Goal: Task Accomplishment & Management: Manage account settings

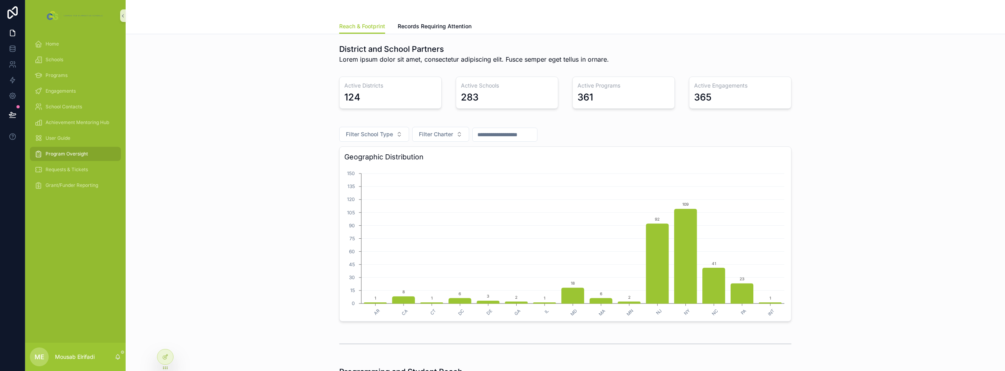
click at [484, 94] on div "283" at bounding box center [507, 97] width 92 height 13
click at [163, 360] on div at bounding box center [165, 356] width 16 height 15
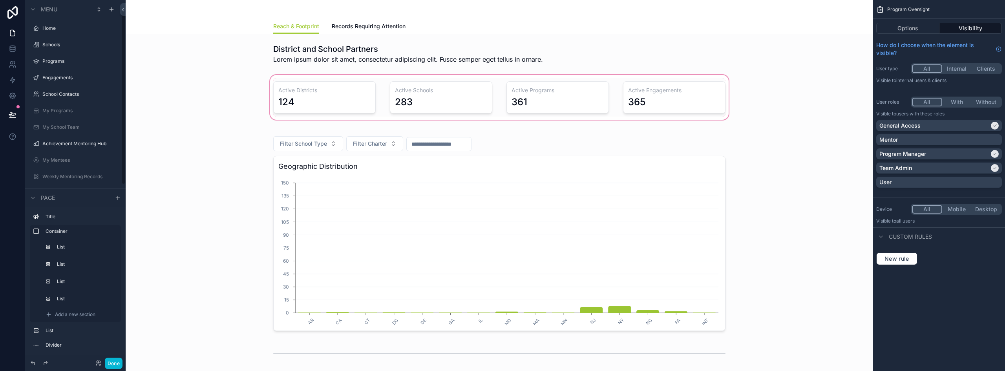
scroll to position [20, 0]
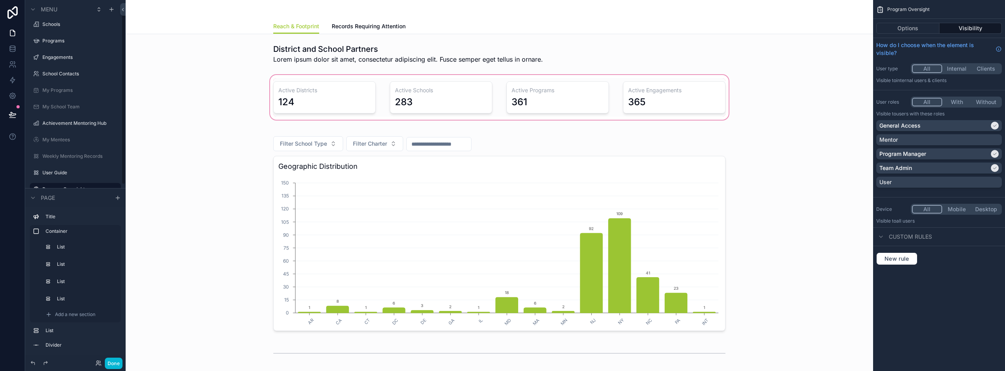
click at [450, 101] on div "scrollable content" at bounding box center [499, 97] width 735 height 48
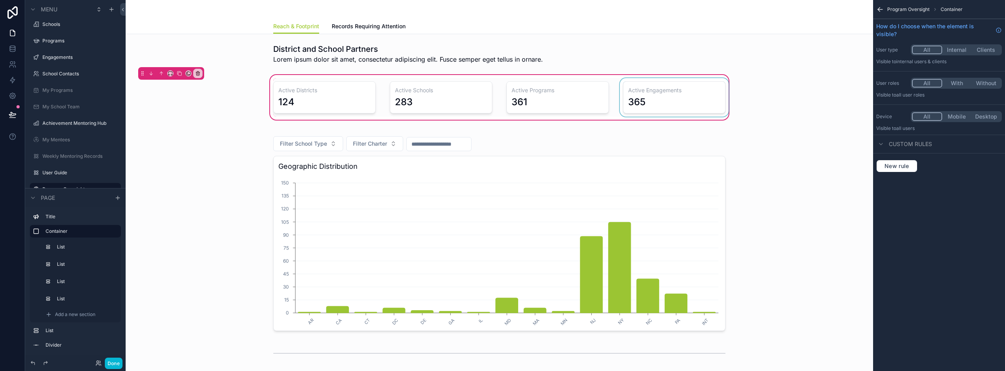
click at [654, 92] on div "scrollable content" at bounding box center [674, 97] width 112 height 38
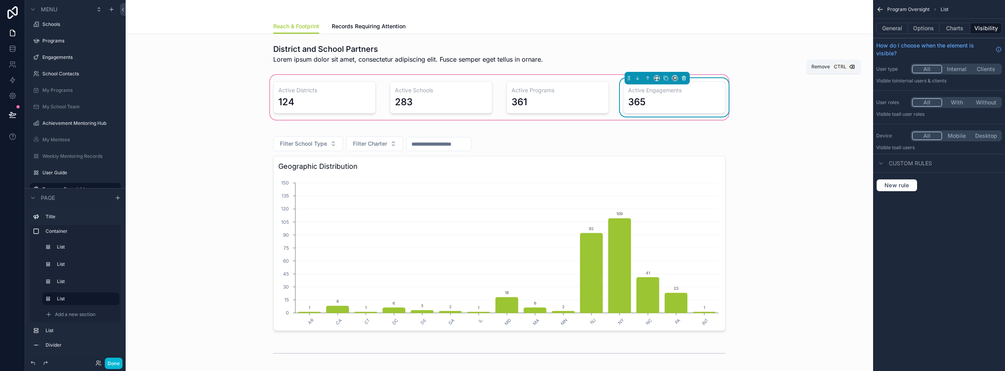
click at [683, 79] on icon "scrollable content" at bounding box center [683, 79] width 0 height 2
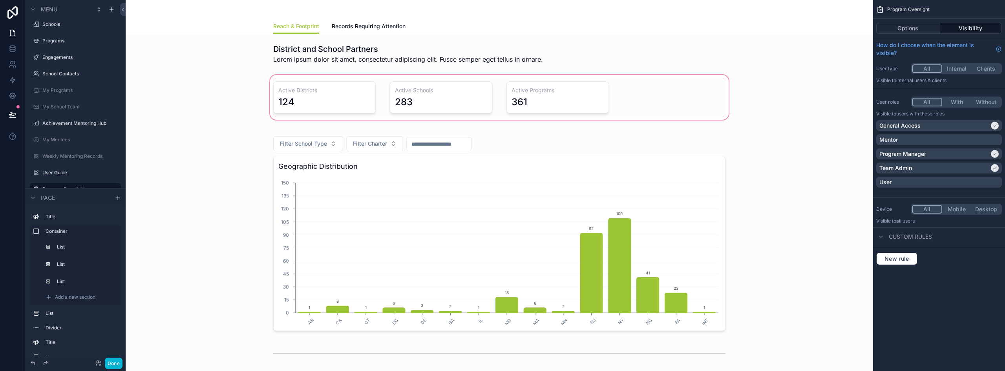
click at [584, 100] on div "scrollable content" at bounding box center [499, 97] width 735 height 48
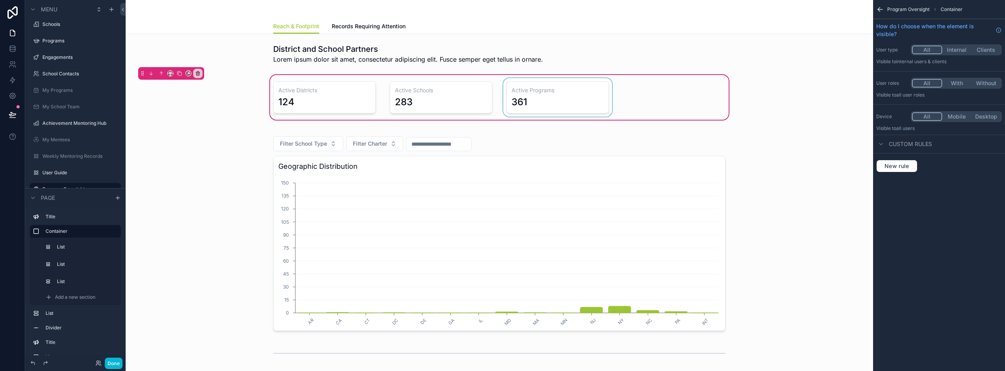
click at [572, 97] on div "scrollable content" at bounding box center [558, 97] width 112 height 38
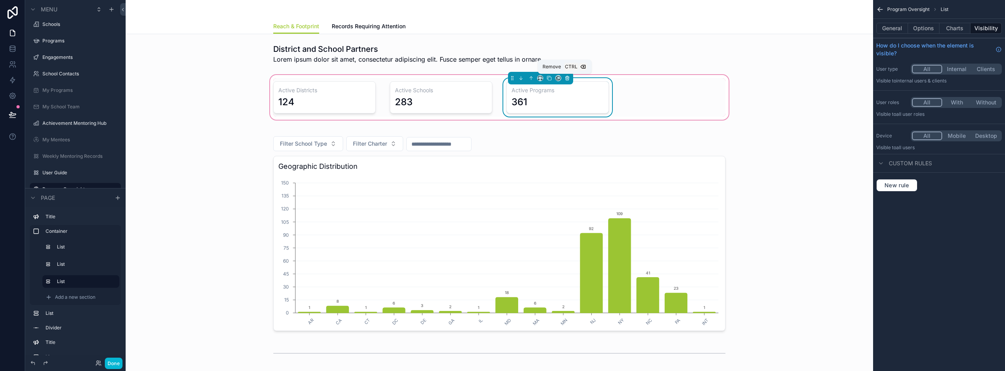
click at [567, 79] on icon "scrollable content" at bounding box center [566, 77] width 5 height 5
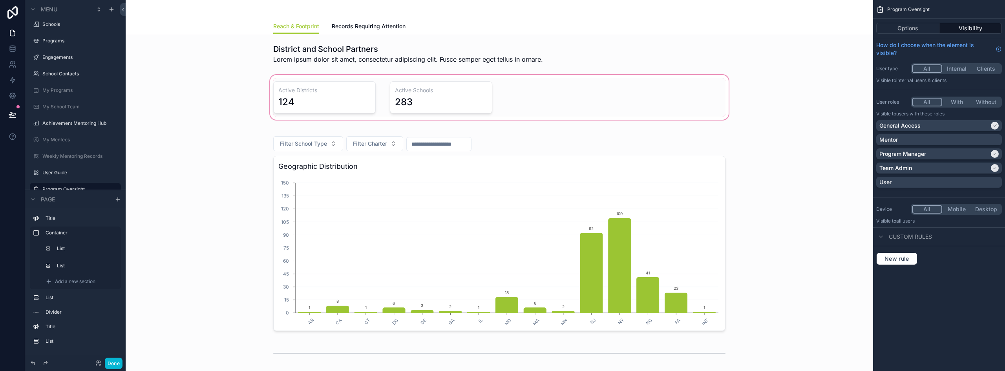
click at [474, 91] on div "scrollable content" at bounding box center [499, 97] width 735 height 48
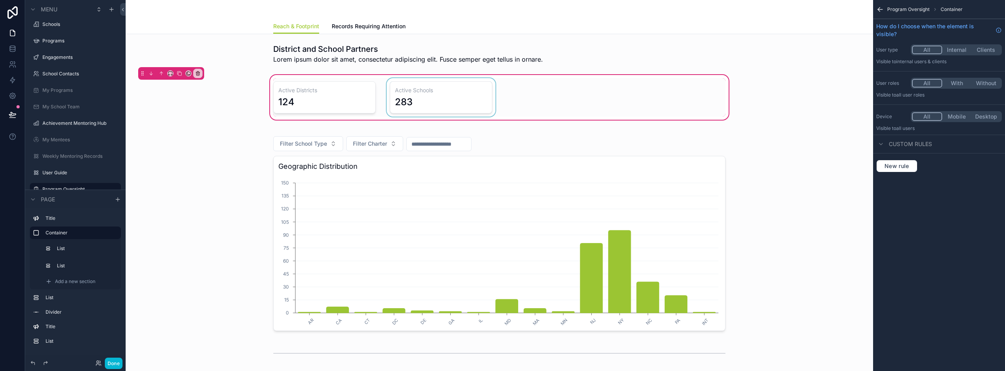
click at [468, 99] on div "scrollable content" at bounding box center [441, 97] width 112 height 38
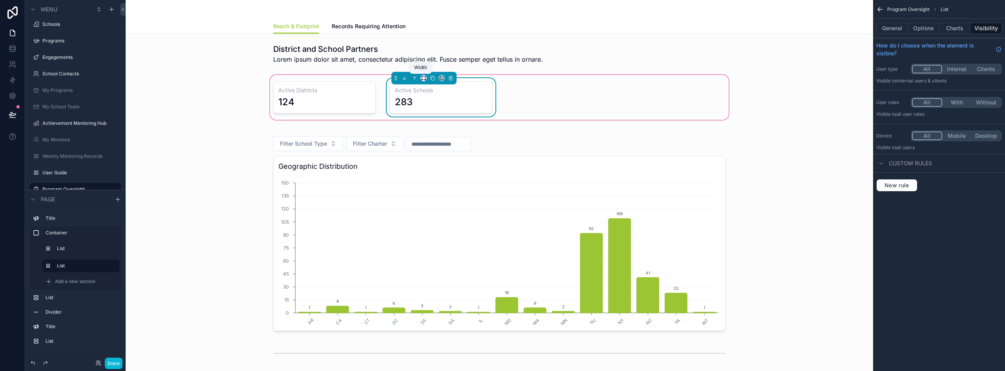
click at [421, 77] on icon "scrollable content" at bounding box center [423, 77] width 5 height 5
click at [430, 137] on span "50%" at bounding box center [430, 137] width 12 height 9
click at [356, 104] on div "scrollable content" at bounding box center [324, 97] width 112 height 38
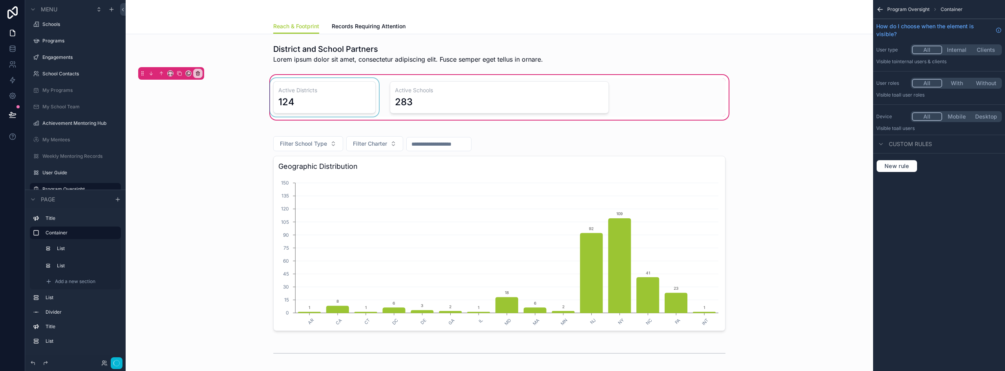
click at [347, 100] on div "scrollable content" at bounding box center [324, 97] width 112 height 38
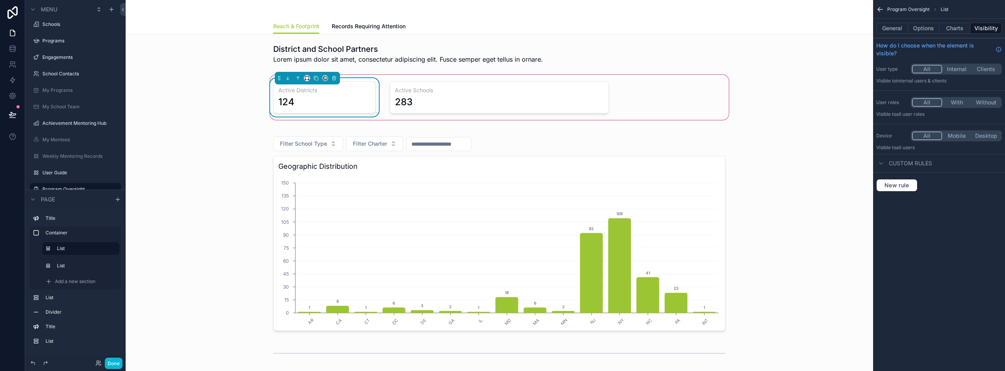
click at [304, 78] on button "scrollable content" at bounding box center [307, 78] width 6 height 6
click at [318, 131] on div "50%" at bounding box center [320, 137] width 34 height 14
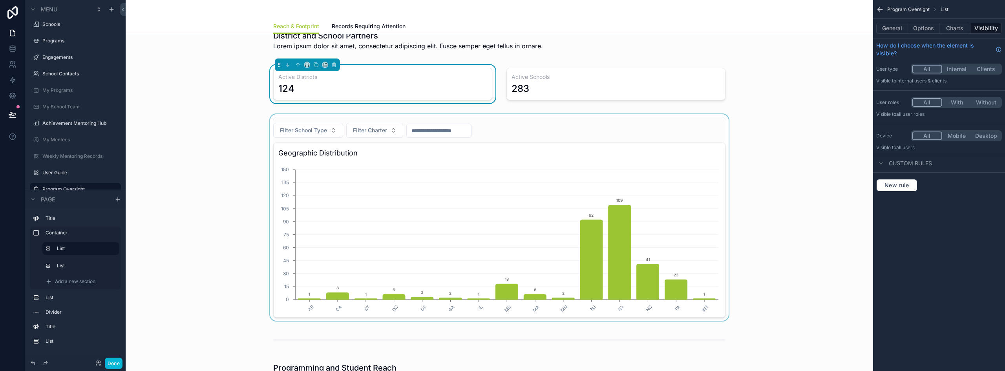
scroll to position [0, 0]
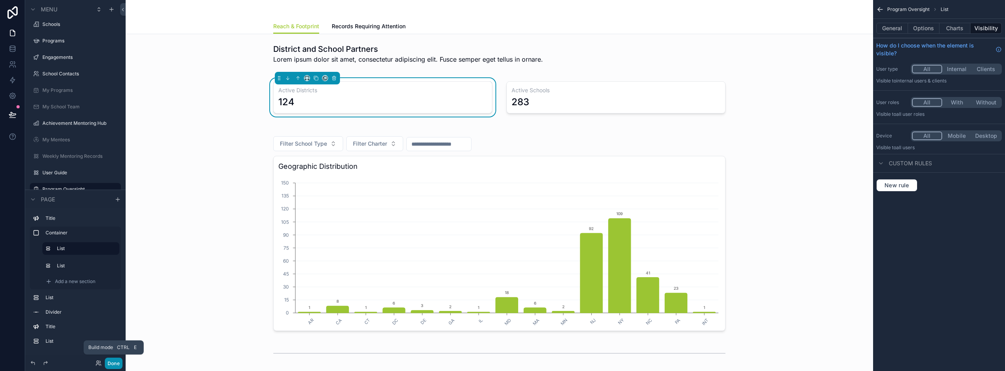
click at [117, 366] on button "Done" at bounding box center [114, 363] width 18 height 11
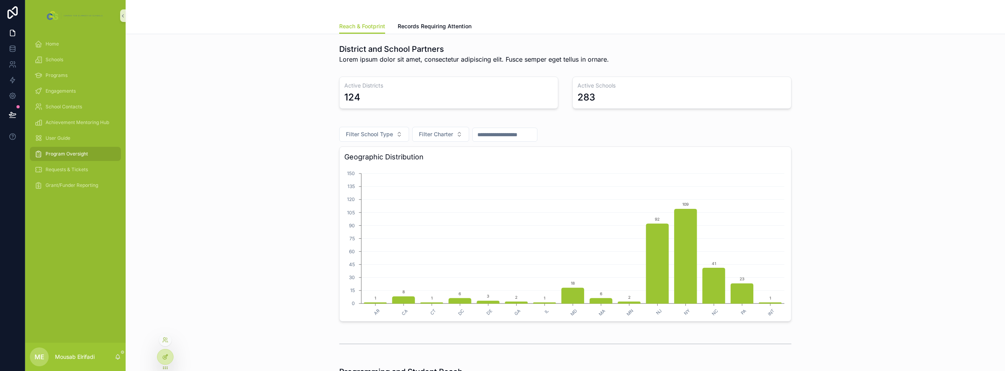
click at [164, 360] on icon at bounding box center [165, 357] width 6 height 6
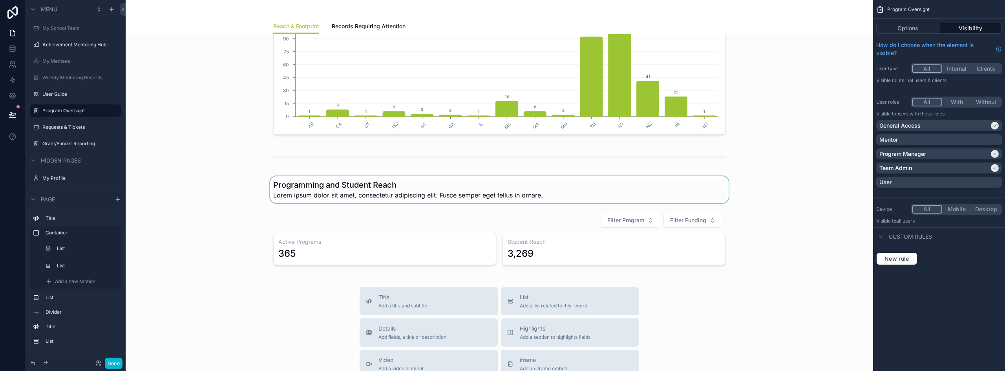
scroll to position [275, 0]
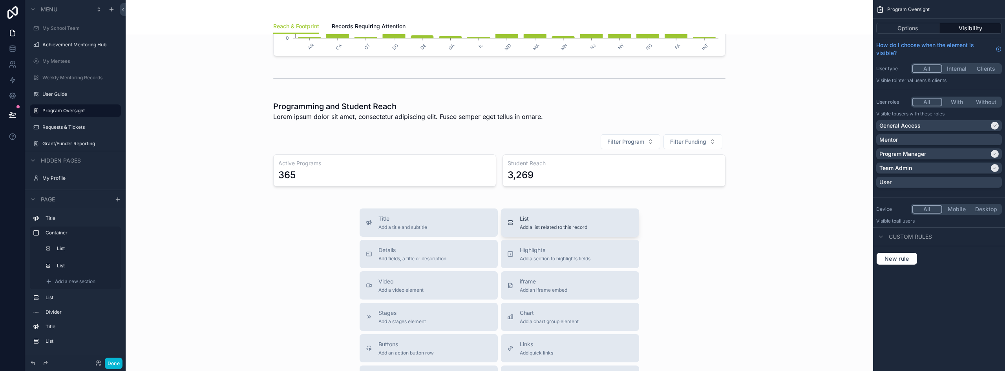
click at [534, 228] on span "Add a list related to this record" at bounding box center [554, 227] width 68 height 6
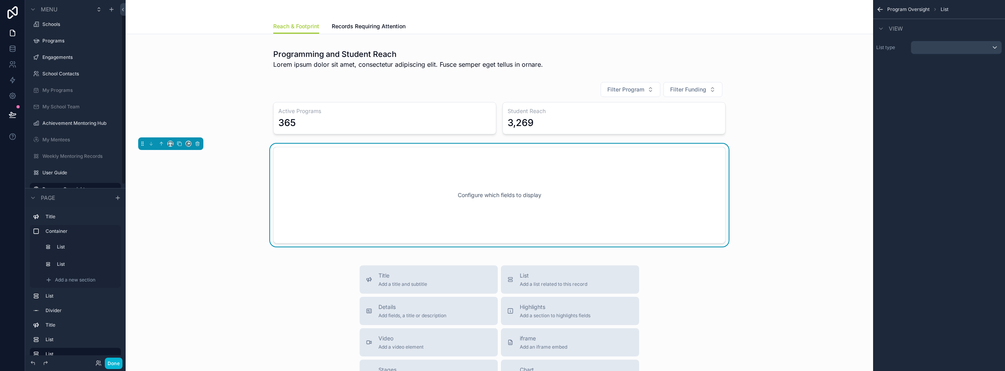
scroll to position [337, 0]
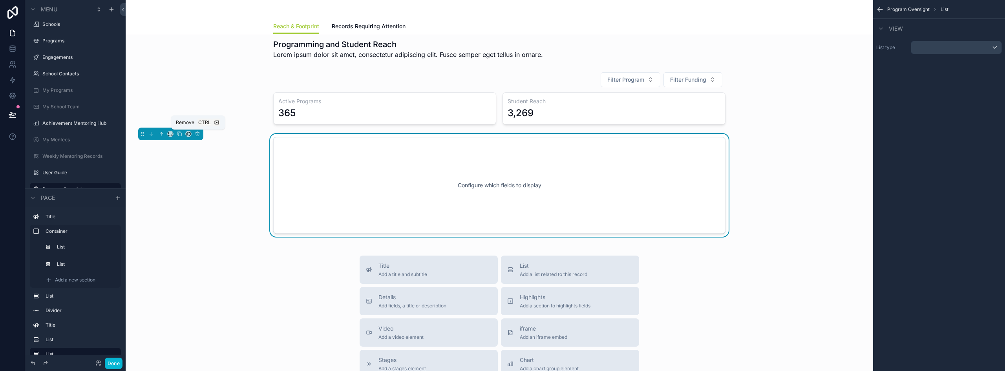
click at [199, 134] on icon "scrollable content" at bounding box center [197, 134] width 3 height 3
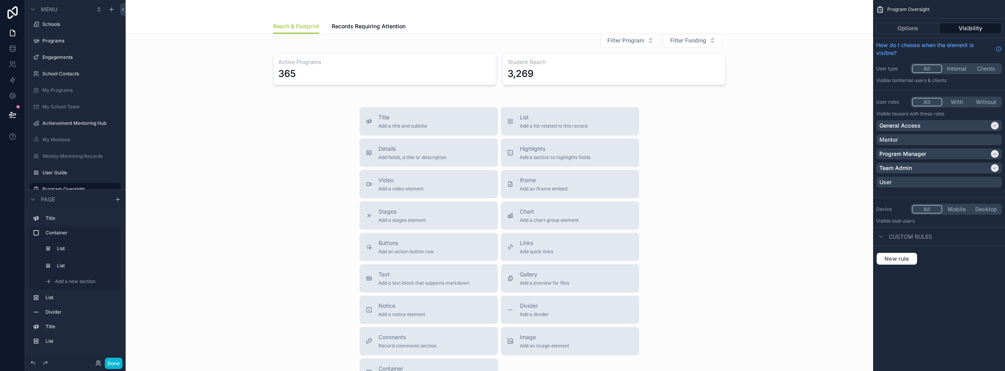
scroll to position [415, 0]
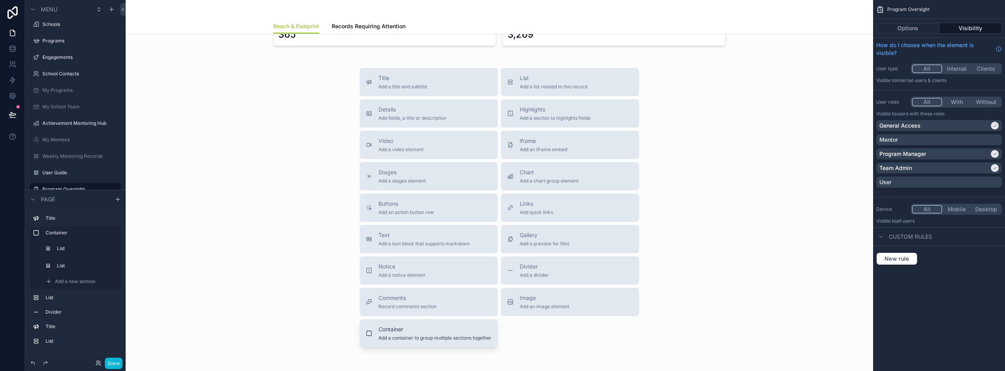
click at [405, 335] on span "Add a container to group multiple sections together" at bounding box center [434, 338] width 113 height 6
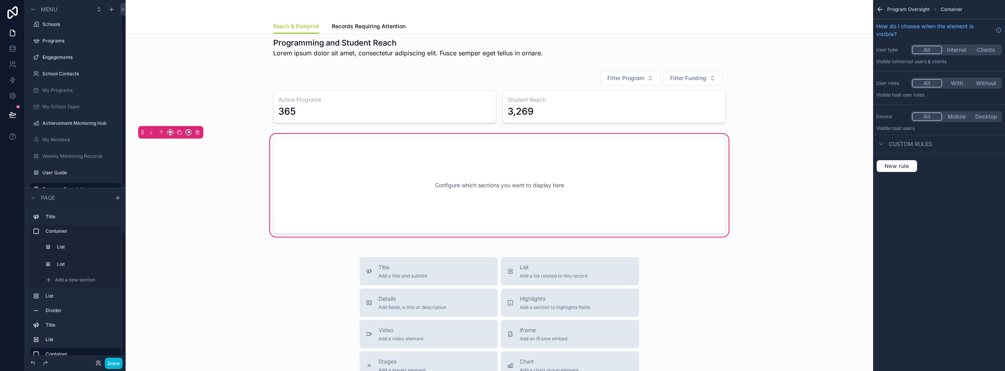
scroll to position [30, 0]
click at [77, 339] on span "Add a new section" at bounding box center [75, 339] width 40 height 6
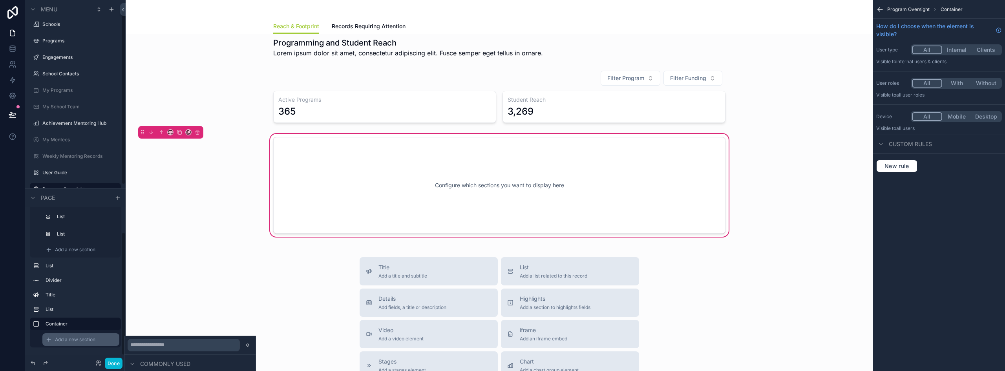
click at [87, 340] on span "Add a new section" at bounding box center [75, 339] width 40 height 6
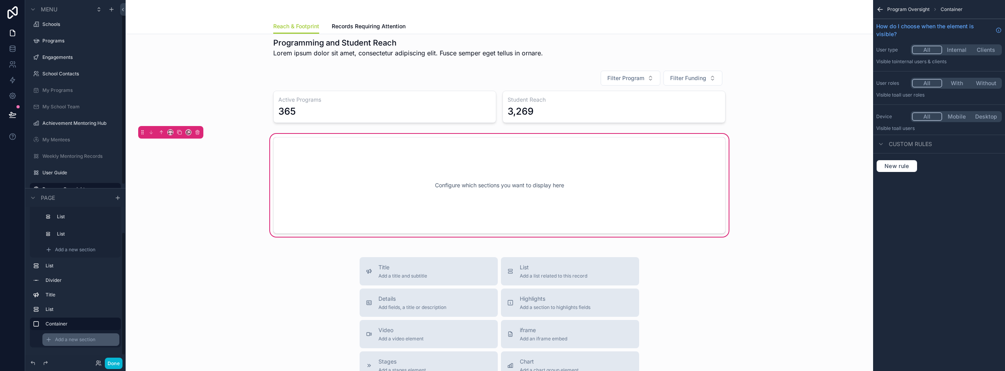
click at [87, 340] on span "Add a new section" at bounding box center [75, 339] width 40 height 6
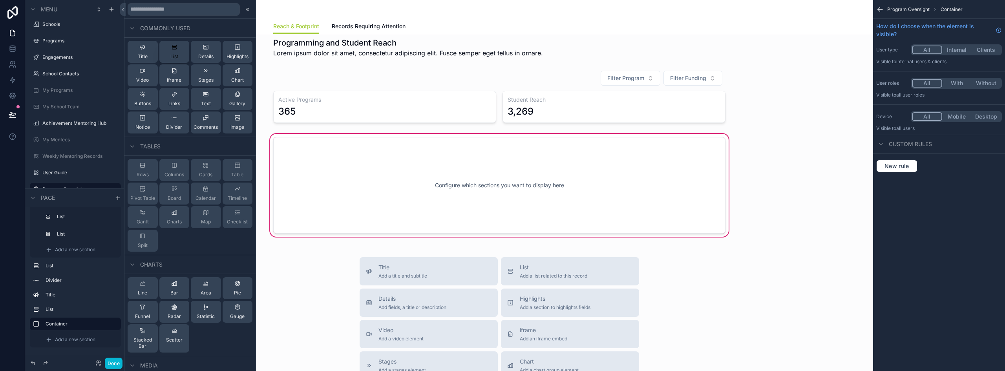
click at [176, 59] on span "List" at bounding box center [174, 56] width 8 height 6
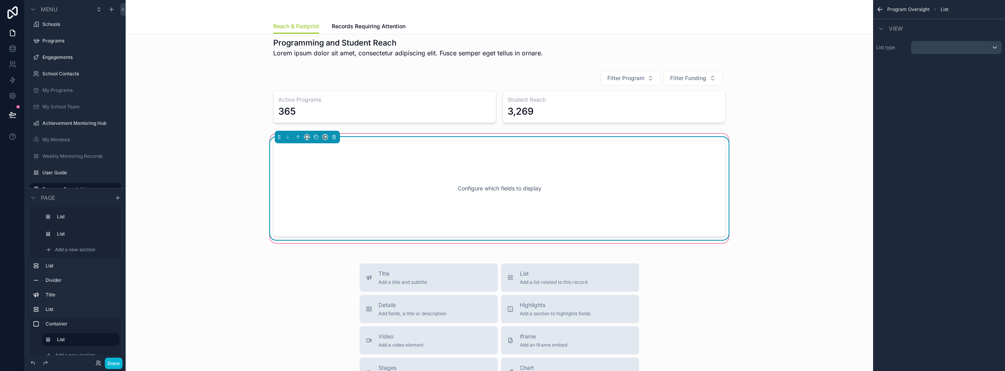
scroll to position [342, 0]
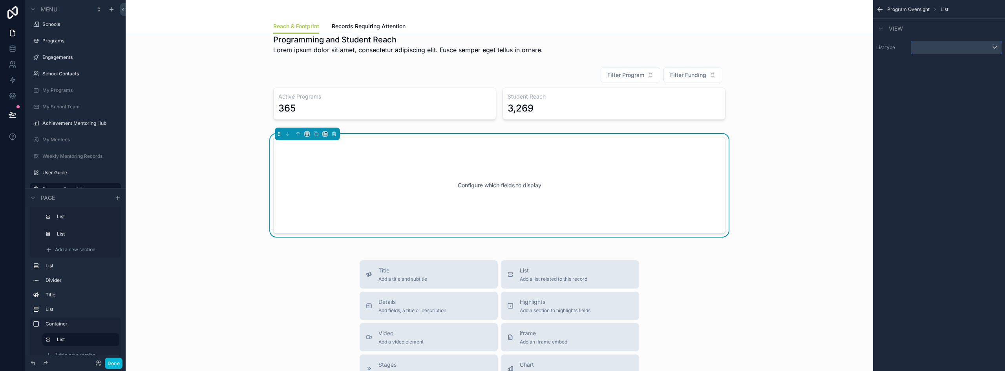
click at [939, 48] on div "scrollable content" at bounding box center [956, 47] width 90 height 13
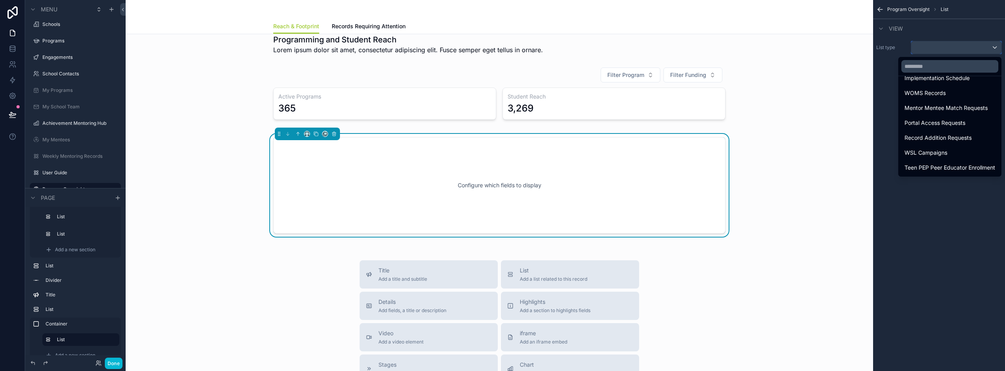
scroll to position [187, 0]
click at [935, 166] on div "Districts" at bounding box center [949, 167] width 91 height 9
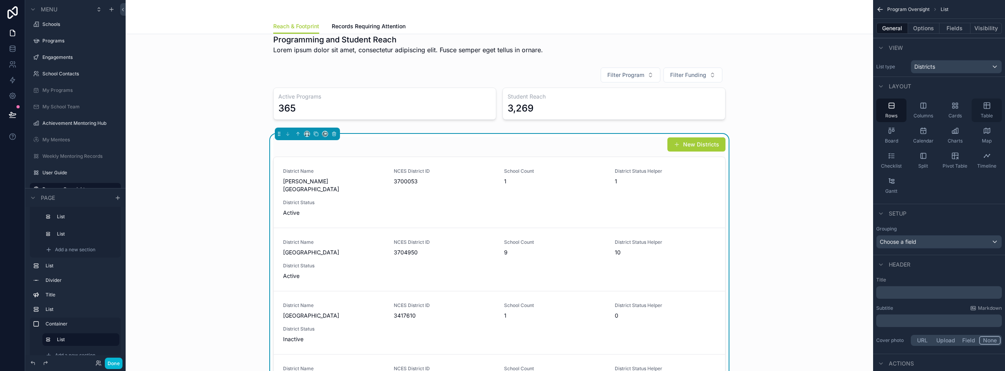
click at [984, 106] on icon "scrollable content" at bounding box center [987, 106] width 8 height 8
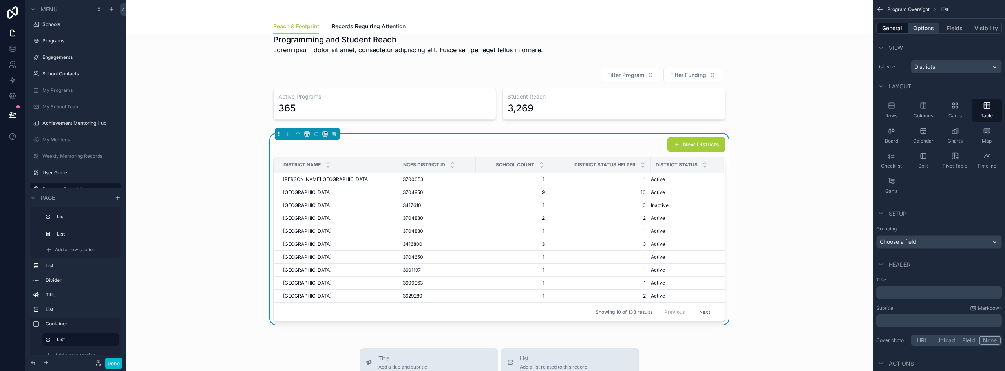
click at [918, 29] on button "Options" at bounding box center [923, 28] width 31 height 11
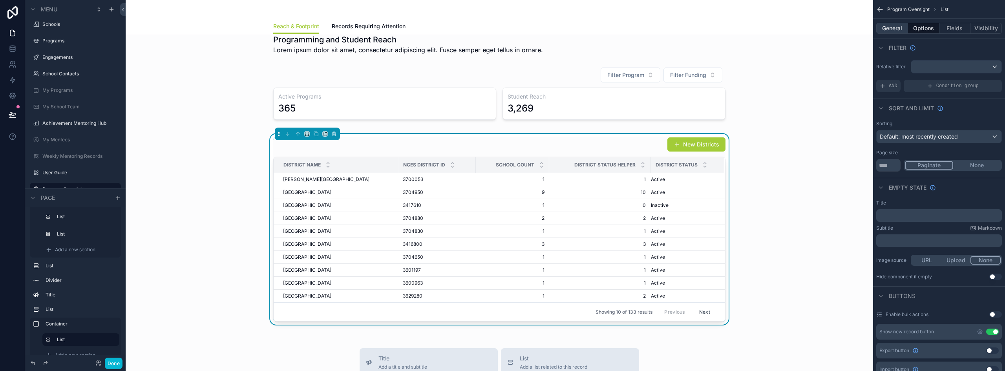
click at [900, 29] on button "General" at bounding box center [892, 28] width 32 height 11
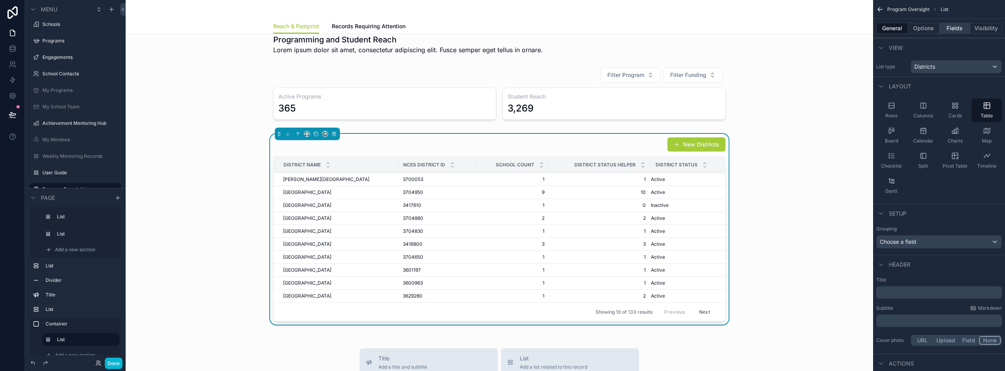
click at [953, 29] on button "Fields" at bounding box center [954, 28] width 31 height 11
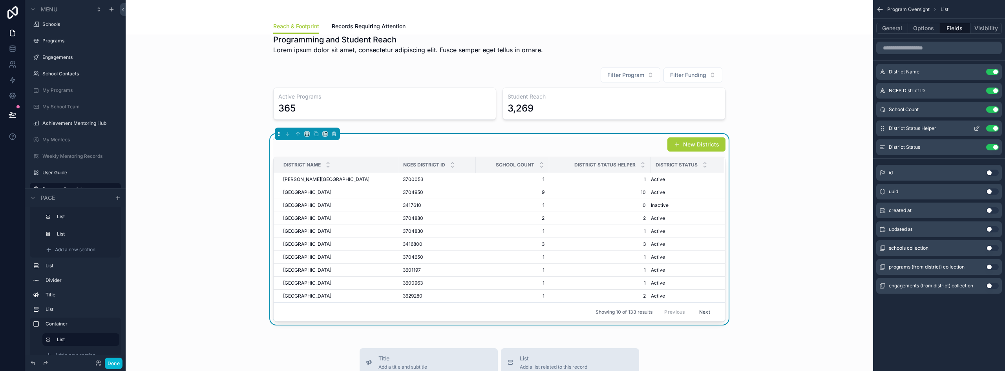
click at [991, 129] on button "Use setting" at bounding box center [992, 128] width 13 height 6
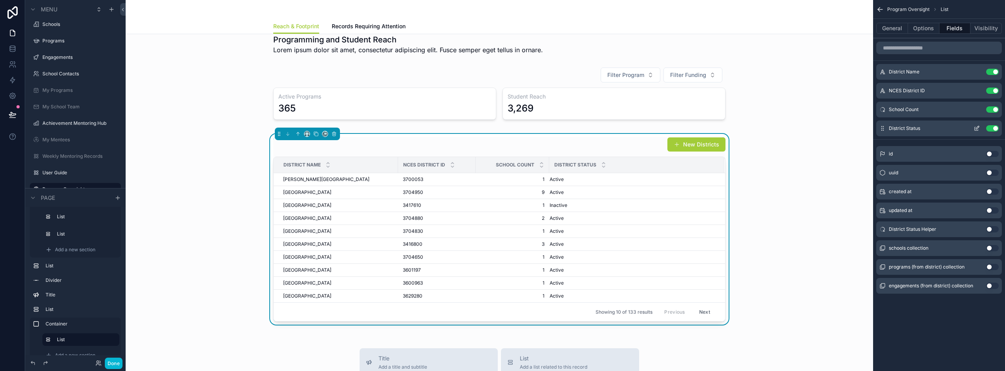
click at [990, 130] on button "Use setting" at bounding box center [992, 128] width 13 height 6
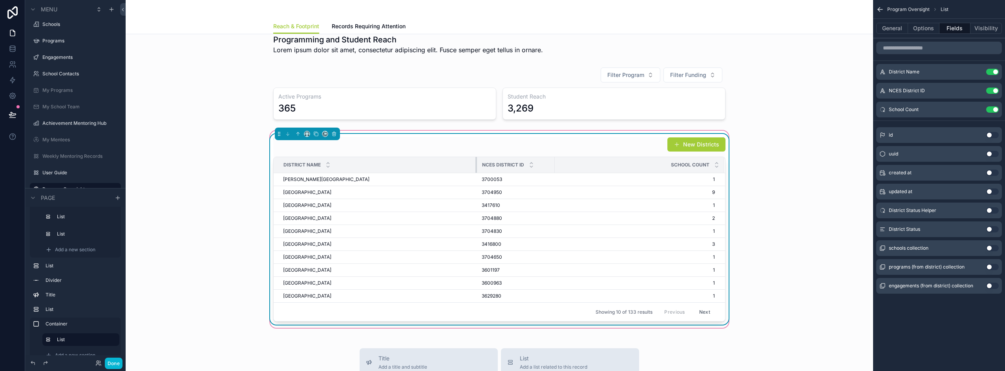
drag, startPoint x: 394, startPoint y: 166, endPoint x: 473, endPoint y: 167, distance: 78.9
click at [475, 167] on div "scrollable content" at bounding box center [476, 165] width 3 height 16
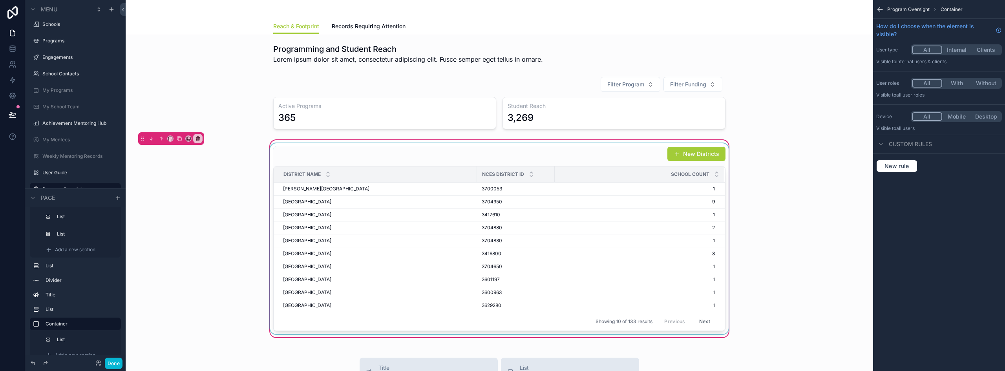
scroll to position [342, 0]
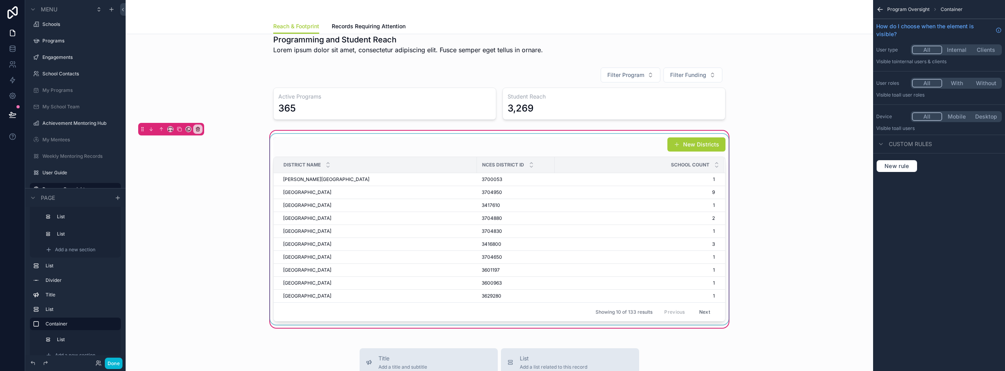
click at [499, 146] on div "scrollable content" at bounding box center [499, 229] width 462 height 191
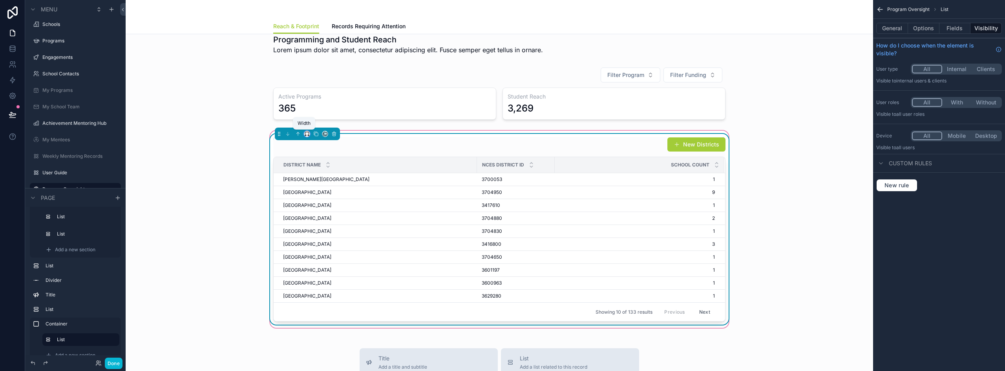
click at [305, 135] on icon "scrollable content" at bounding box center [306, 135] width 2 height 0
click at [315, 194] on span "50%" at bounding box center [314, 192] width 12 height 9
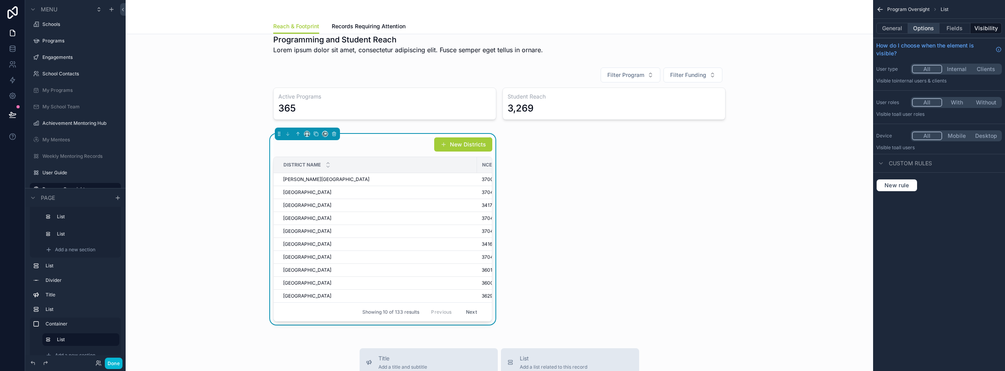
click at [932, 32] on button "Options" at bounding box center [923, 28] width 31 height 11
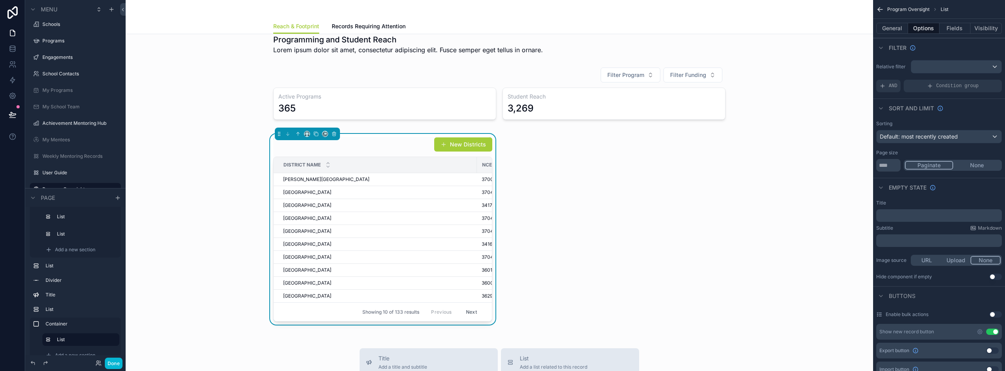
click at [990, 331] on button "Use setting" at bounding box center [992, 332] width 13 height 6
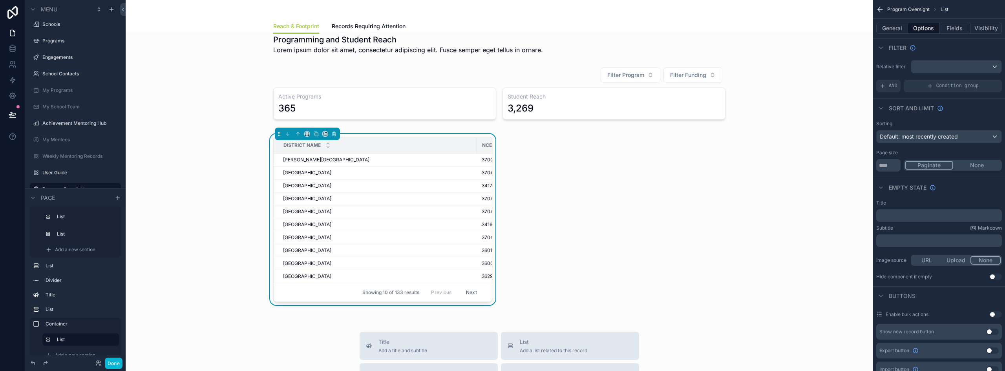
click at [972, 160] on div "Paginate None" at bounding box center [953, 165] width 98 height 11
click at [973, 164] on button "None" at bounding box center [976, 165] width 47 height 9
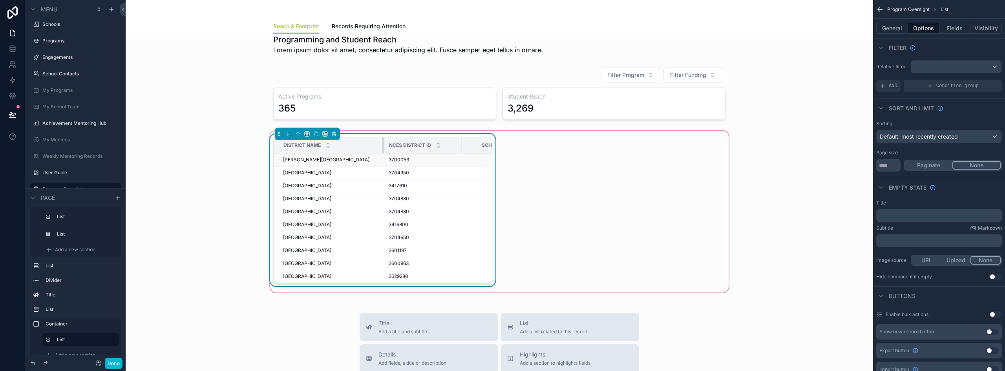
drag, startPoint x: 473, startPoint y: 144, endPoint x: 380, endPoint y: 164, distance: 95.2
click at [380, 164] on table "District Name [GEOGRAPHIC_DATA] [GEOGRAPHIC_DATA][PERSON_NAME][PERSON_NAME] 370…" at bounding box center [405, 209] width 262 height 145
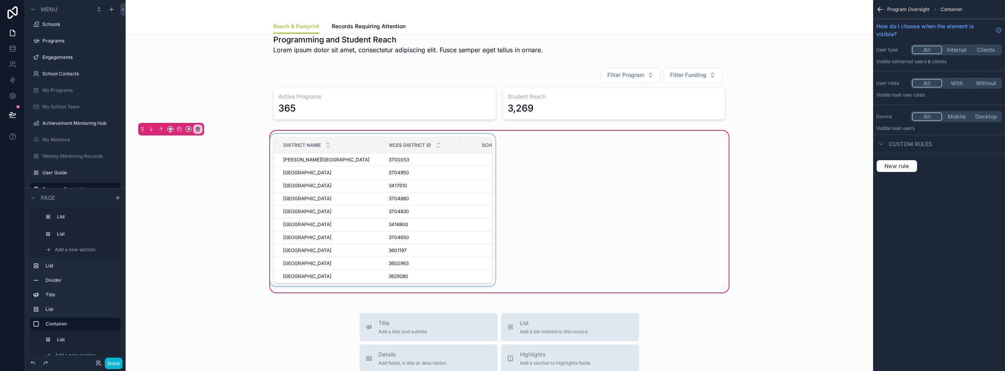
click at [441, 183] on div "scrollable content" at bounding box center [382, 211] width 228 height 155
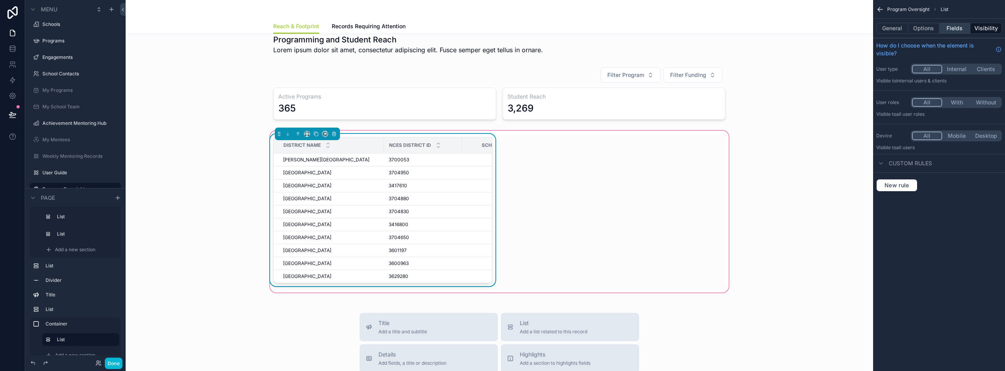
click at [962, 28] on button "Fields" at bounding box center [954, 28] width 31 height 11
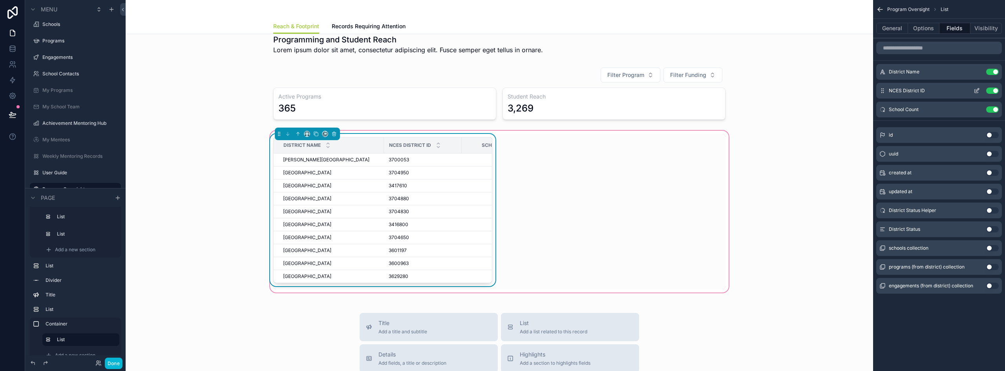
click at [996, 89] on button "Use setting" at bounding box center [992, 91] width 13 height 6
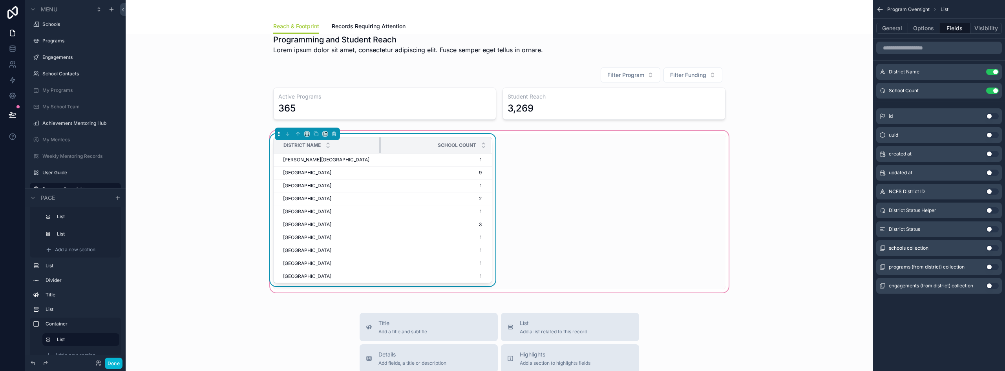
drag, startPoint x: 380, startPoint y: 147, endPoint x: 659, endPoint y: 153, distance: 279.2
click at [379, 148] on div "scrollable content" at bounding box center [380, 145] width 3 height 16
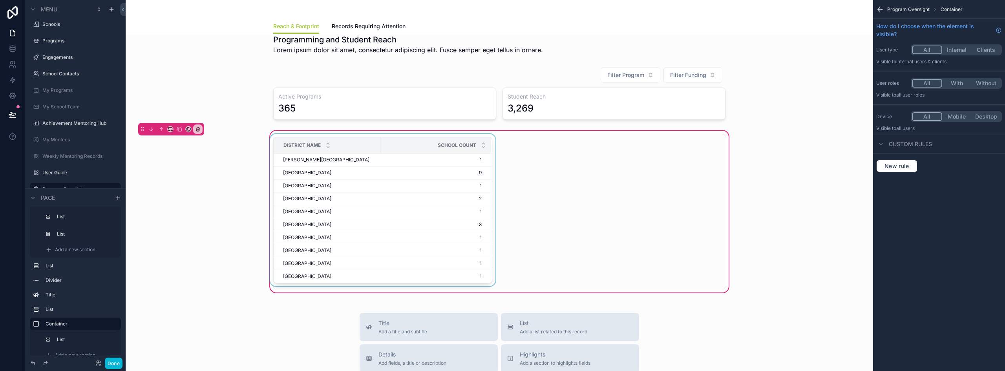
click at [410, 149] on div "School Count" at bounding box center [436, 145] width 110 height 15
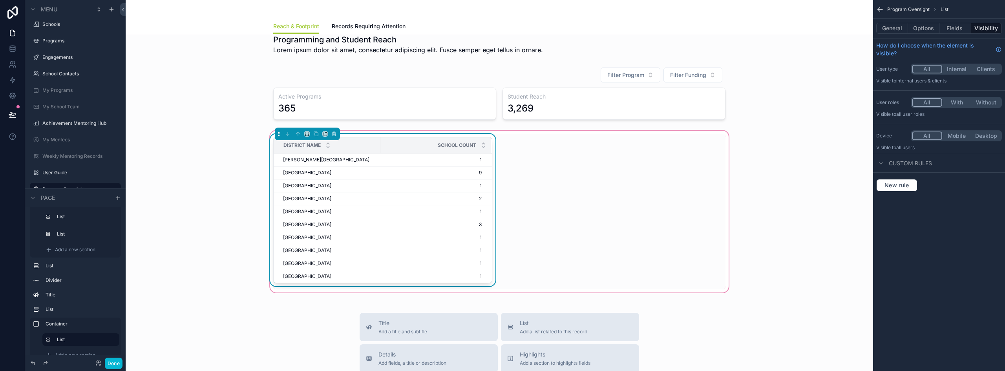
click at [410, 144] on div "School Count" at bounding box center [436, 145] width 110 height 15
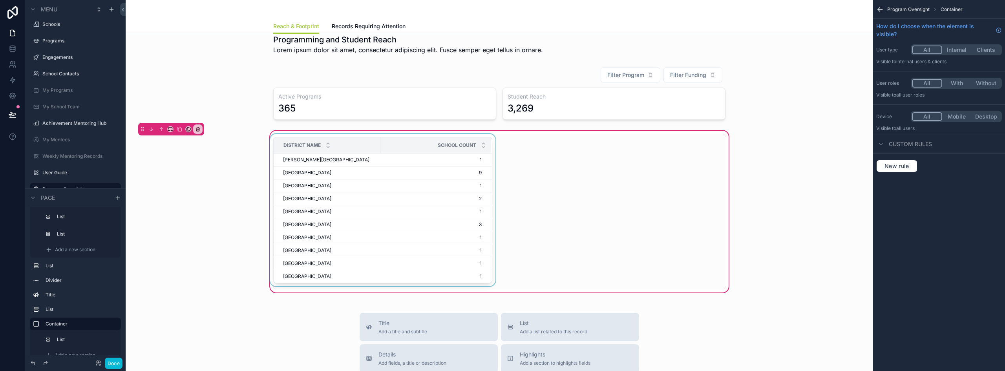
click at [397, 147] on div "School Count" at bounding box center [436, 145] width 110 height 15
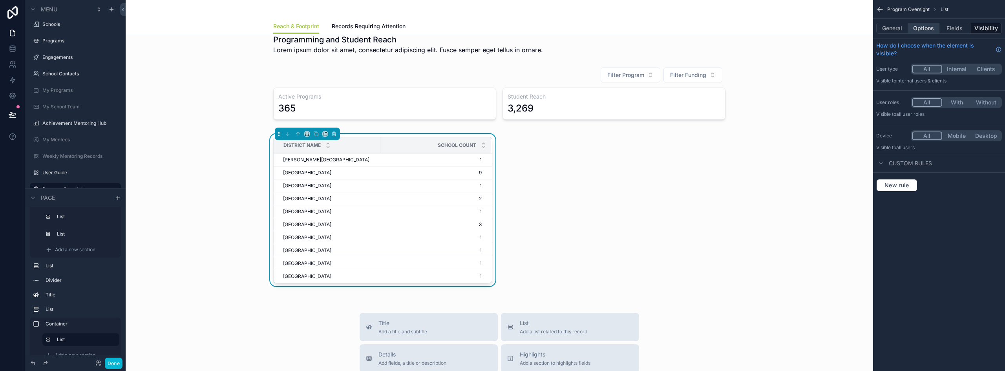
click at [929, 30] on button "Options" at bounding box center [923, 28] width 31 height 11
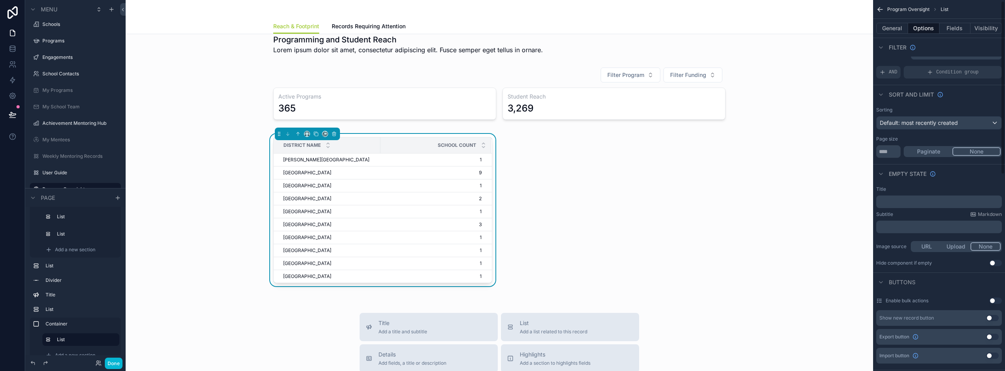
scroll to position [0, 0]
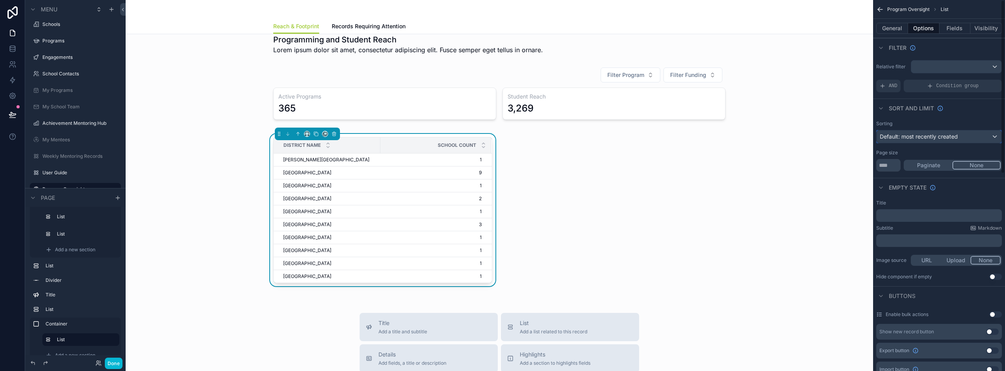
click at [939, 138] on span "Default: most recently created" at bounding box center [919, 136] width 78 height 7
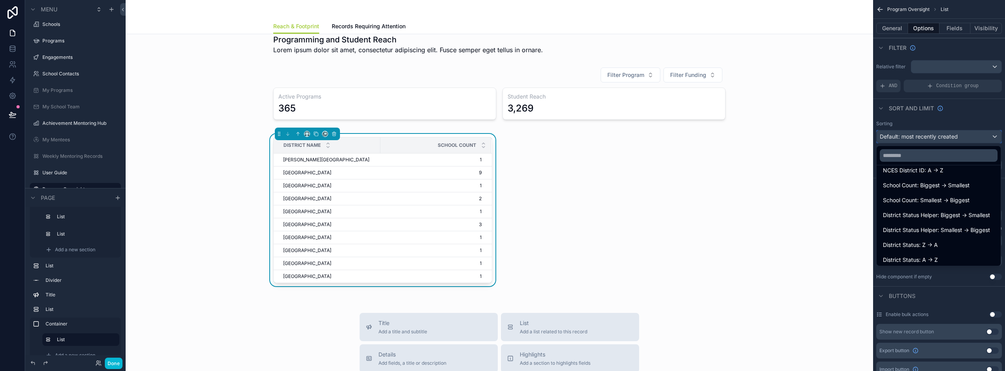
scroll to position [130, 0]
click at [931, 184] on span "School Count: Biggest -> Smallest" at bounding box center [926, 182] width 87 height 9
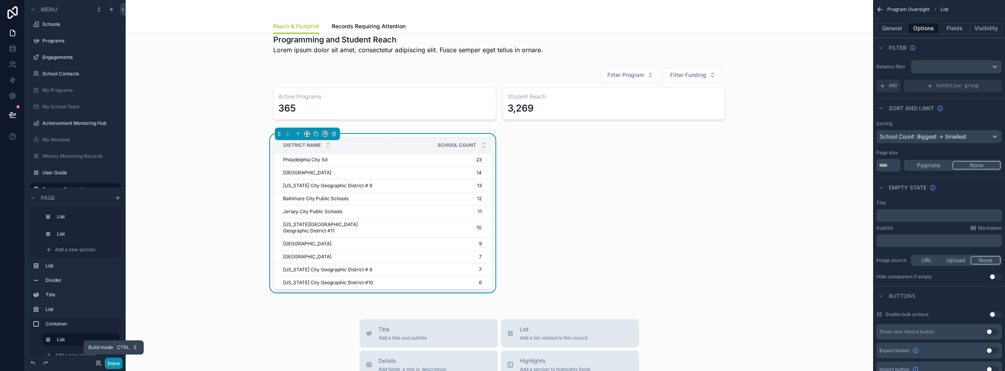
click at [115, 363] on button "Done" at bounding box center [114, 363] width 18 height 11
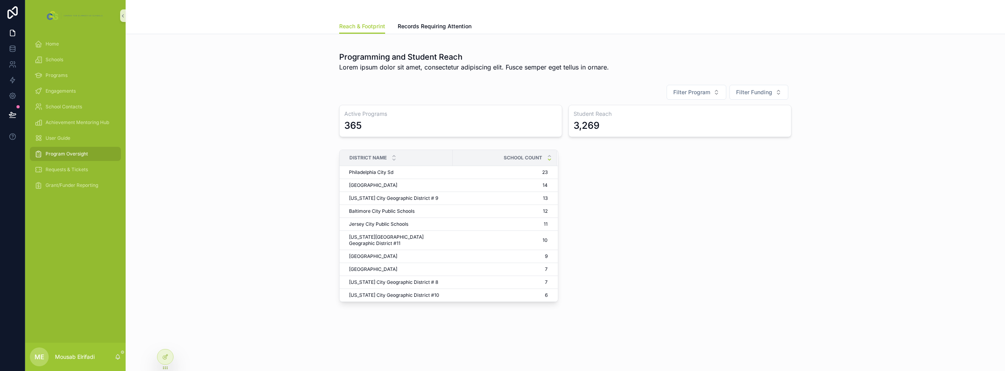
scroll to position [309, 0]
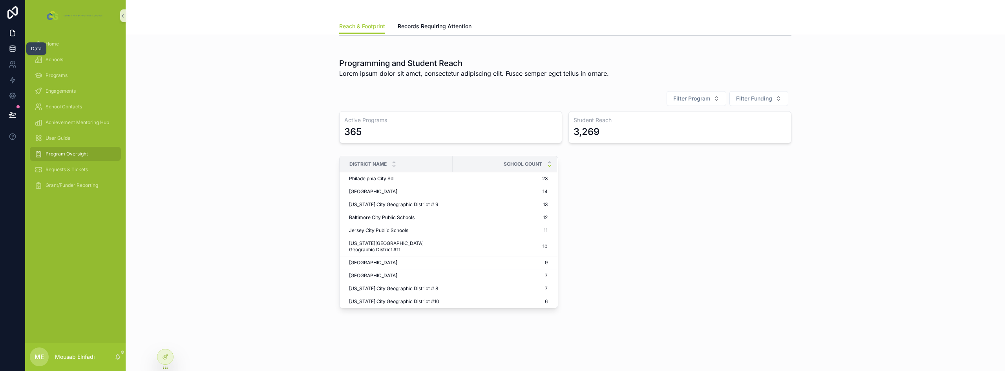
click at [7, 46] on link at bounding box center [12, 49] width 25 height 16
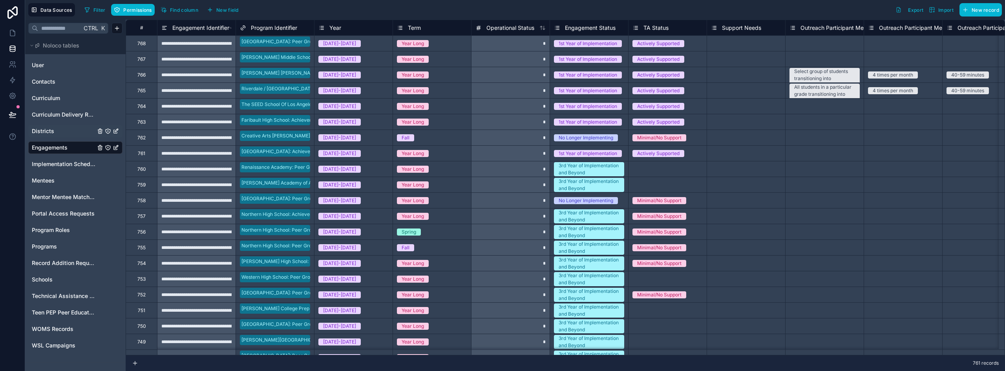
click at [47, 130] on span "Districts" at bounding box center [43, 131] width 22 height 8
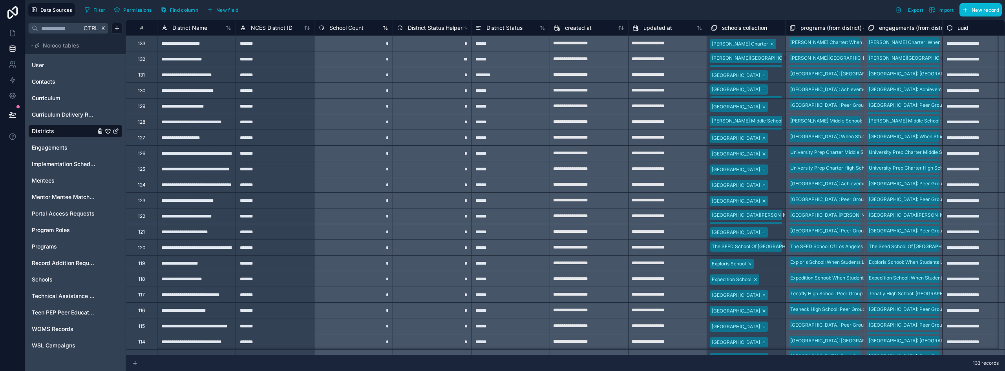
click at [334, 28] on span "School Count" at bounding box center [346, 28] width 34 height 8
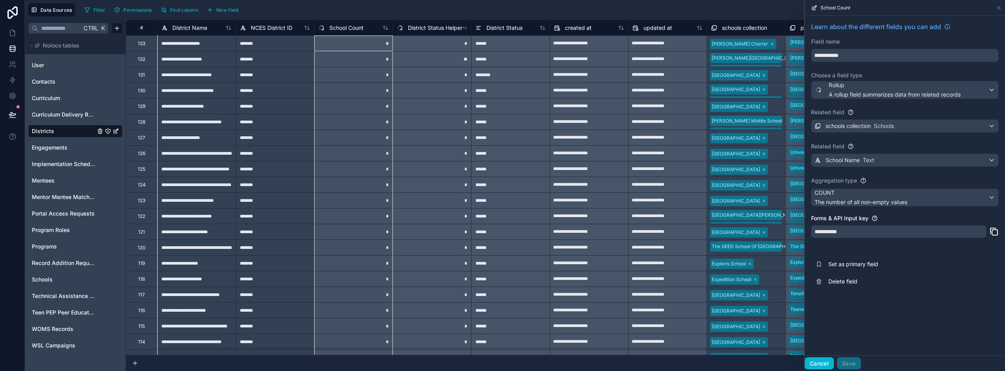
click at [809, 365] on button "Cancel" at bounding box center [819, 363] width 29 height 13
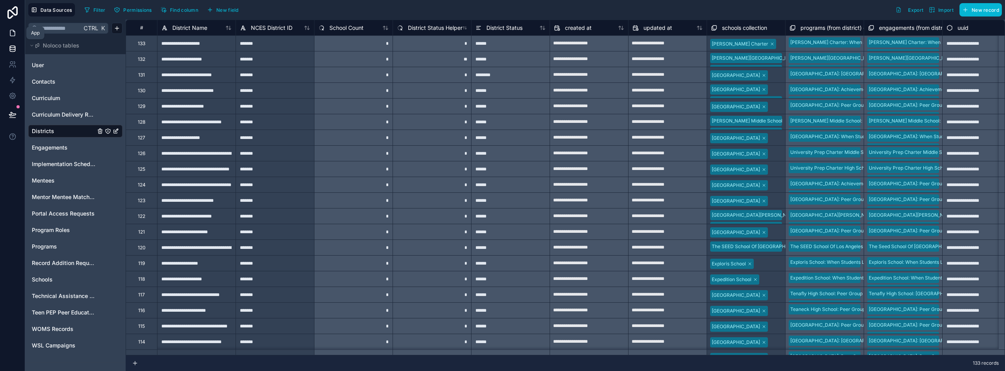
click at [11, 33] on icon at bounding box center [13, 33] width 8 height 8
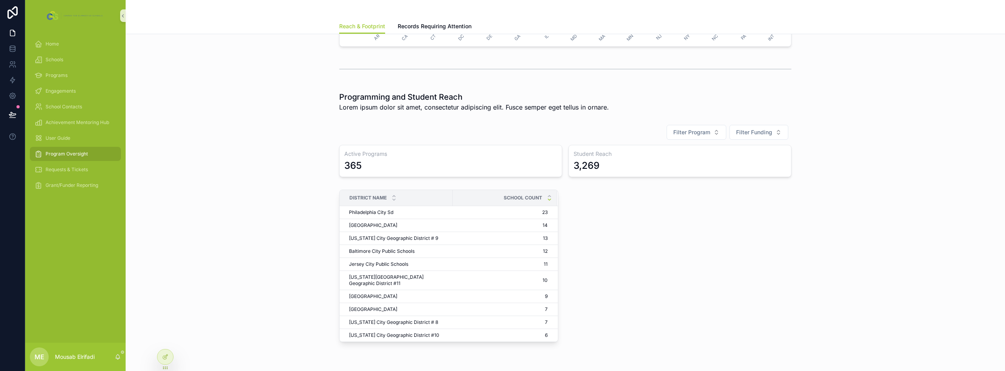
scroll to position [236, 0]
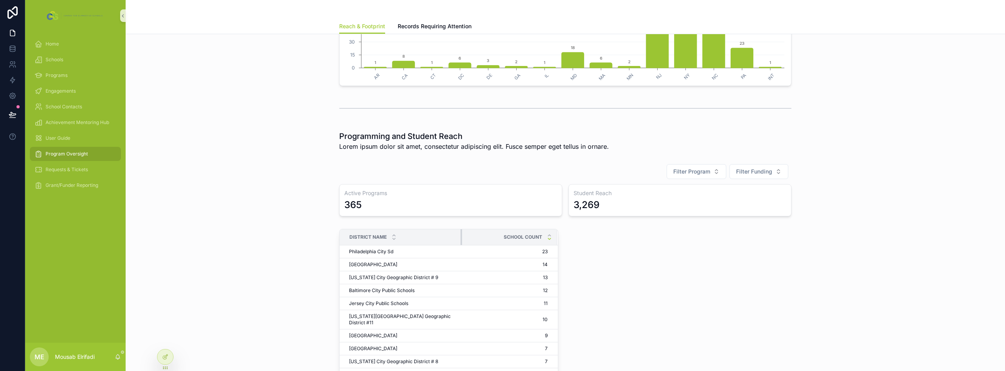
drag, startPoint x: 442, startPoint y: 236, endPoint x: 451, endPoint y: 237, distance: 9.4
click at [460, 237] on div "scrollable content" at bounding box center [461, 237] width 3 height 16
click at [169, 357] on div at bounding box center [165, 356] width 16 height 15
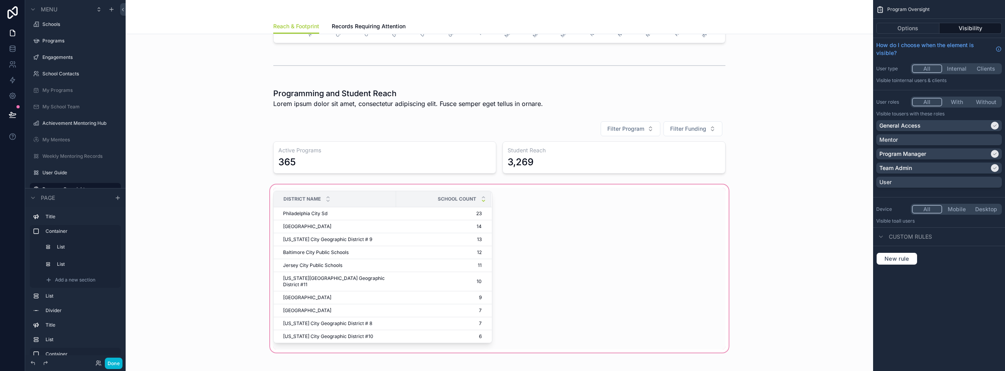
scroll to position [275, 0]
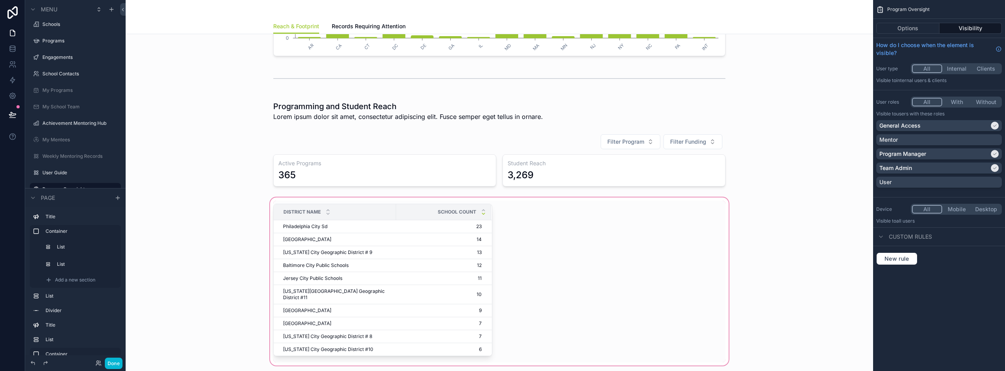
click at [299, 200] on div "scrollable content" at bounding box center [499, 281] width 735 height 171
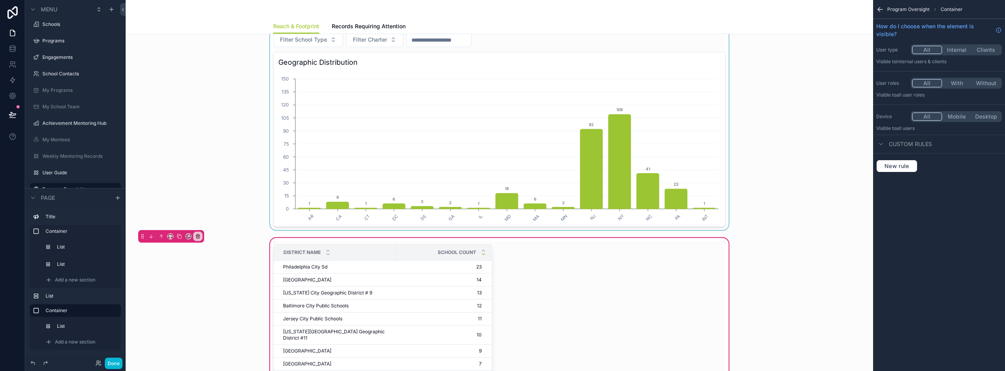
scroll to position [118, 0]
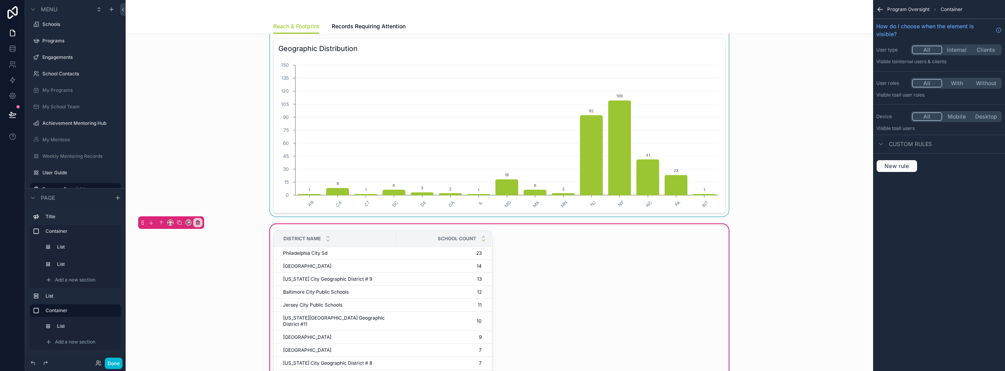
click at [519, 102] on div "scrollable content" at bounding box center [499, 113] width 735 height 206
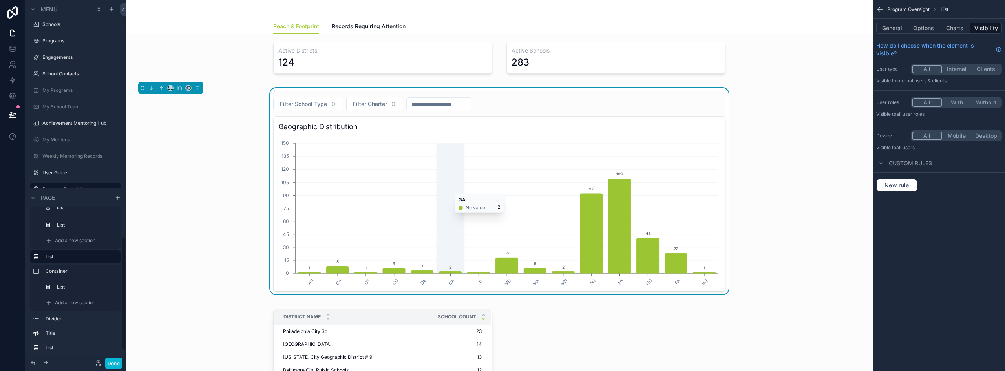
scroll to position [39, 0]
click at [581, 106] on div "Filter School Type Filter Charter" at bounding box center [499, 104] width 452 height 15
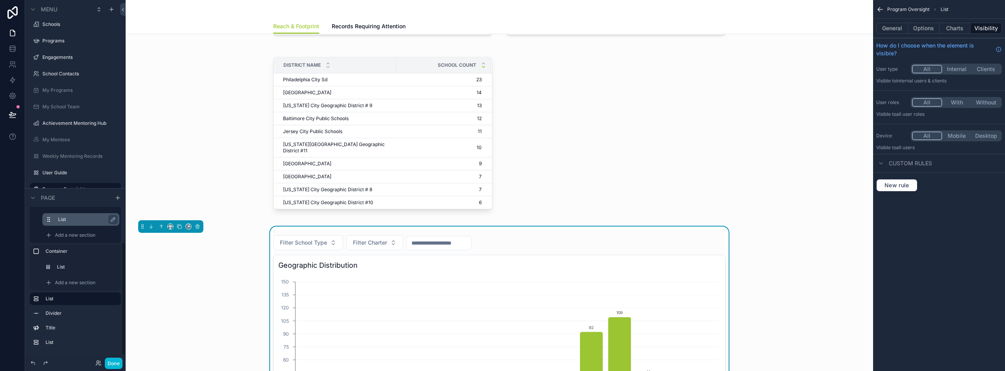
scroll to position [46, 0]
click at [539, 235] on div "Filter School Type Filter Charter" at bounding box center [499, 242] width 452 height 15
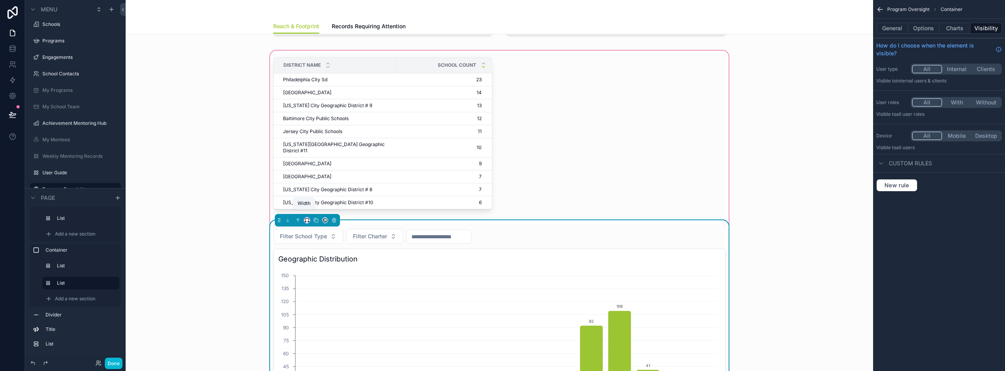
click at [304, 217] on icon "scrollable content" at bounding box center [306, 219] width 5 height 5
click at [322, 270] on div "50%" at bounding box center [320, 272] width 24 height 9
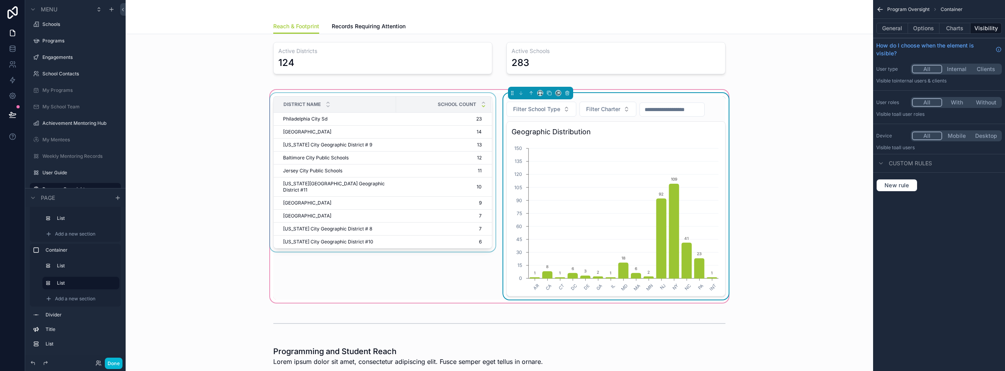
scroll to position [0, 0]
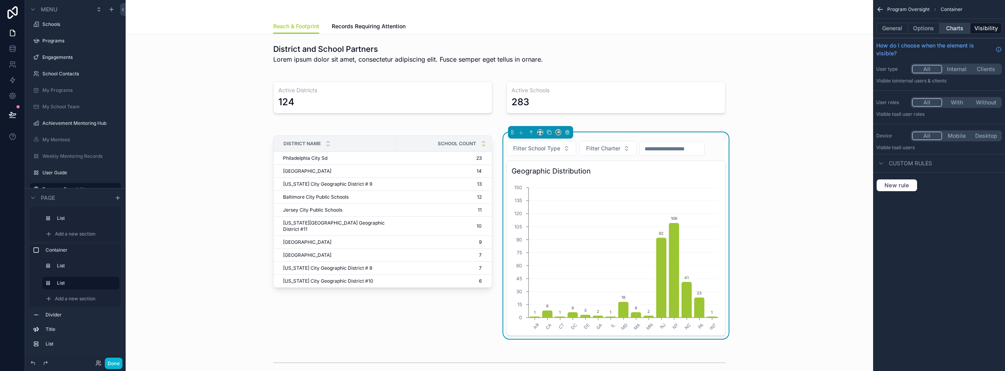
click at [957, 27] on button "Charts" at bounding box center [954, 28] width 31 height 11
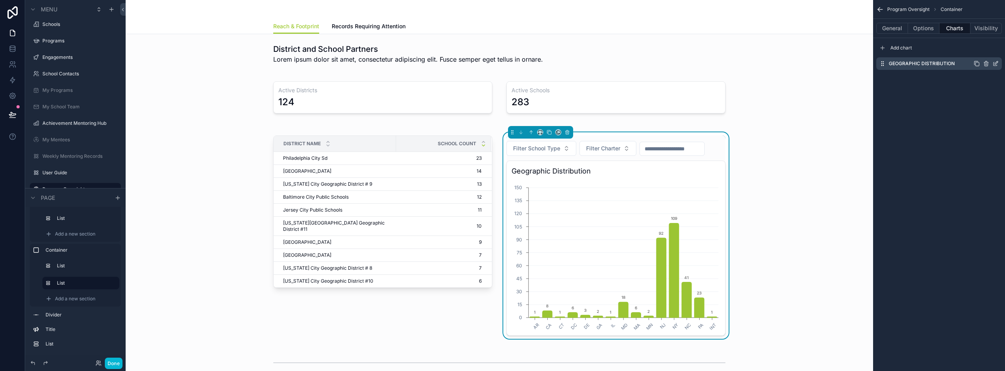
click at [995, 64] on icon "scrollable content" at bounding box center [995, 63] width 6 height 6
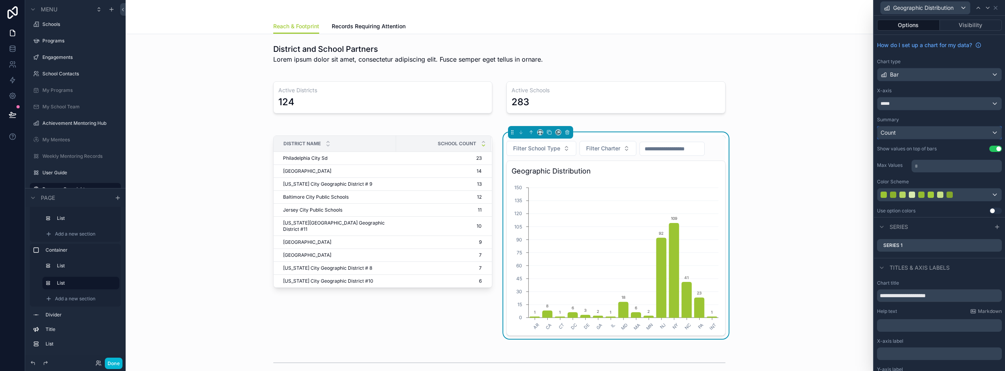
click at [897, 135] on div "Count" at bounding box center [939, 132] width 124 height 13
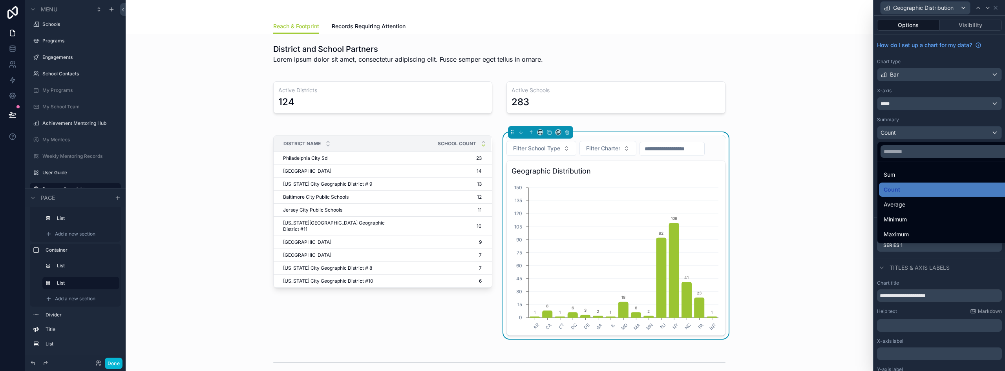
click at [897, 135] on div at bounding box center [939, 185] width 131 height 371
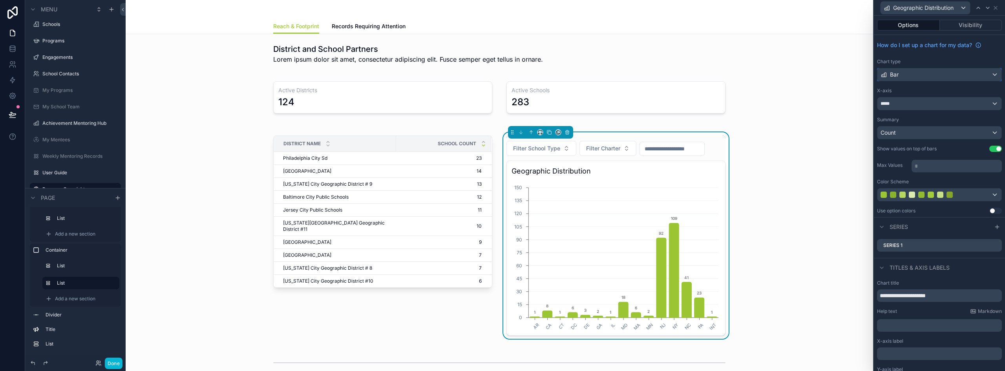
click at [902, 76] on div "Bar" at bounding box center [939, 74] width 124 height 13
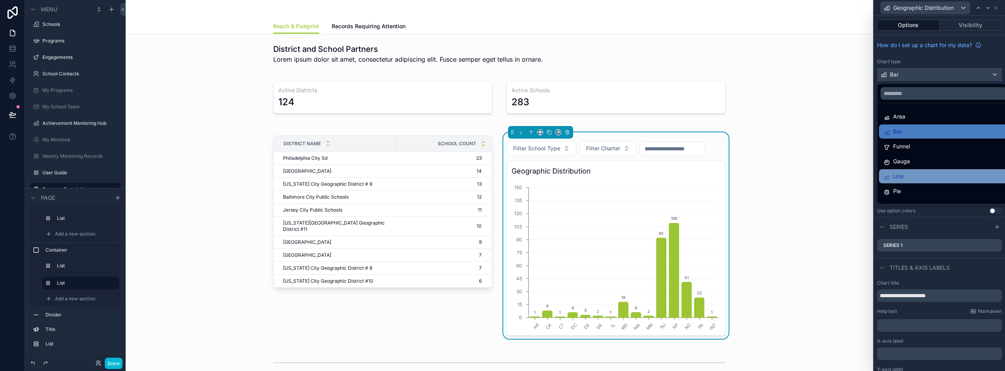
scroll to position [39, 0]
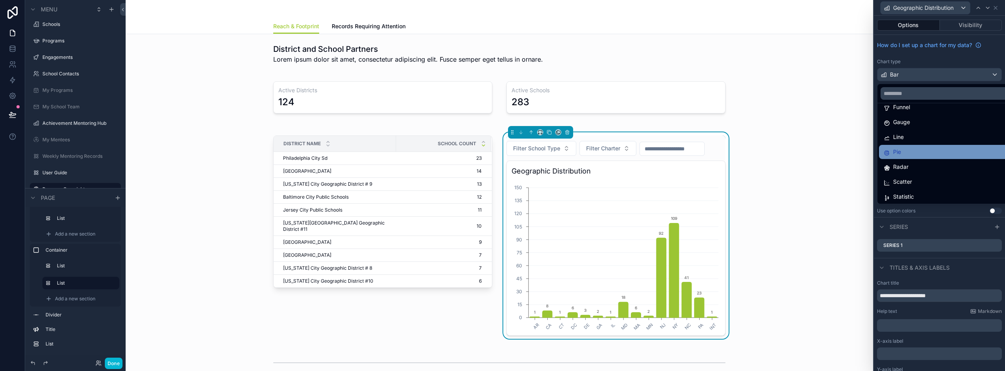
click at [922, 152] on div "Pie" at bounding box center [946, 151] width 124 height 9
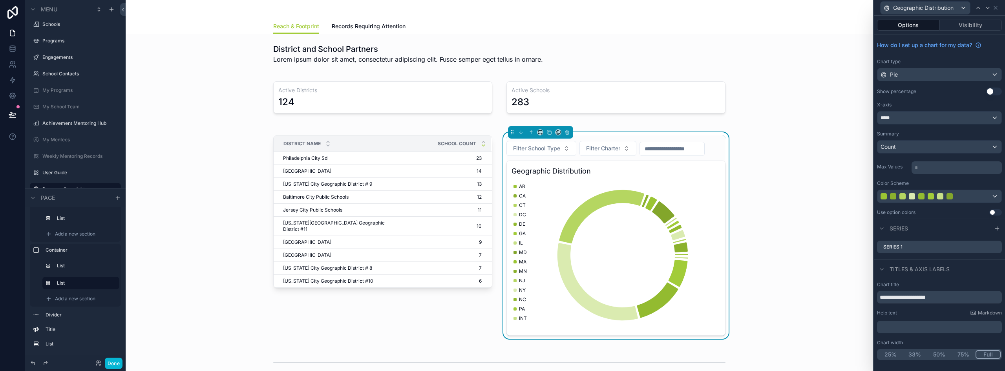
click at [797, 195] on div "District Name School Count [GEOGRAPHIC_DATA] Sd [GEOGRAPHIC_DATA] Sd 23 23 [GEO…" at bounding box center [499, 236] width 735 height 216
click at [114, 364] on button "Done" at bounding box center [114, 363] width 18 height 11
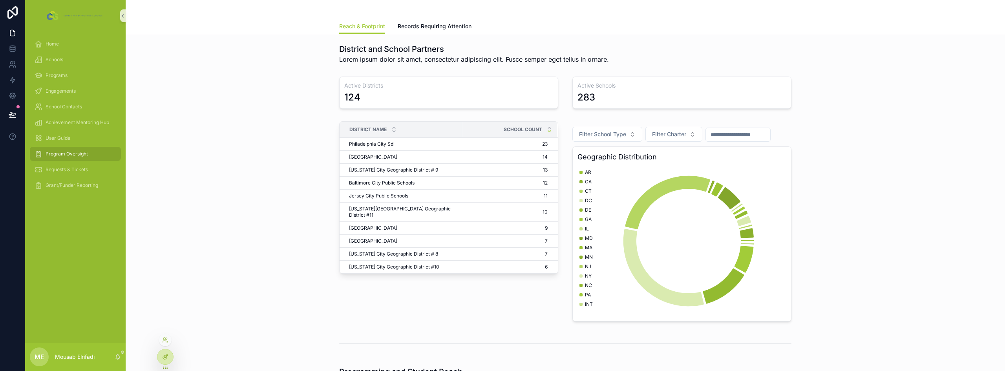
click at [166, 358] on icon at bounding box center [165, 357] width 6 height 6
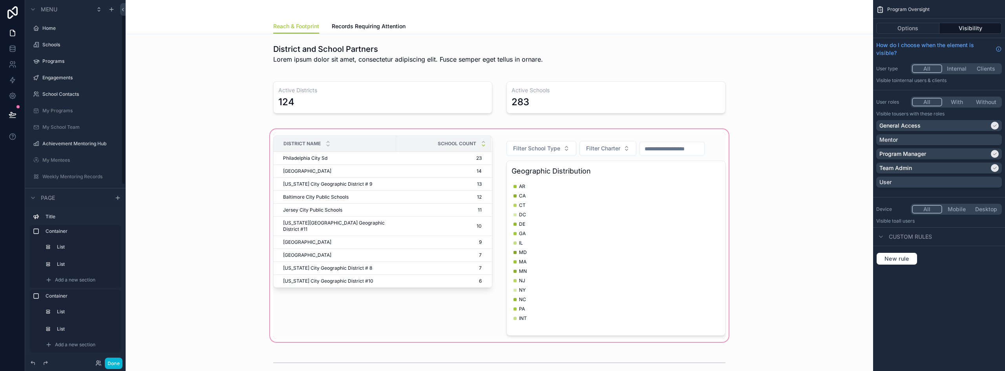
scroll to position [20, 0]
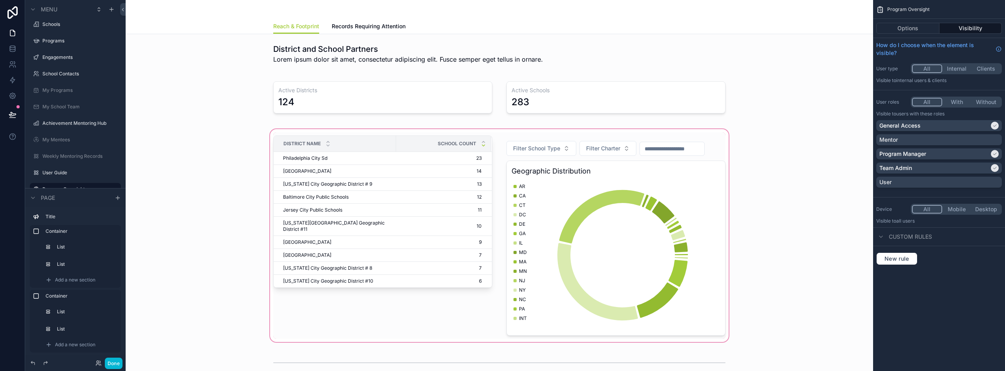
click at [697, 138] on div "scrollable content" at bounding box center [499, 236] width 735 height 216
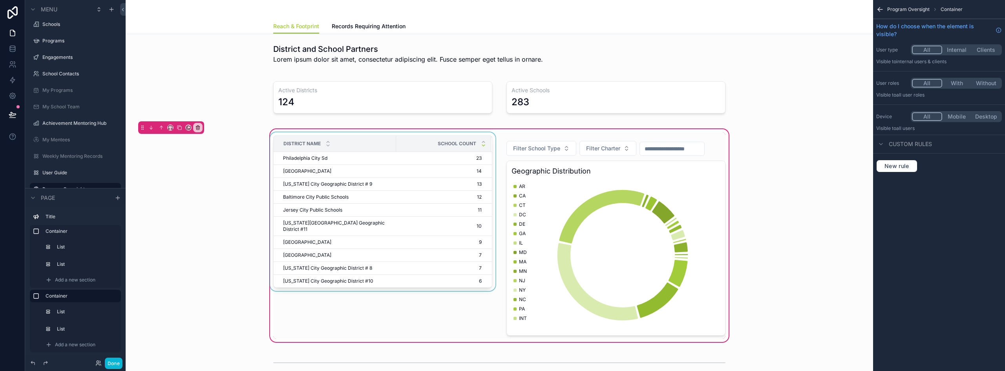
click at [416, 139] on div "School Count" at bounding box center [443, 143] width 94 height 15
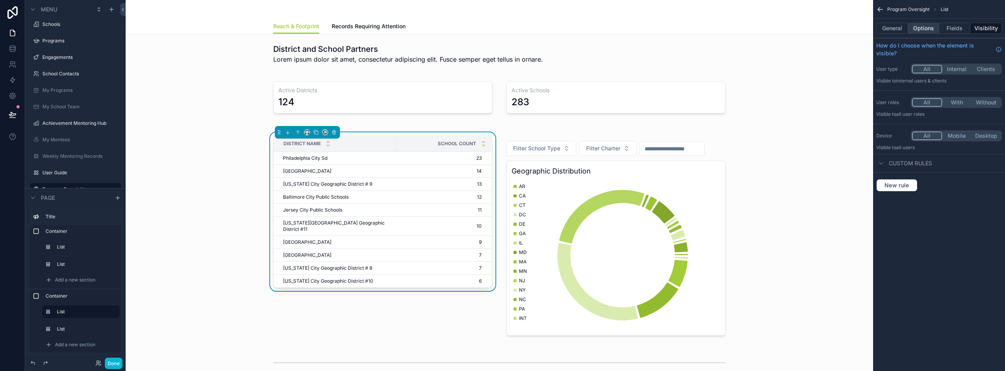
click at [933, 29] on button "Options" at bounding box center [923, 28] width 31 height 11
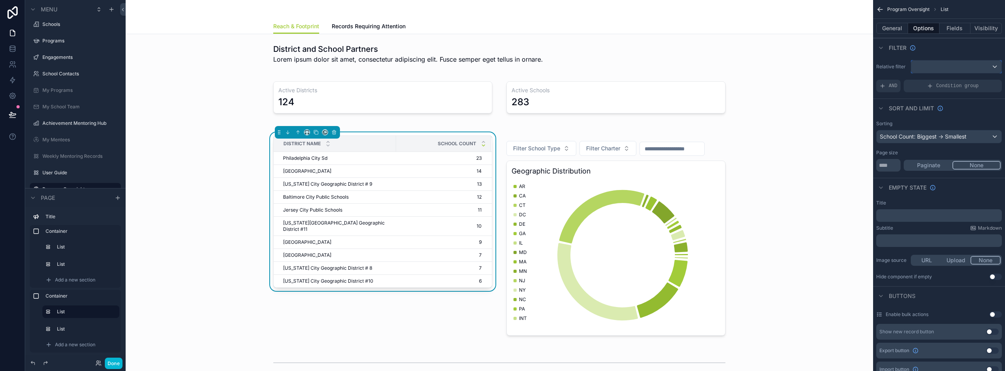
click at [941, 68] on div "scrollable content" at bounding box center [956, 66] width 90 height 13
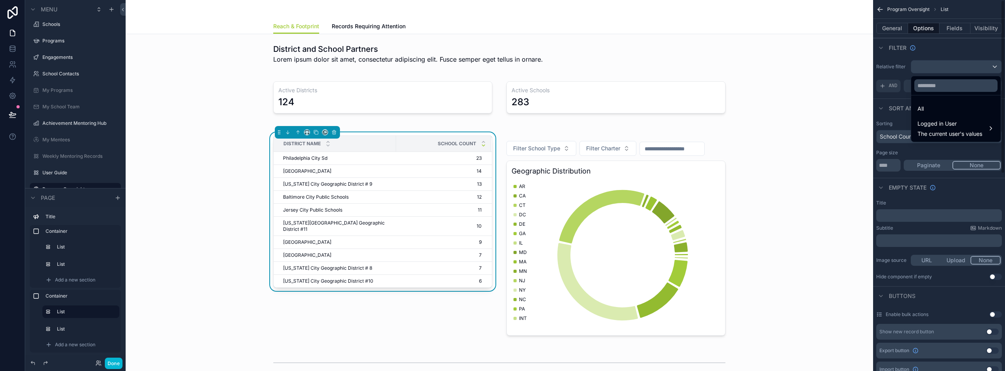
click at [886, 79] on div "scrollable content" at bounding box center [502, 185] width 1005 height 371
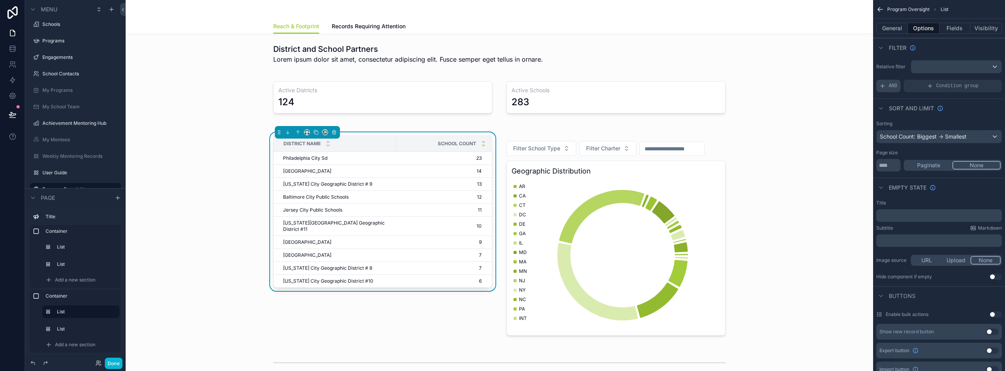
click at [894, 88] on span "AND" at bounding box center [893, 86] width 9 height 6
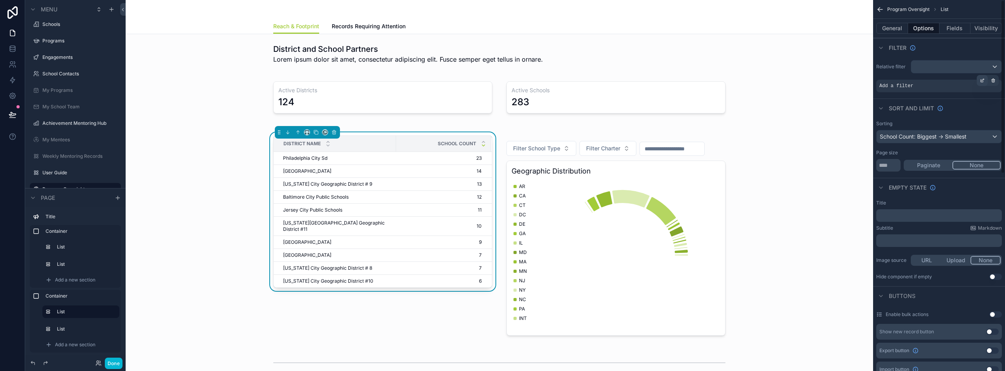
click at [983, 79] on icon "scrollable content" at bounding box center [983, 79] width 1 height 1
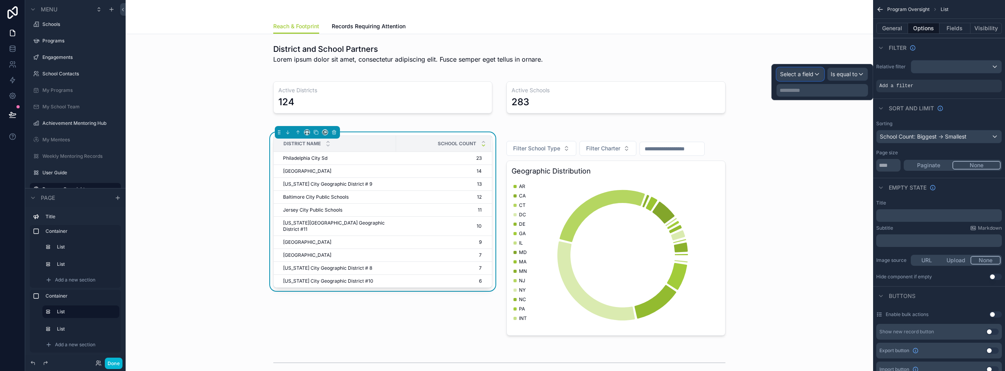
click at [794, 72] on span "Select a field" at bounding box center [796, 74] width 33 height 7
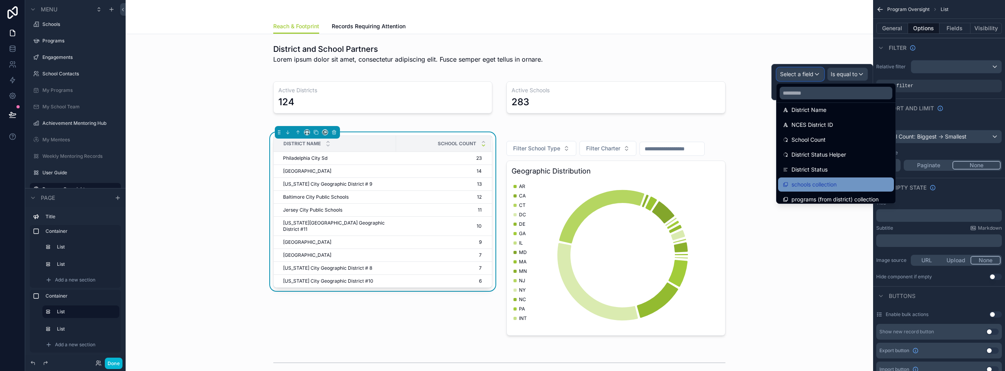
scroll to position [79, 0]
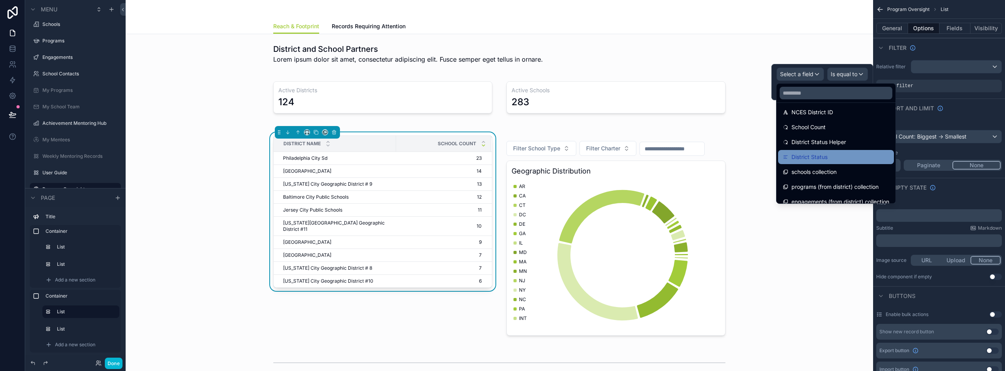
click at [833, 160] on div "District Status" at bounding box center [836, 156] width 106 height 9
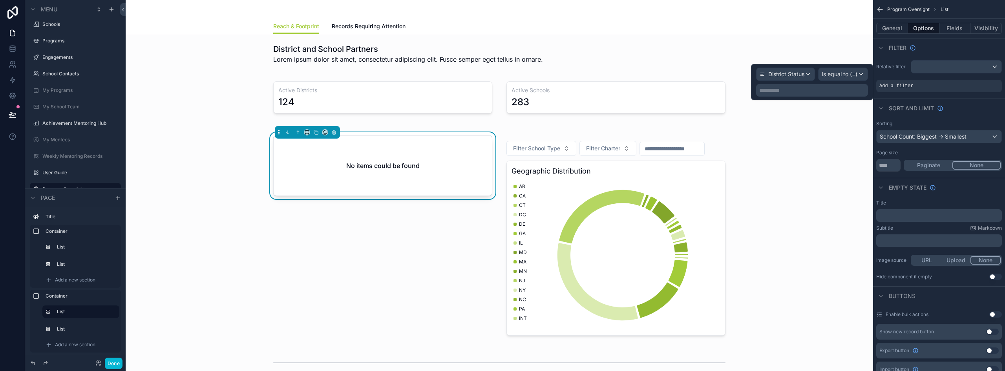
click at [813, 91] on p "**********" at bounding box center [812, 90] width 107 height 8
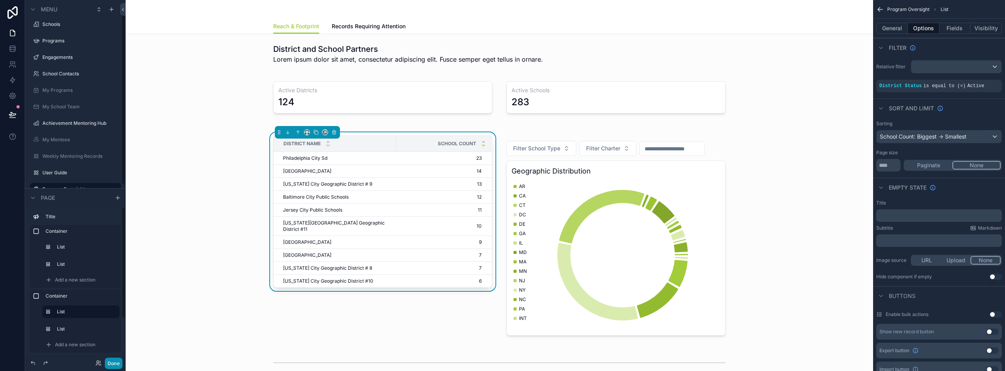
click at [112, 362] on button "Done" at bounding box center [114, 363] width 18 height 11
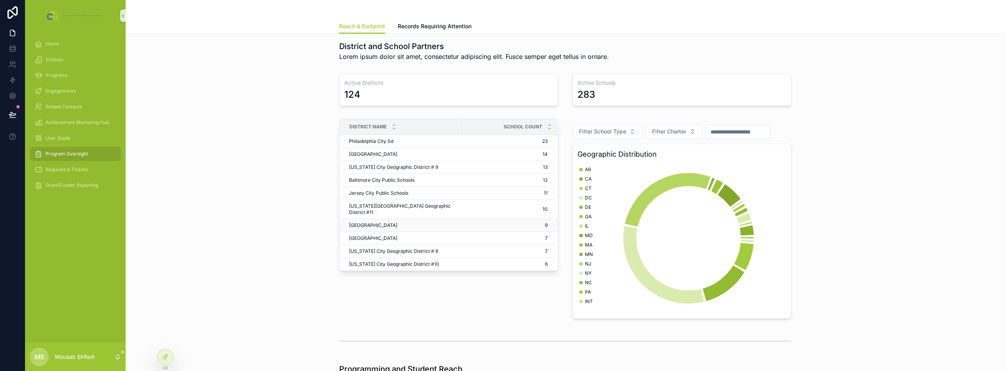
scroll to position [0, 0]
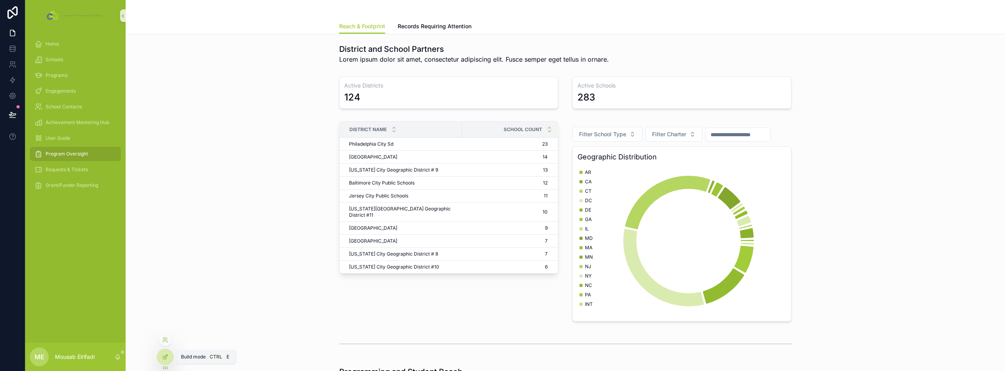
click at [162, 357] on div at bounding box center [165, 356] width 16 height 15
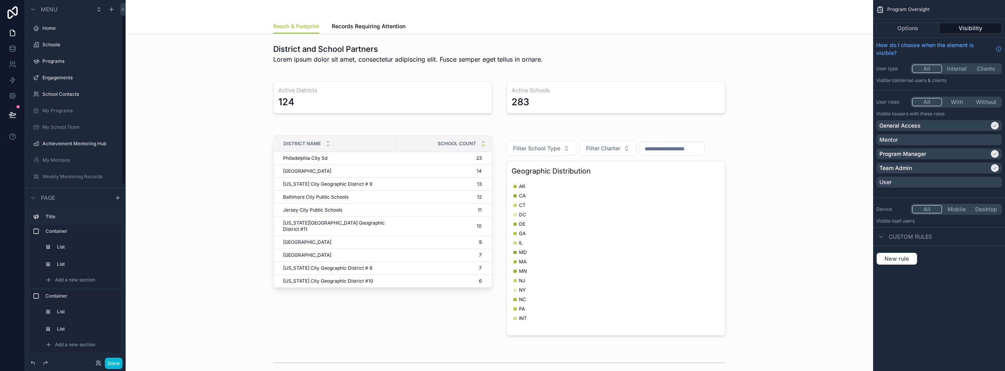
scroll to position [20, 0]
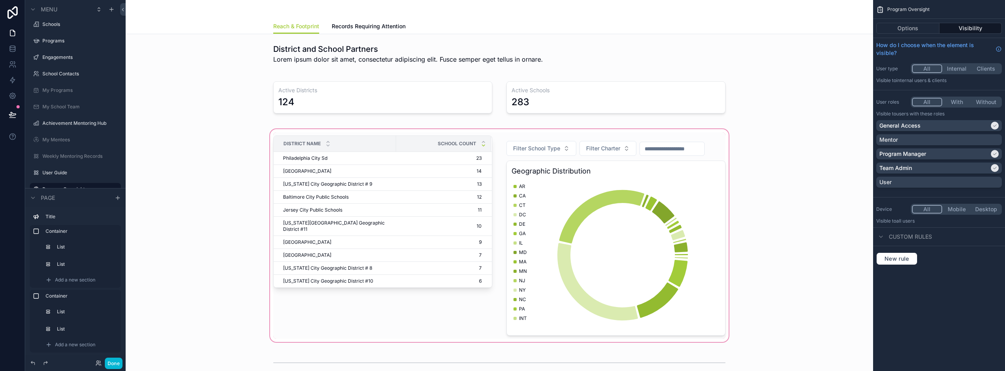
click at [637, 186] on div "scrollable content" at bounding box center [499, 236] width 735 height 216
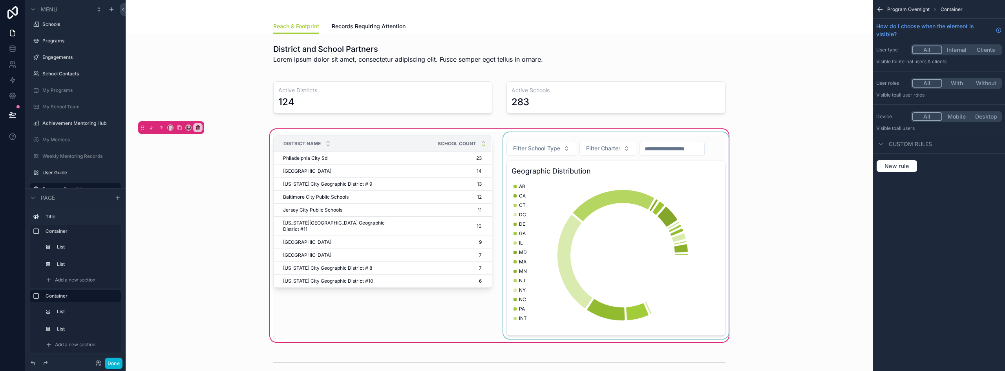
click at [692, 167] on div "scrollable content" at bounding box center [616, 235] width 228 height 206
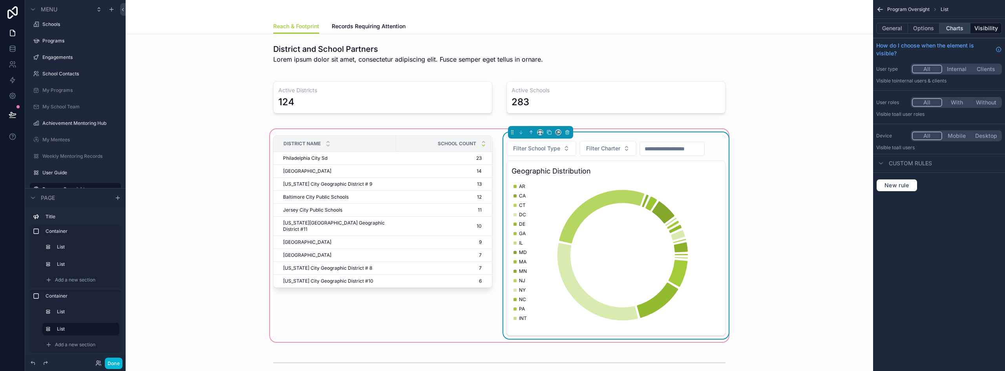
click at [964, 28] on button "Charts" at bounding box center [954, 28] width 31 height 11
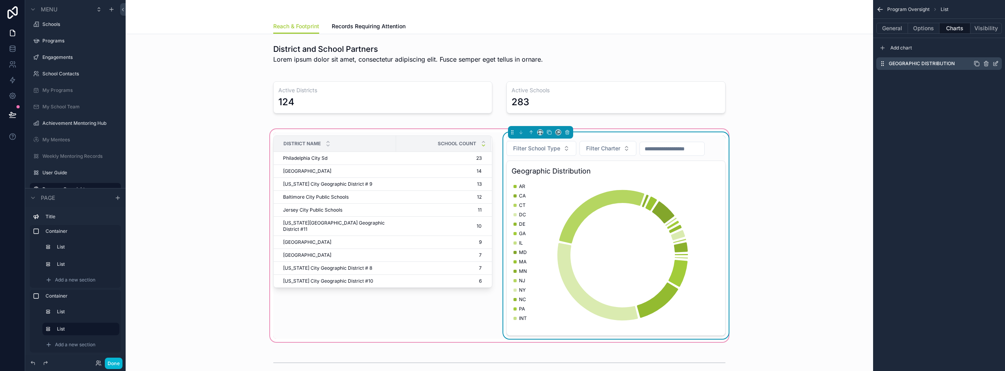
click at [994, 63] on icon "scrollable content" at bounding box center [995, 63] width 6 height 6
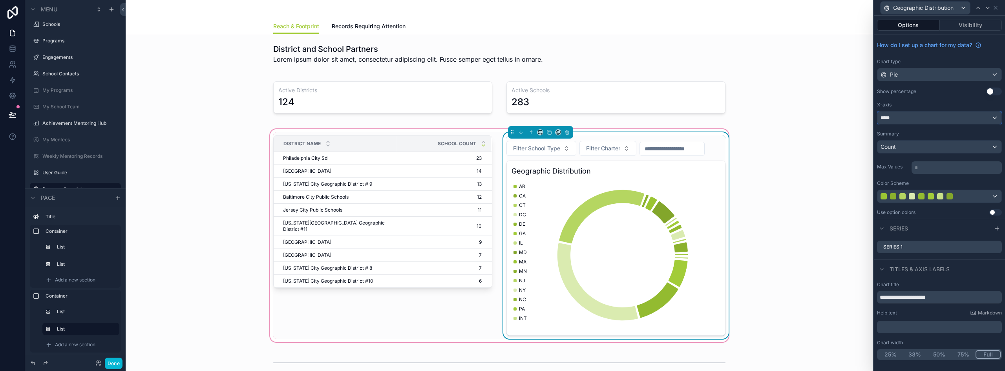
click at [905, 119] on div "*****" at bounding box center [939, 117] width 124 height 13
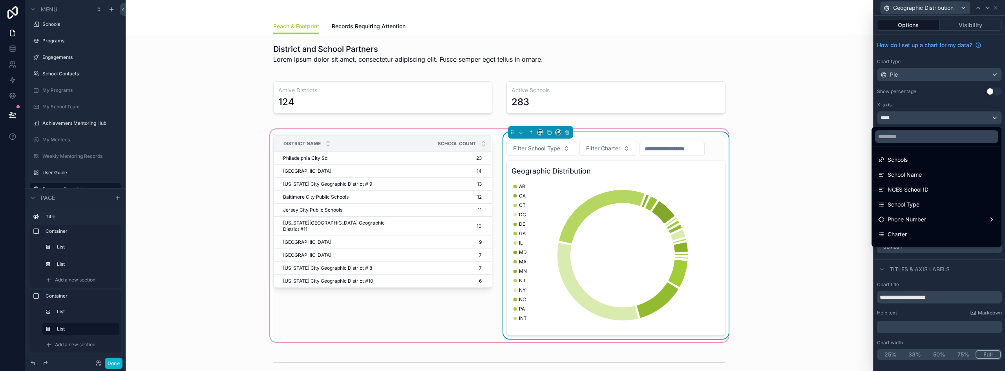
click at [926, 98] on div at bounding box center [939, 185] width 131 height 371
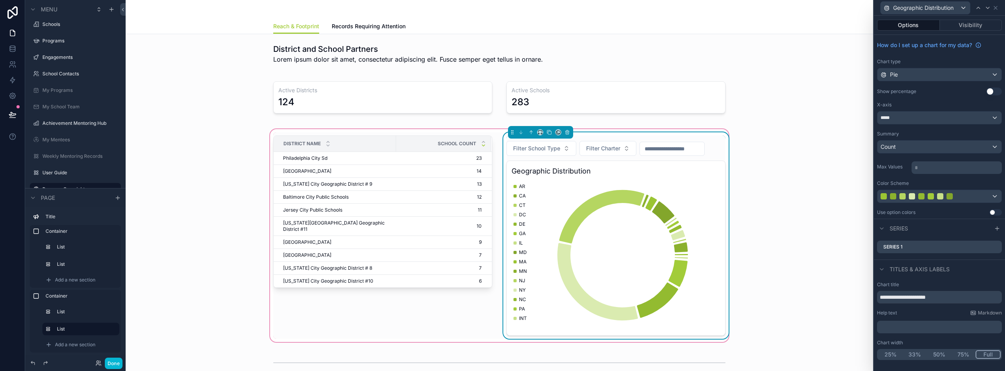
click at [994, 89] on button "Use setting" at bounding box center [994, 92] width 16 height 8
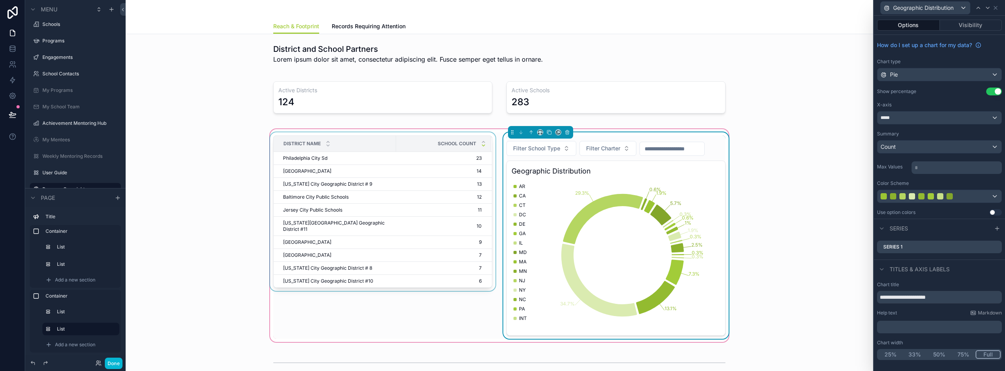
click at [396, 139] on div "School Count" at bounding box center [443, 143] width 94 height 15
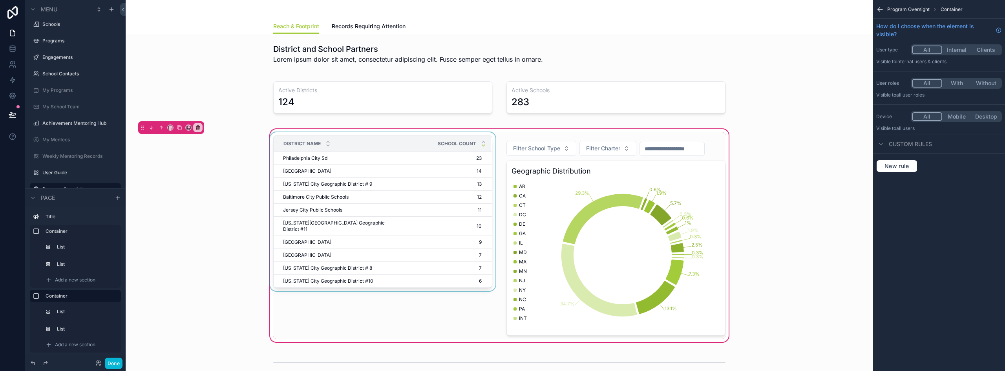
click at [402, 144] on div "School Count" at bounding box center [443, 143] width 94 height 15
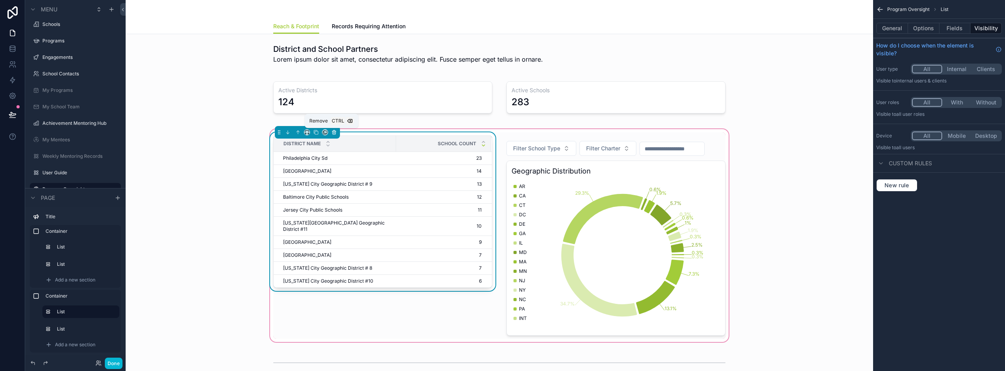
click at [332, 132] on icon "scrollable content" at bounding box center [333, 132] width 3 height 3
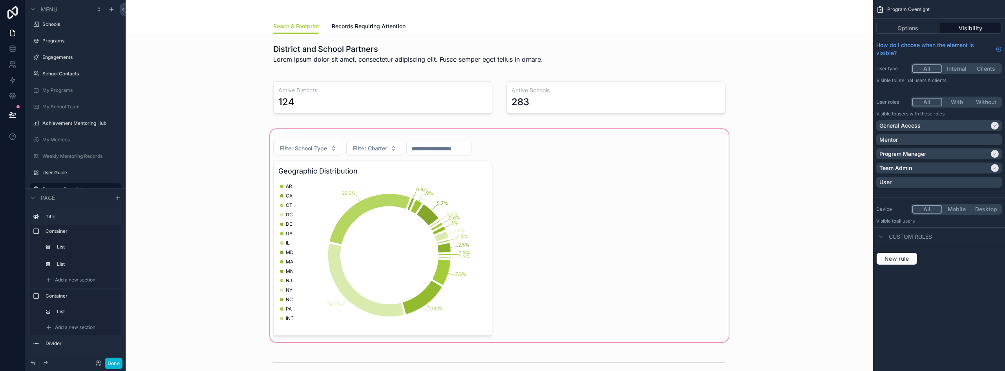
click at [433, 146] on div "scrollable content" at bounding box center [499, 236] width 735 height 216
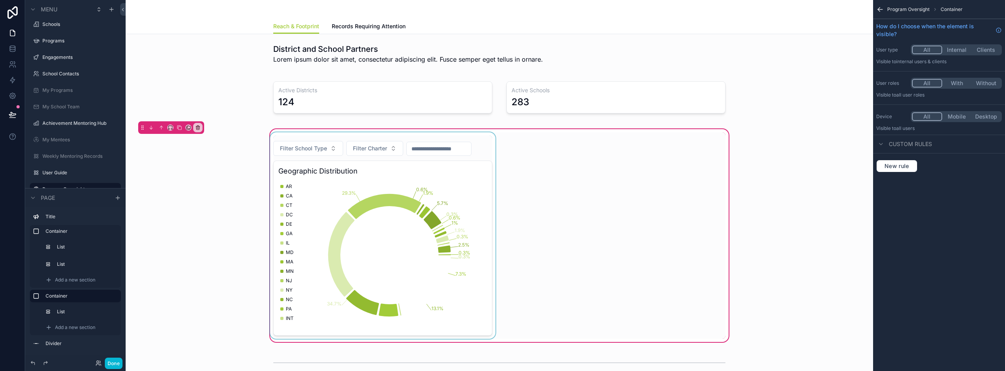
click at [464, 136] on div "scrollable content" at bounding box center [382, 235] width 228 height 206
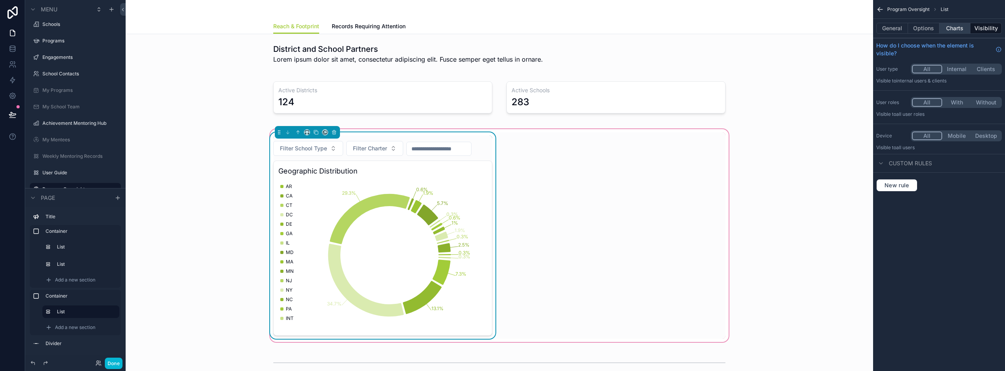
click at [950, 31] on button "Charts" at bounding box center [954, 28] width 31 height 11
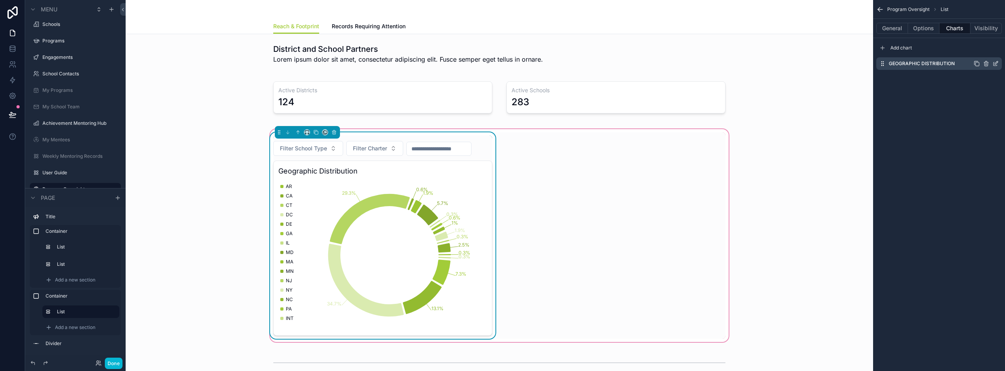
click at [997, 62] on icon "scrollable content" at bounding box center [995, 63] width 6 height 6
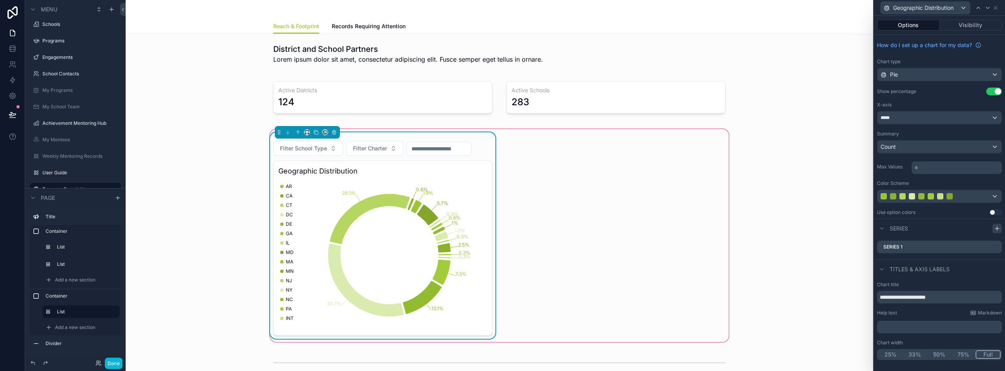
click at [997, 227] on icon at bounding box center [997, 228] width 6 height 6
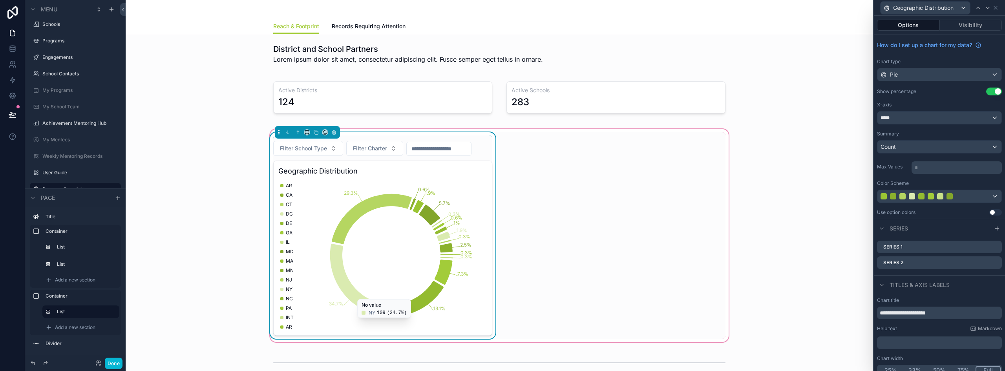
scroll to position [0, 0]
click at [992, 263] on icon at bounding box center [995, 262] width 6 height 6
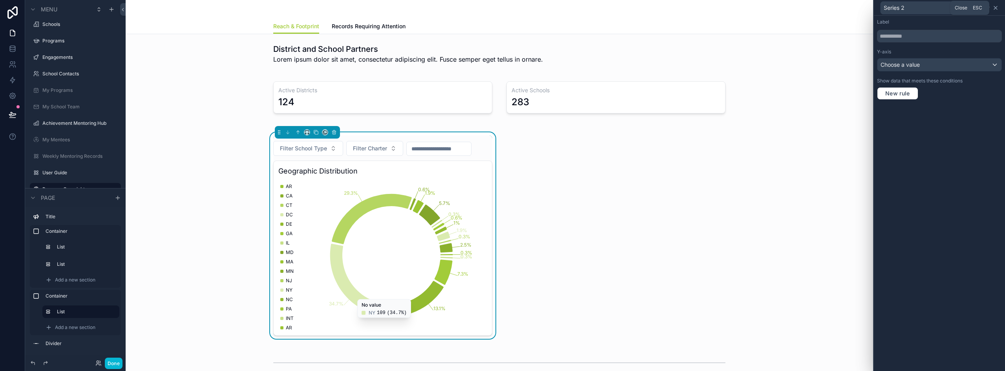
click at [997, 7] on icon at bounding box center [995, 8] width 6 height 6
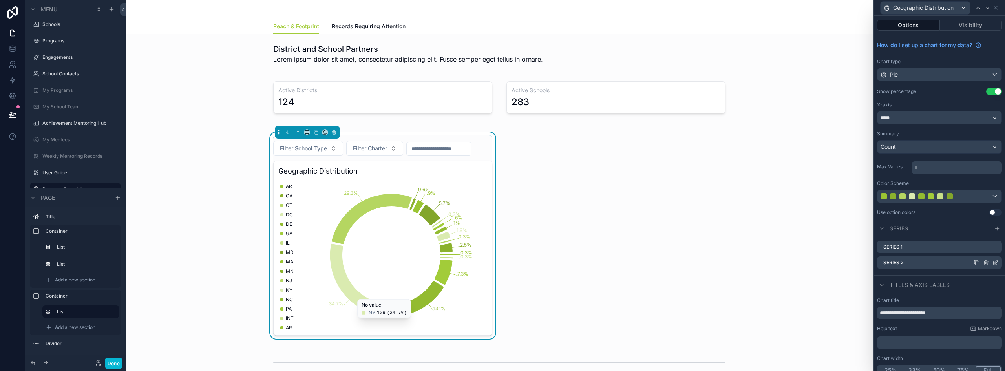
click at [984, 263] on icon at bounding box center [986, 263] width 4 height 4
click at [984, 250] on icon at bounding box center [983, 251] width 4 height 4
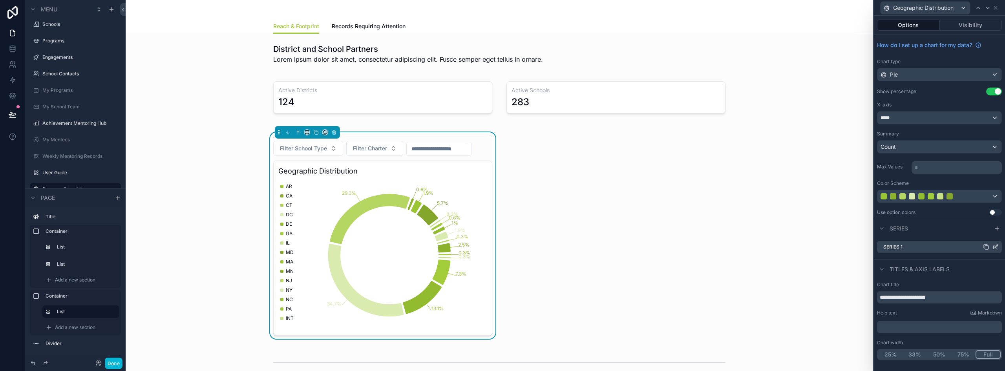
click at [996, 247] on icon at bounding box center [995, 247] width 6 height 6
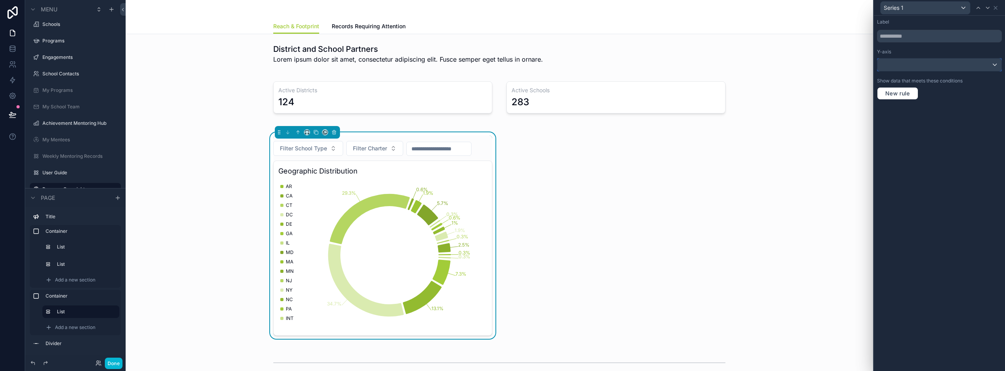
click at [894, 63] on div at bounding box center [939, 64] width 124 height 13
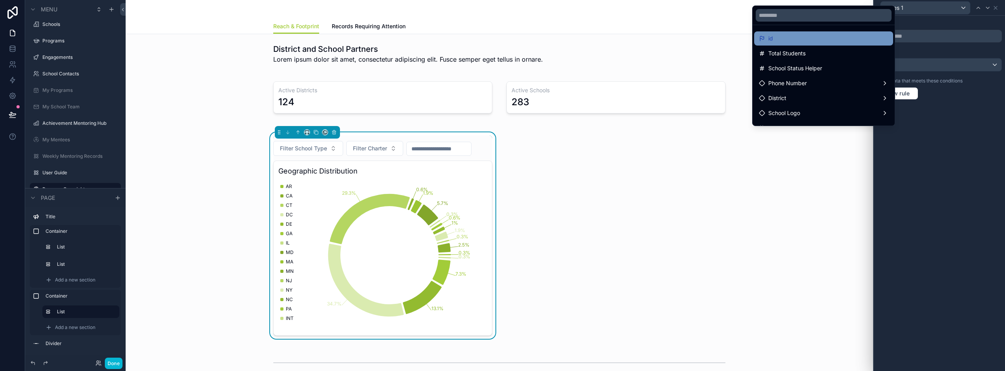
click at [794, 38] on div "id" at bounding box center [824, 38] width 130 height 9
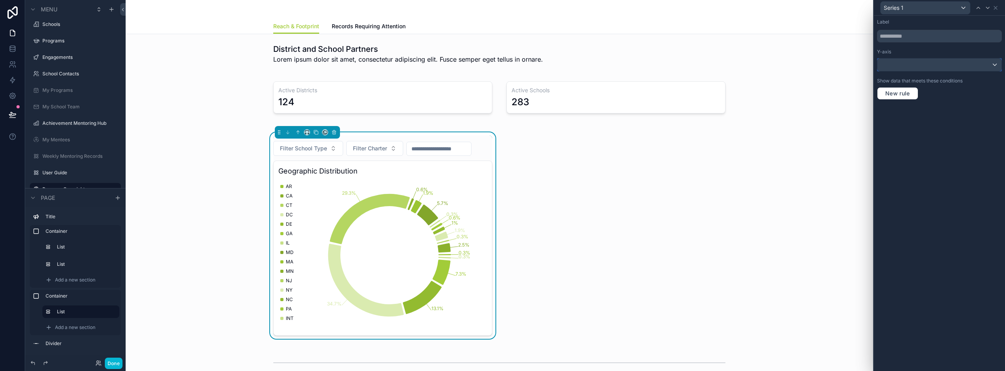
click at [901, 67] on div at bounding box center [939, 64] width 124 height 13
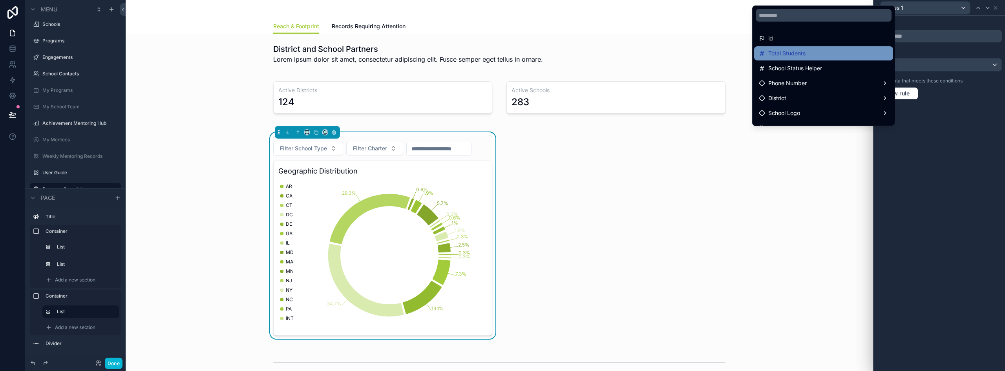
click at [824, 53] on div "Total Students" at bounding box center [824, 53] width 130 height 9
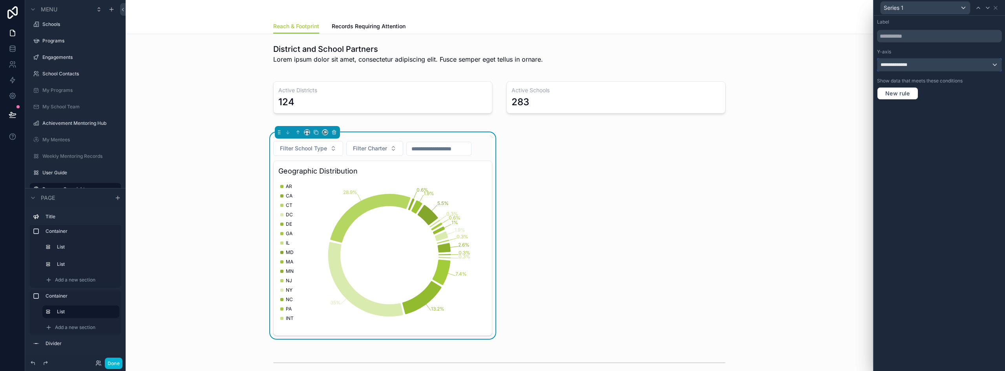
click at [912, 65] on span "**********" at bounding box center [896, 65] width 32 height 6
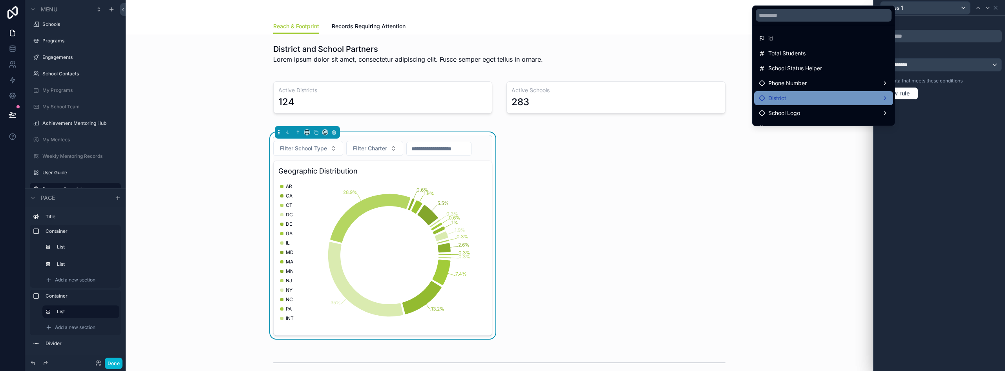
click at [778, 96] on span "District" at bounding box center [777, 97] width 18 height 9
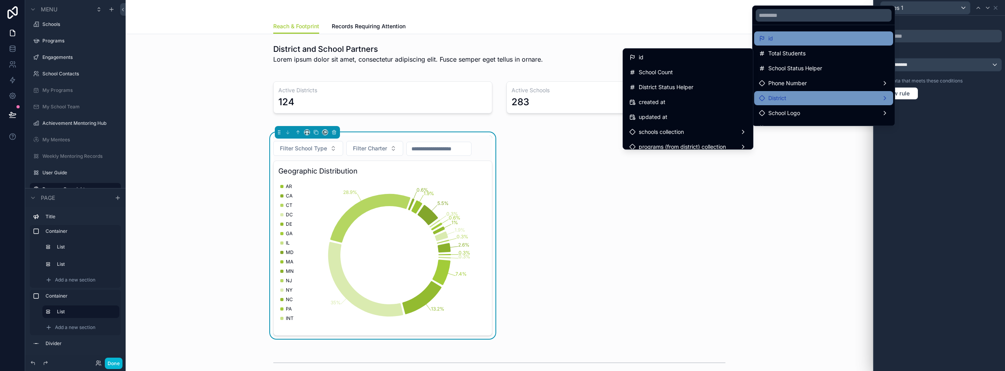
click at [769, 33] on div "id" at bounding box center [823, 38] width 139 height 14
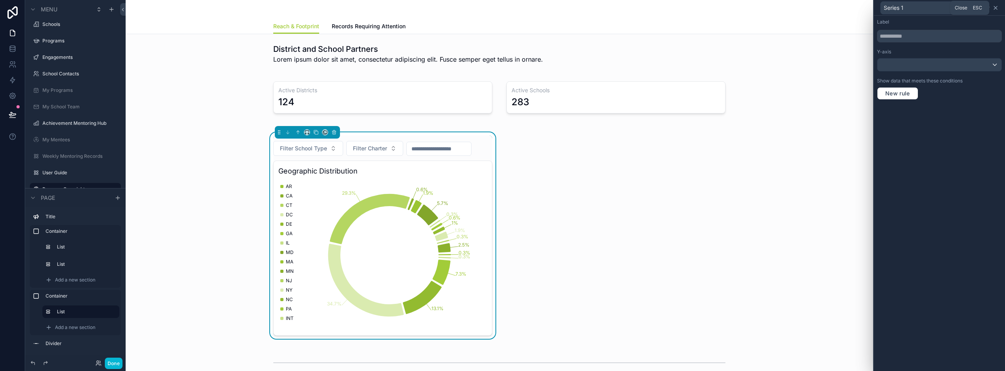
click at [995, 9] on icon at bounding box center [995, 8] width 6 height 6
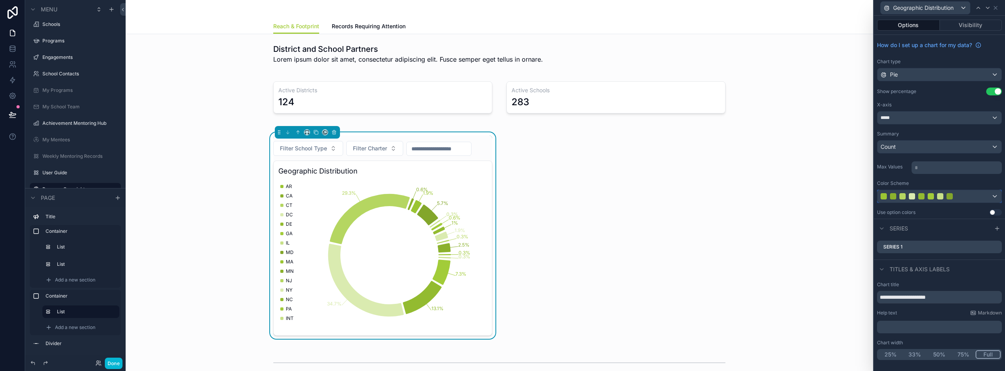
click at [961, 194] on div at bounding box center [930, 196] width 100 height 6
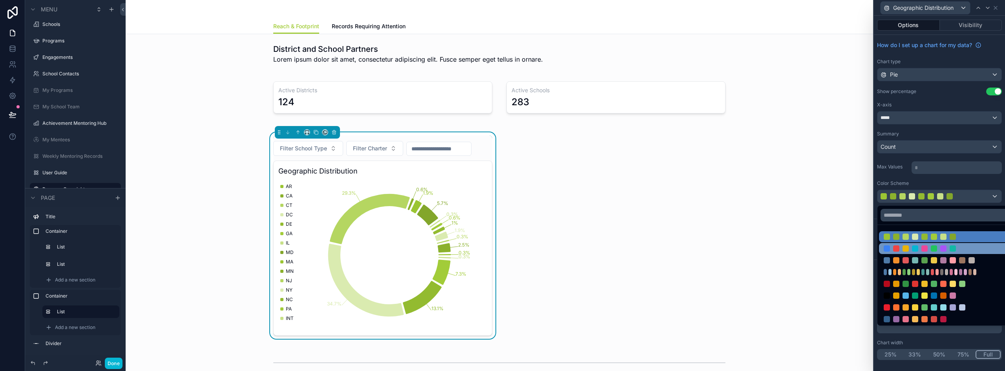
click at [960, 245] on div at bounding box center [948, 248] width 139 height 11
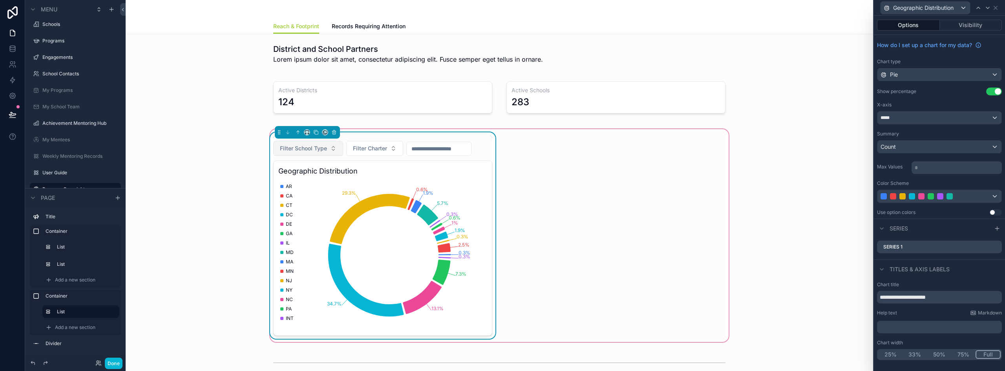
click at [301, 144] on button "Filter School Type" at bounding box center [308, 148] width 70 height 15
click at [349, 146] on button "Filter Charter" at bounding box center [374, 148] width 57 height 15
click at [438, 147] on input "scrollable content" at bounding box center [439, 148] width 64 height 11
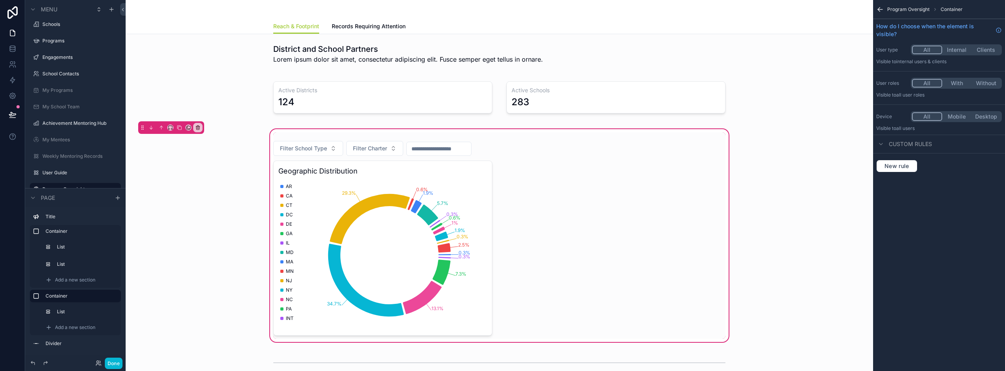
click at [587, 182] on div "Filter School Type Filter Charter Geographic Distribution 0.3% 2.5% 0.3% 1.9% 1…" at bounding box center [499, 235] width 462 height 206
click at [880, 11] on icon "scrollable content" at bounding box center [879, 10] width 2 height 2
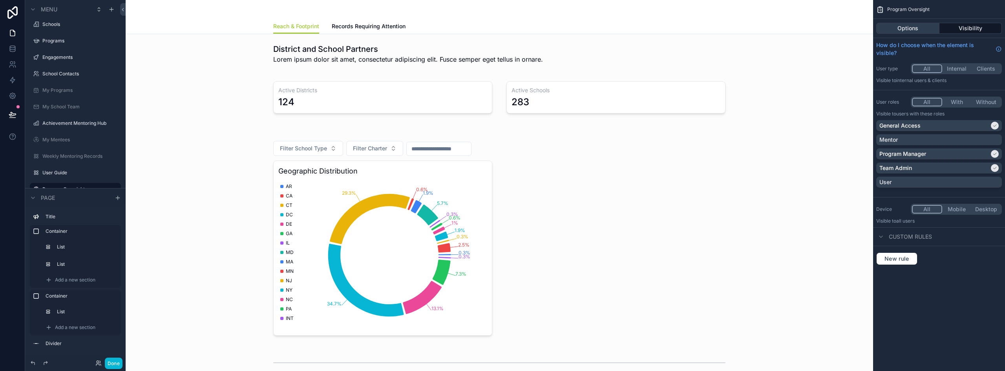
click at [916, 26] on button "Options" at bounding box center [907, 28] width 63 height 11
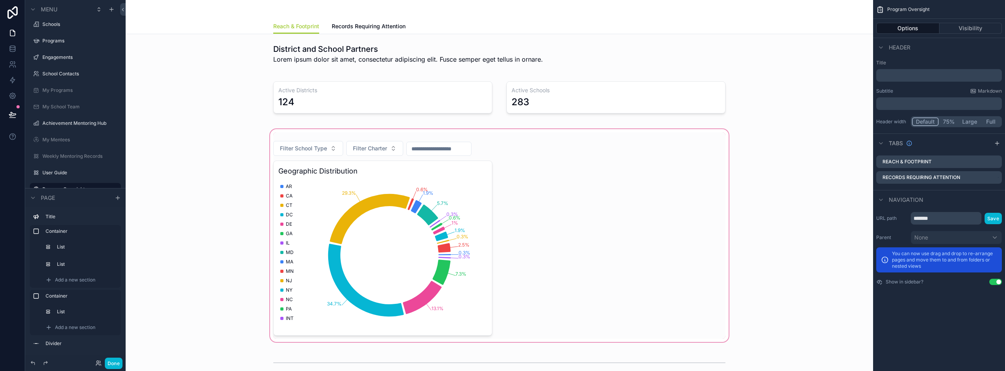
click at [524, 137] on div "scrollable content" at bounding box center [499, 236] width 735 height 216
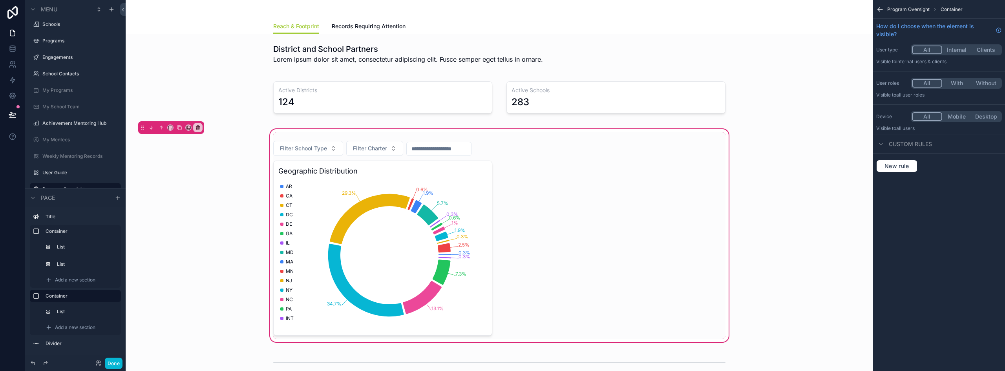
click at [524, 137] on div "Filter School Type Filter Charter Geographic Distribution 0.3% 2.5% 0.3% 1.9% 1…" at bounding box center [499, 235] width 462 height 206
click at [403, 157] on div "scrollable content" at bounding box center [382, 235] width 228 height 206
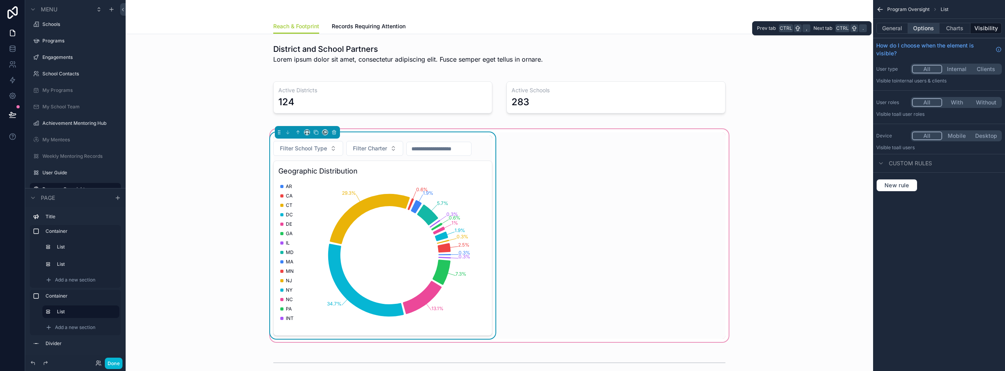
click at [925, 26] on button "Options" at bounding box center [923, 28] width 31 height 11
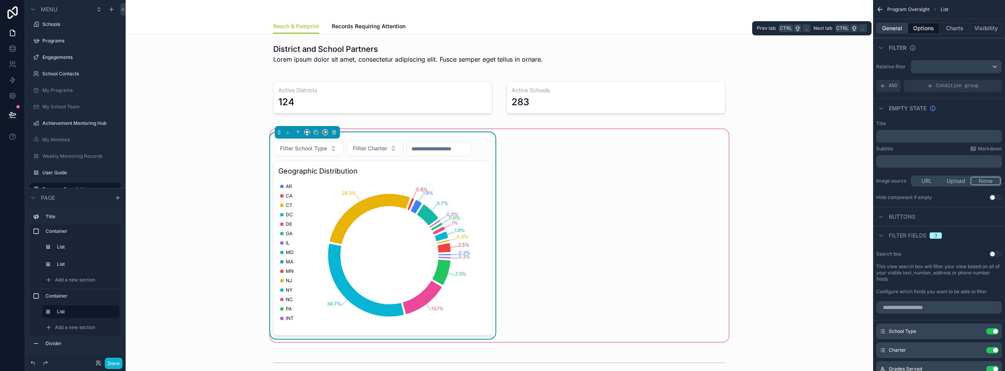
click at [895, 31] on button "General" at bounding box center [892, 28] width 32 height 11
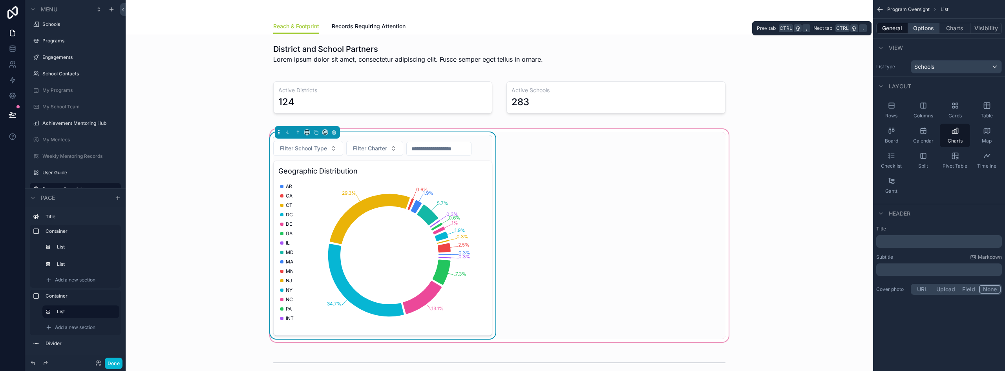
click at [911, 29] on button "Options" at bounding box center [923, 28] width 31 height 11
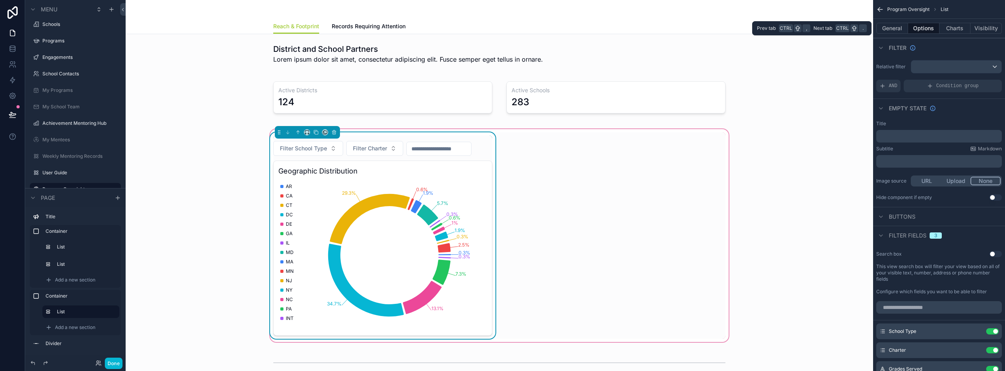
click at [920, 29] on button "Options" at bounding box center [923, 28] width 31 height 11
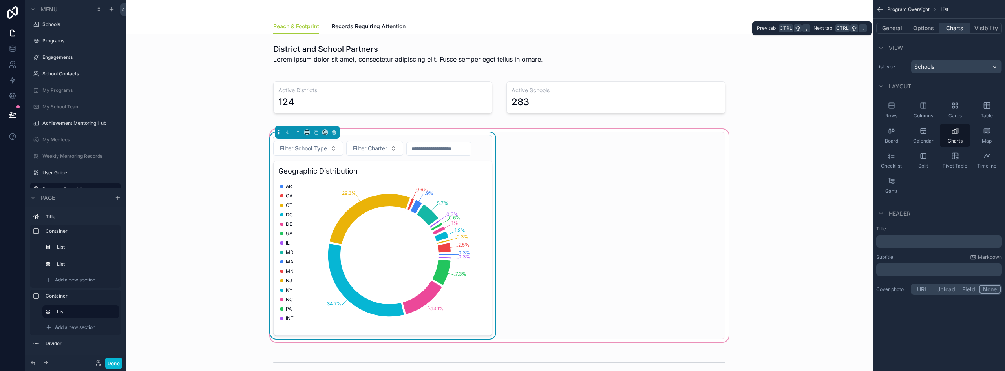
click at [948, 27] on button "Charts" at bounding box center [954, 28] width 31 height 11
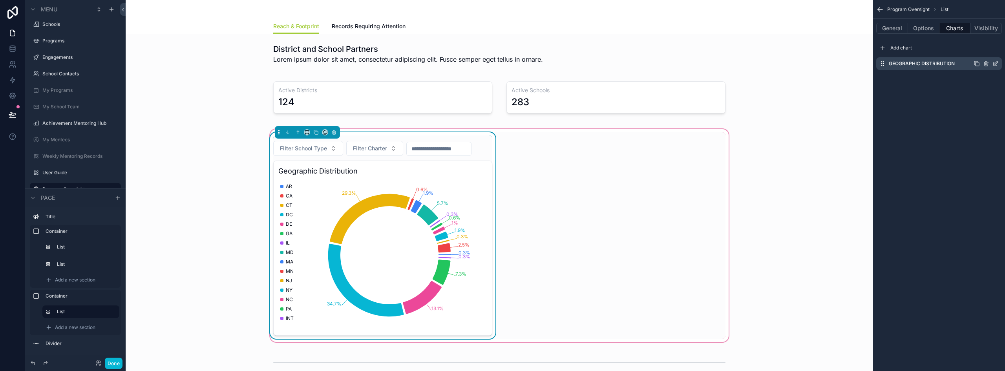
click at [995, 62] on icon "scrollable content" at bounding box center [995, 63] width 6 height 6
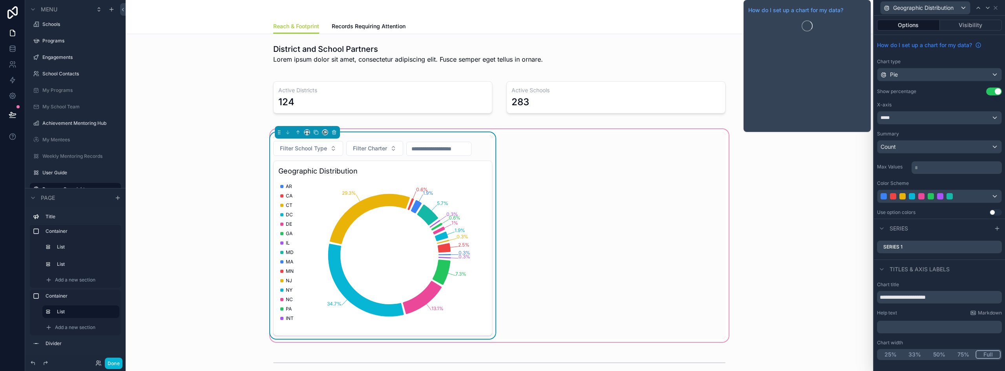
click at [931, 44] on span "How do I set up a chart for my data?" at bounding box center [924, 45] width 95 height 8
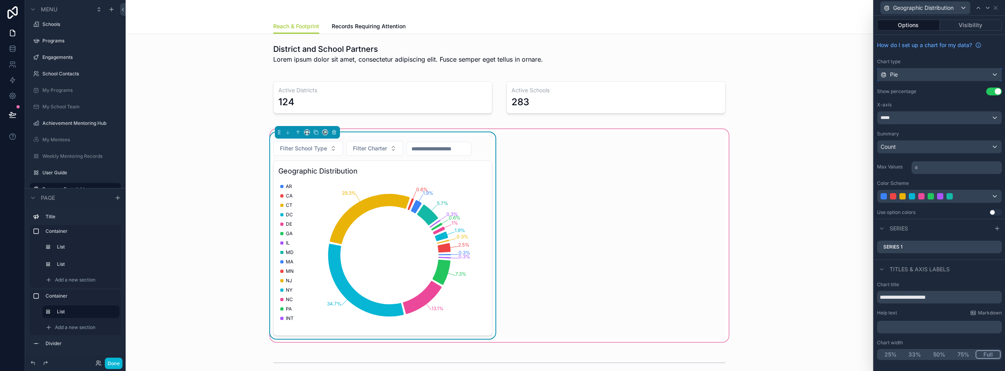
click at [913, 77] on div "Pie" at bounding box center [939, 74] width 124 height 13
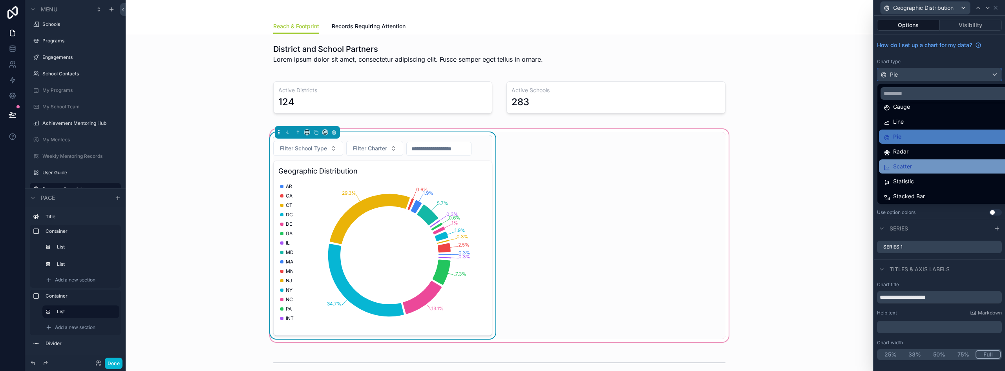
scroll to position [56, 0]
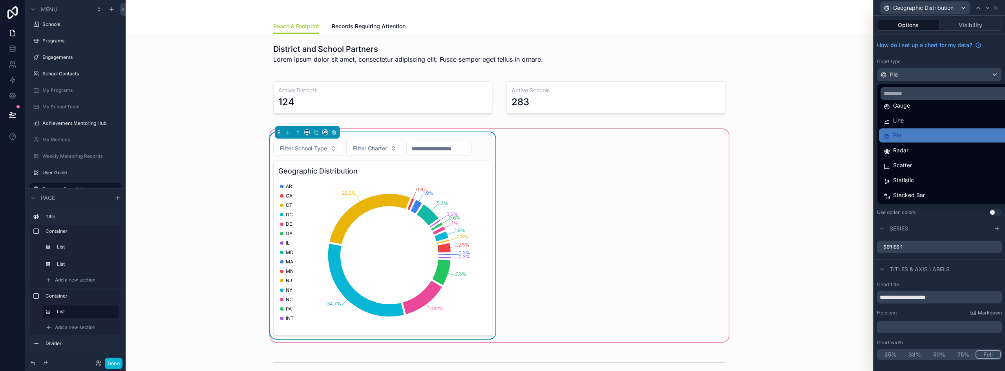
click at [777, 208] on div "Filter School Type Filter Charter Geographic Distribution 0.3% 2.5% 0.3% 1.9% 1…" at bounding box center [499, 236] width 735 height 216
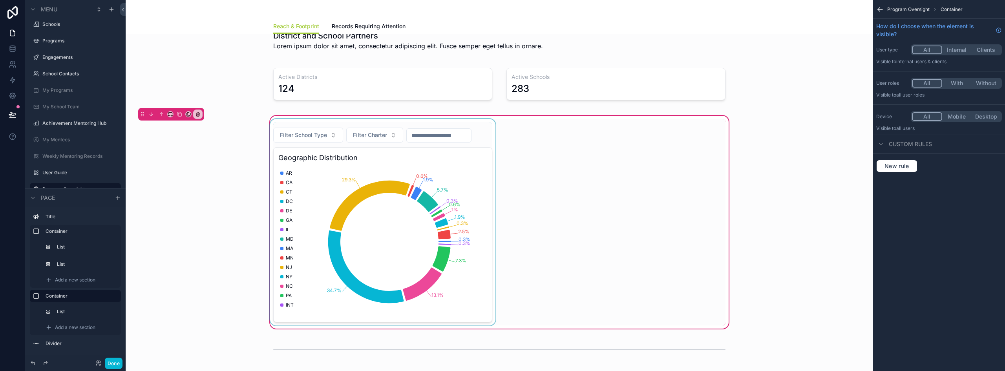
scroll to position [0, 0]
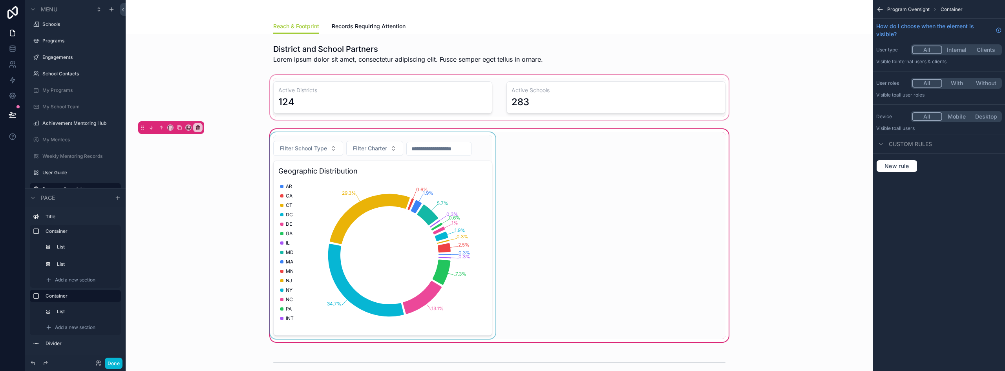
click at [371, 101] on div "scrollable content" at bounding box center [499, 97] width 735 height 48
click at [566, 149] on div "Filter School Type Filter Charter Geographic Distribution 0.3% 2.5% 0.3% 1.9% 1…" at bounding box center [499, 235] width 462 height 206
click at [70, 295] on span "Add a new section" at bounding box center [75, 296] width 40 height 6
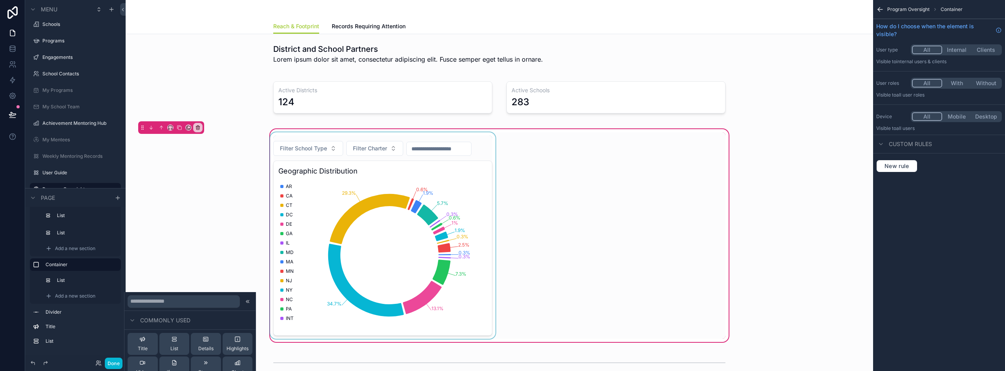
click at [244, 210] on div "Filter School Type Filter Charter Geographic Distribution 0.3% 2.5% 0.3% 1.9% 1…" at bounding box center [499, 236] width 735 height 216
click at [521, 152] on div "Filter School Type Filter Charter Geographic Distribution 0.3% 2.5% 0.3% 1.9% 1…" at bounding box center [499, 235] width 462 height 206
click at [455, 172] on div "scrollable content" at bounding box center [382, 235] width 228 height 206
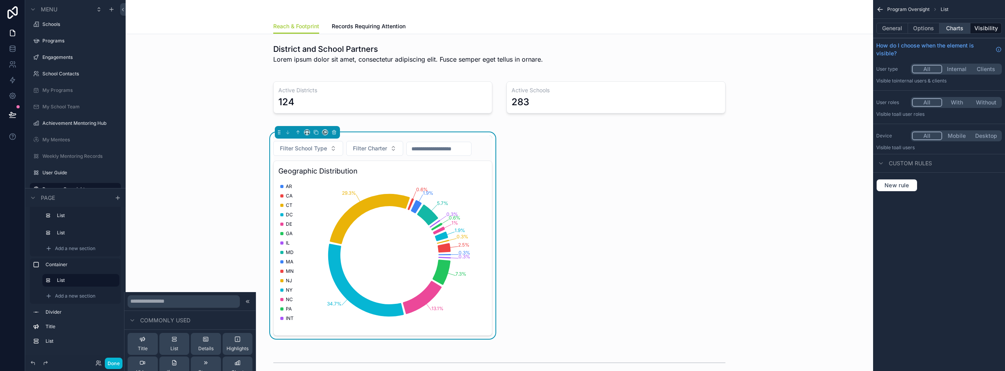
click at [949, 26] on button "Charts" at bounding box center [954, 28] width 31 height 11
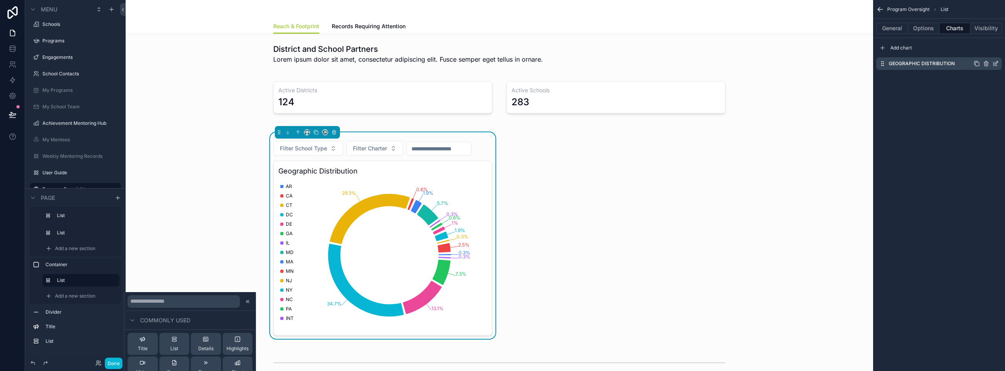
click at [994, 63] on icon "scrollable content" at bounding box center [995, 63] width 6 height 6
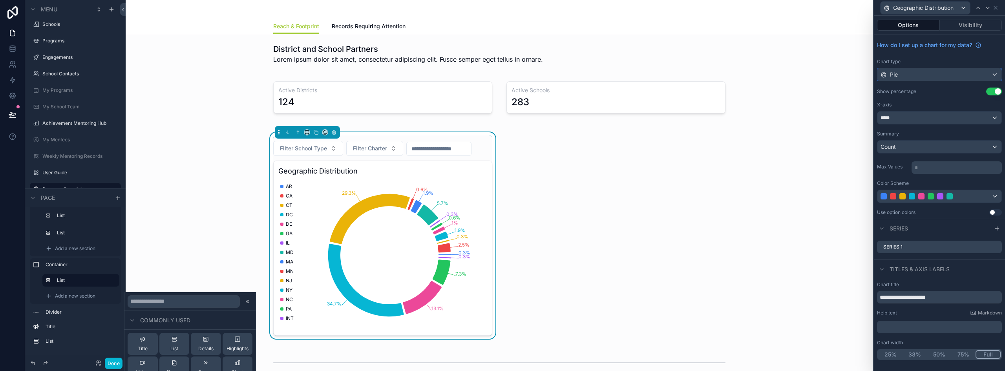
click at [937, 75] on div "Pie" at bounding box center [939, 74] width 124 height 13
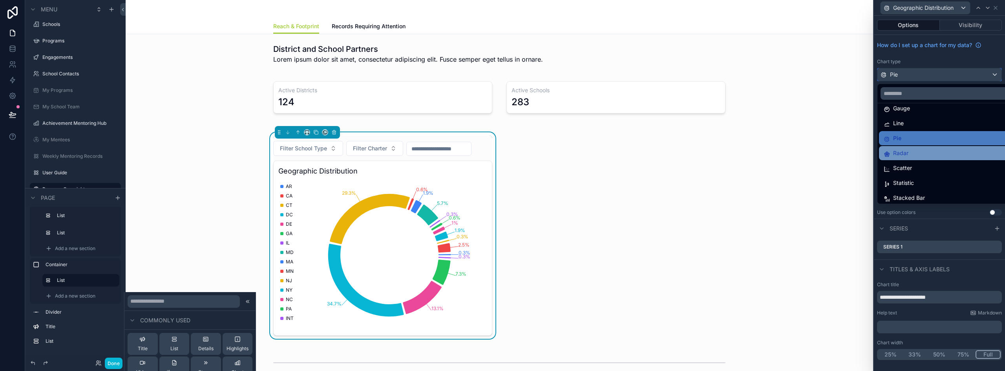
scroll to position [56, 0]
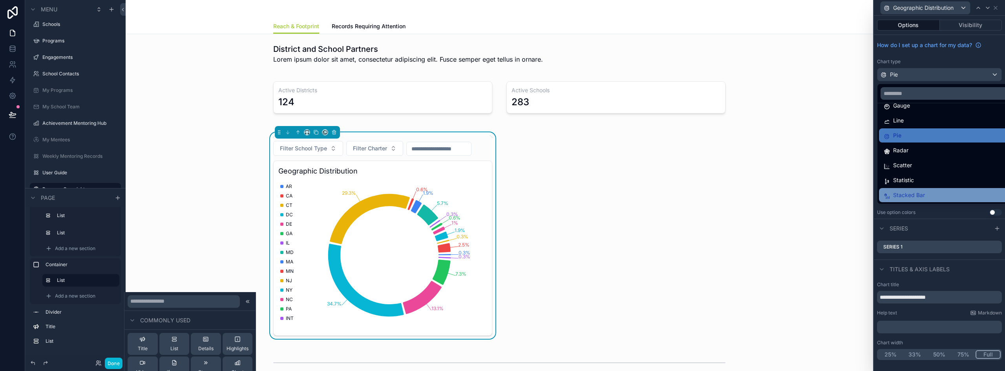
click at [917, 198] on span "Stacked Bar" at bounding box center [909, 194] width 32 height 9
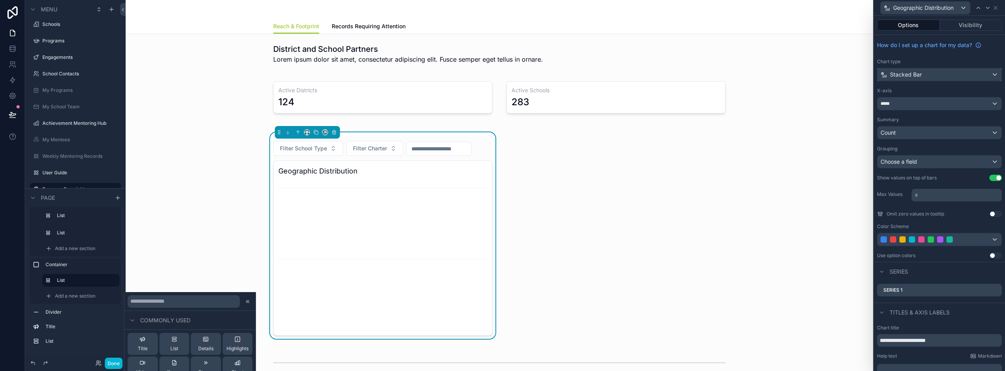
click at [929, 74] on div "Stacked Bar" at bounding box center [939, 74] width 124 height 13
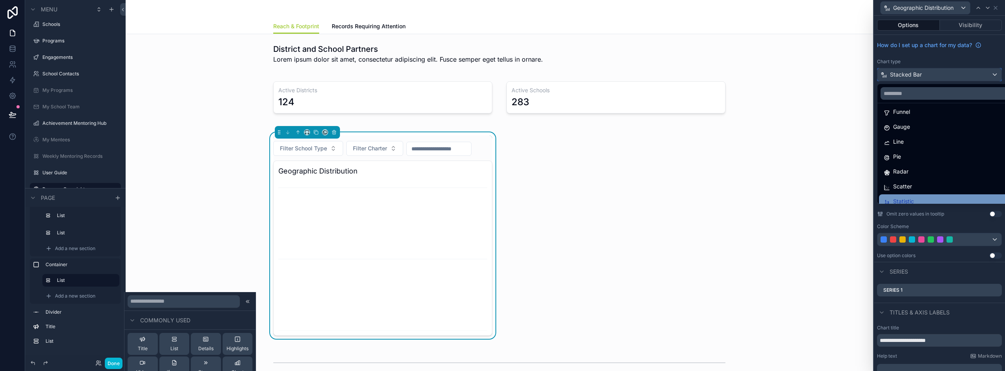
scroll to position [16, 0]
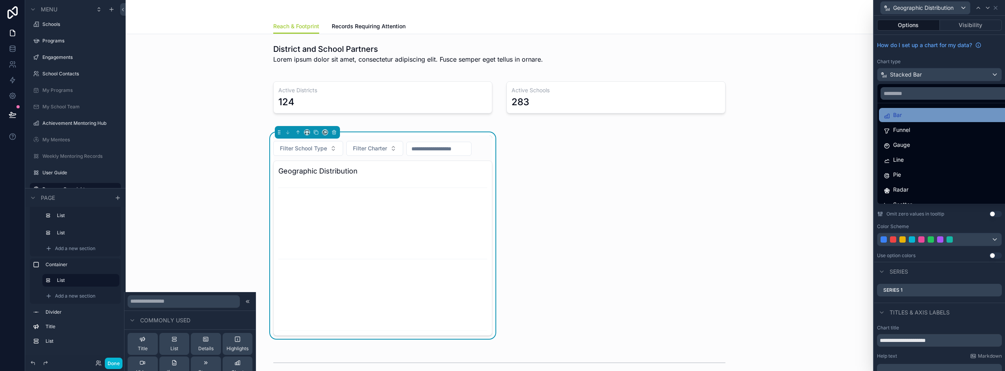
click at [906, 119] on div "Bar" at bounding box center [946, 114] width 124 height 9
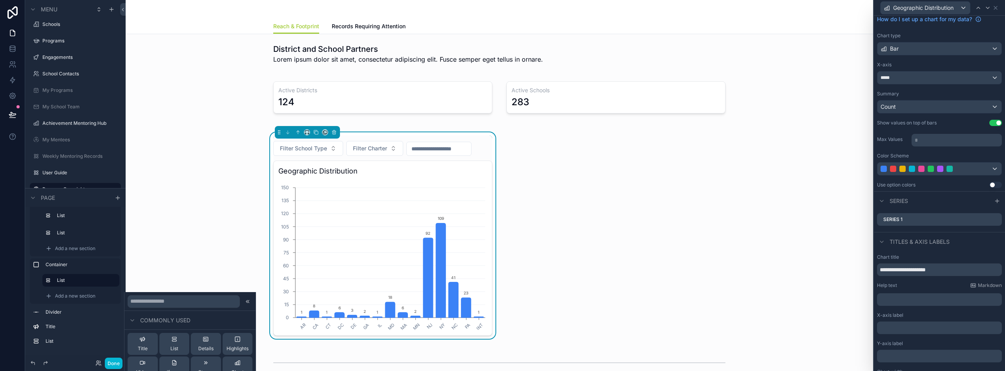
scroll to position [39, 0]
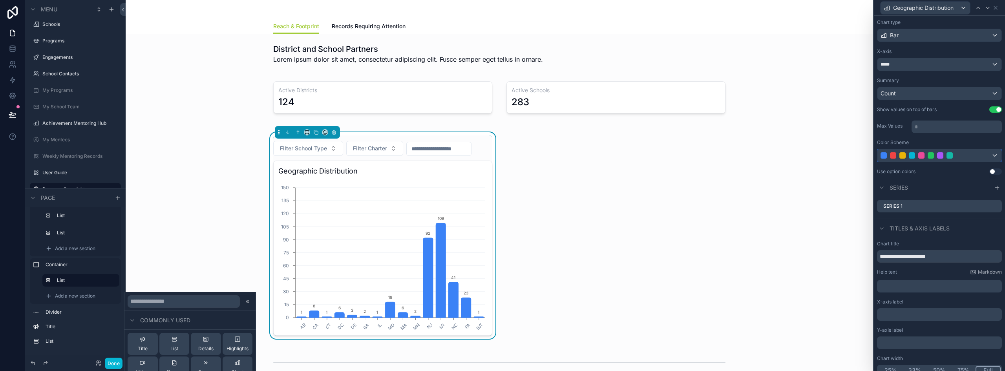
click at [967, 154] on div at bounding box center [930, 155] width 100 height 6
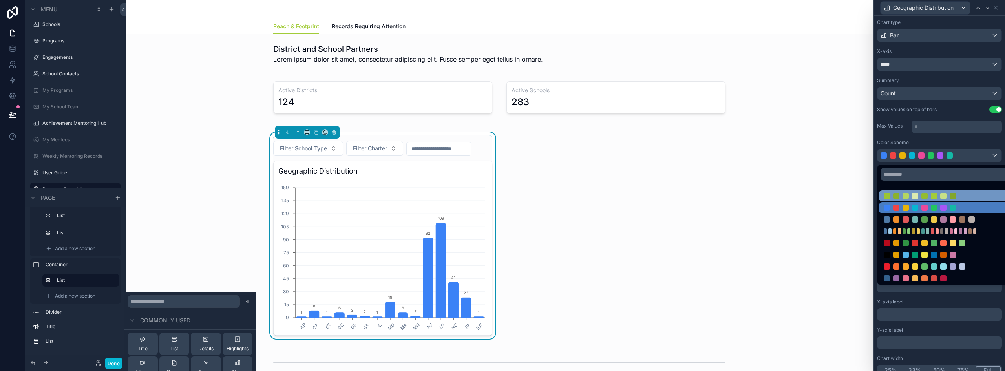
click at [931, 193] on div at bounding box center [934, 196] width 6 height 6
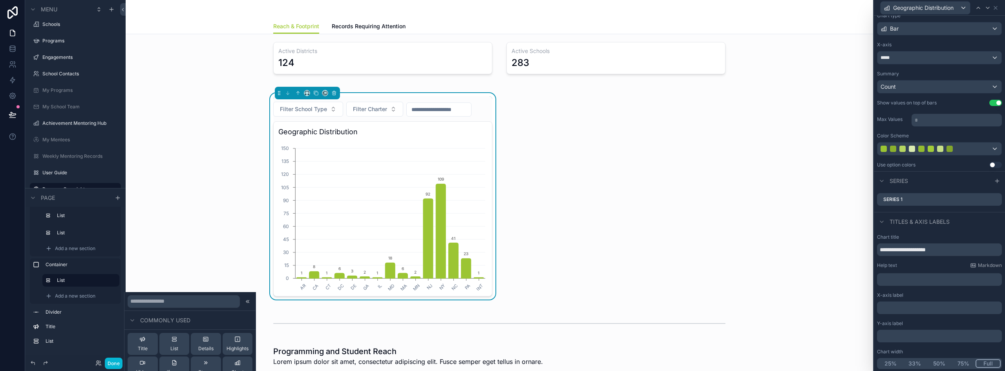
scroll to position [47, 0]
click at [893, 307] on p "﻿" at bounding box center [940, 307] width 120 height 8
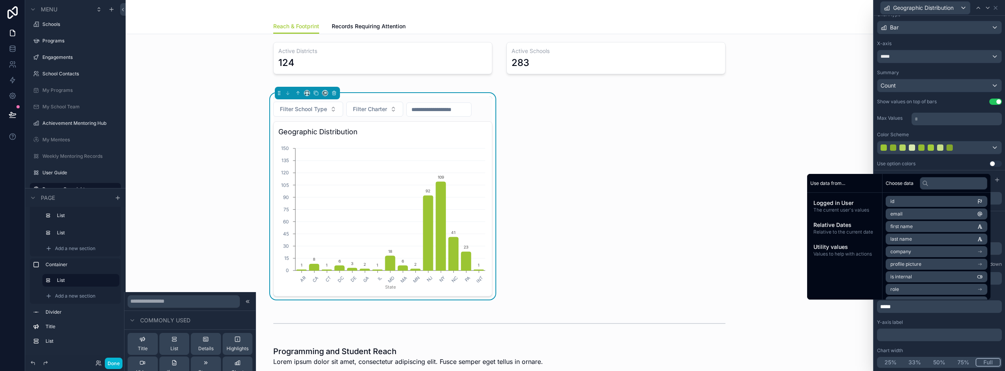
click at [905, 333] on p "﻿" at bounding box center [940, 335] width 120 height 8
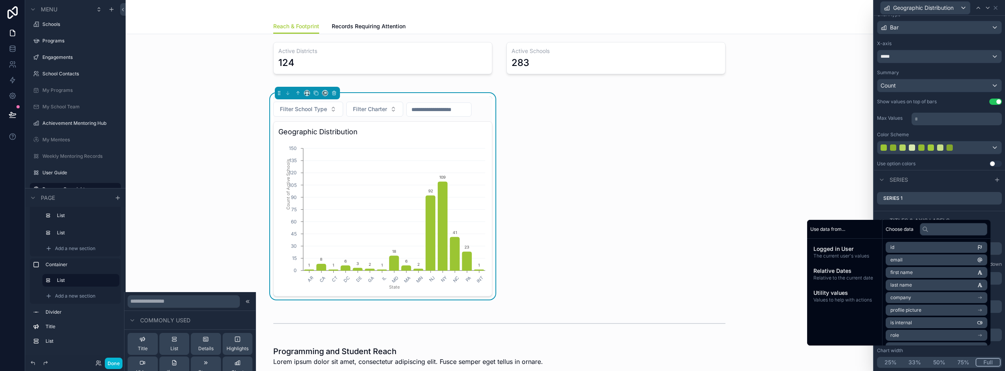
scroll to position [0, 0]
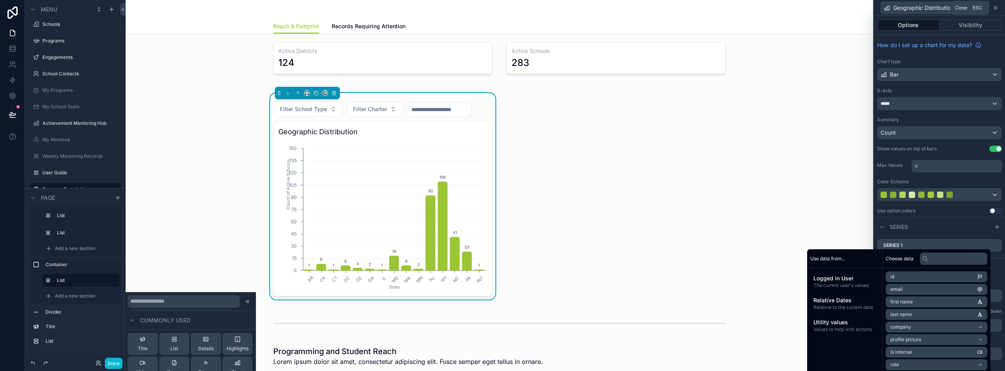
click at [993, 8] on icon at bounding box center [995, 8] width 6 height 6
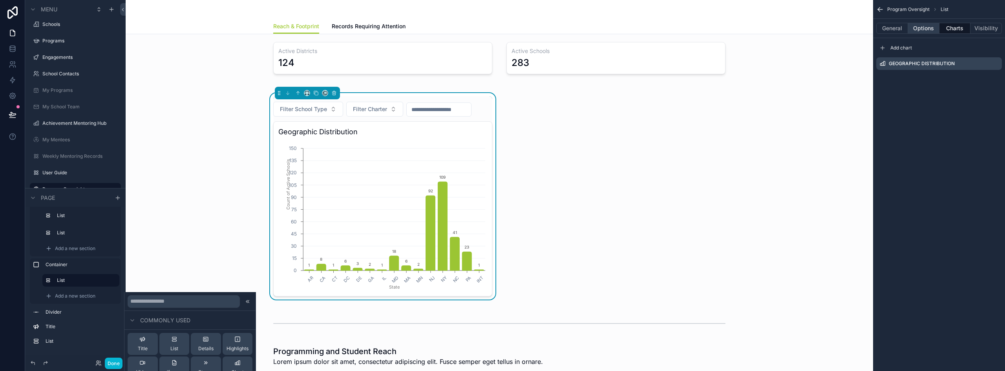
click at [921, 30] on button "Options" at bounding box center [923, 28] width 31 height 11
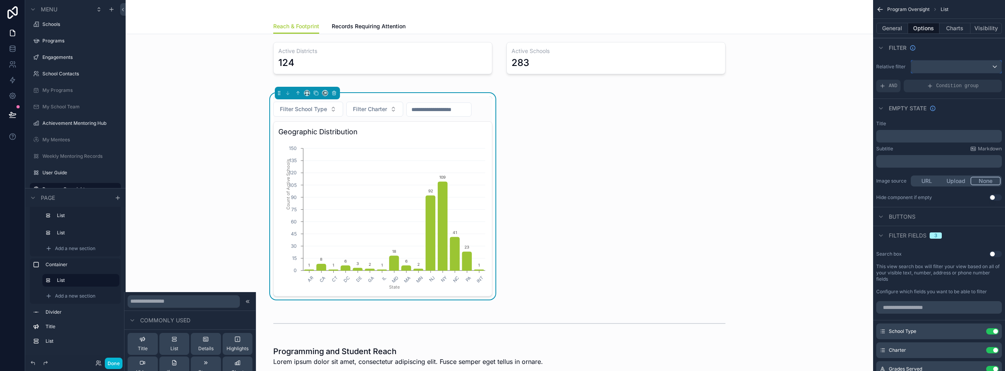
click at [927, 64] on div "scrollable content" at bounding box center [956, 66] width 90 height 13
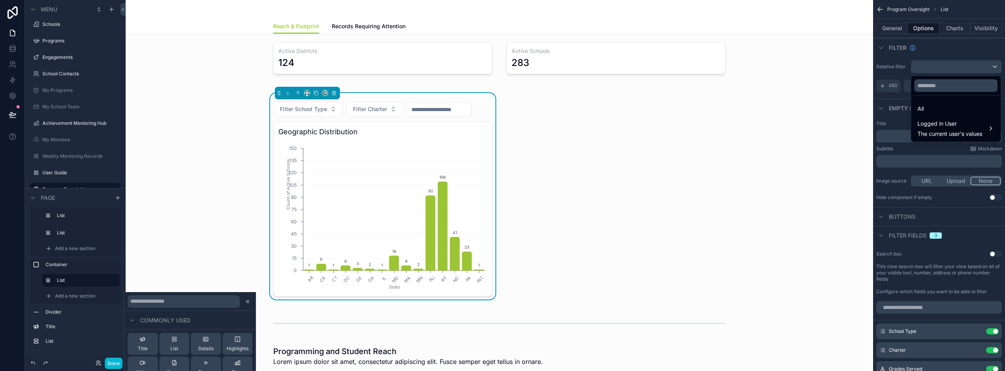
click at [927, 64] on div "scrollable content" at bounding box center [502, 185] width 1005 height 371
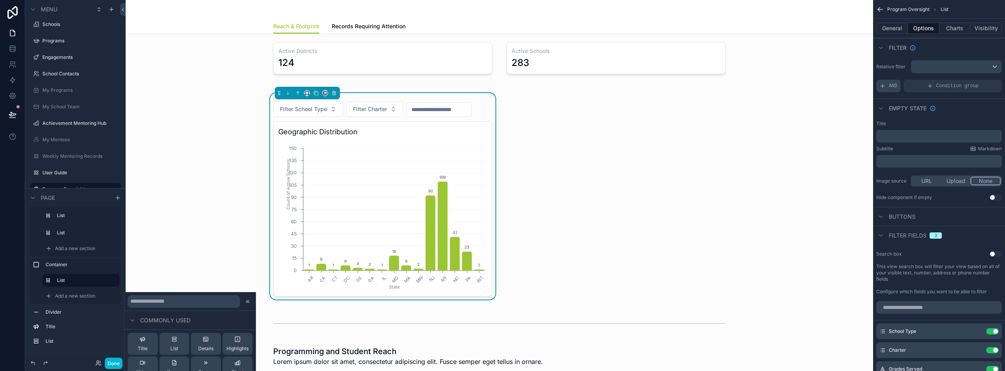
click at [889, 86] on span "AND" at bounding box center [893, 86] width 9 height 6
click at [982, 81] on icon "scrollable content" at bounding box center [983, 80] width 2 height 2
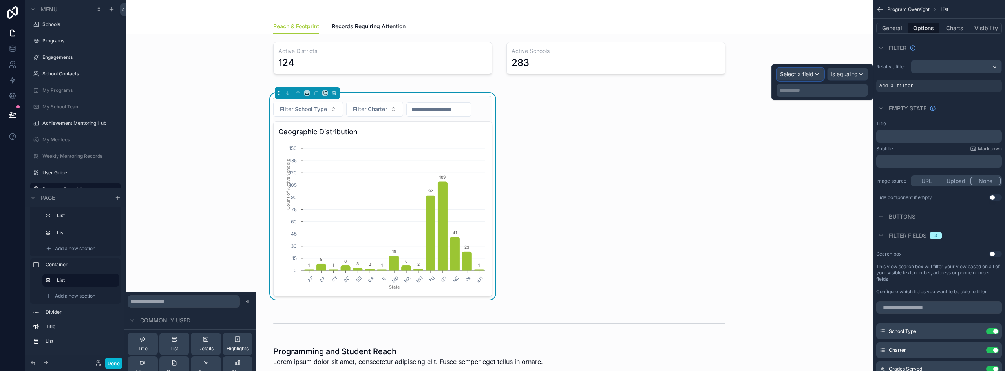
click at [803, 73] on span "Select a field" at bounding box center [796, 74] width 33 height 7
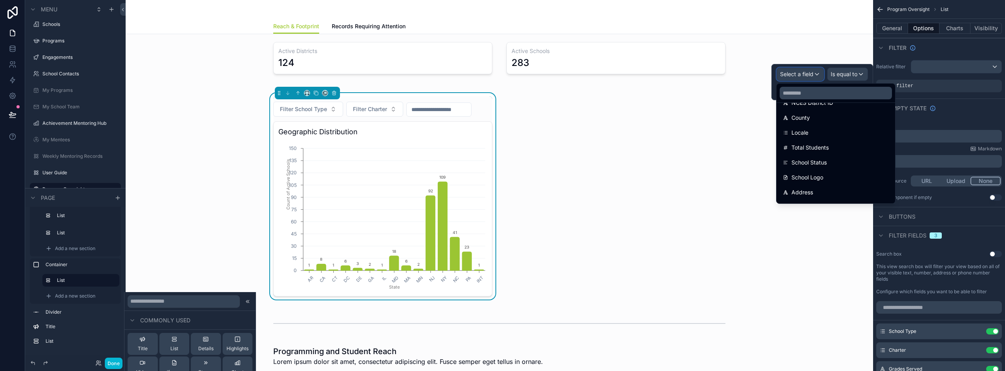
scroll to position [196, 0]
click at [845, 154] on div "School Status" at bounding box center [836, 158] width 106 height 9
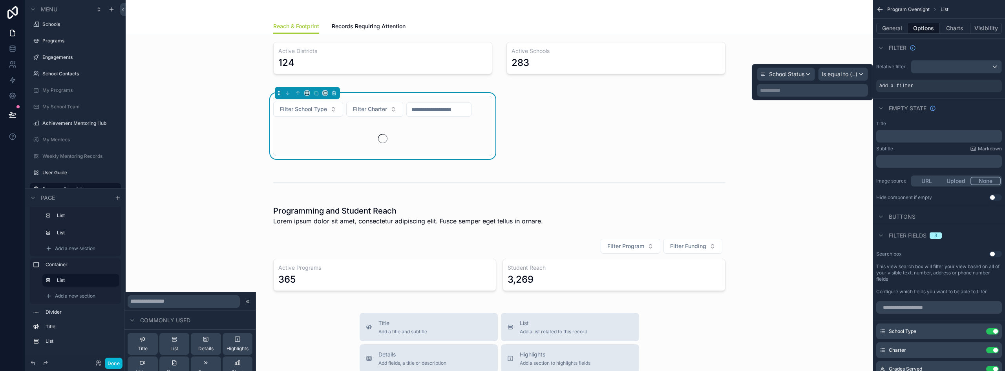
click at [822, 91] on p "**********" at bounding box center [813, 90] width 106 height 8
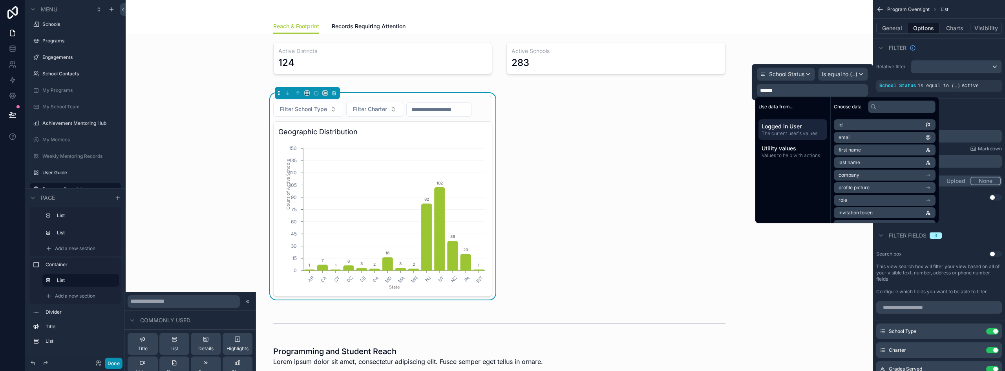
click at [118, 360] on button "Done" at bounding box center [114, 363] width 18 height 11
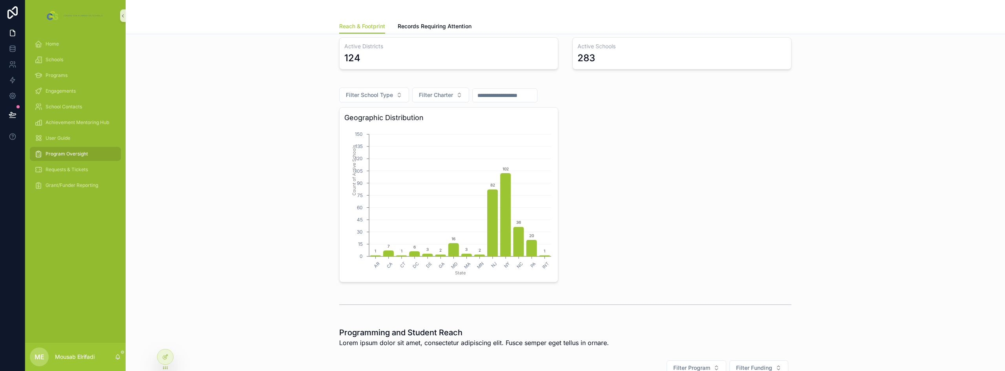
click at [356, 186] on icon "AR CA CT DC DE GA MD [GEOGRAPHIC_DATA] [GEOGRAPHIC_DATA] [GEOGRAPHIC_DATA] [GEO…" at bounding box center [448, 201] width 209 height 151
click at [352, 181] on tspan "Count of Active Schools" at bounding box center [353, 170] width 5 height 51
click at [168, 357] on div at bounding box center [165, 356] width 16 height 15
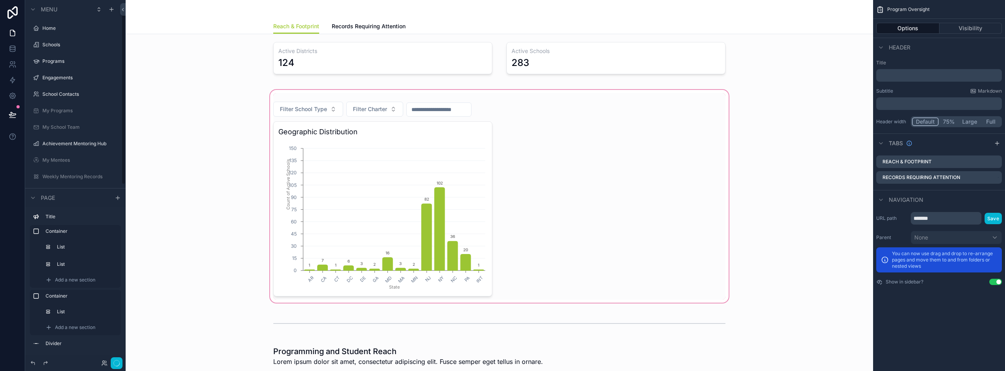
scroll to position [20, 0]
click at [376, 175] on div "scrollable content" at bounding box center [499, 196] width 735 height 216
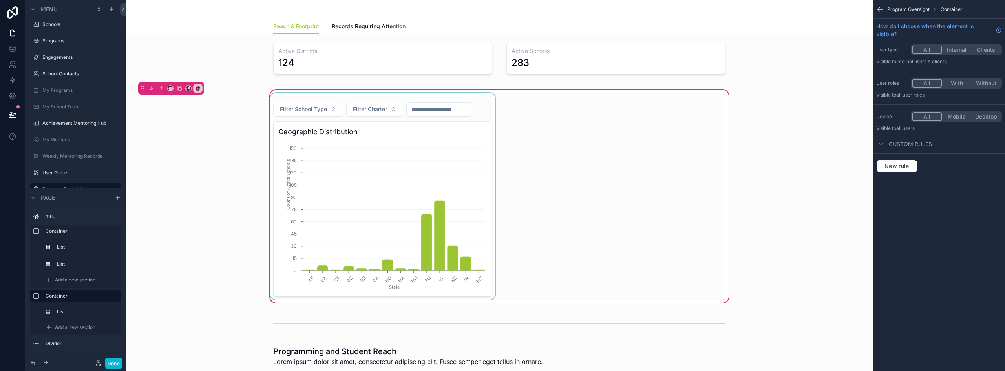
click at [451, 178] on div "scrollable content" at bounding box center [382, 196] width 228 height 206
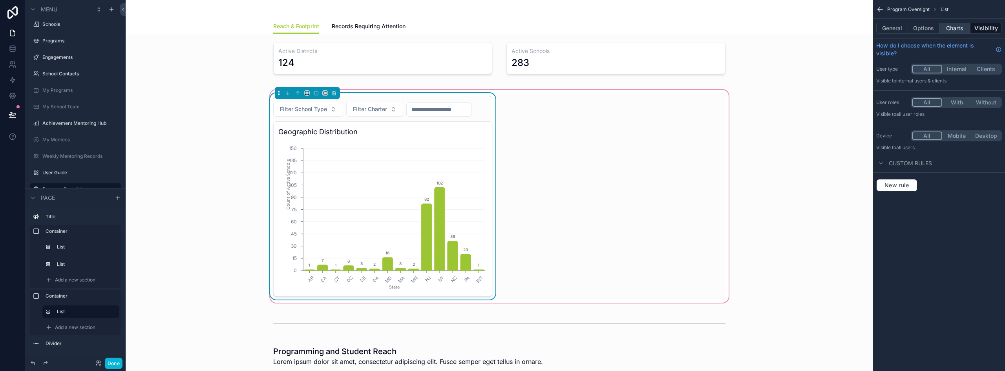
click at [963, 26] on button "Charts" at bounding box center [954, 28] width 31 height 11
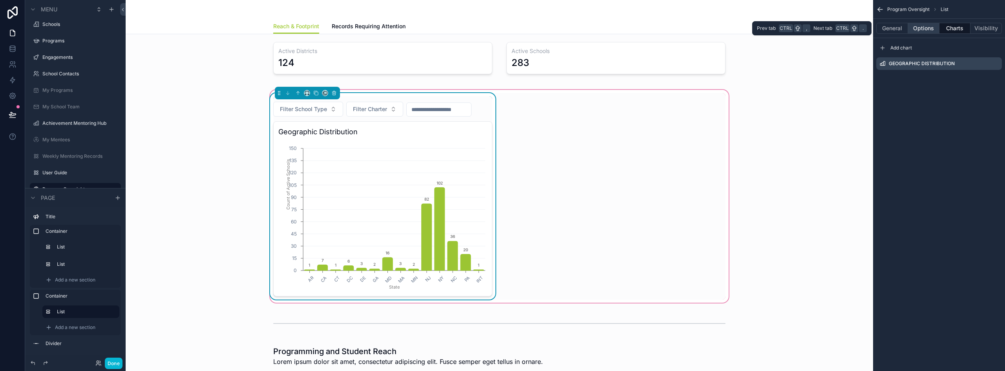
click at [934, 26] on button "Options" at bounding box center [923, 28] width 31 height 11
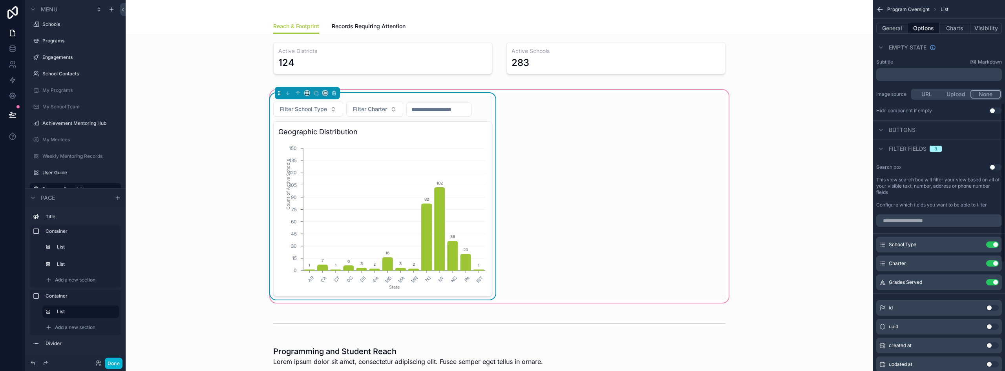
scroll to position [0, 0]
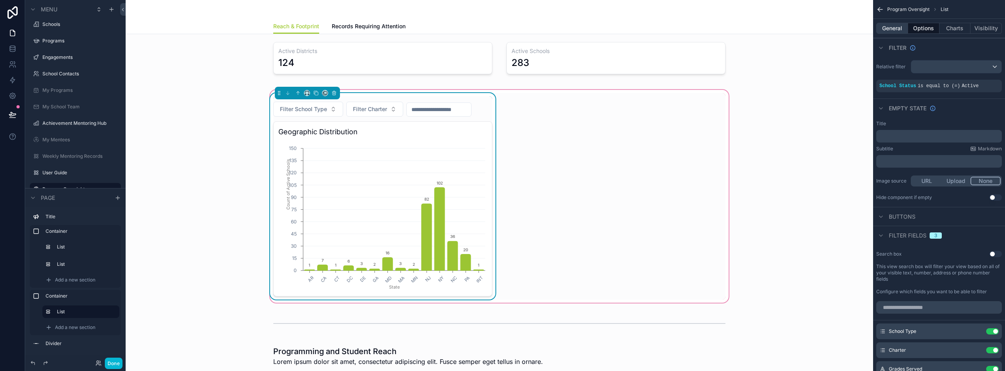
click at [902, 30] on button "General" at bounding box center [892, 28] width 32 height 11
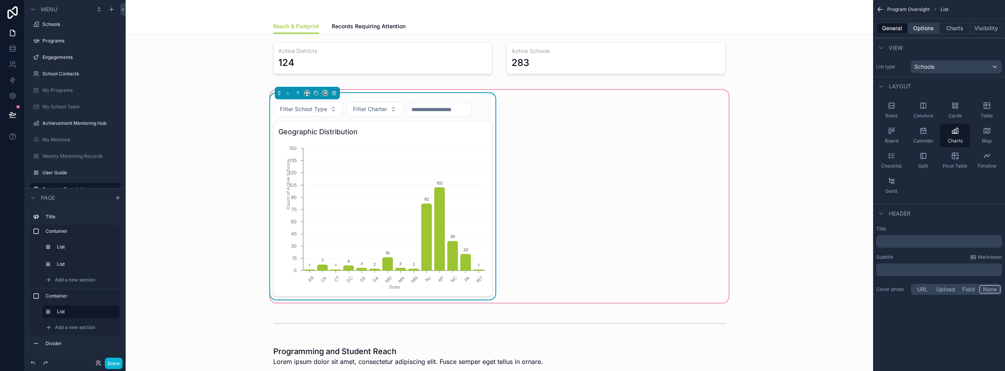
click at [920, 31] on button "Options" at bounding box center [923, 28] width 31 height 11
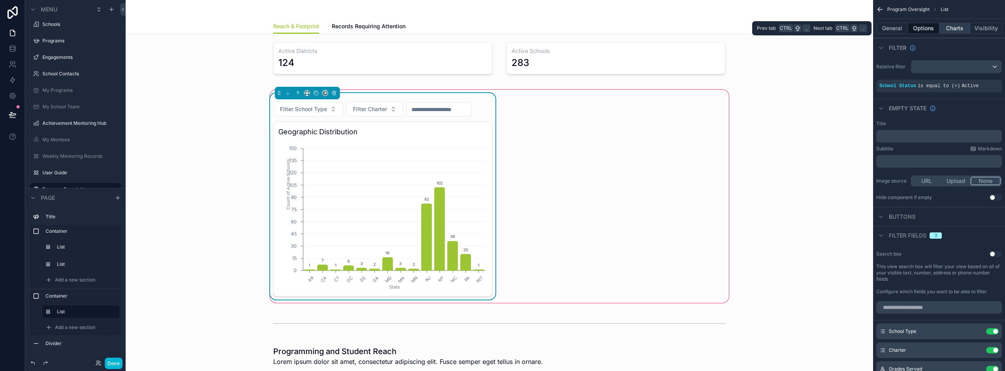
click at [958, 29] on button "Charts" at bounding box center [954, 28] width 31 height 11
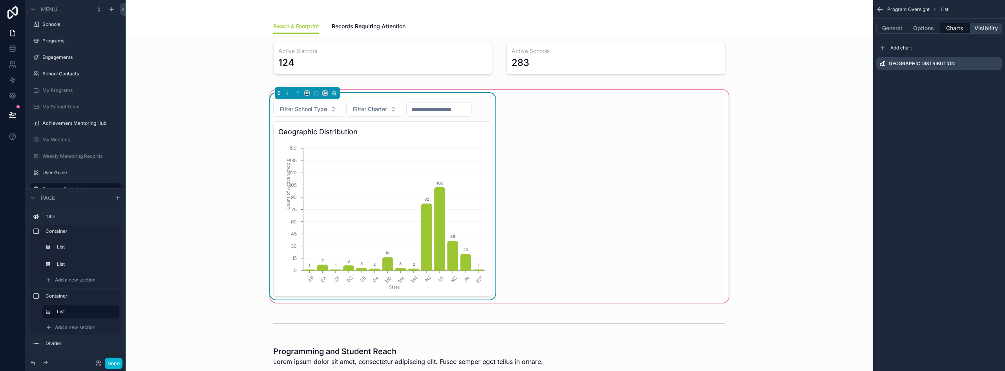
click at [992, 33] on button "Visibility" at bounding box center [985, 28] width 31 height 11
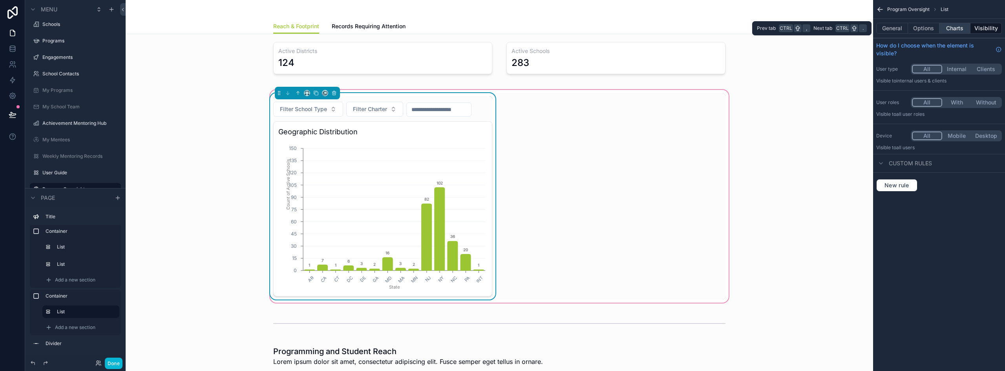
click at [961, 31] on button "Charts" at bounding box center [954, 28] width 31 height 11
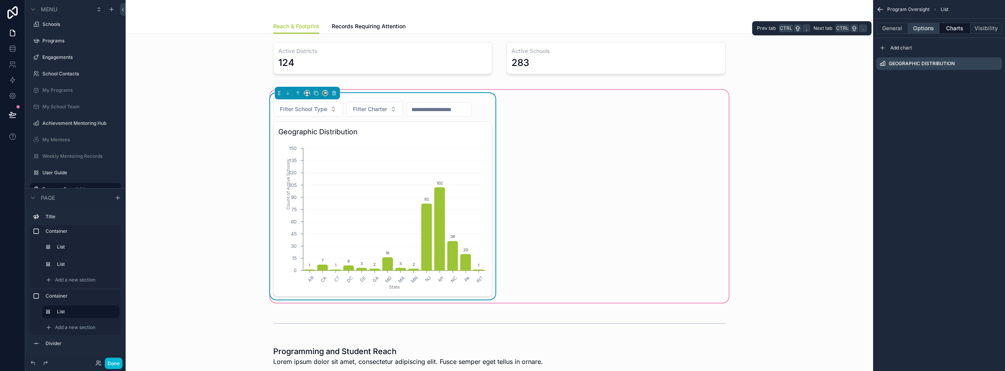
click at [926, 26] on button "Options" at bounding box center [923, 28] width 31 height 11
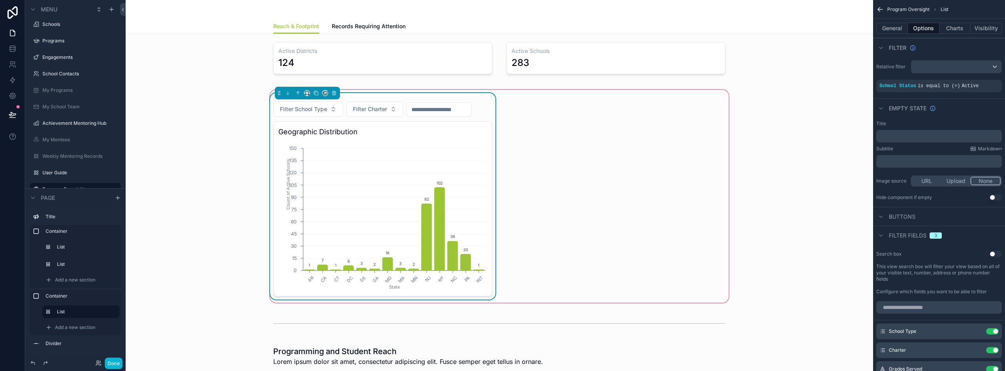
click at [908, 138] on p "﻿" at bounding box center [939, 136] width 121 height 6
click at [952, 27] on button "Charts" at bounding box center [954, 28] width 31 height 11
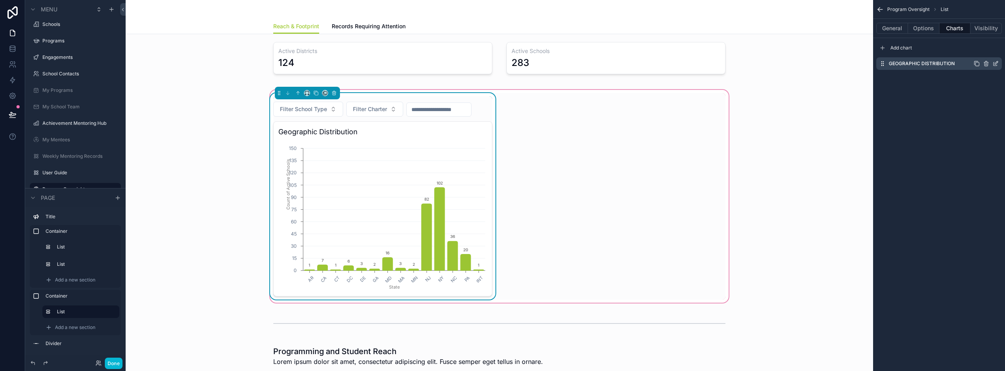
click at [996, 64] on icon "scrollable content" at bounding box center [995, 63] width 6 height 6
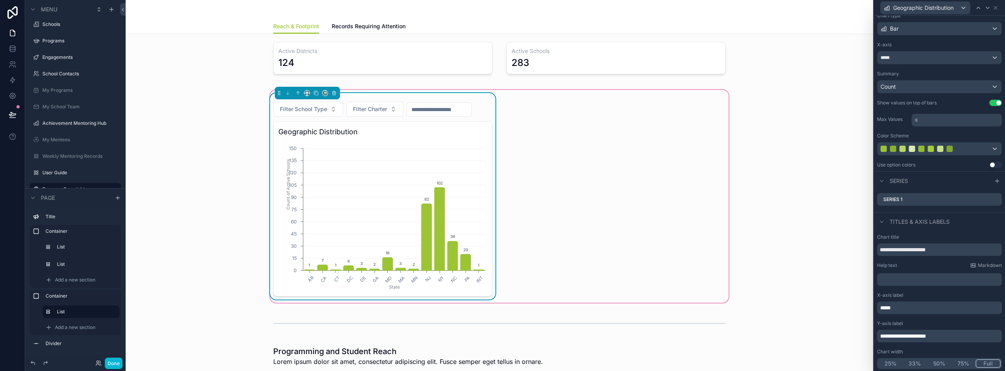
scroll to position [47, 0]
click at [914, 329] on div "**********" at bounding box center [939, 335] width 125 height 13
click at [917, 333] on span "**********" at bounding box center [903, 334] width 46 height 5
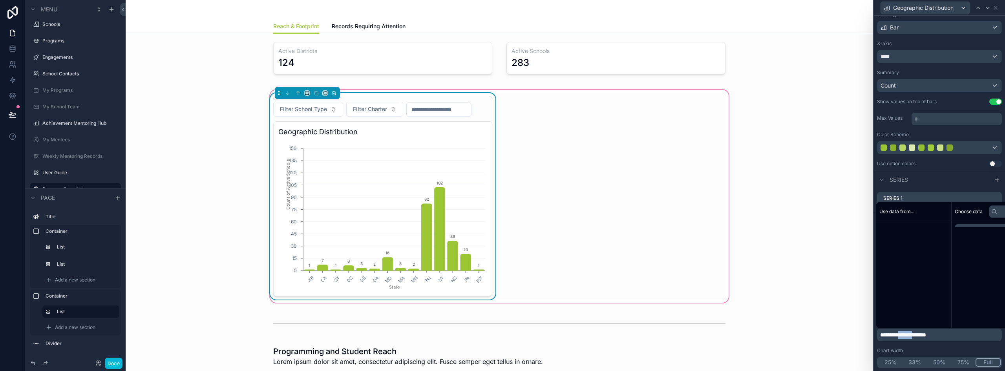
click at [917, 333] on span "**********" at bounding box center [903, 334] width 46 height 5
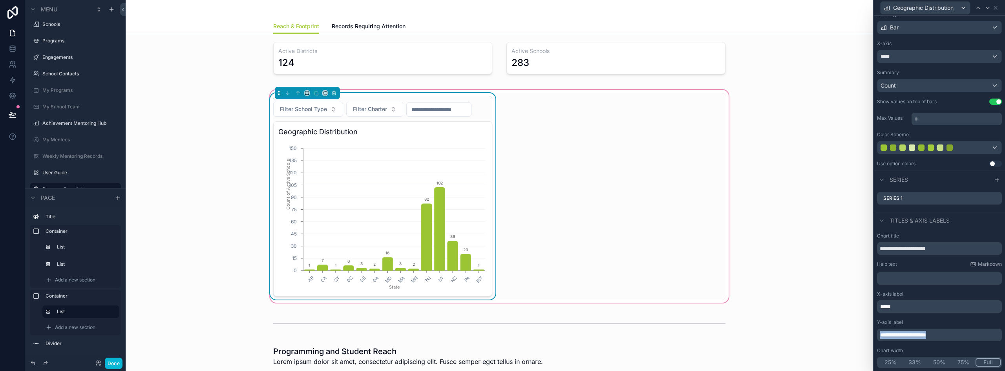
click at [917, 333] on span "**********" at bounding box center [903, 334] width 46 height 5
click at [933, 184] on div "Series" at bounding box center [939, 179] width 131 height 19
click at [891, 306] on span "*****" at bounding box center [885, 306] width 11 height 5
click at [908, 329] on div "﻿" at bounding box center [939, 335] width 125 height 13
click at [889, 310] on p "*****" at bounding box center [940, 307] width 120 height 8
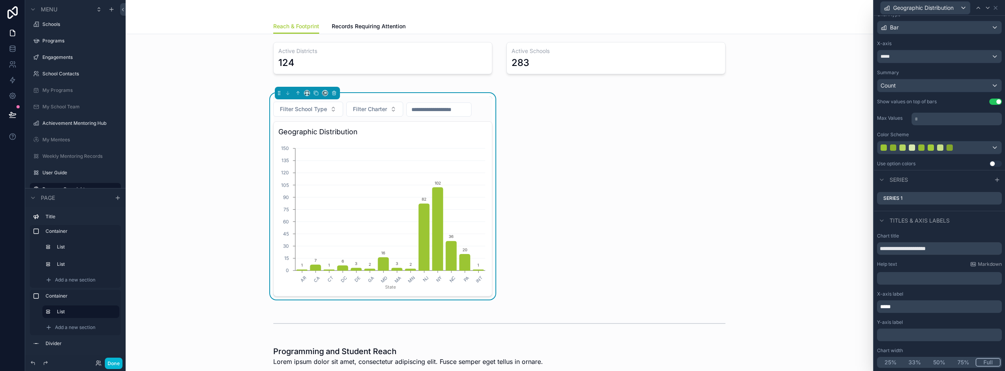
click at [889, 310] on p "*****" at bounding box center [940, 307] width 120 height 8
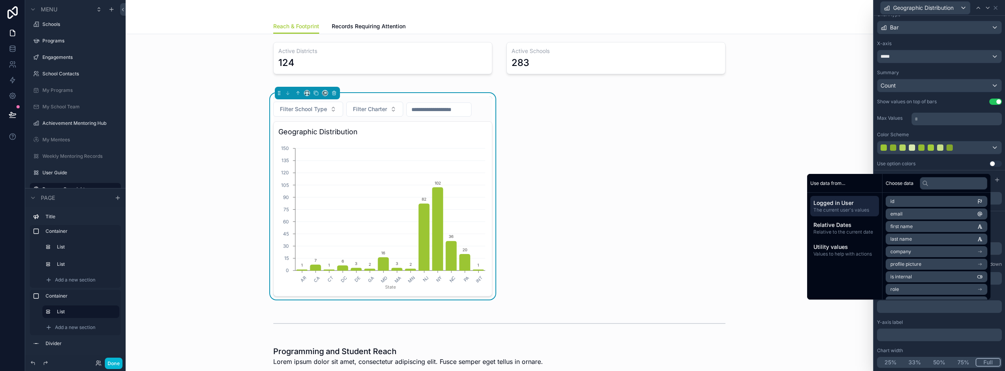
click at [928, 322] on div "Y-axis label" at bounding box center [939, 322] width 125 height 6
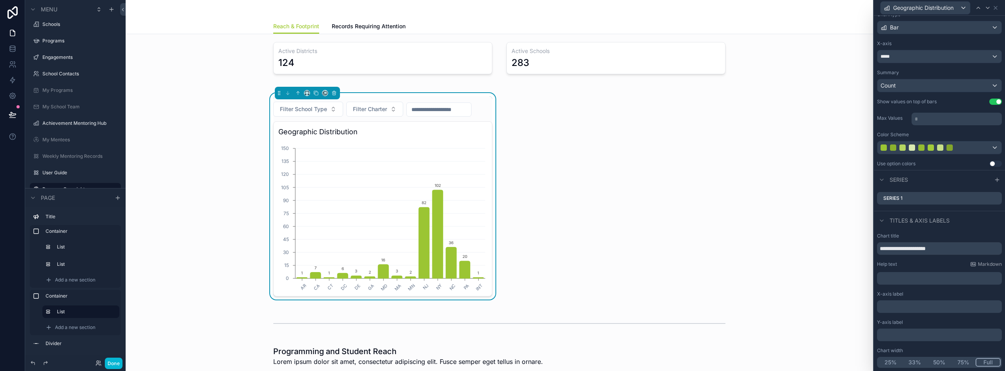
click at [908, 278] on p "﻿" at bounding box center [940, 278] width 120 height 8
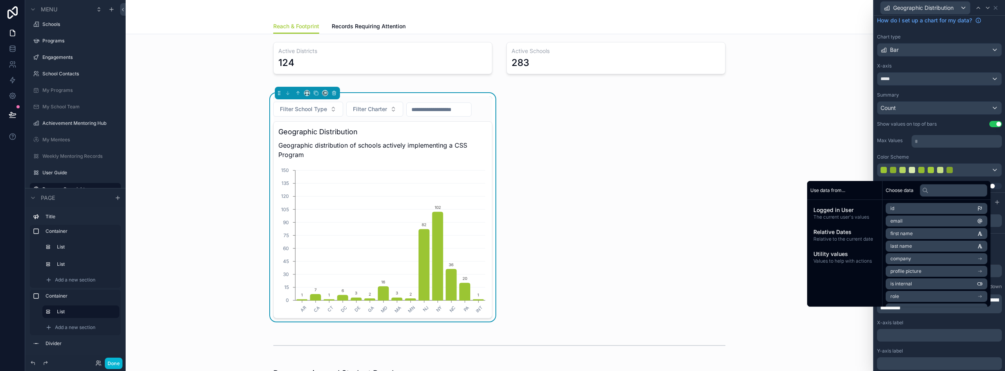
scroll to position [11, 0]
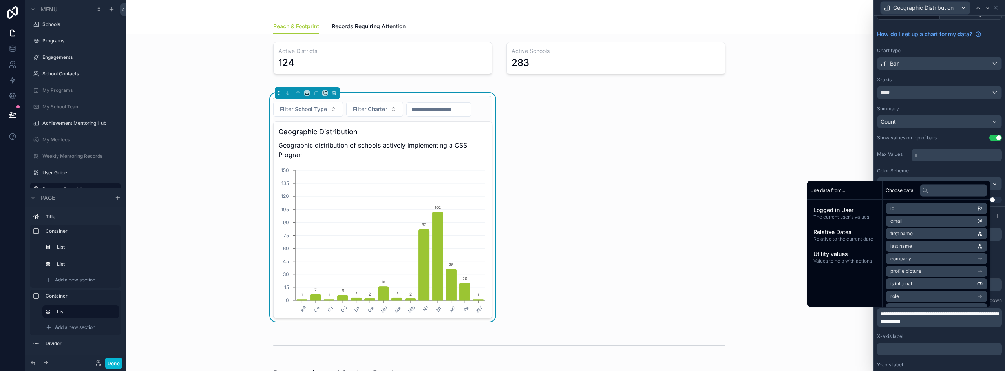
click at [933, 150] on div "* ﻿" at bounding box center [956, 155] width 90 height 13
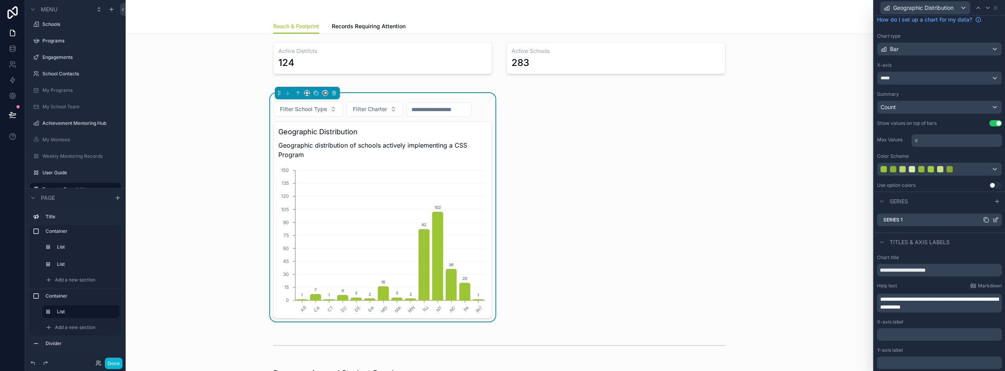
scroll to position [0, 0]
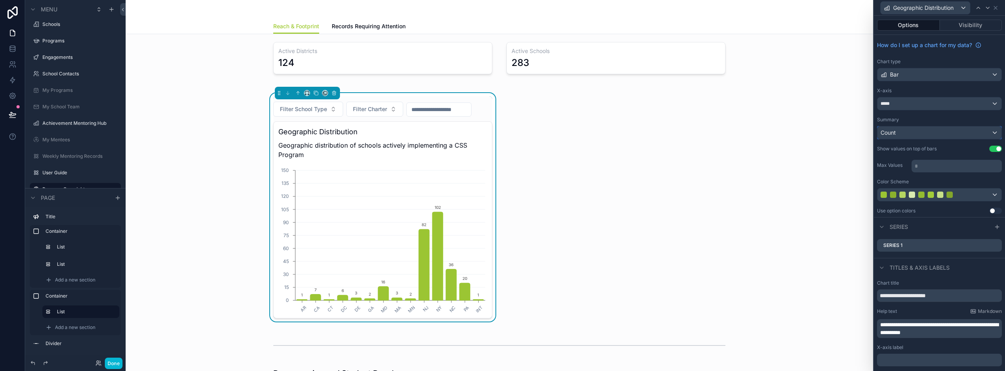
click at [906, 131] on div "Count" at bounding box center [939, 132] width 124 height 13
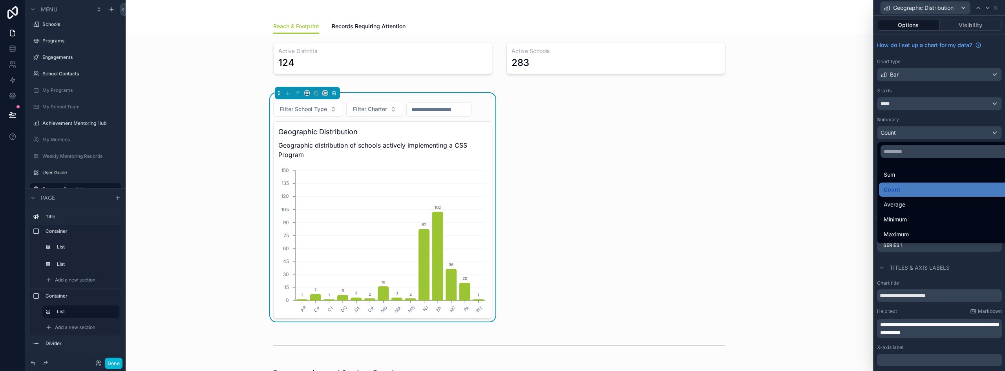
click at [906, 131] on div at bounding box center [939, 185] width 131 height 371
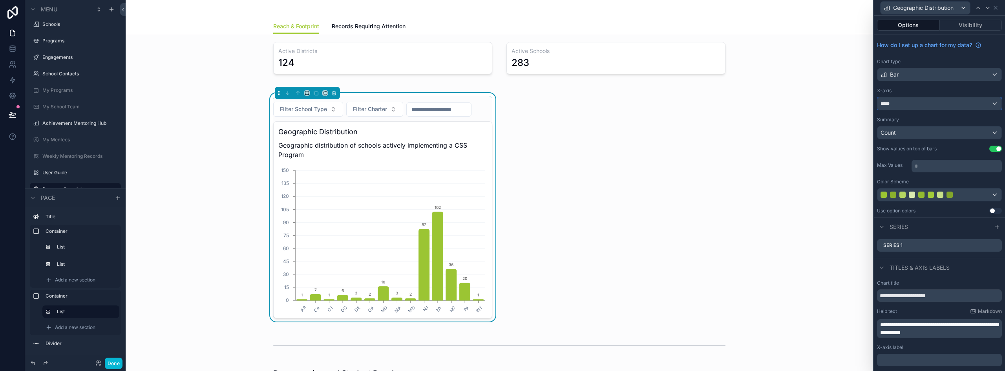
click at [903, 102] on div "*****" at bounding box center [939, 103] width 124 height 13
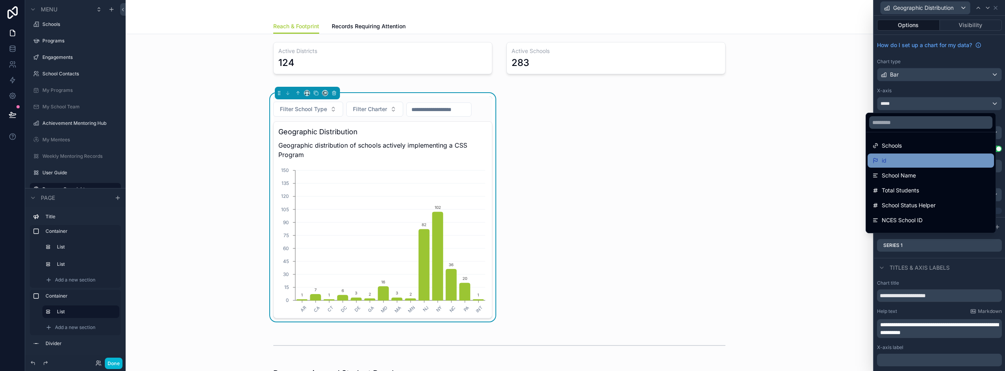
click at [903, 158] on div "id" at bounding box center [930, 160] width 117 height 9
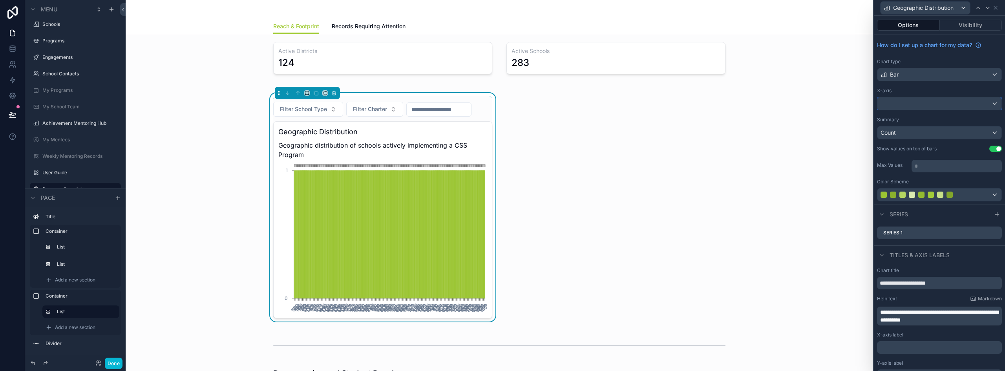
click at [900, 106] on div at bounding box center [939, 103] width 124 height 13
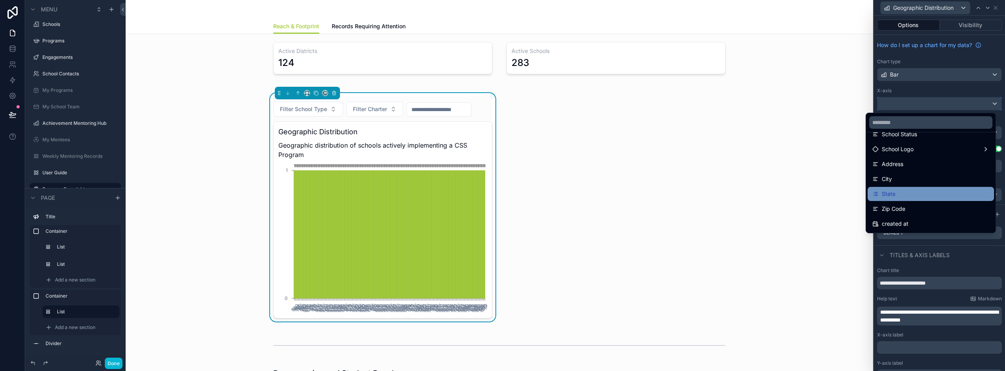
scroll to position [236, 0]
click at [912, 192] on div "State" at bounding box center [930, 193] width 117 height 9
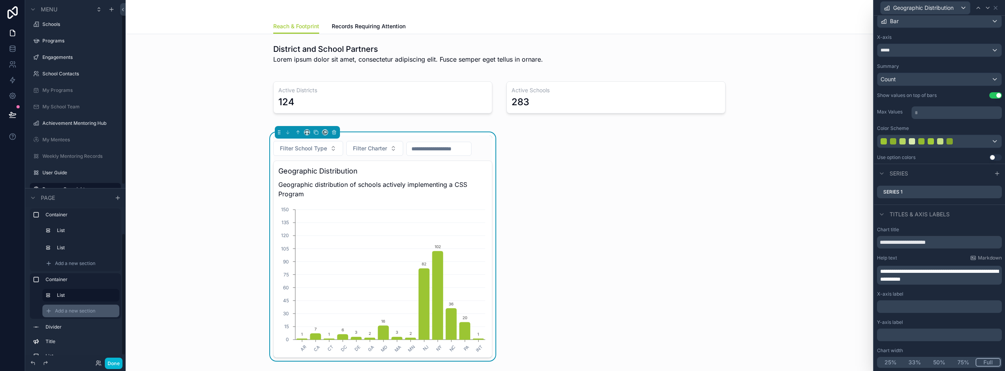
scroll to position [31, 0]
click at [70, 295] on span "Add a new section" at bounding box center [75, 296] width 40 height 6
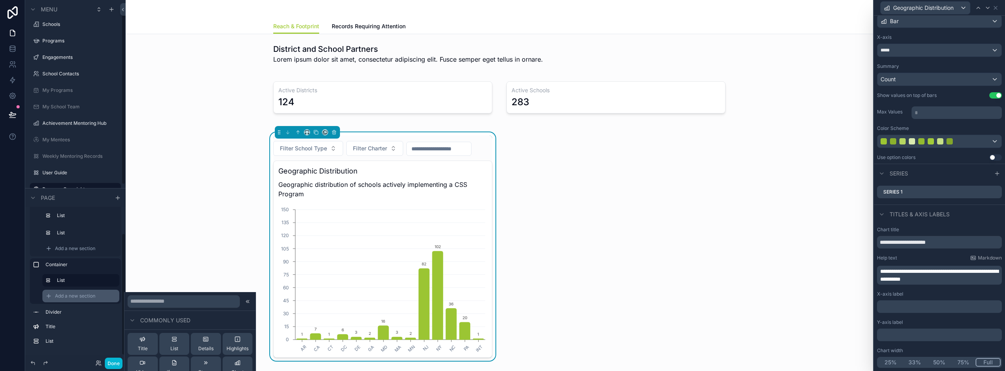
click at [89, 292] on div "Add a new section" at bounding box center [80, 296] width 77 height 13
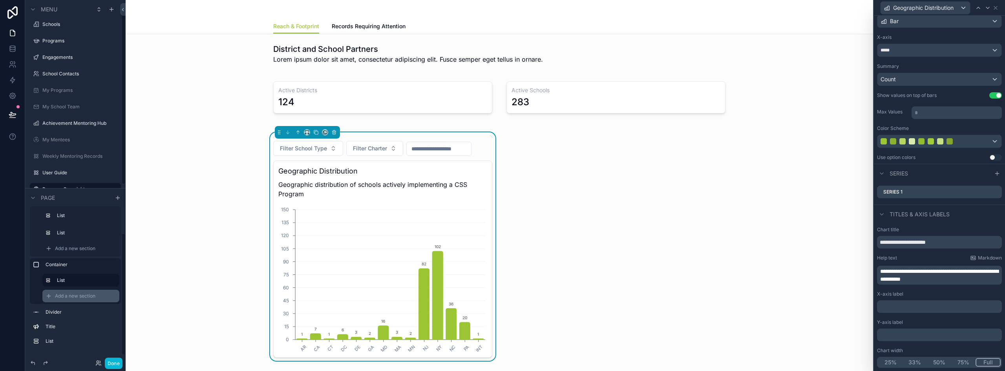
click at [89, 292] on div "Add a new section" at bounding box center [80, 296] width 77 height 13
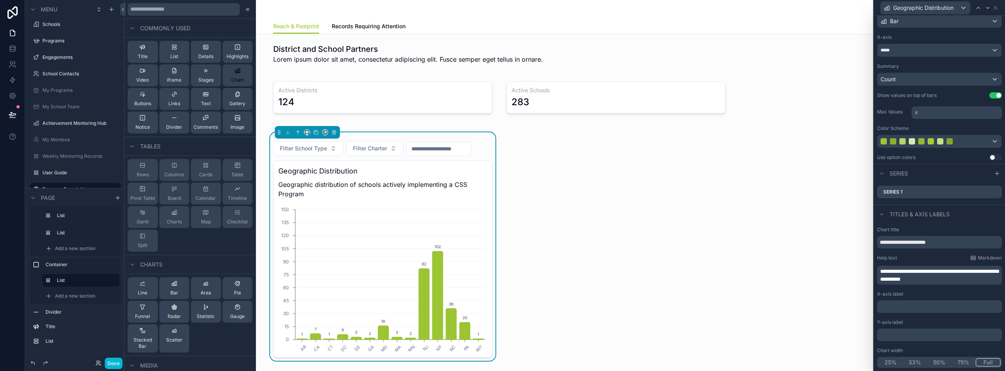
click at [232, 79] on span "Chart" at bounding box center [237, 80] width 13 height 6
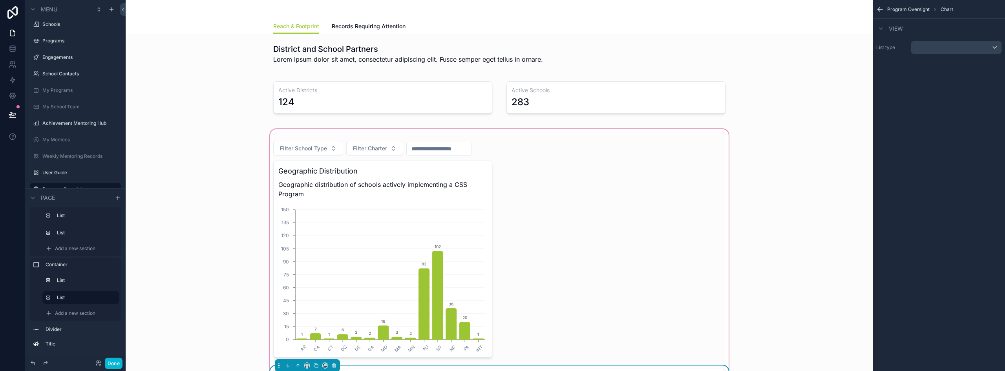
scroll to position [232, 0]
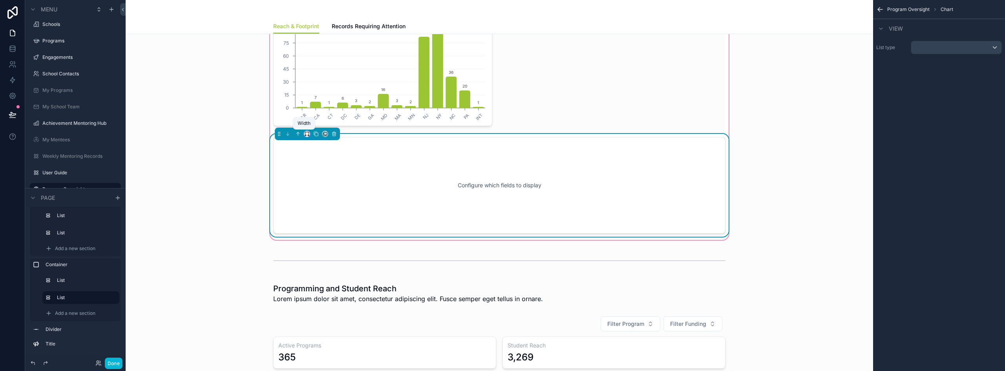
click at [304, 133] on icon "scrollable content" at bounding box center [306, 133] width 5 height 5
click at [316, 188] on div "50%" at bounding box center [320, 193] width 34 height 14
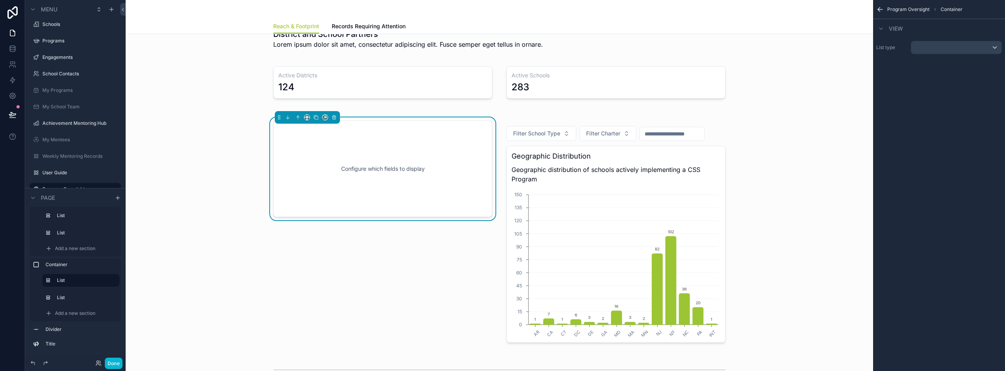
scroll to position [39, 0]
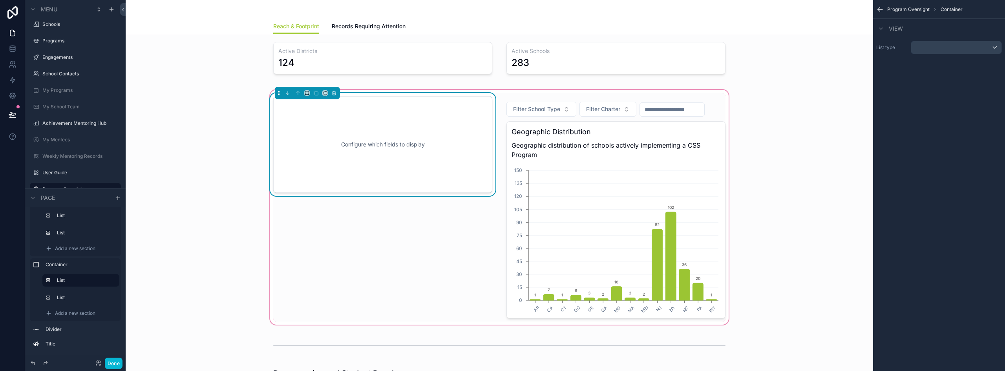
click at [448, 144] on div "Configure which fields to display" at bounding box center [382, 144] width 193 height 71
click at [971, 48] on div "scrollable content" at bounding box center [956, 47] width 90 height 13
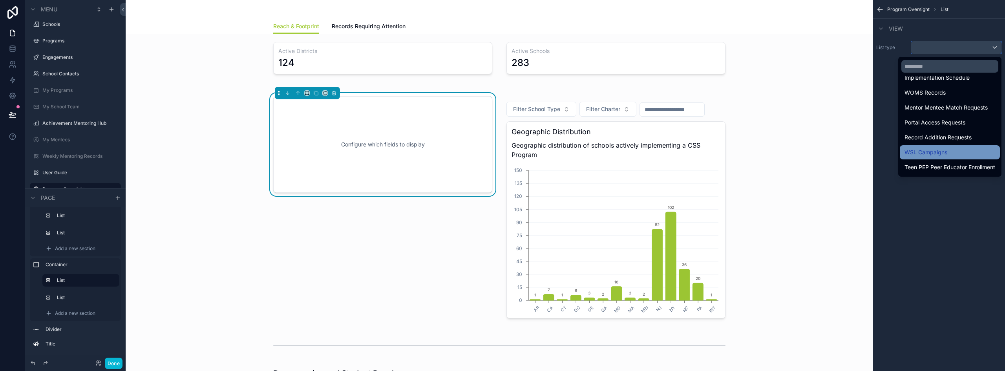
scroll to position [187, 0]
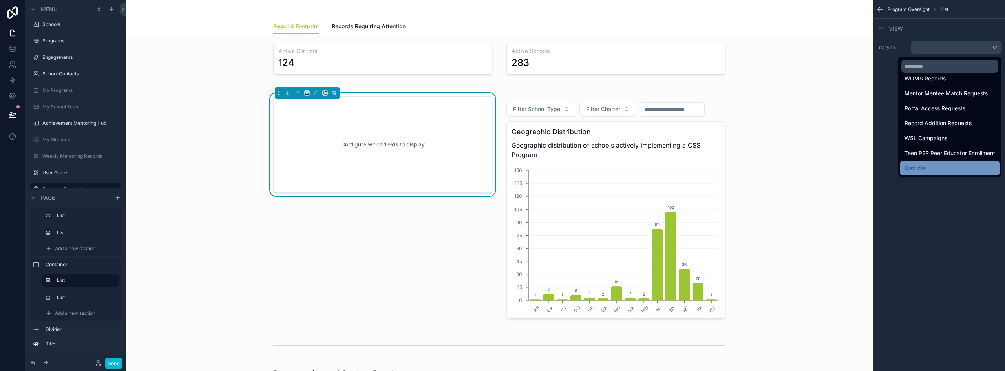
click at [919, 165] on div "Districts" at bounding box center [949, 167] width 91 height 9
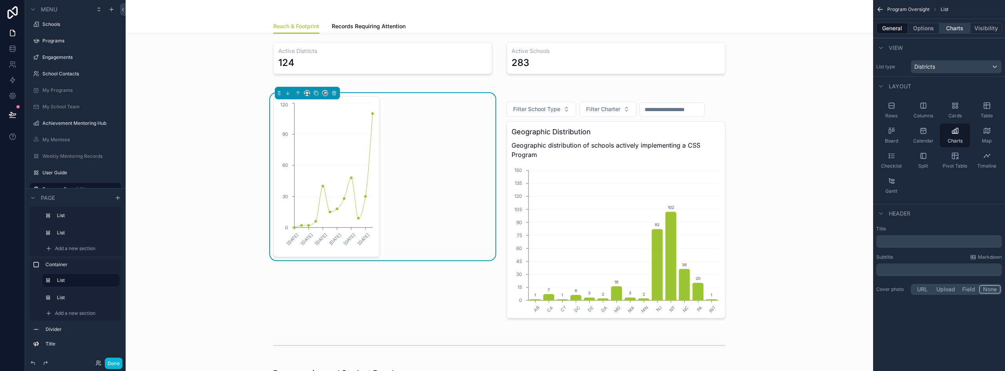
click at [952, 27] on button "Charts" at bounding box center [954, 28] width 31 height 11
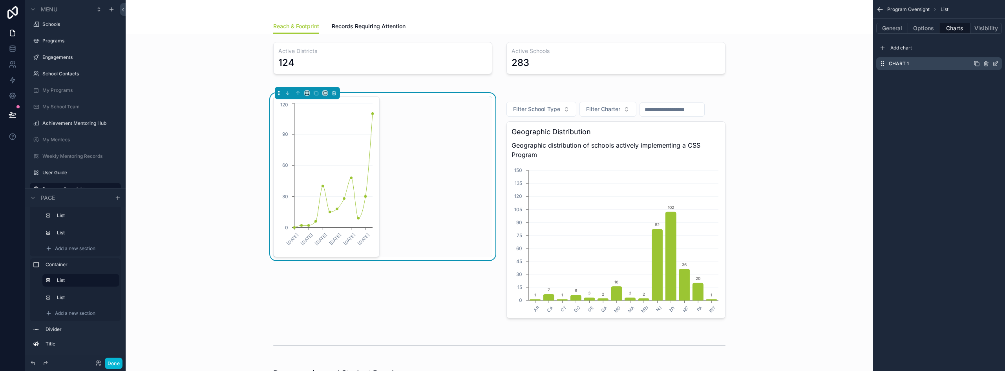
click at [994, 64] on icon "scrollable content" at bounding box center [995, 63] width 6 height 6
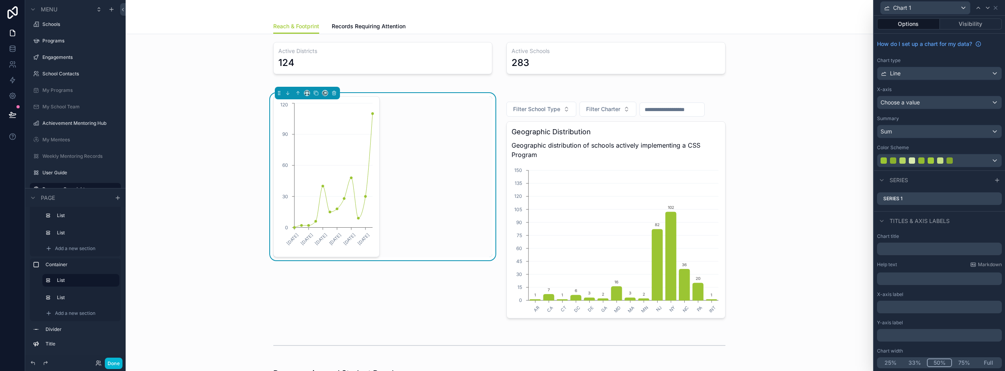
scroll to position [2, 0]
click at [987, 360] on button "Full" at bounding box center [988, 362] width 24 height 9
click at [919, 72] on div "Line" at bounding box center [939, 74] width 124 height 13
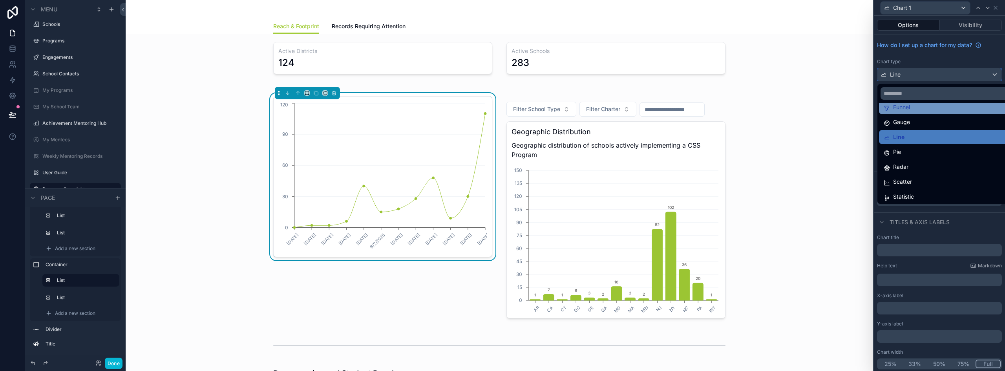
scroll to position [56, 0]
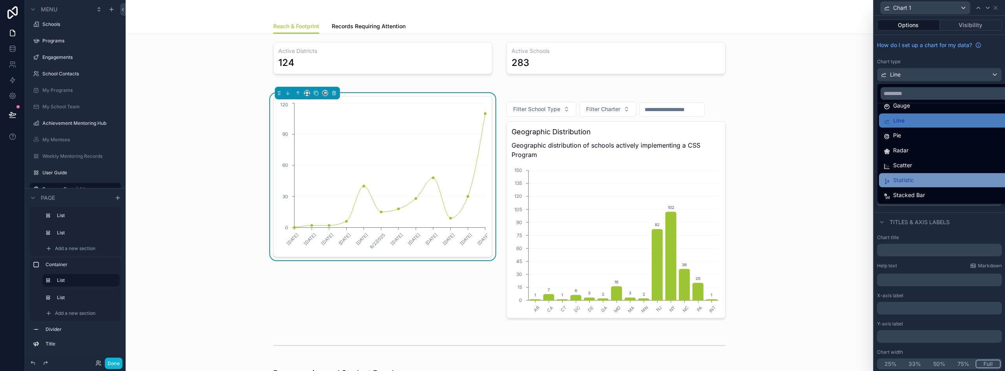
click at [924, 182] on div "Statistic" at bounding box center [946, 179] width 124 height 9
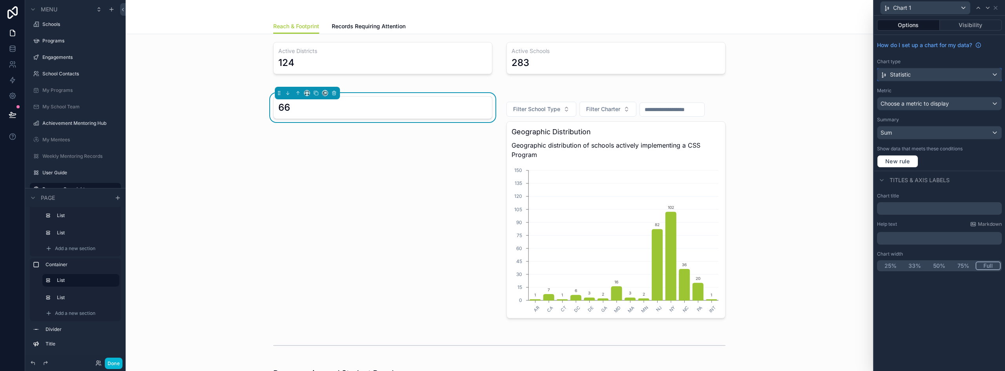
click at [914, 77] on div "Statistic" at bounding box center [939, 74] width 124 height 13
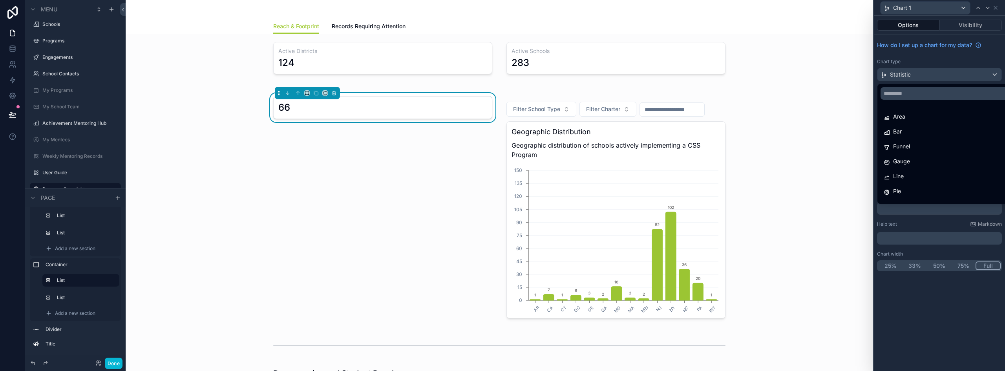
click at [932, 50] on div at bounding box center [939, 185] width 131 height 371
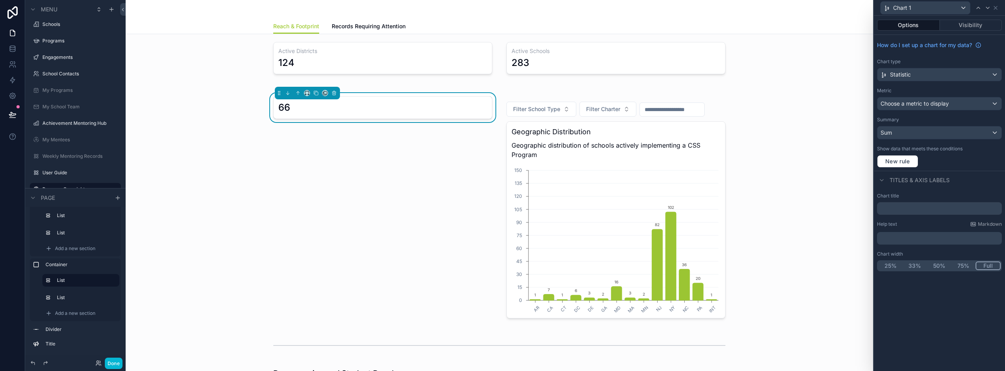
click at [933, 57] on div "How do I set up a chart for my data? Chart type Statistic Metric Choose a metri…" at bounding box center [939, 103] width 131 height 136
click at [927, 73] on div "Statistic" at bounding box center [939, 74] width 124 height 13
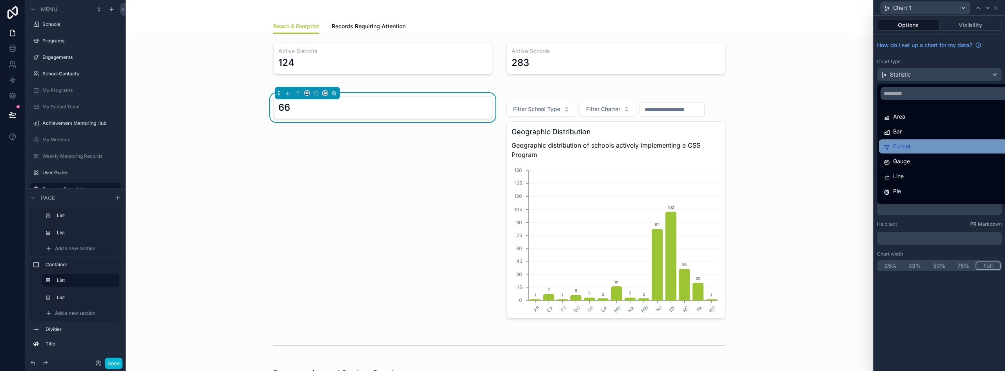
click at [911, 145] on div "Funnel" at bounding box center [949, 146] width 130 height 9
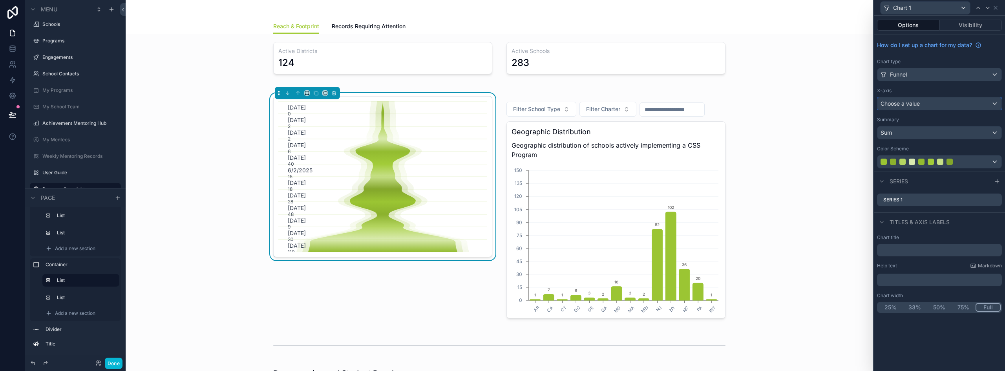
click at [913, 104] on span "Choose a value" at bounding box center [899, 103] width 39 height 7
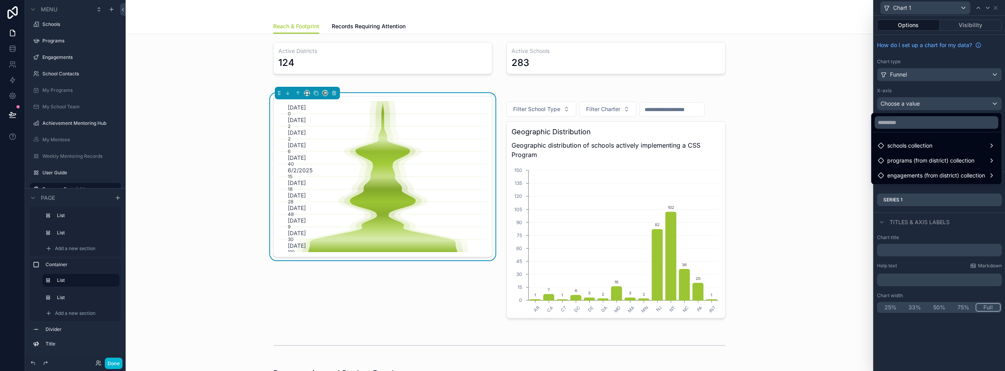
click at [928, 91] on div at bounding box center [939, 185] width 131 height 371
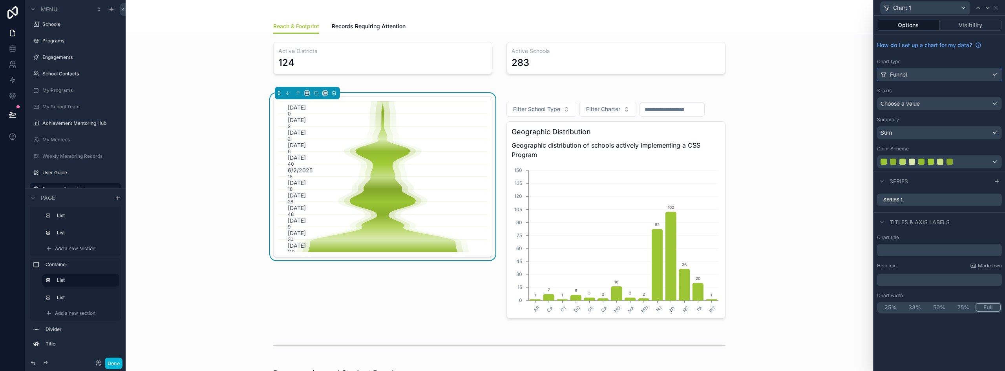
click at [922, 73] on div "Funnel" at bounding box center [939, 74] width 124 height 13
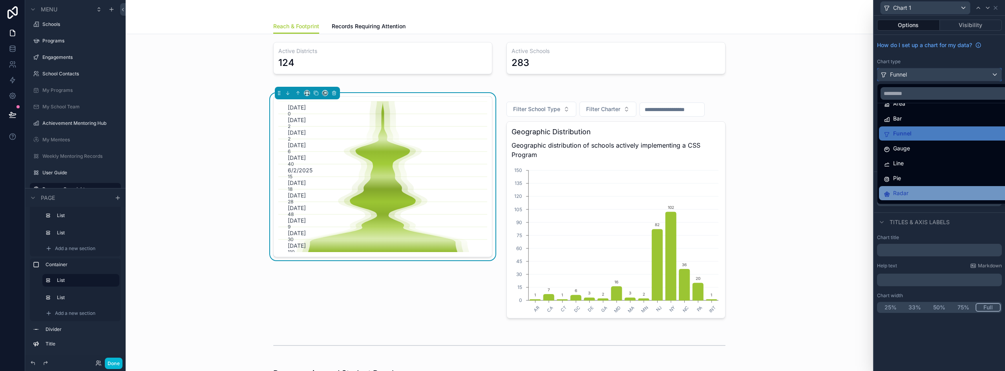
scroll to position [0, 0]
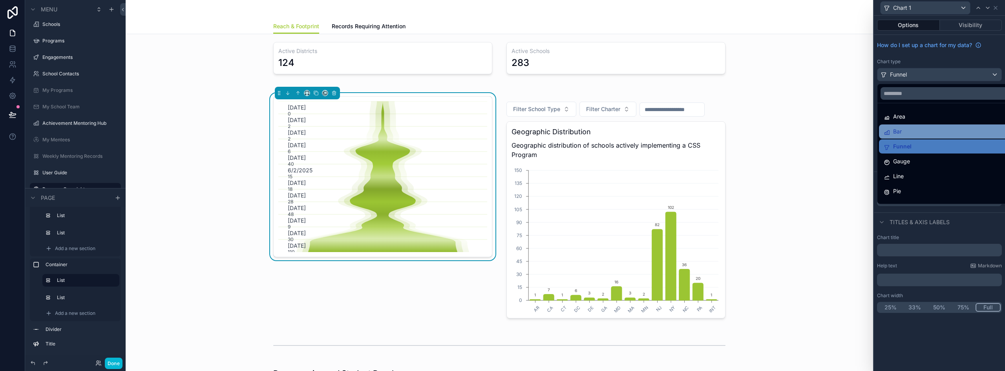
click at [920, 126] on div "Bar" at bounding box center [948, 131] width 139 height 14
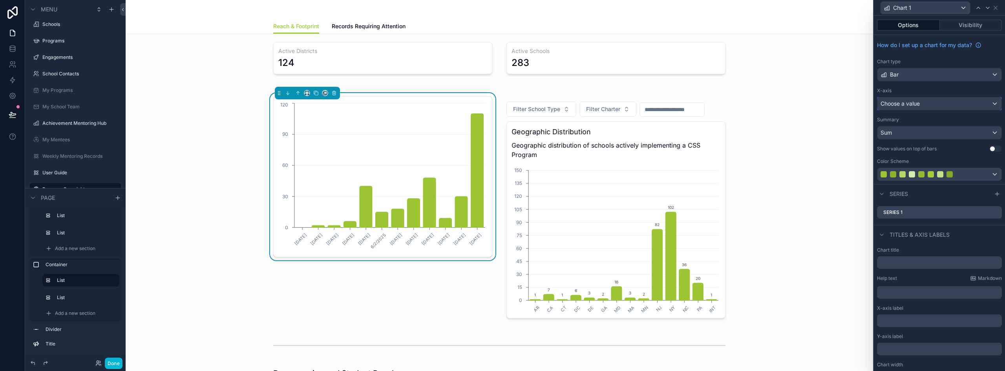
click at [917, 108] on div "Choose a value" at bounding box center [939, 103] width 124 height 13
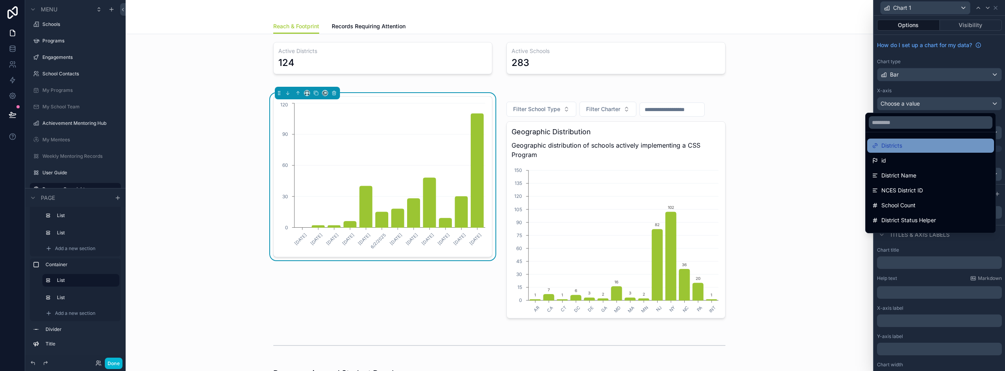
click at [910, 151] on div "Districts" at bounding box center [930, 146] width 127 height 14
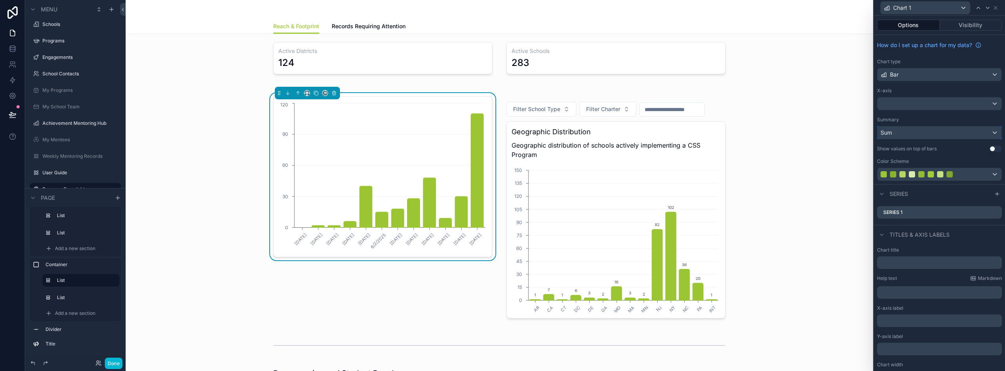
click at [912, 132] on div "Sum" at bounding box center [939, 132] width 124 height 13
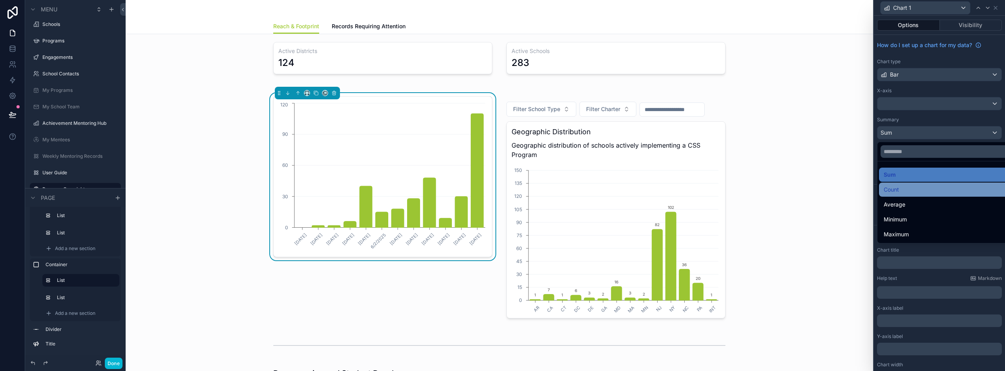
click at [909, 192] on div "Count" at bounding box center [946, 189] width 124 height 9
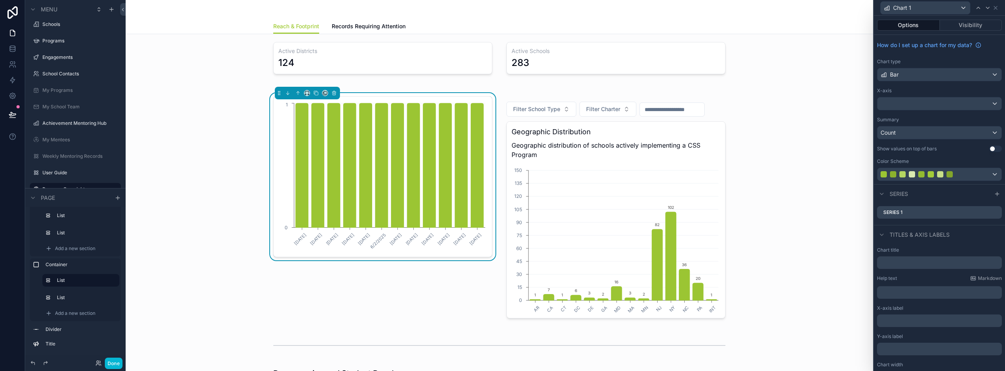
click at [905, 97] on div "X-axis" at bounding box center [939, 99] width 125 height 23
click at [910, 110] on div at bounding box center [939, 103] width 124 height 13
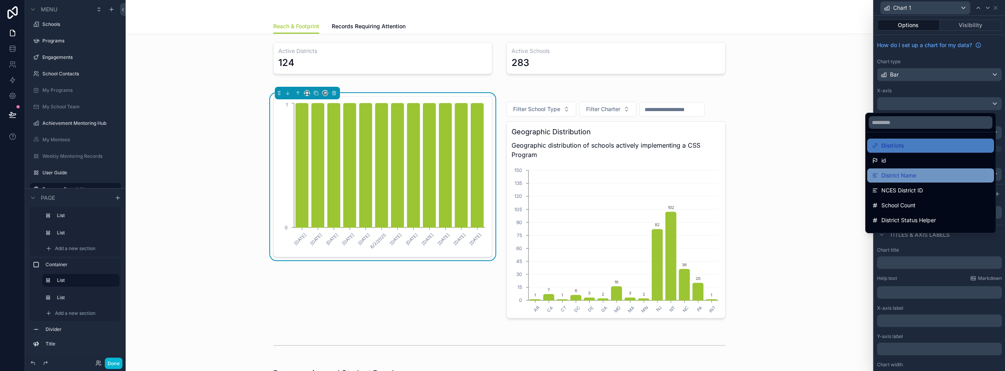
click at [933, 174] on div "District Name" at bounding box center [930, 175] width 117 height 9
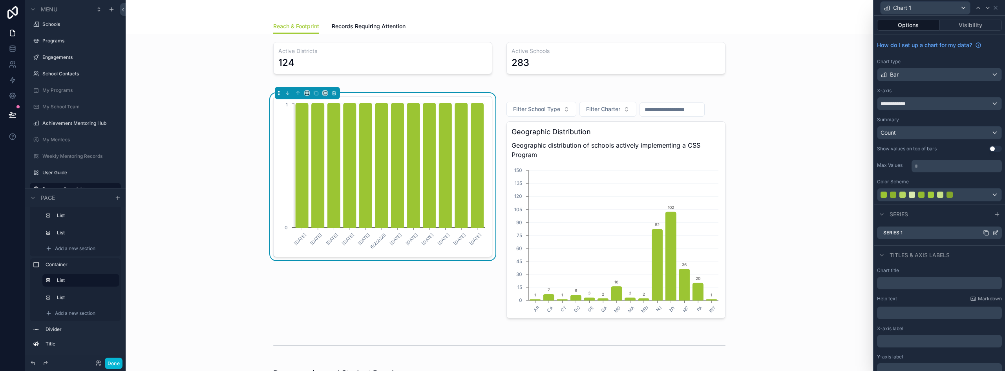
click at [992, 232] on icon at bounding box center [995, 233] width 6 height 6
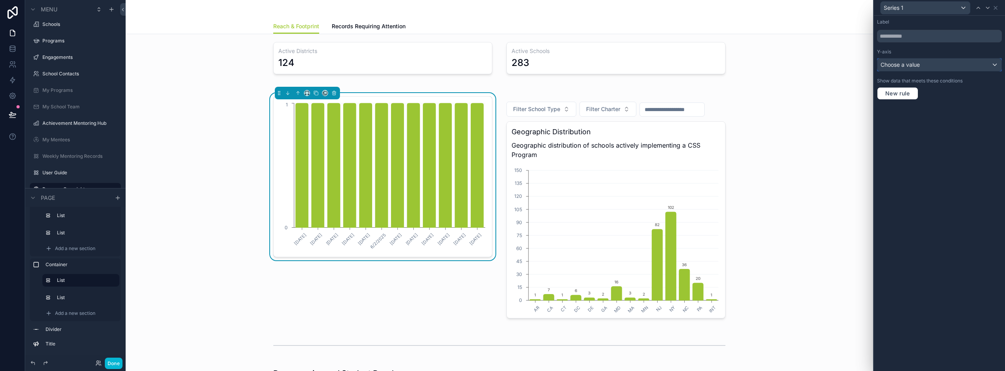
click at [916, 64] on span "Choose a value" at bounding box center [899, 64] width 39 height 7
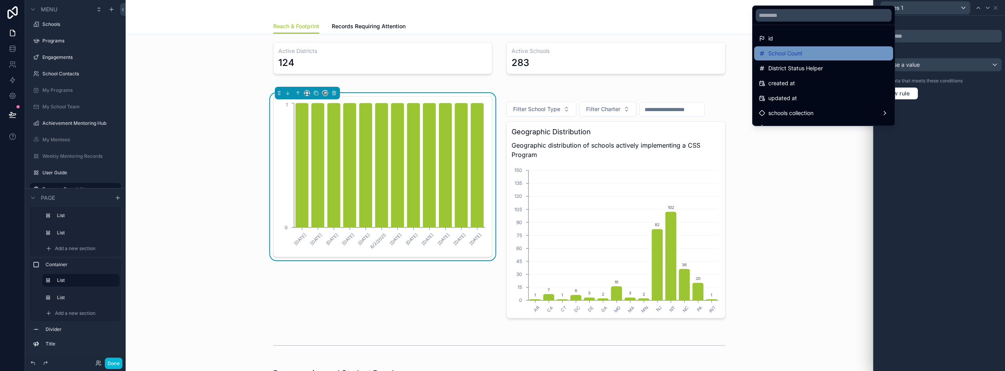
click at [849, 52] on div "School Count" at bounding box center [824, 53] width 130 height 9
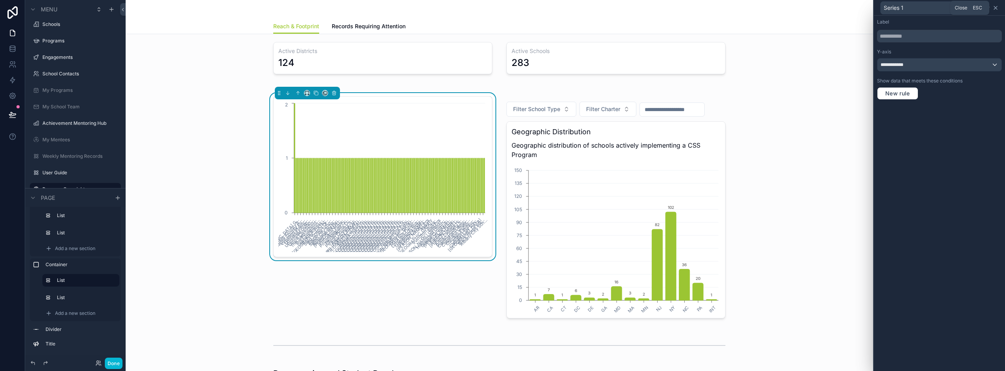
click at [995, 10] on icon at bounding box center [995, 8] width 6 height 6
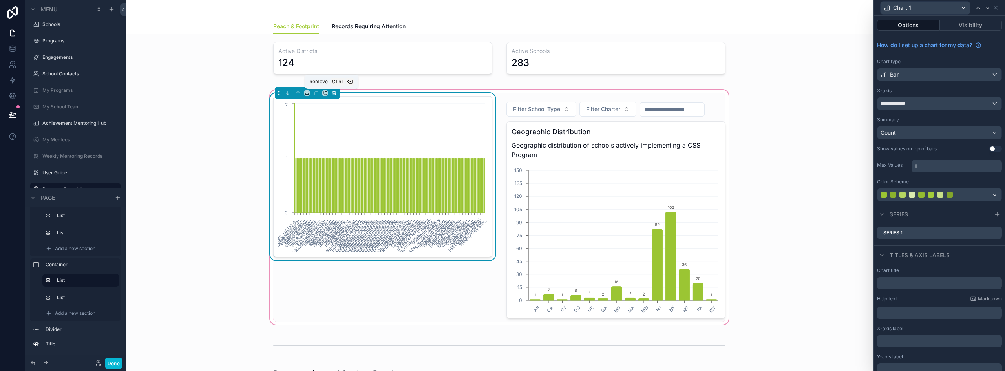
click at [333, 95] on icon "scrollable content" at bounding box center [333, 92] width 5 height 5
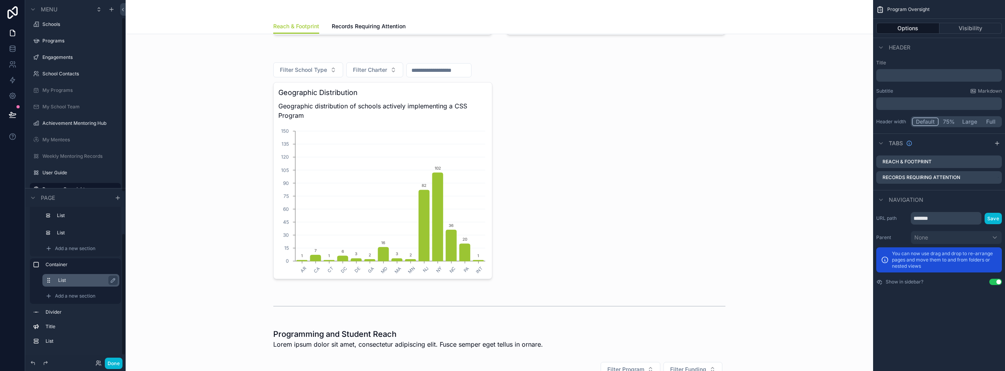
scroll to position [60, 0]
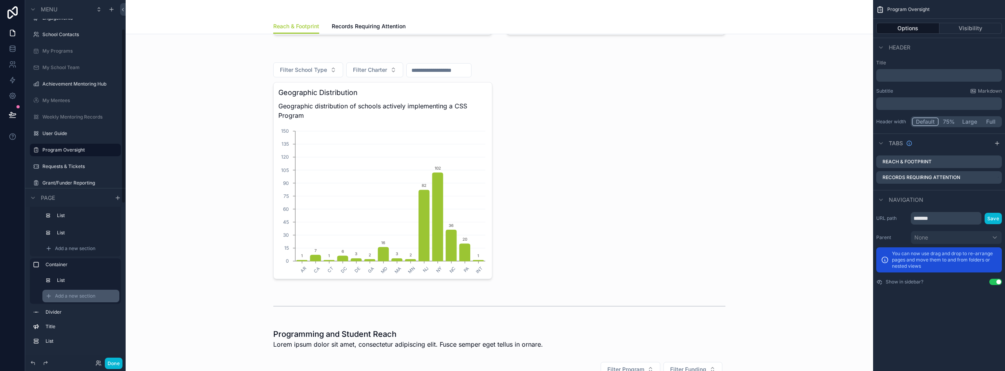
click at [71, 296] on span "Add a new section" at bounding box center [75, 296] width 40 height 6
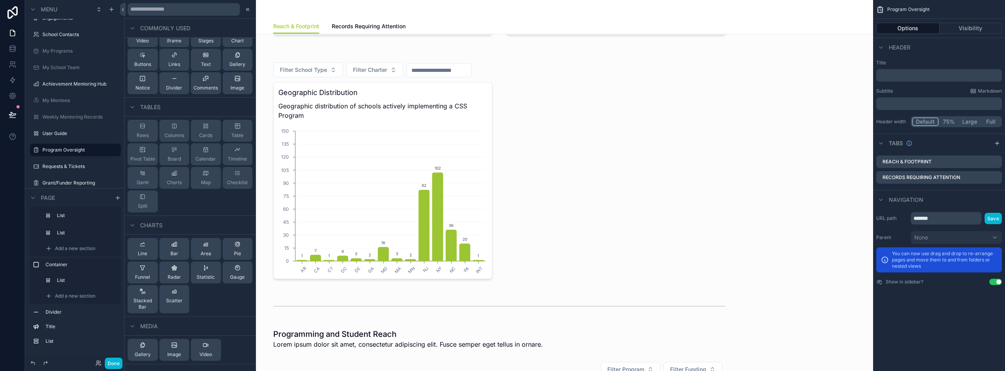
scroll to position [0, 0]
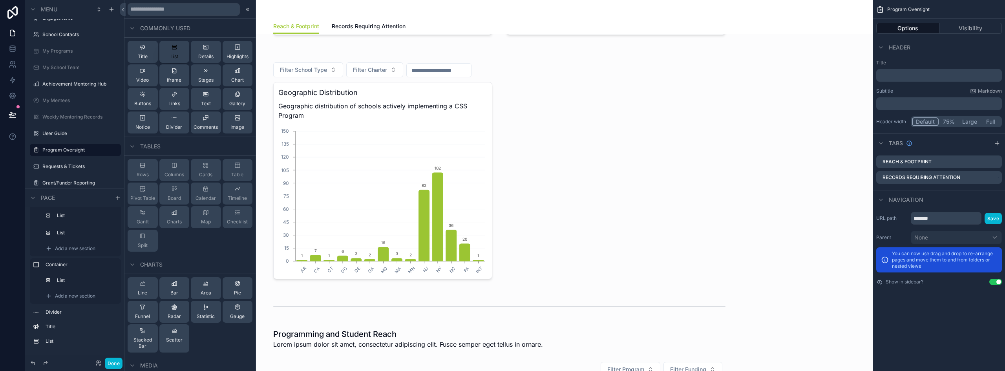
click at [175, 56] on span "List" at bounding box center [174, 56] width 8 height 6
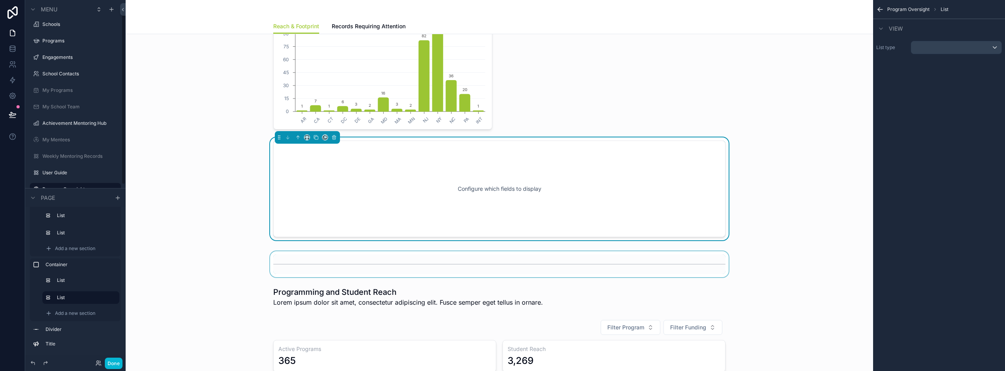
scroll to position [232, 0]
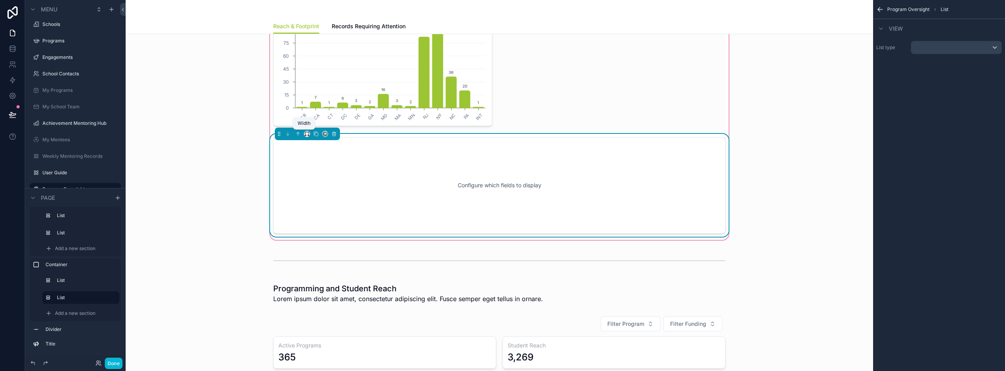
drag, startPoint x: 314, startPoint y: 131, endPoint x: 303, endPoint y: 133, distance: 11.2
click at [303, 133] on div "scrollable content" at bounding box center [307, 134] width 65 height 13
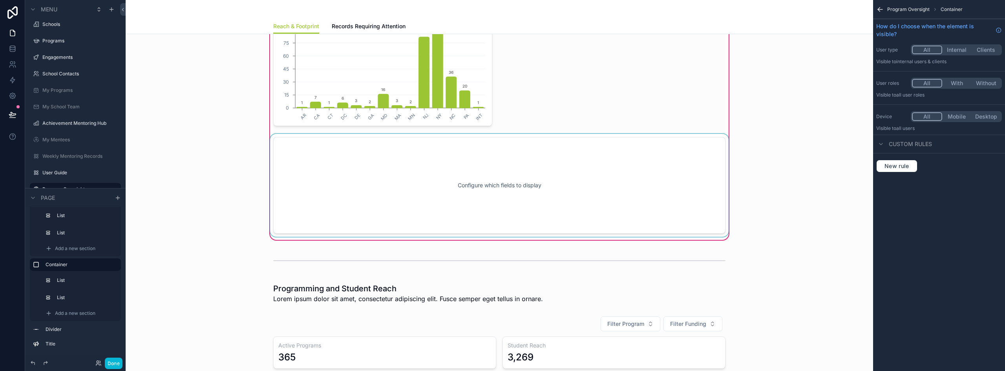
click at [303, 133] on div "Filter School Type Filter Charter Geographic Distribution Geographic distributi…" at bounding box center [499, 69] width 462 height 336
click at [307, 138] on div "scrollable content" at bounding box center [499, 185] width 462 height 103
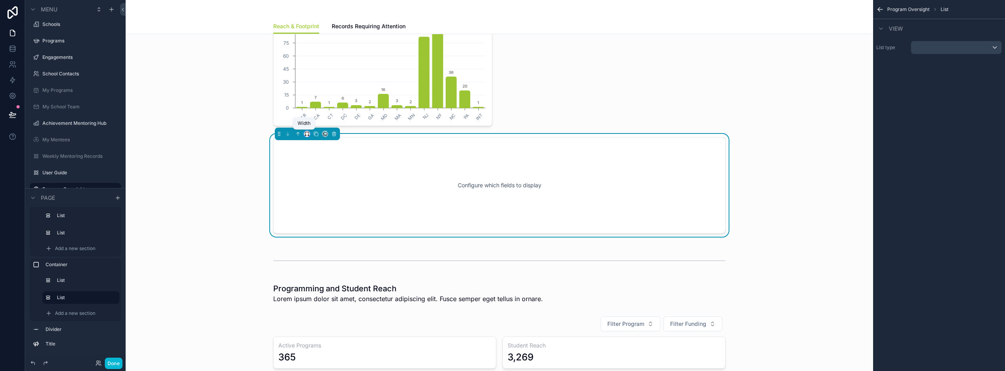
click at [305, 133] on icon "scrollable content" at bounding box center [306, 133] width 5 height 5
click at [327, 195] on div "50%" at bounding box center [320, 192] width 24 height 9
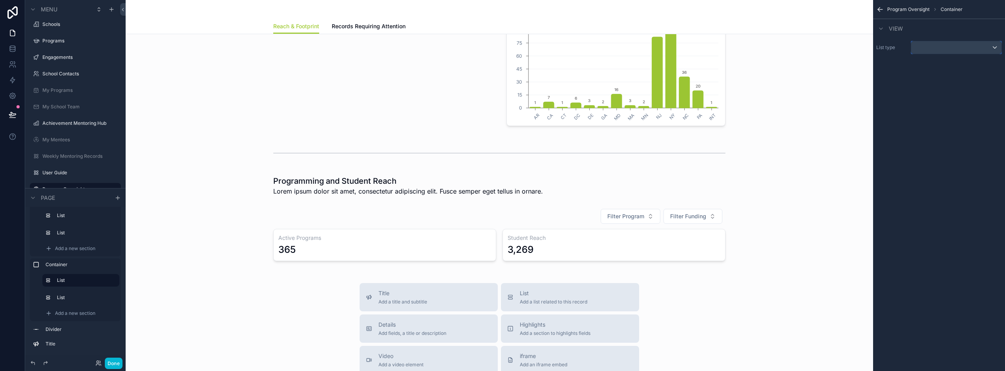
click at [946, 47] on div "scrollable content" at bounding box center [956, 47] width 90 height 13
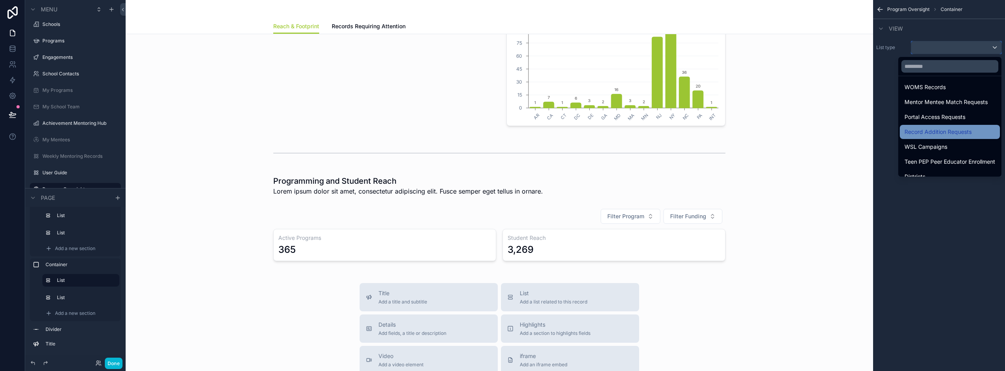
scroll to position [187, 0]
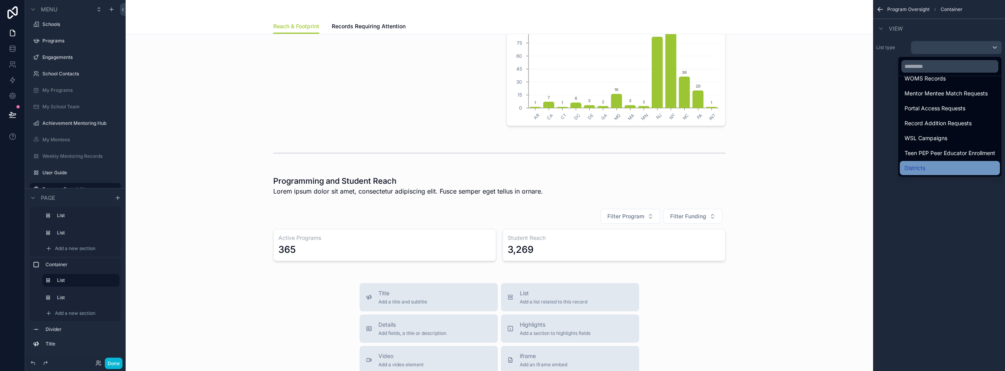
click at [913, 165] on span "Districts" at bounding box center [914, 167] width 21 height 9
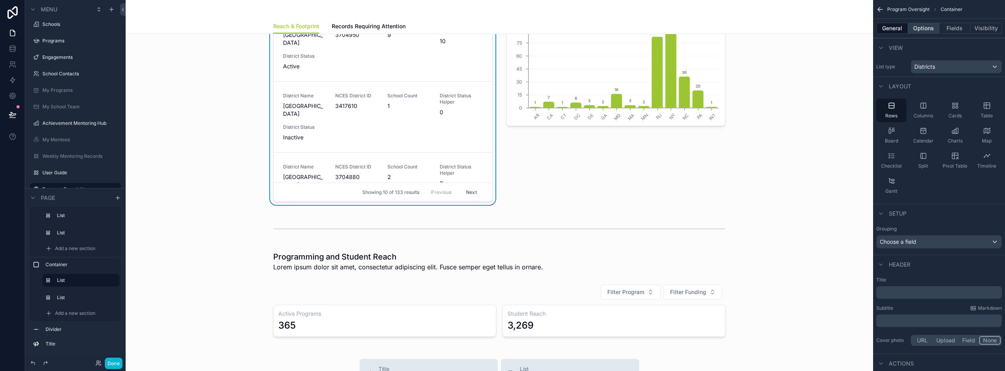
click at [929, 29] on button "Options" at bounding box center [923, 28] width 31 height 11
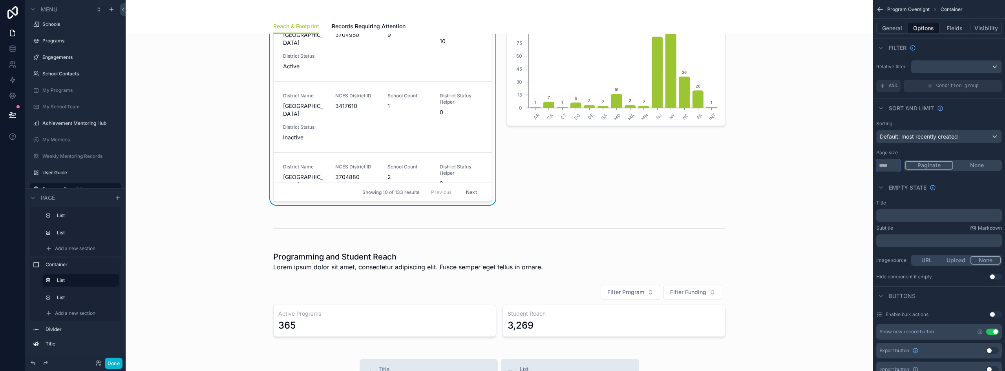
drag, startPoint x: 893, startPoint y: 163, endPoint x: 872, endPoint y: 162, distance: 21.2
click at [872, 162] on div "Home Schools Programs Engagements School Contacts My Programs My School Team Ac…" at bounding box center [565, 185] width 879 height 371
click at [973, 166] on button "None" at bounding box center [976, 165] width 47 height 9
click at [957, 137] on span "Default: most recently created" at bounding box center [919, 136] width 78 height 7
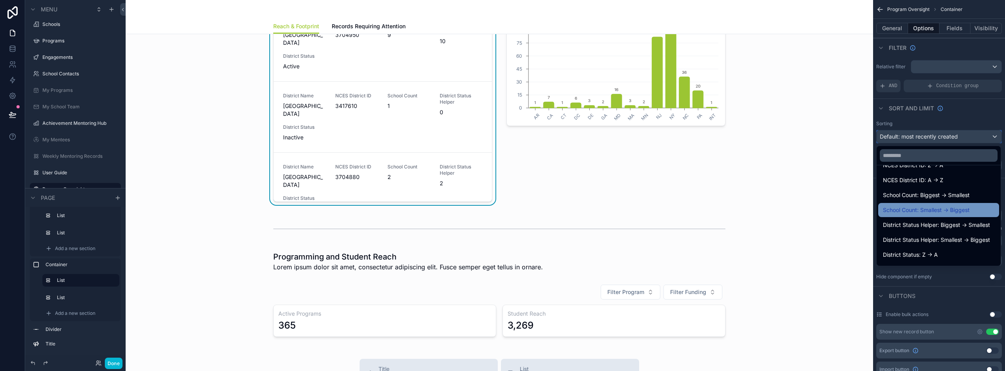
scroll to position [130, 0]
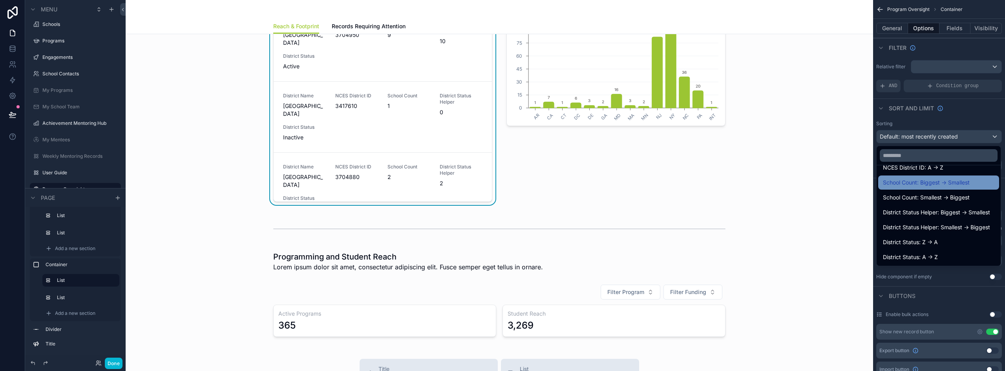
click at [961, 186] on span "School Count: Biggest -> Smallest" at bounding box center [926, 182] width 87 height 9
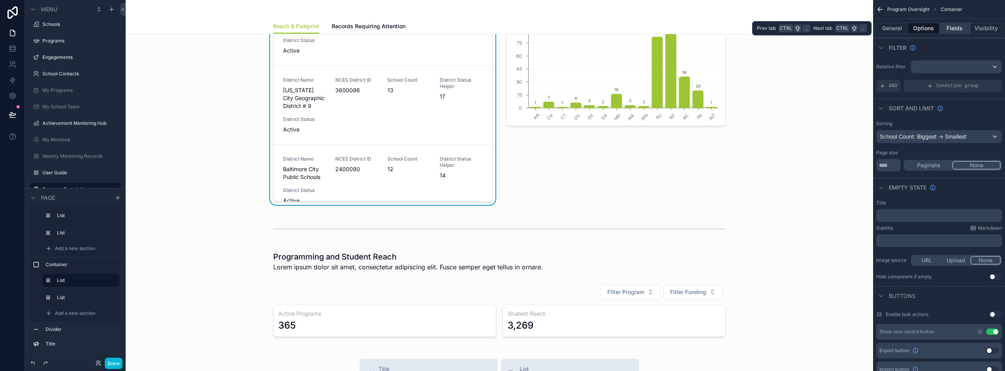
click at [946, 33] on button "Fields" at bounding box center [954, 28] width 31 height 11
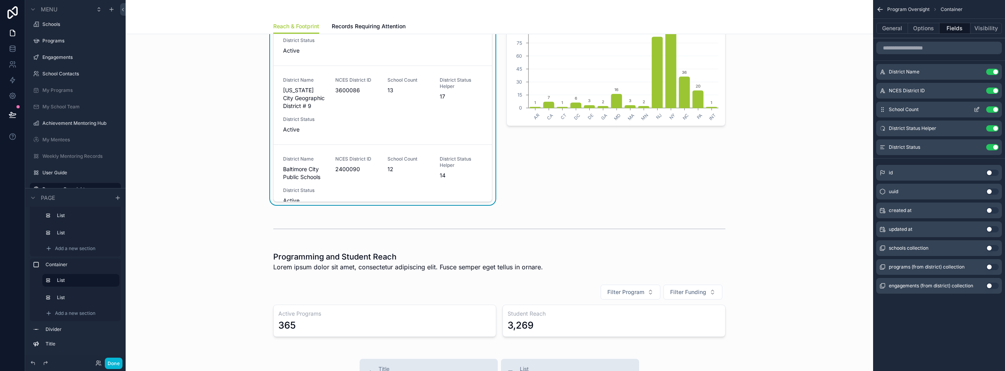
click at [991, 88] on button "Use setting" at bounding box center [992, 91] width 13 height 6
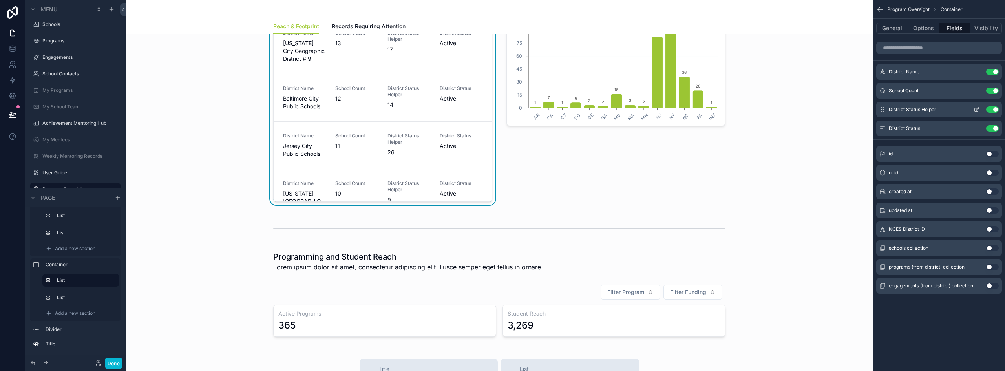
click at [992, 106] on button "Use setting" at bounding box center [992, 109] width 13 height 6
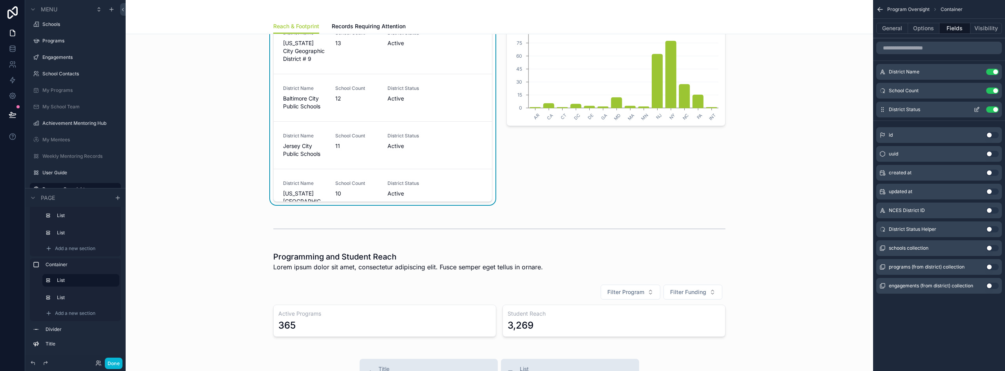
click at [992, 108] on button "Use setting" at bounding box center [992, 109] width 13 height 6
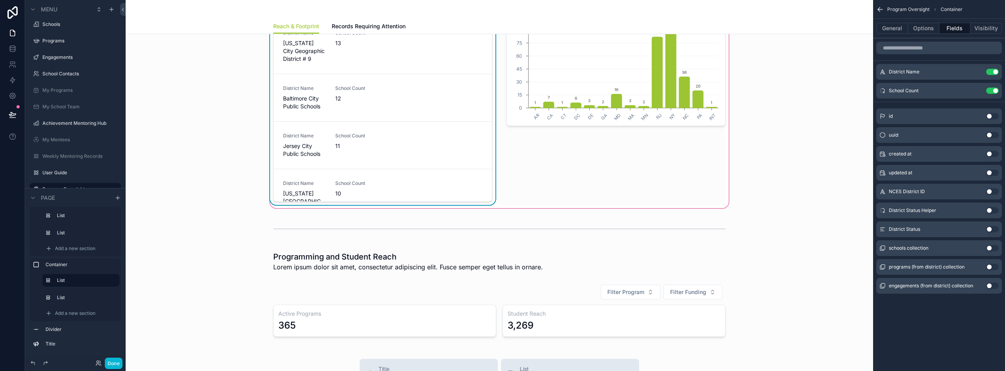
scroll to position [75, 0]
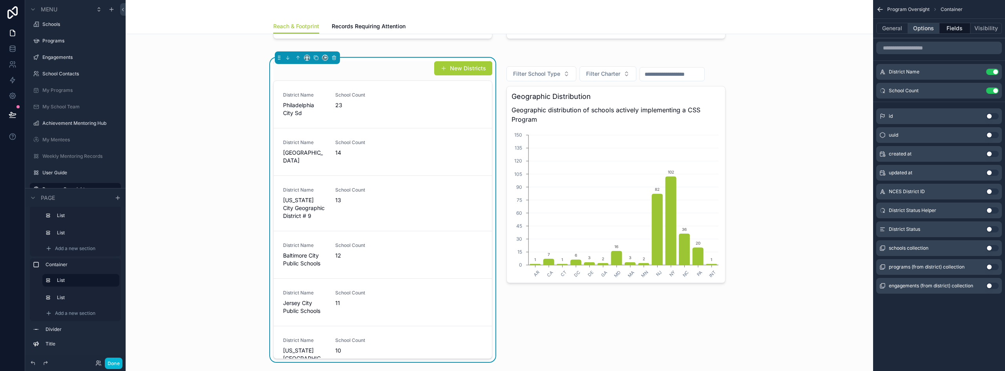
click at [924, 29] on button "Options" at bounding box center [923, 28] width 31 height 11
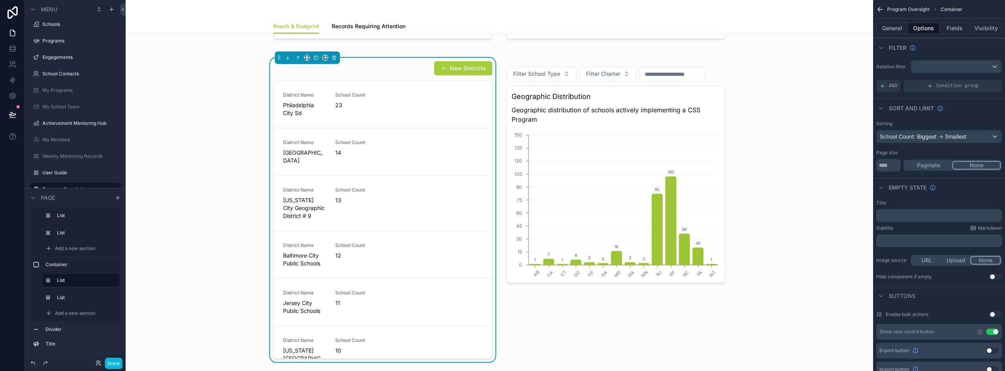
click at [992, 332] on button "Use setting" at bounding box center [992, 332] width 13 height 6
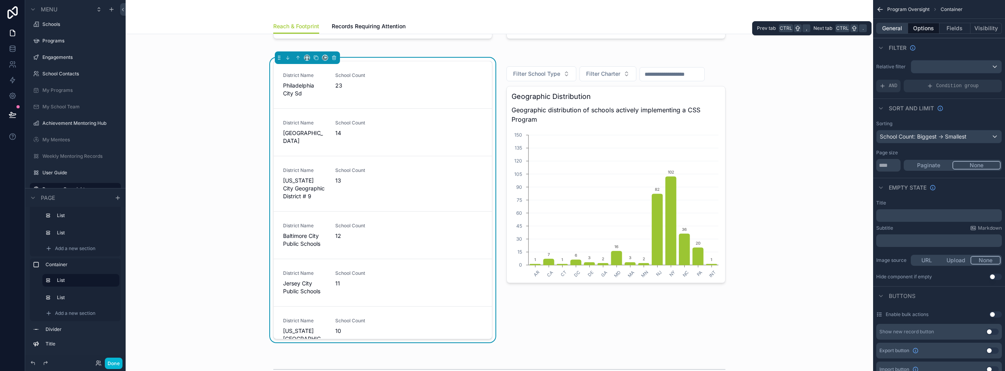
click at [893, 29] on button "General" at bounding box center [892, 28] width 32 height 11
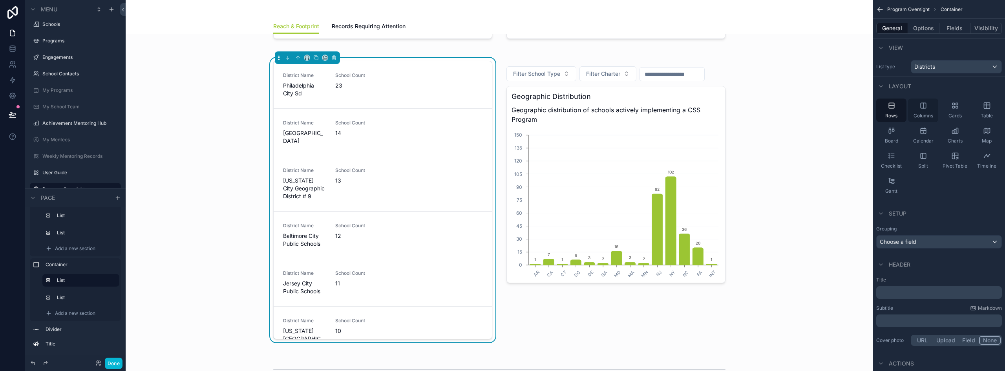
click at [925, 108] on icon "scrollable content" at bounding box center [923, 106] width 8 height 8
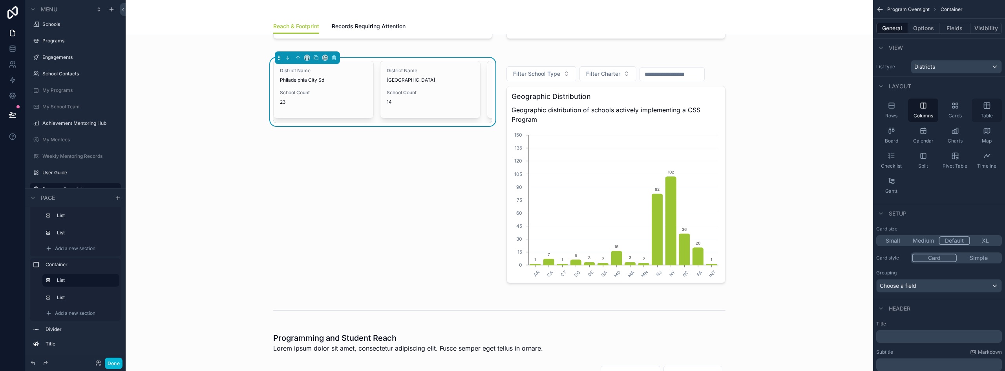
click at [979, 109] on div "Table" at bounding box center [987, 111] width 30 height 24
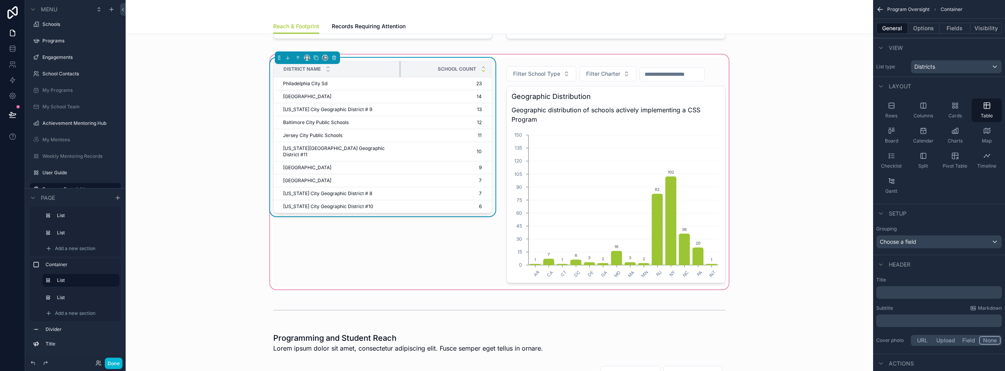
drag, startPoint x: 406, startPoint y: 69, endPoint x: 390, endPoint y: 69, distance: 16.1
click at [399, 69] on div "scrollable content" at bounding box center [400, 69] width 3 height 16
click at [922, 29] on button "Options" at bounding box center [923, 28] width 31 height 11
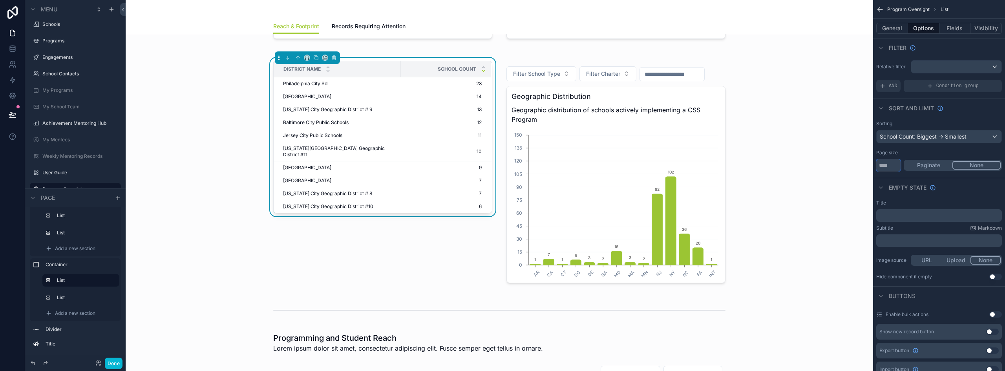
drag, startPoint x: 894, startPoint y: 164, endPoint x: 877, endPoint y: 164, distance: 16.5
click at [877, 164] on input "**" at bounding box center [888, 165] width 24 height 13
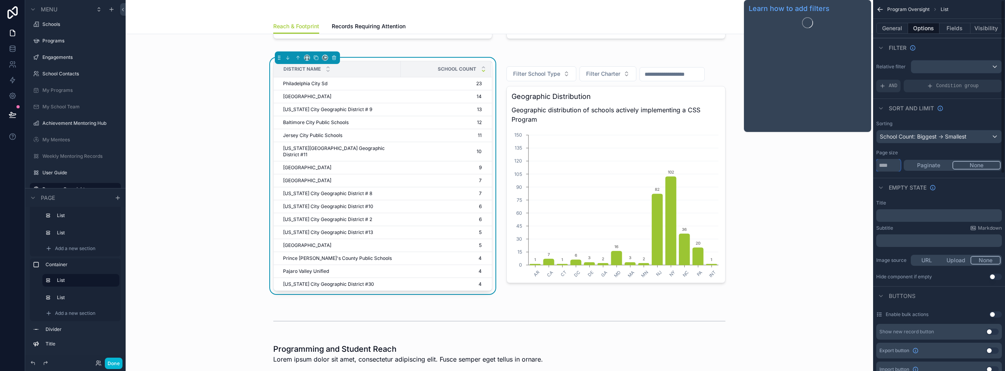
type input "**"
click at [896, 22] on div "General Options Fields Visibility" at bounding box center [939, 28] width 132 height 19
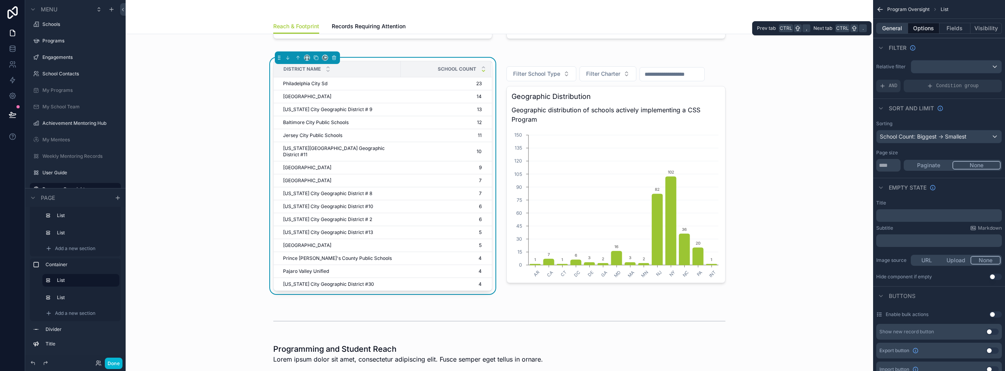
click at [895, 27] on button "General" at bounding box center [892, 28] width 32 height 11
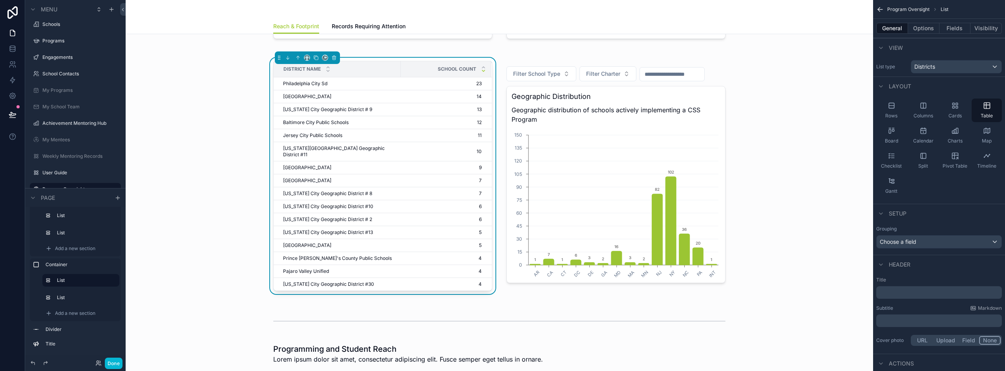
click at [901, 295] on p "﻿" at bounding box center [939, 293] width 121 height 8
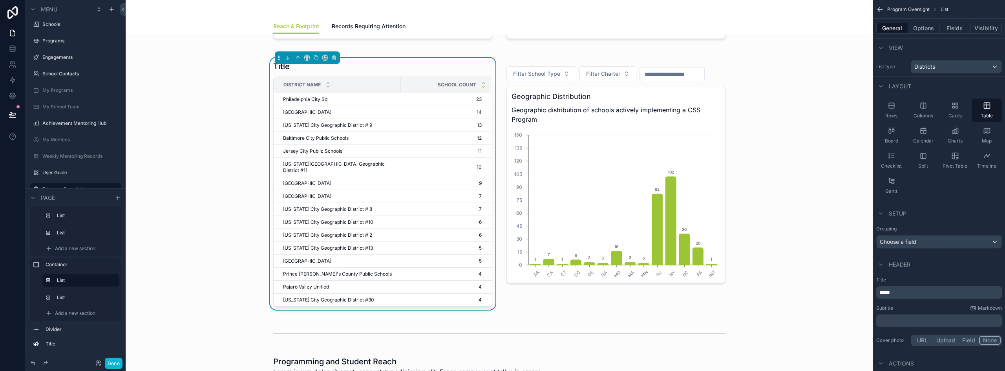
click at [889, 320] on p "﻿" at bounding box center [939, 321] width 121 height 8
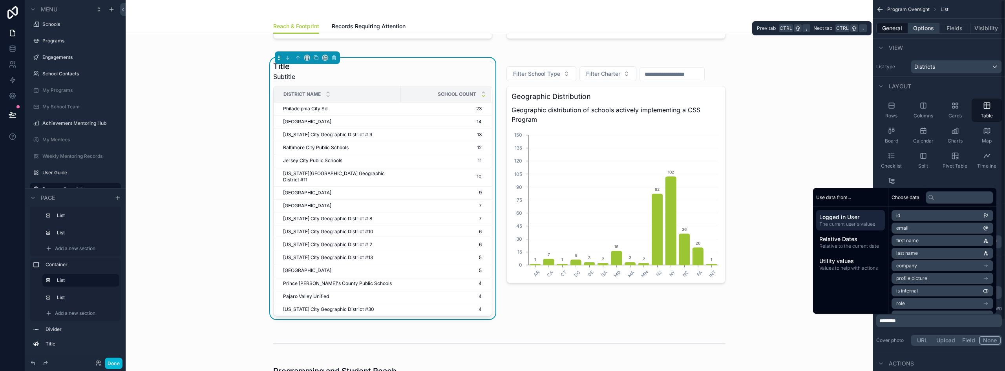
click at [920, 27] on button "Options" at bounding box center [923, 28] width 31 height 11
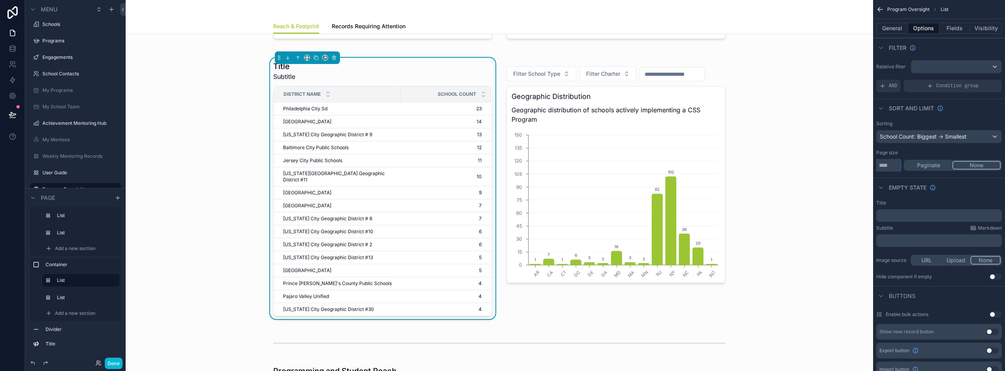
click at [891, 169] on input "**" at bounding box center [888, 165] width 24 height 13
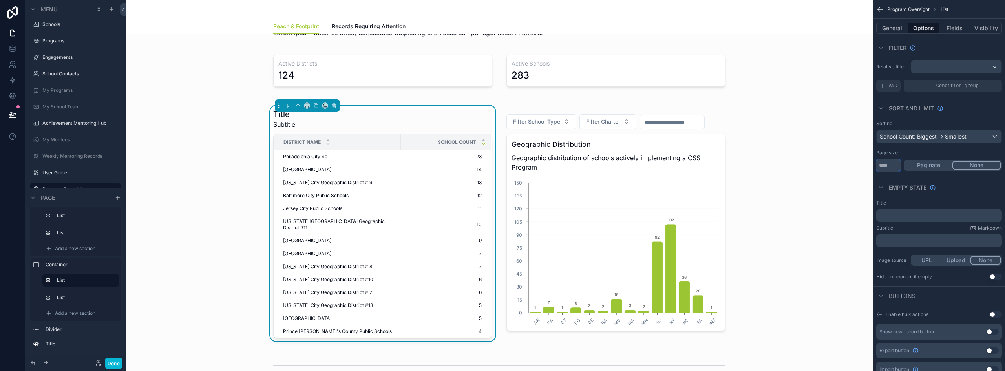
scroll to position [39, 0]
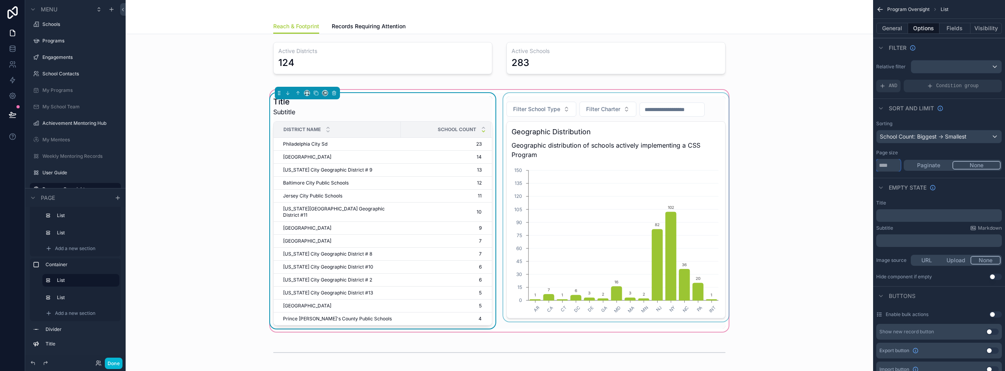
type input "**"
click at [614, 136] on div "scrollable content" at bounding box center [616, 211] width 228 height 236
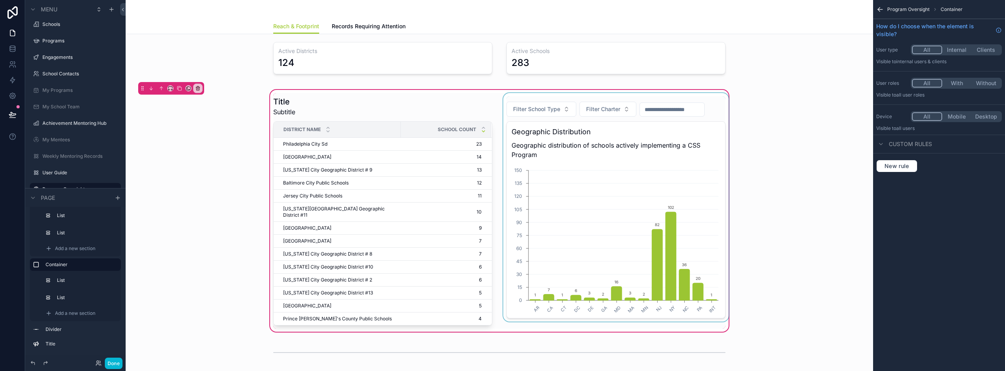
click at [614, 136] on div "scrollable content" at bounding box center [616, 211] width 228 height 236
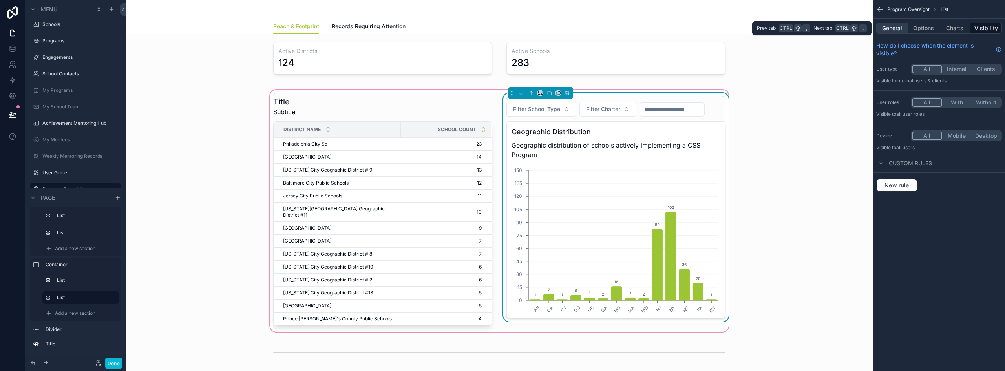
click at [888, 29] on button "General" at bounding box center [892, 28] width 32 height 11
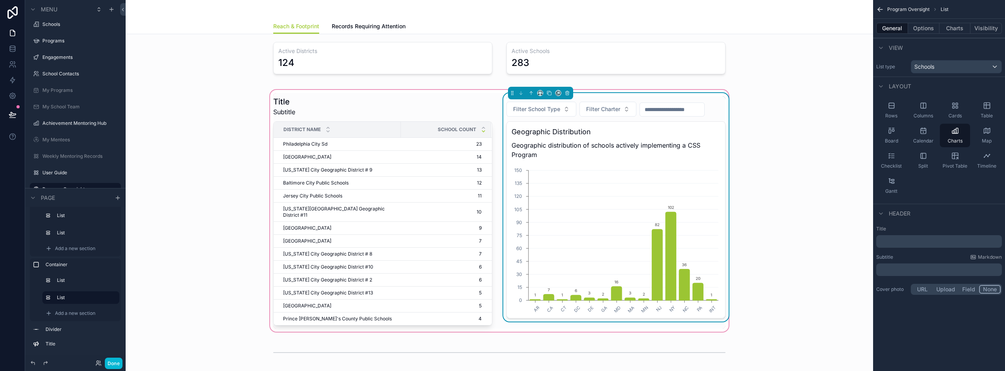
click at [903, 241] on p "﻿" at bounding box center [939, 241] width 121 height 8
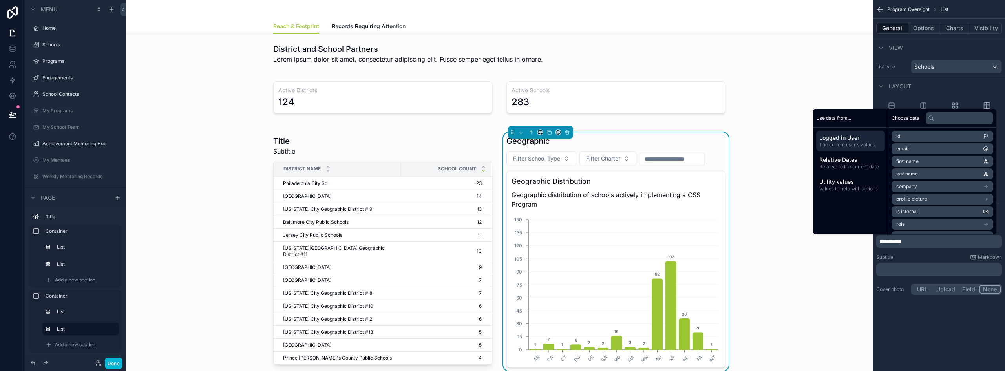
scroll to position [39, 0]
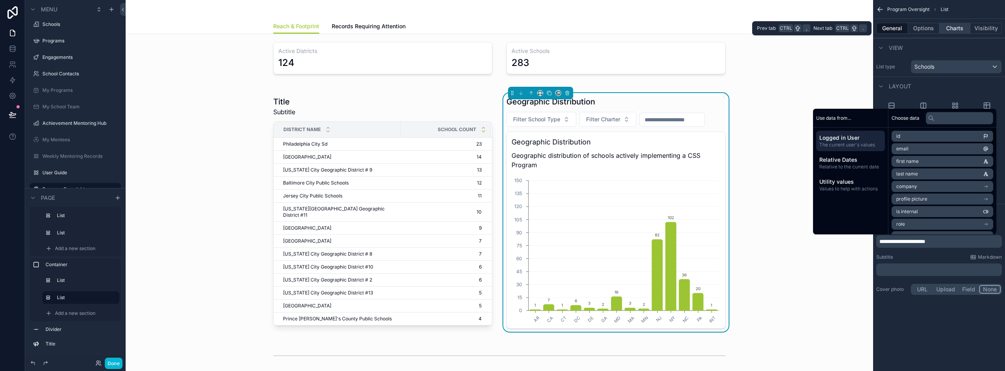
click at [947, 29] on button "Charts" at bounding box center [954, 28] width 31 height 11
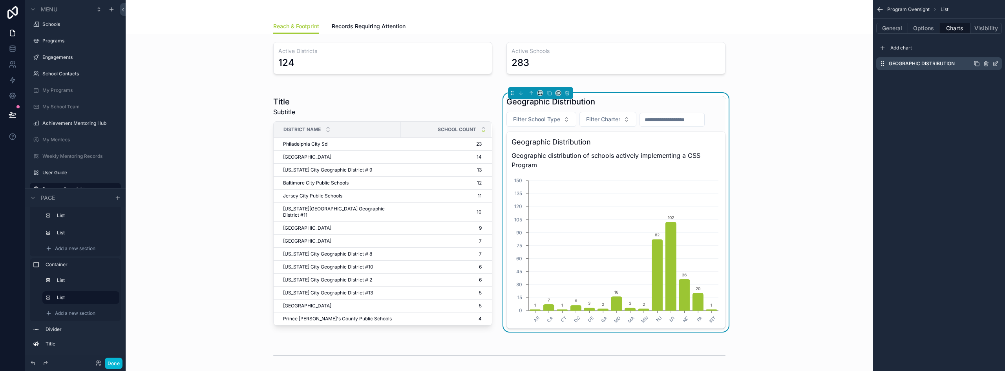
click at [996, 64] on icon "scrollable content" at bounding box center [996, 62] width 3 height 3
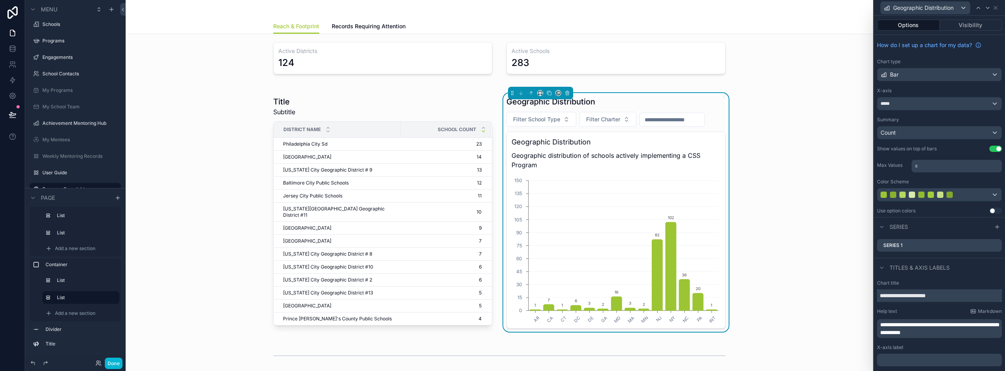
click at [917, 297] on input "**********" at bounding box center [939, 295] width 125 height 13
click at [919, 329] on p "**********" at bounding box center [940, 329] width 120 height 16
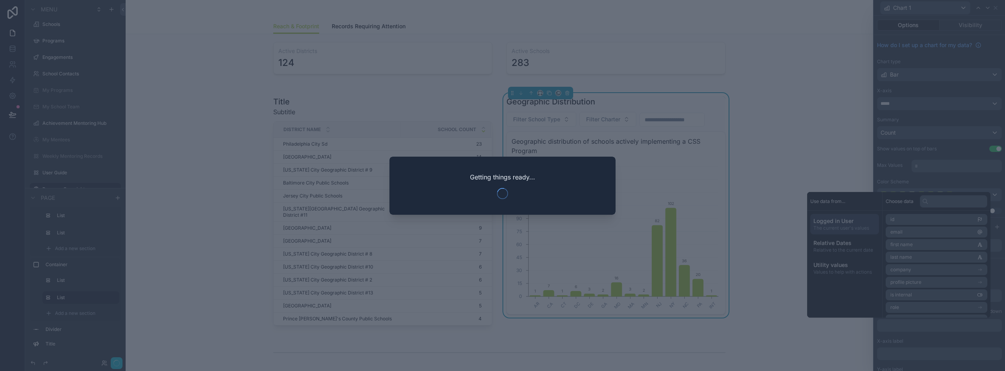
click at [285, 100] on div at bounding box center [502, 185] width 1005 height 371
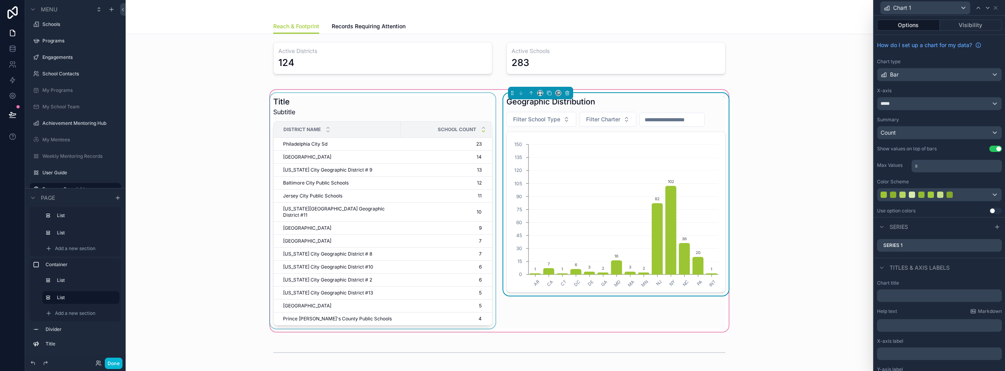
click at [312, 104] on div "scrollable content" at bounding box center [382, 211] width 228 height 236
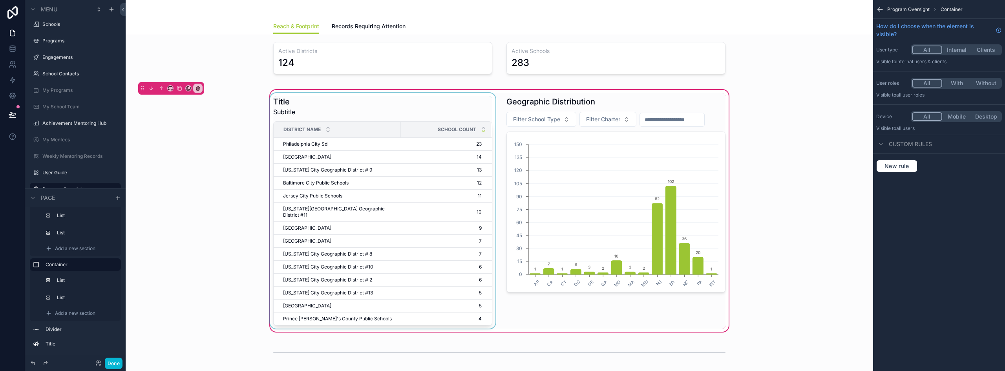
click at [352, 106] on div "scrollable content" at bounding box center [382, 211] width 228 height 236
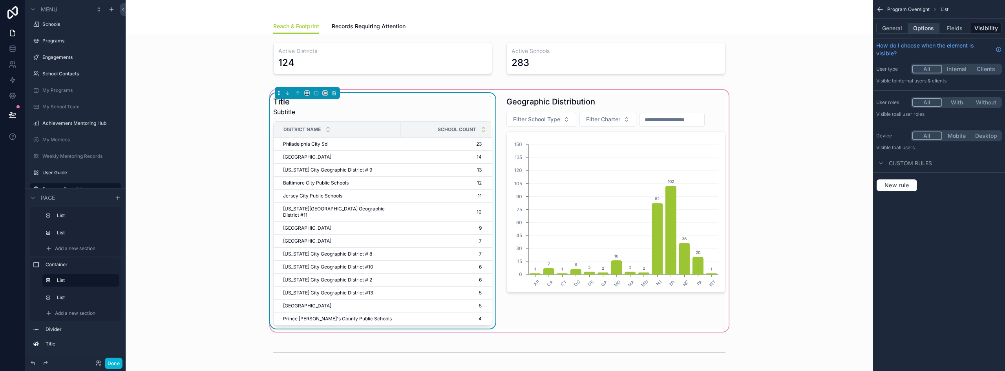
click at [919, 31] on button "Options" at bounding box center [923, 28] width 31 height 11
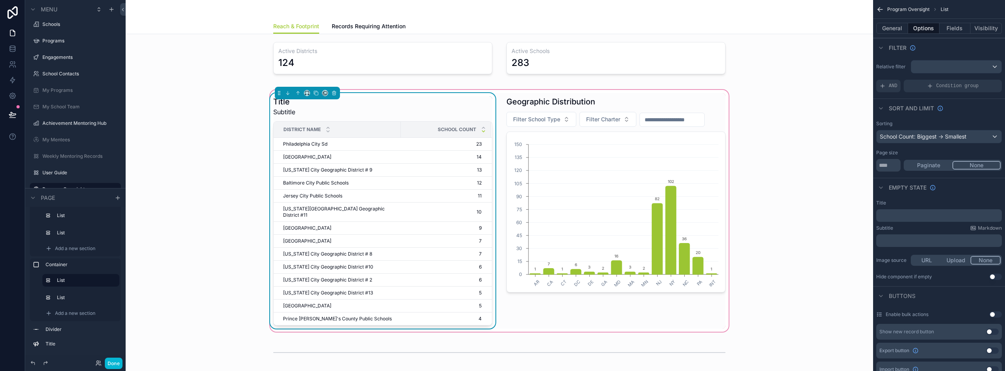
click at [384, 111] on div "Title Subtitle" at bounding box center [382, 106] width 219 height 20
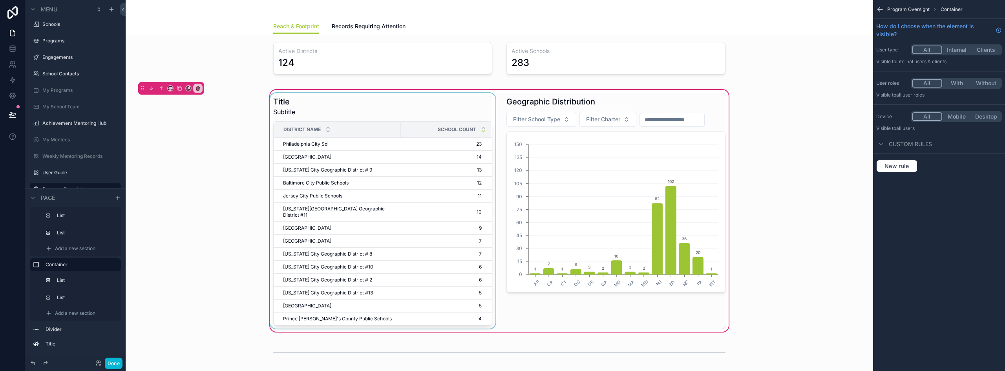
click at [304, 110] on div "scrollable content" at bounding box center [382, 211] width 228 height 236
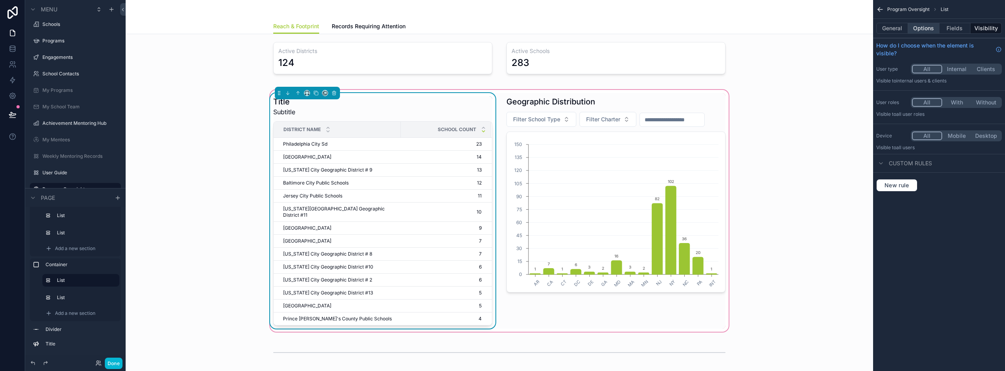
click at [920, 31] on button "Options" at bounding box center [923, 28] width 31 height 11
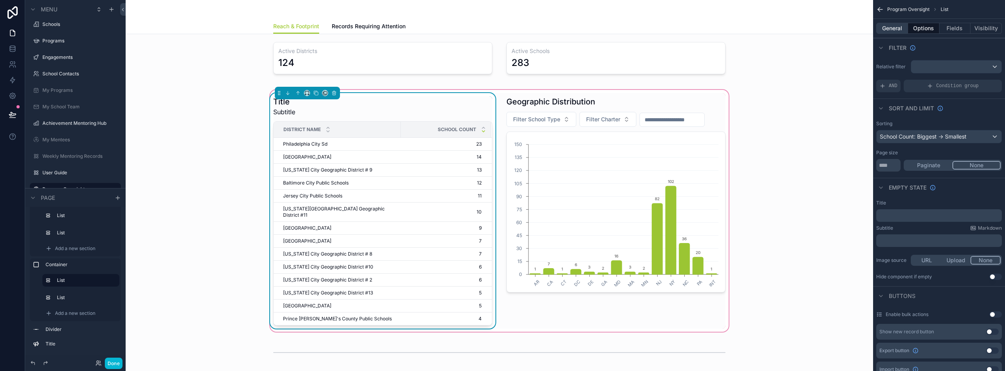
click at [900, 29] on button "General" at bounding box center [892, 28] width 32 height 11
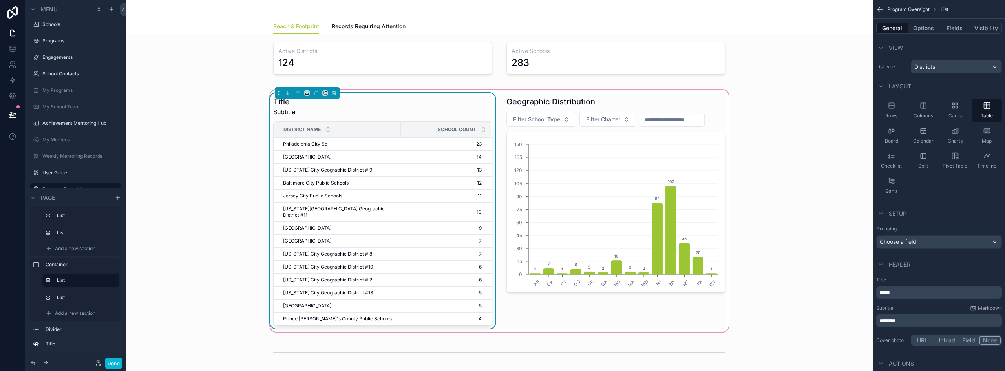
click at [892, 322] on span "********" at bounding box center [887, 320] width 16 height 5
click at [891, 323] on span "********" at bounding box center [887, 320] width 16 height 5
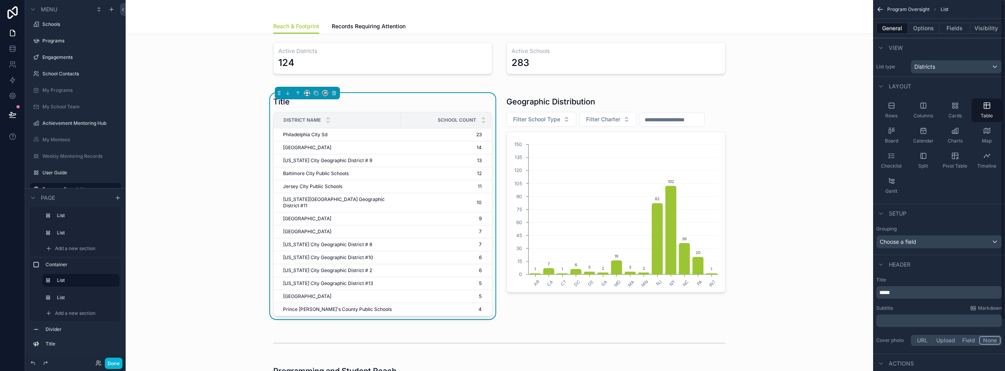
click at [927, 184] on div "Rows Columns Cards Table Board Calendar Charts Map Checklist Split Pivot Table …" at bounding box center [939, 147] width 132 height 105
click at [889, 294] on span "*****" at bounding box center [884, 292] width 11 height 5
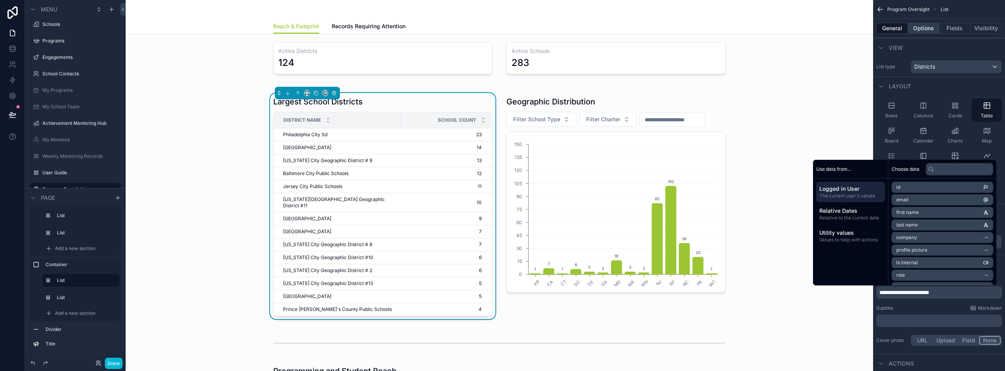
click at [929, 28] on button "Options" at bounding box center [923, 28] width 31 height 11
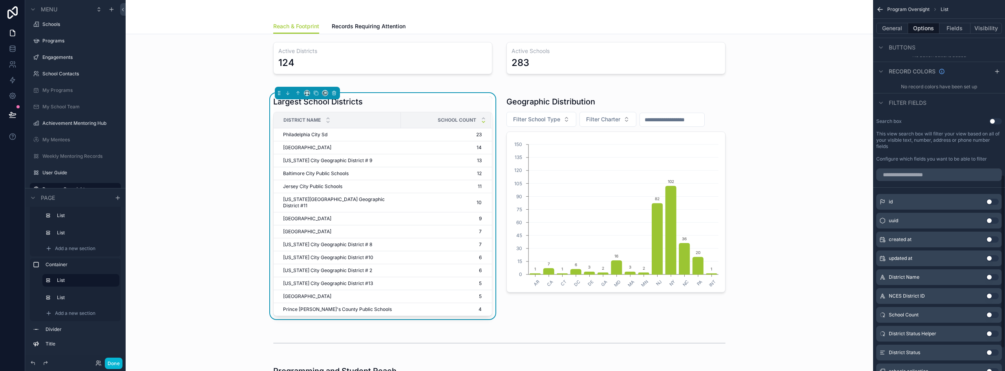
scroll to position [393, 0]
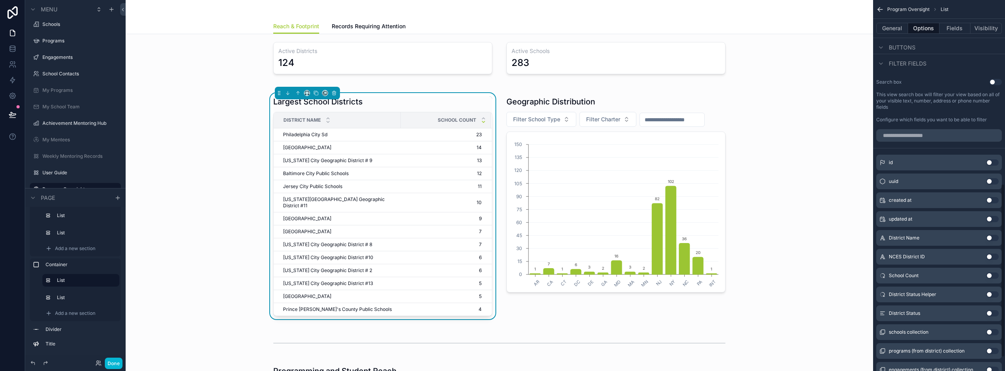
click at [989, 313] on button "Use setting" at bounding box center [992, 313] width 13 height 6
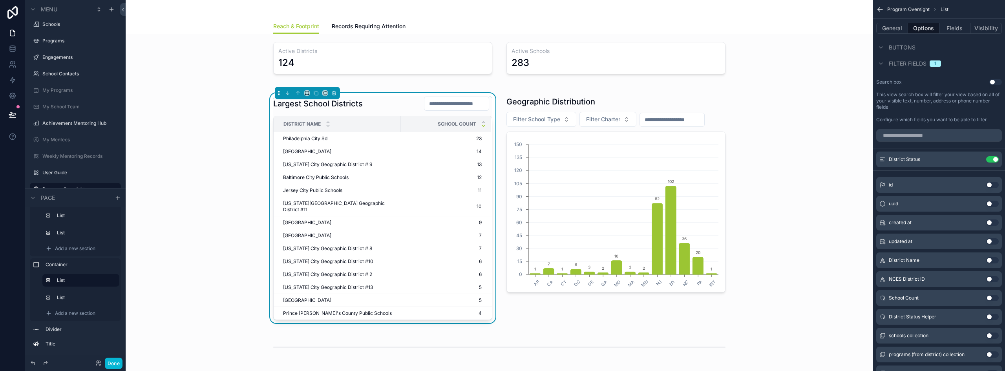
click at [992, 262] on button "Use setting" at bounding box center [992, 260] width 13 height 6
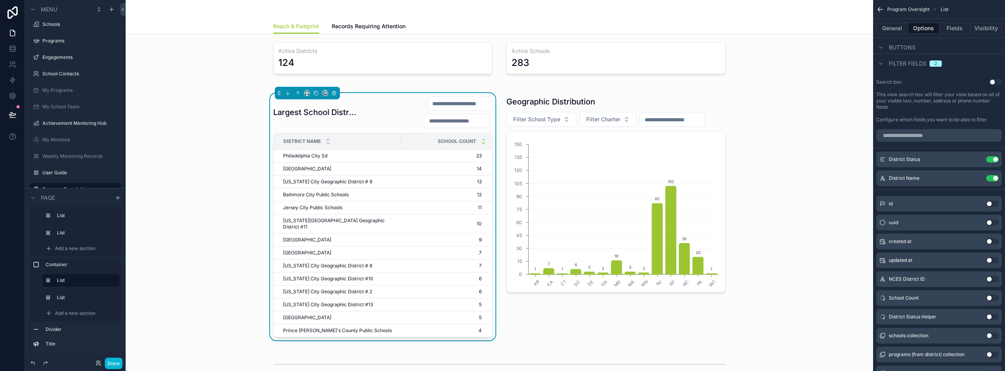
click at [991, 296] on button "Use setting" at bounding box center [992, 298] width 13 height 6
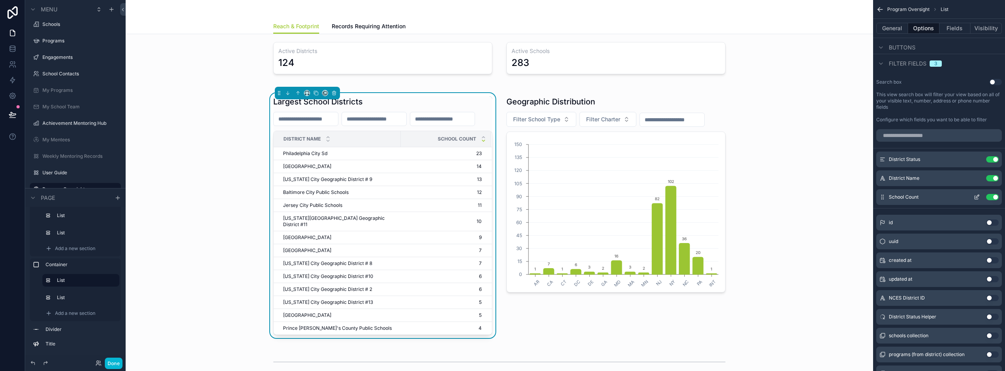
click at [990, 196] on button "Use setting" at bounding box center [992, 197] width 13 height 6
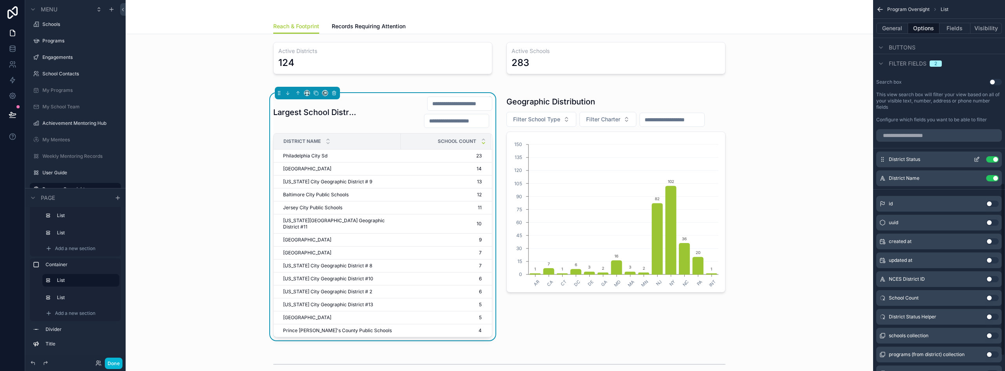
click at [976, 156] on icon "scrollable content" at bounding box center [976, 159] width 6 height 6
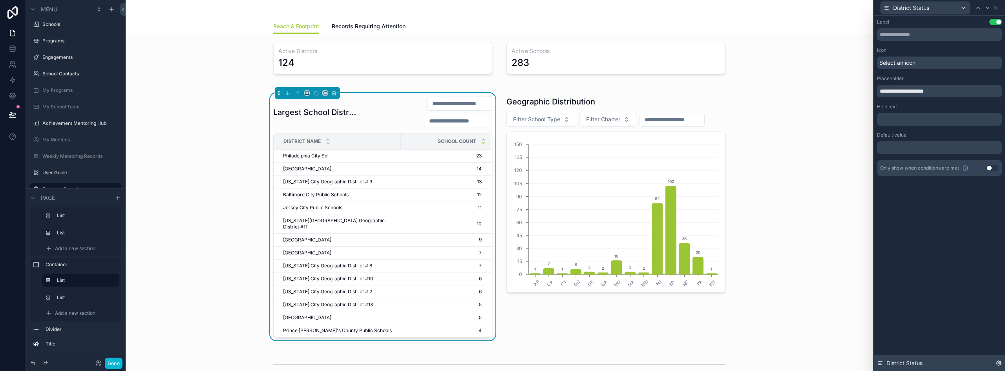
scroll to position [425, 0]
click at [995, 7] on icon at bounding box center [995, 7] width 3 height 3
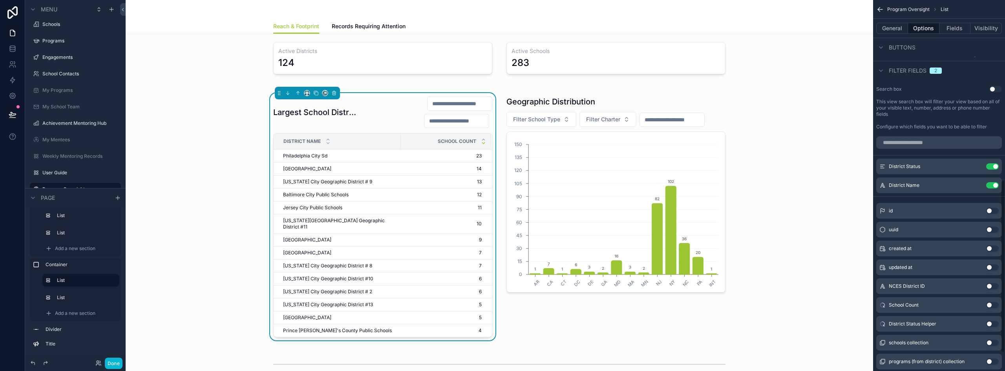
scroll to position [346, 0]
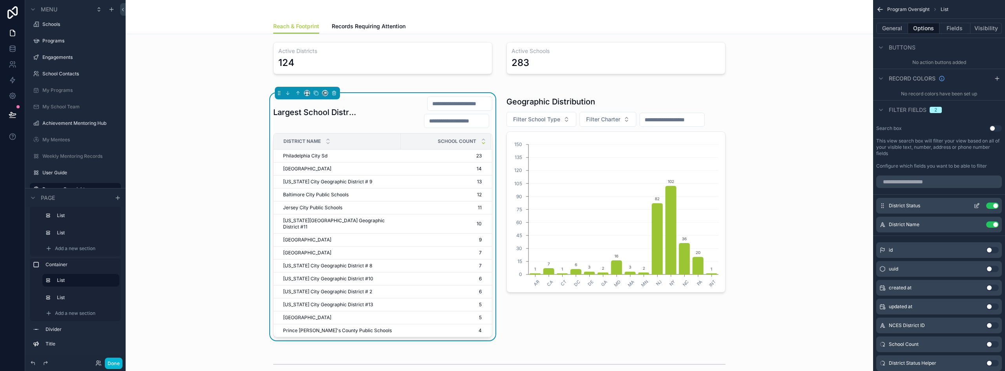
click at [991, 206] on button "Use setting" at bounding box center [992, 206] width 13 height 6
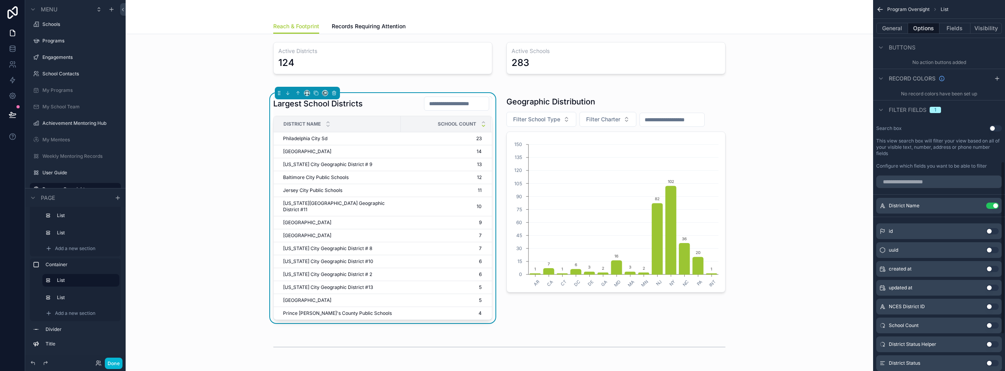
click at [991, 206] on button "Use setting" at bounding box center [992, 206] width 13 height 6
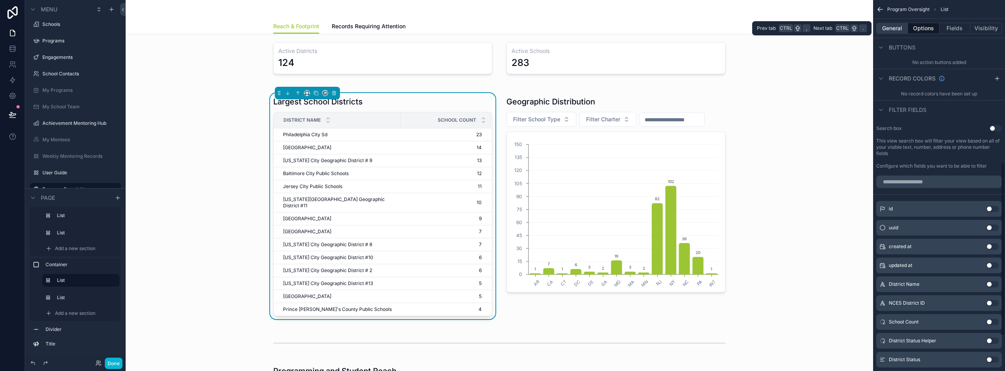
click at [892, 33] on button "General" at bounding box center [892, 28] width 32 height 11
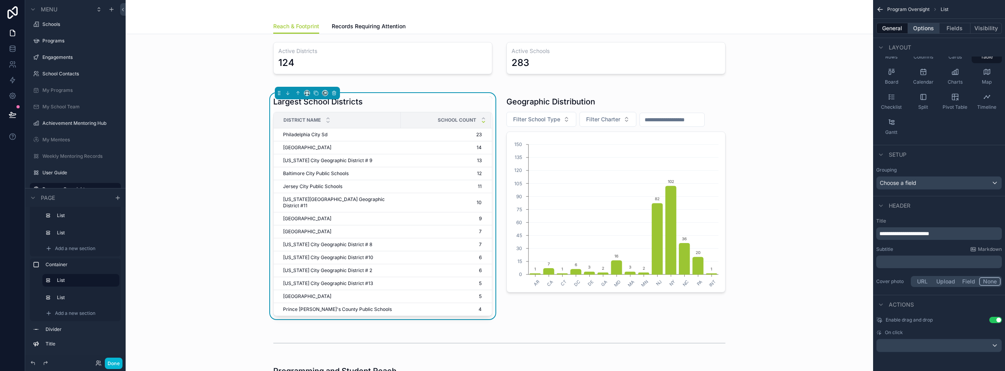
click at [933, 29] on button "Options" at bounding box center [923, 28] width 31 height 11
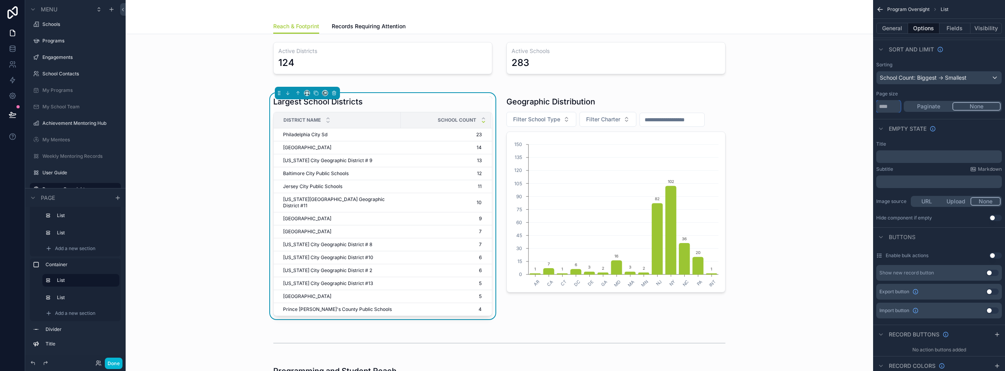
click at [896, 104] on input "**" at bounding box center [888, 106] width 24 height 13
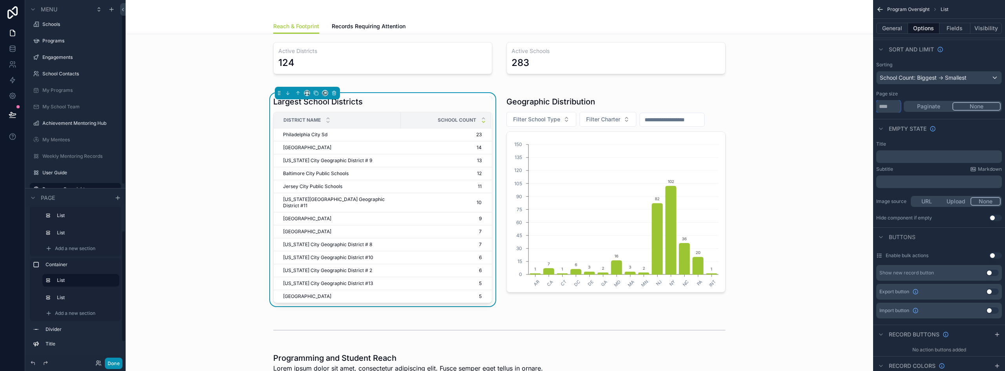
type input "**"
click at [110, 362] on button "Done" at bounding box center [114, 363] width 18 height 11
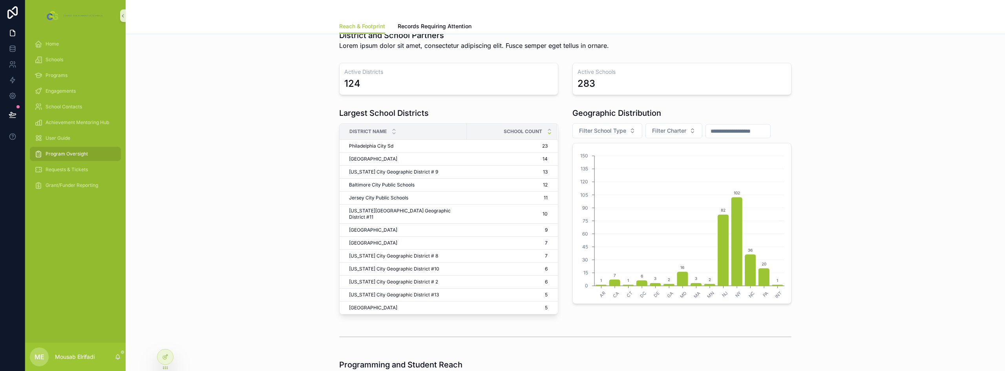
scroll to position [0, 0]
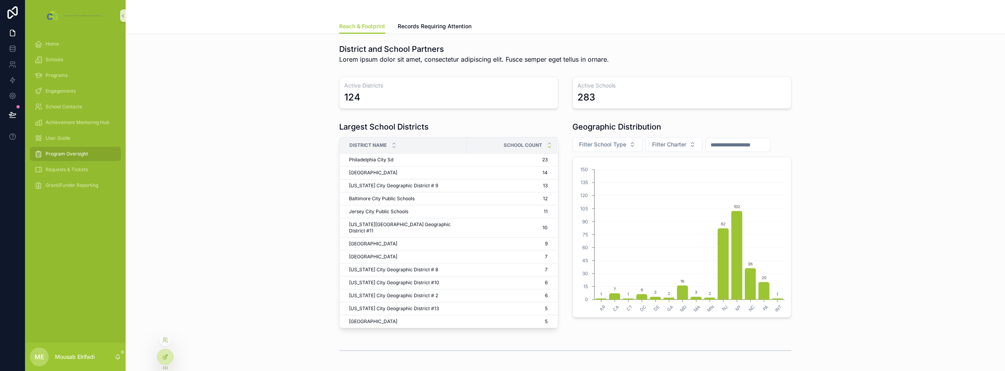
click at [163, 351] on div at bounding box center [165, 356] width 16 height 15
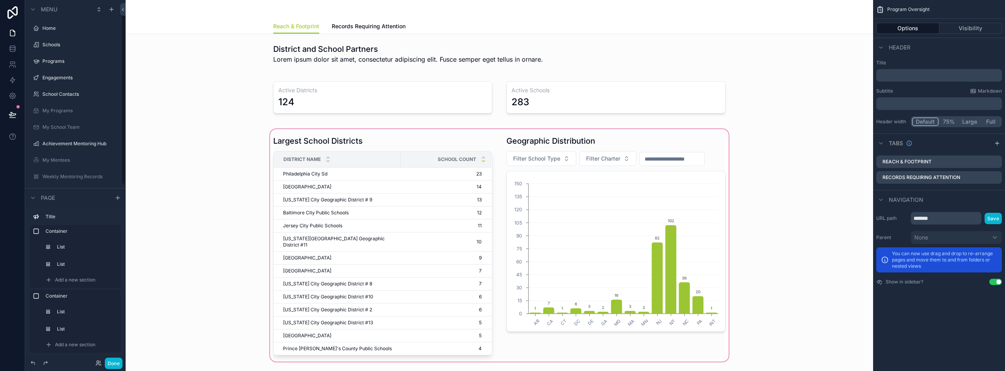
scroll to position [20, 0]
click at [119, 359] on button "Done" at bounding box center [114, 363] width 18 height 11
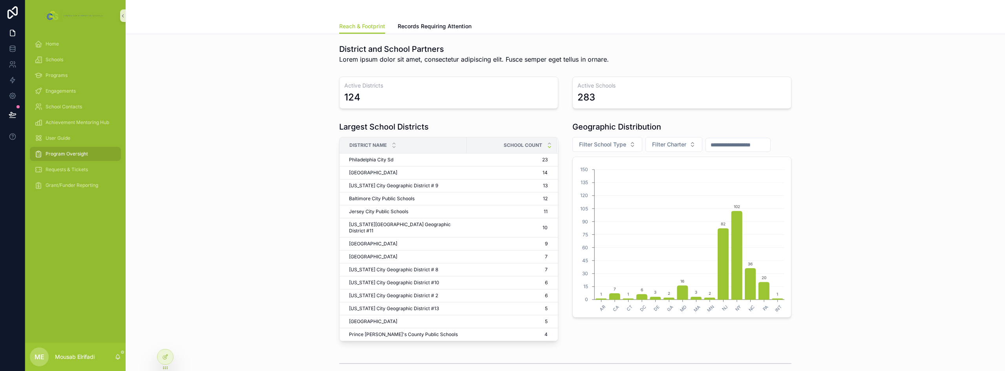
click at [467, 145] on th "School Count" at bounding box center [512, 145] width 90 height 16
drag, startPoint x: 456, startPoint y: 145, endPoint x: 440, endPoint y: 152, distance: 17.6
click at [449, 152] on div "scrollable content" at bounding box center [450, 145] width 3 height 16
click at [280, 174] on div "Largest School Districts District Name School Count Philadelphia City Sd Philad…" at bounding box center [565, 234] width 867 height 232
click at [163, 360] on div at bounding box center [165, 356] width 16 height 15
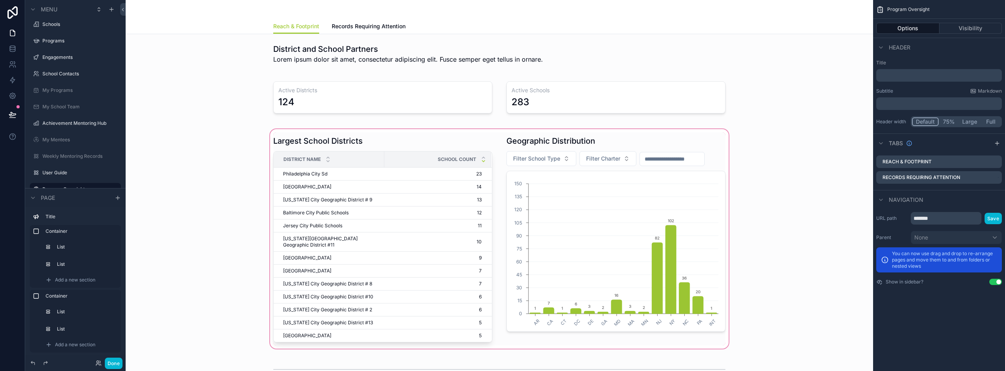
click at [421, 146] on div "scrollable content" at bounding box center [499, 239] width 735 height 223
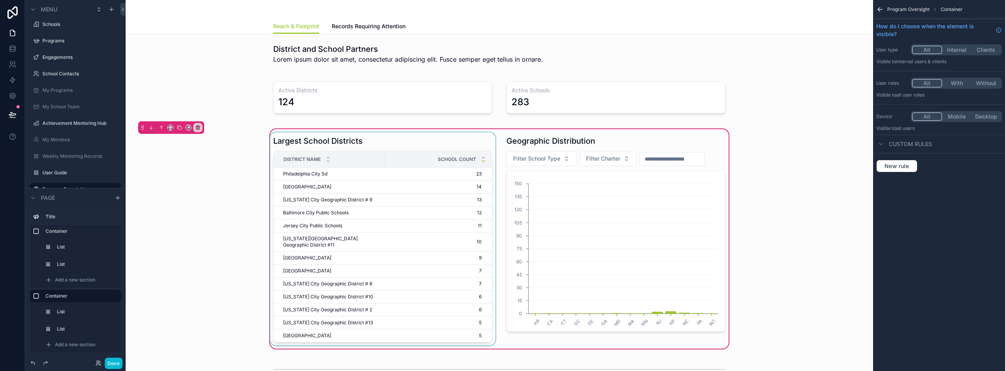
click at [408, 161] on div "School Count" at bounding box center [438, 159] width 106 height 15
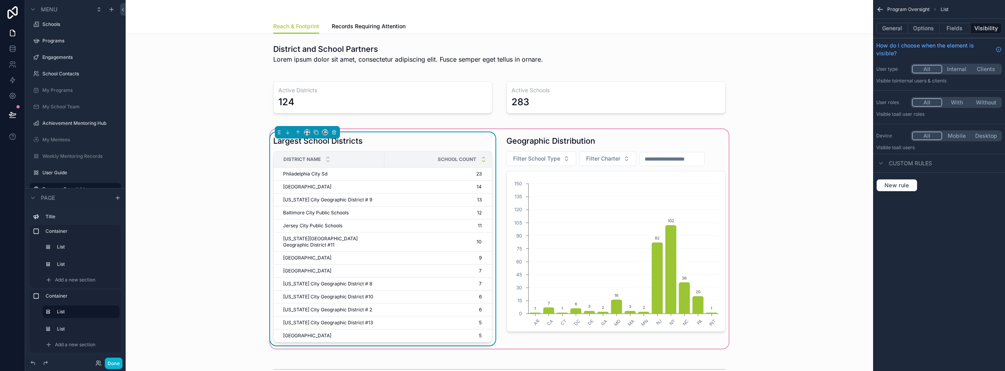
click at [379, 142] on div "Largest School Districts" at bounding box center [382, 140] width 219 height 11
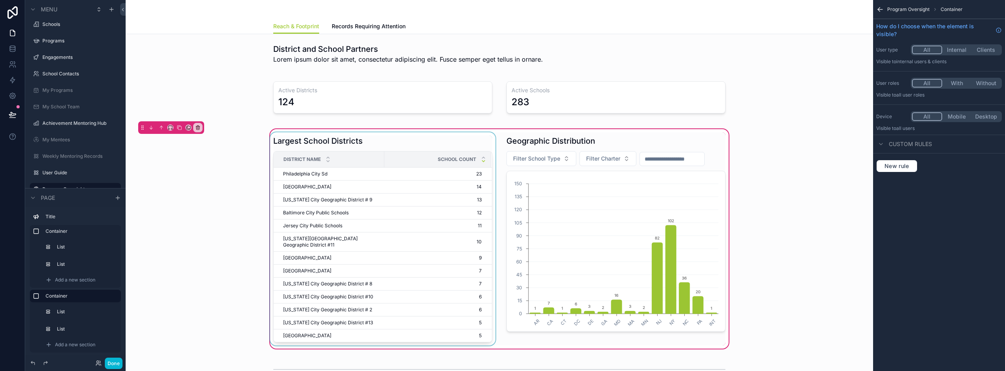
click at [417, 148] on div "scrollable content" at bounding box center [382, 238] width 228 height 213
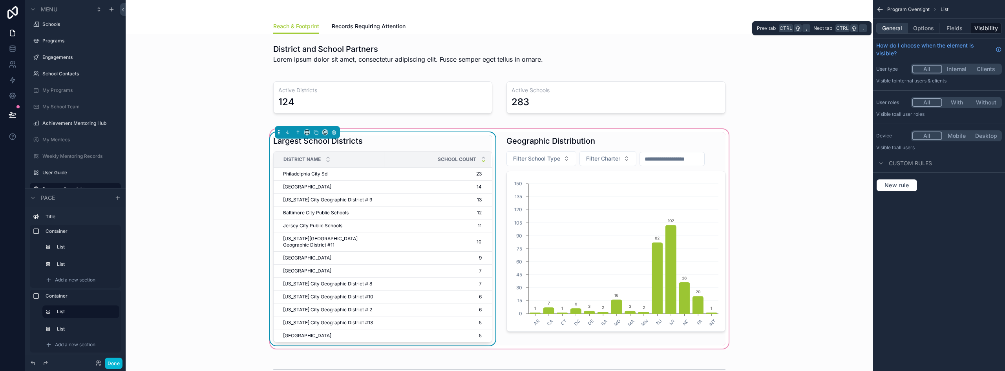
click at [895, 29] on button "General" at bounding box center [892, 28] width 32 height 11
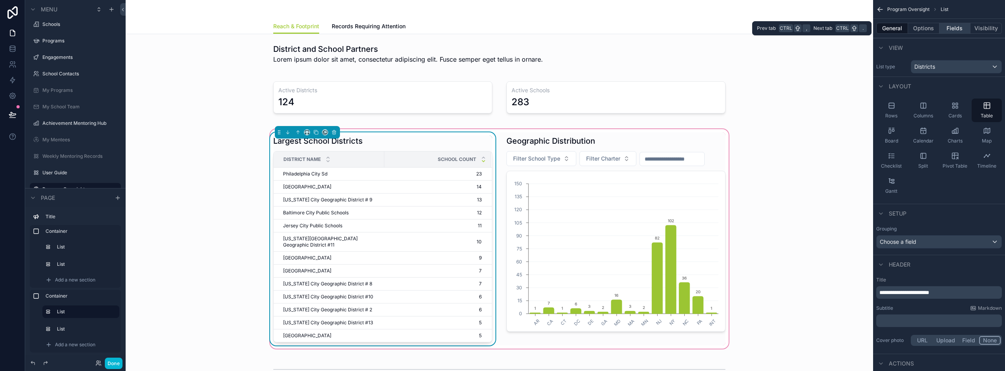
click at [948, 28] on button "Fields" at bounding box center [954, 28] width 31 height 11
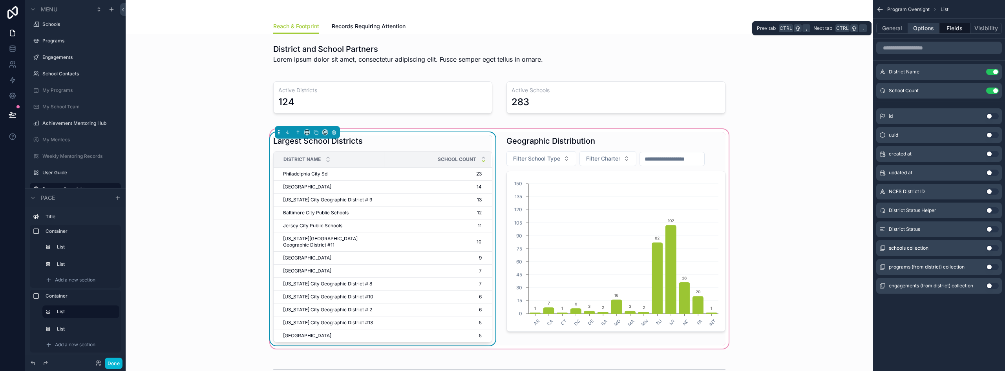
click at [921, 30] on button "Options" at bounding box center [923, 28] width 31 height 11
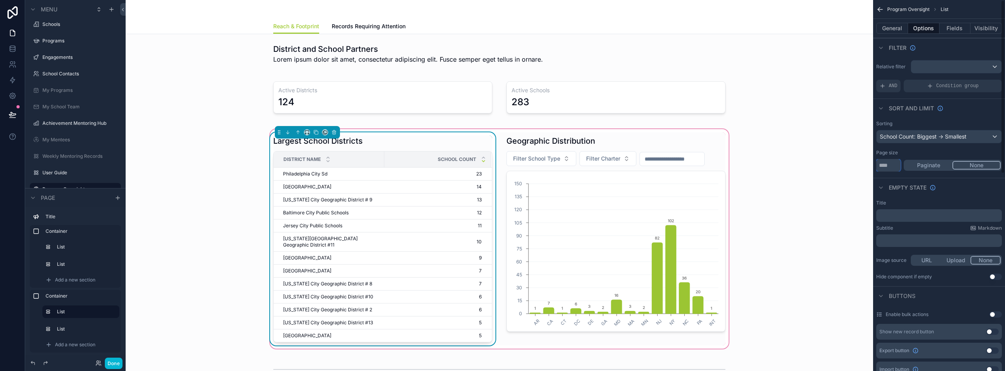
click at [887, 162] on input "**" at bounding box center [888, 165] width 24 height 13
type input "**"
click at [110, 365] on button "Done" at bounding box center [114, 363] width 18 height 11
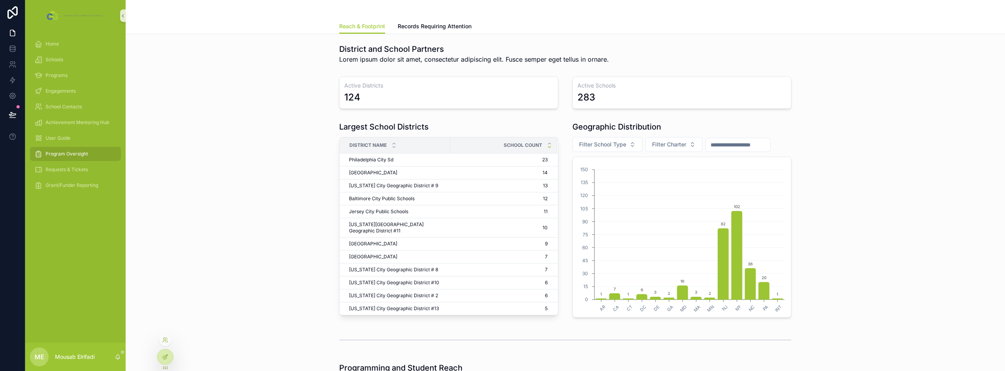
click at [166, 356] on icon at bounding box center [165, 355] width 3 height 3
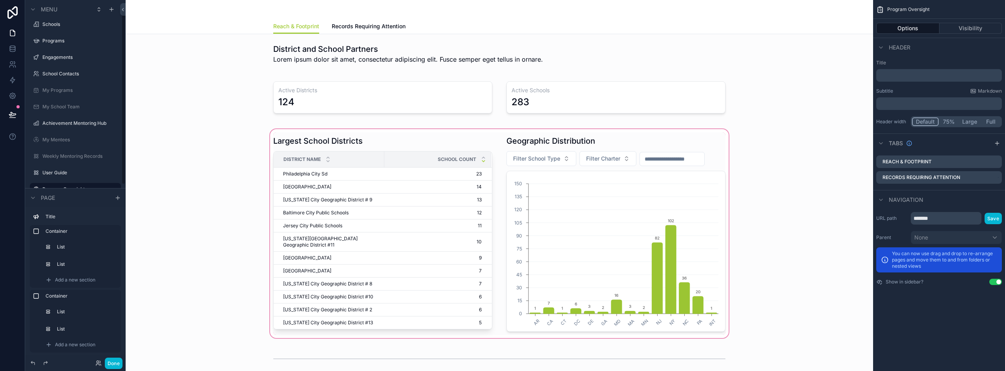
click at [431, 144] on div "scrollable content" at bounding box center [499, 234] width 735 height 212
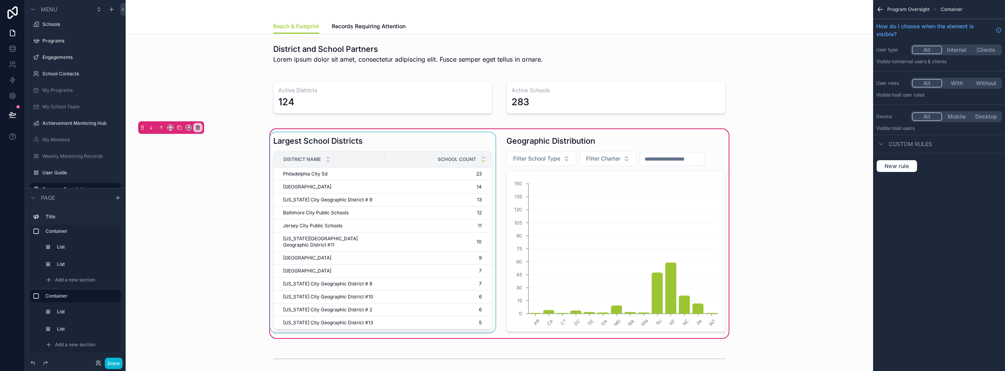
click at [435, 140] on div "scrollable content" at bounding box center [382, 233] width 228 height 203
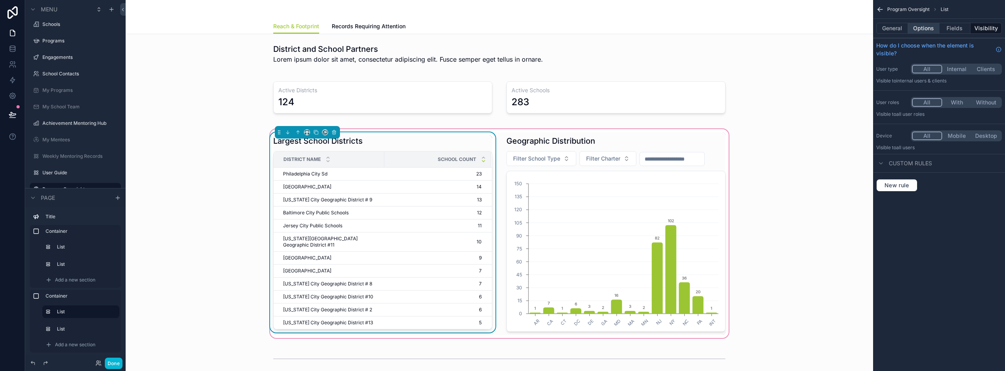
click at [928, 30] on button "Options" at bounding box center [923, 28] width 31 height 11
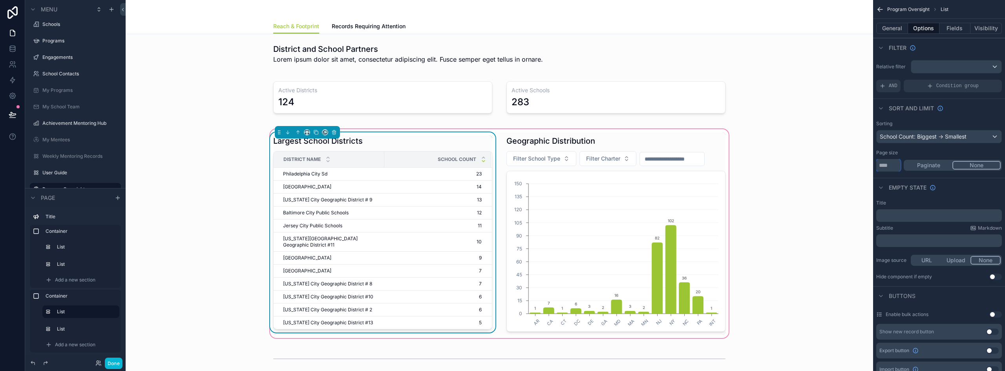
click at [889, 166] on input "**" at bounding box center [888, 165] width 24 height 13
type input "**"
click at [115, 360] on button "Done" at bounding box center [114, 363] width 18 height 11
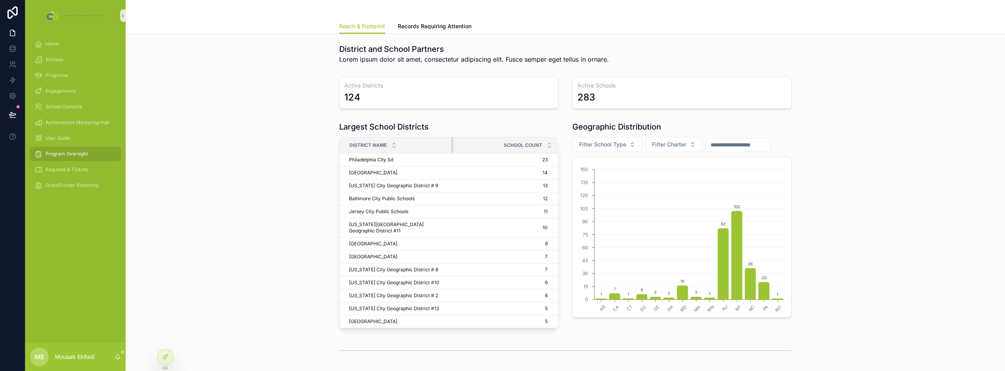
click at [451, 147] on div "scrollable content" at bounding box center [452, 145] width 3 height 16
click at [547, 144] on icon "scrollable content" at bounding box center [549, 143] width 5 height 5
click at [548, 147] on icon "scrollable content" at bounding box center [549, 146] width 3 height 1
click at [166, 357] on icon at bounding box center [165, 357] width 6 height 6
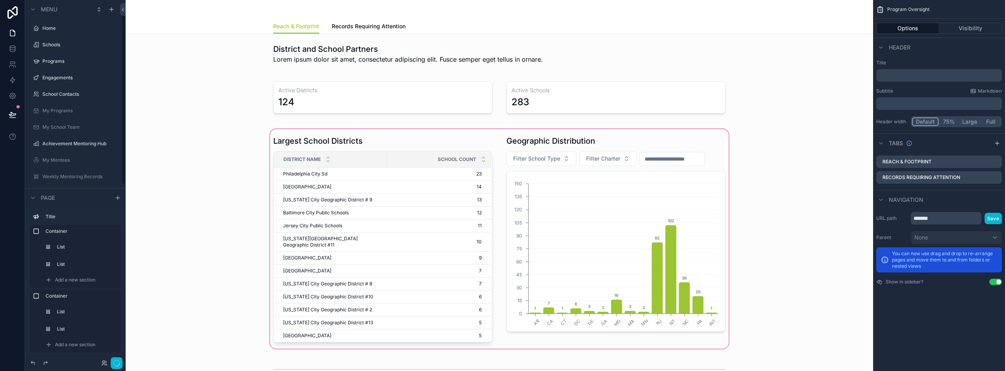
scroll to position [20, 0]
click at [320, 137] on div "scrollable content" at bounding box center [499, 239] width 735 height 223
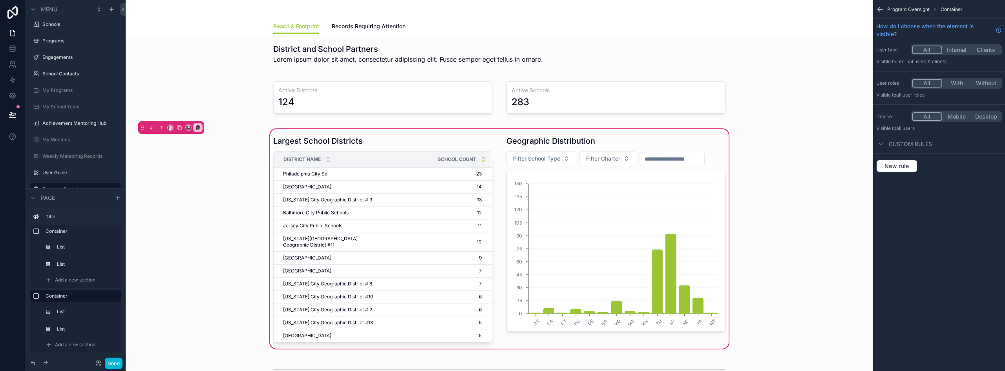
click at [321, 142] on div "scrollable content" at bounding box center [382, 238] width 228 height 213
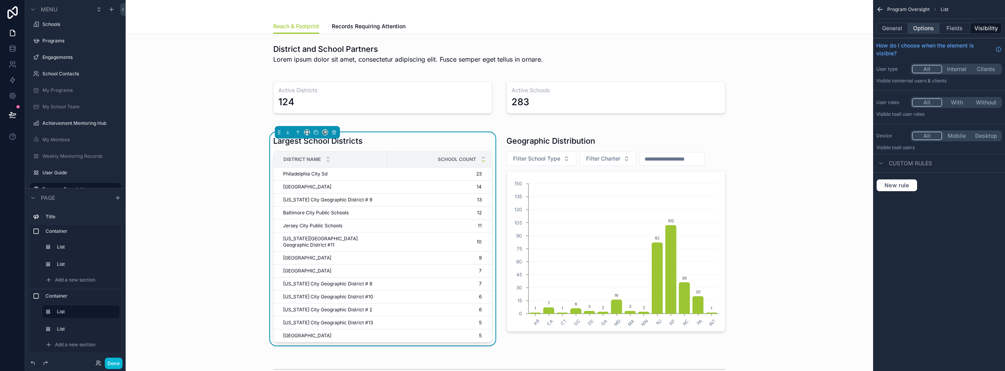
click at [932, 31] on button "Options" at bounding box center [923, 28] width 31 height 11
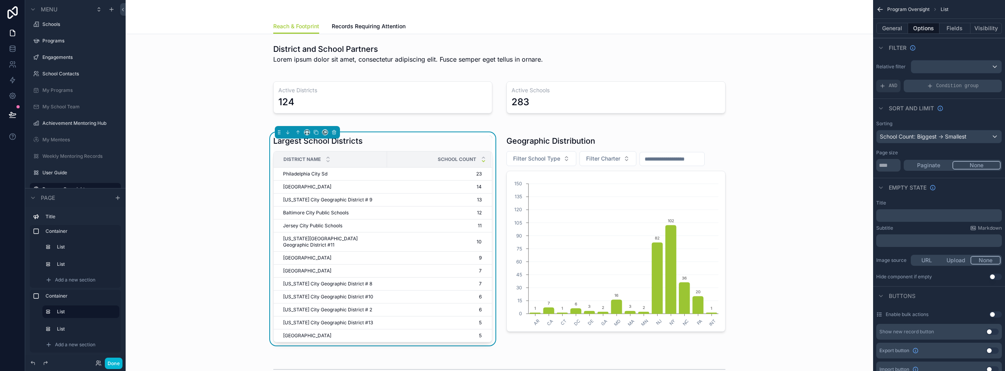
click at [933, 85] on icon "scrollable content" at bounding box center [930, 86] width 6 height 6
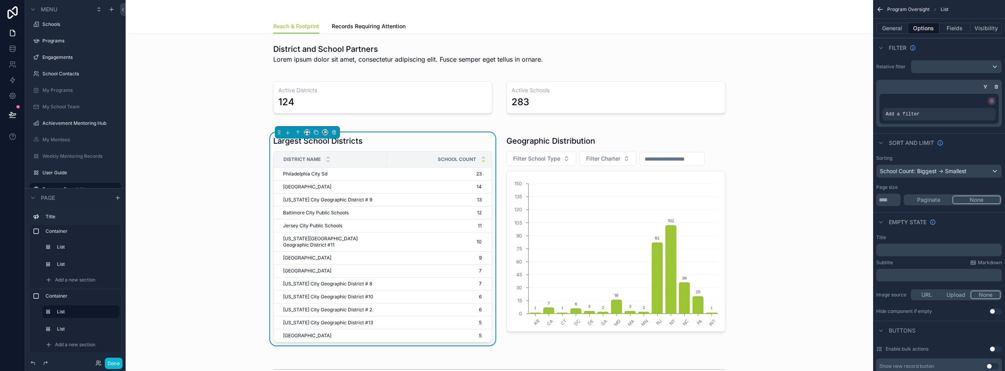
click at [989, 98] on div "scrollable content" at bounding box center [992, 101] width 8 height 8
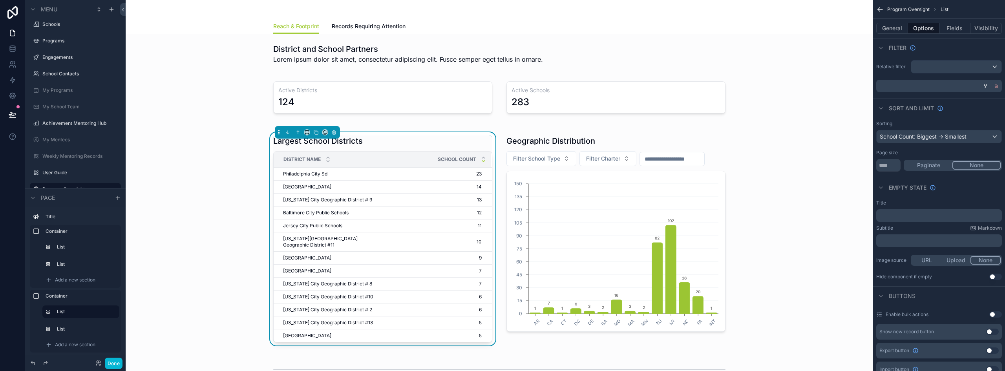
click at [995, 85] on icon "scrollable content" at bounding box center [996, 86] width 5 height 5
click at [887, 84] on div "AND" at bounding box center [888, 86] width 24 height 13
click at [984, 80] on icon "scrollable content" at bounding box center [982, 80] width 5 height 5
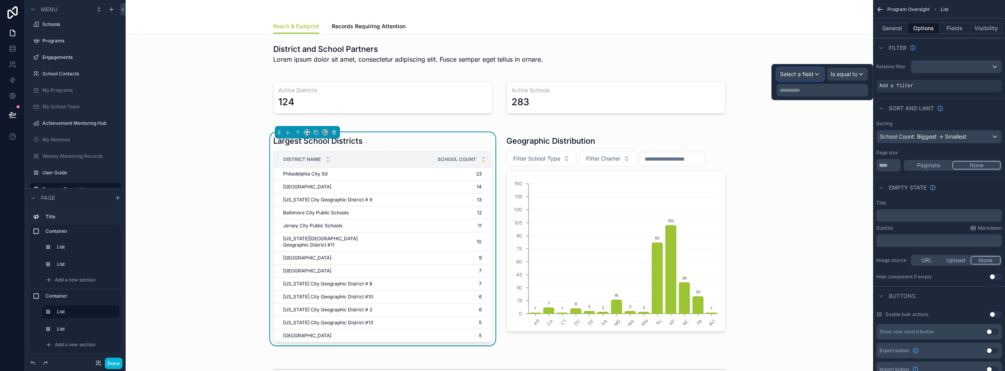
click at [798, 71] on span "Select a field" at bounding box center [796, 74] width 33 height 7
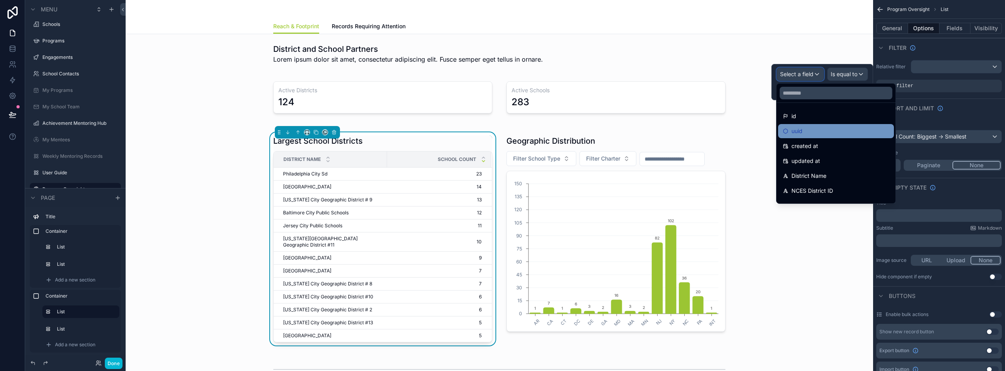
scroll to position [39, 0]
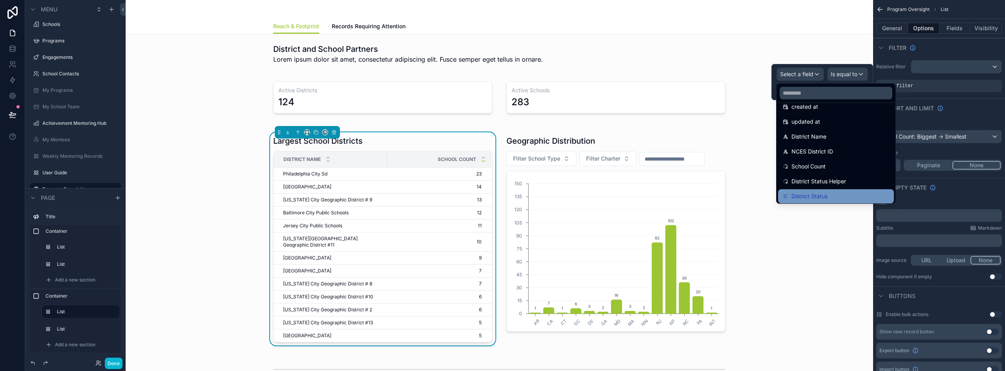
click at [832, 190] on div "District Status" at bounding box center [836, 196] width 116 height 14
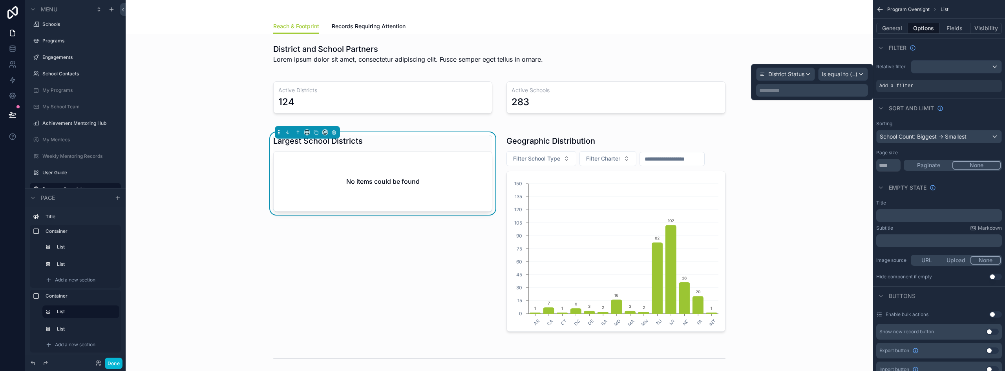
click at [809, 89] on p "**********" at bounding box center [812, 90] width 107 height 8
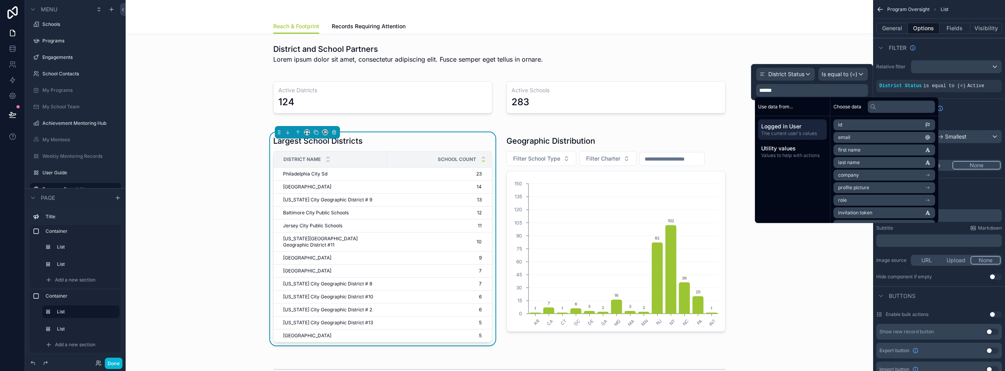
click at [948, 52] on div "Filter" at bounding box center [939, 47] width 132 height 19
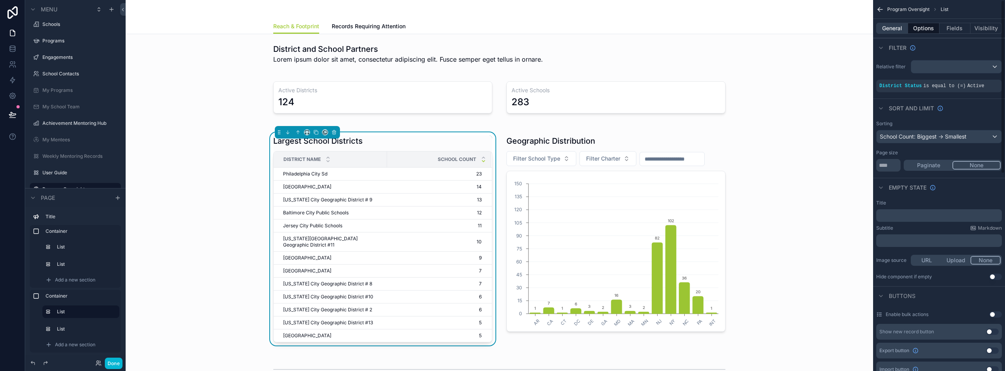
click at [895, 33] on button "General" at bounding box center [892, 28] width 32 height 11
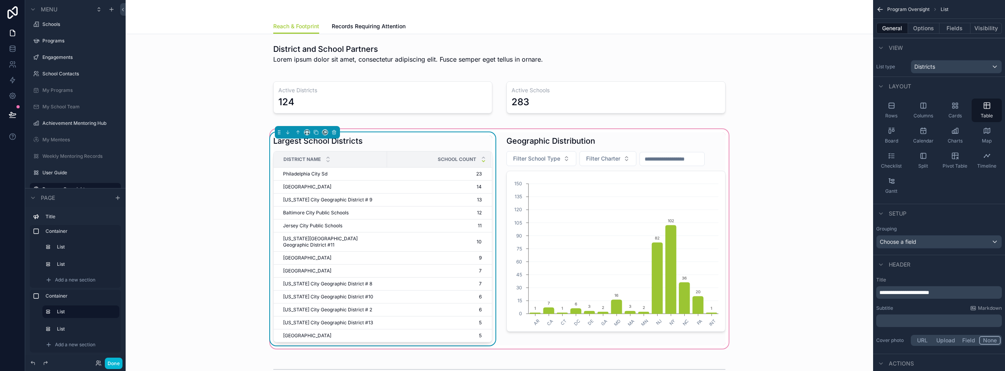
click at [388, 137] on div "Largest School Districts" at bounding box center [382, 140] width 219 height 11
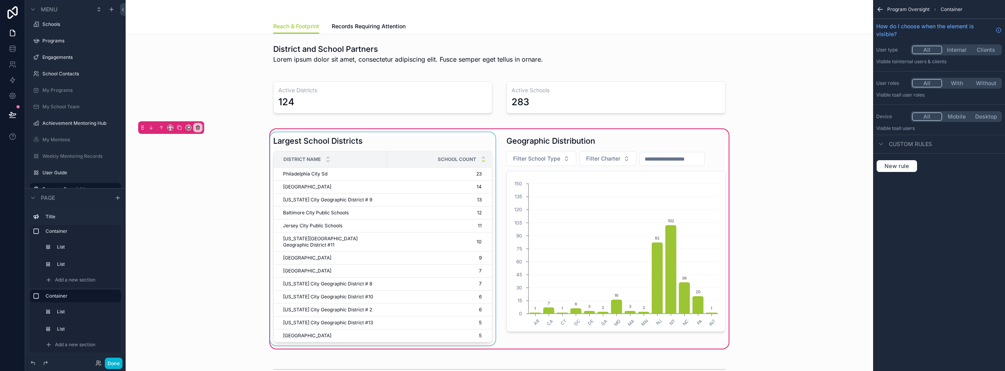
click at [387, 144] on div "scrollable content" at bounding box center [382, 238] width 228 height 213
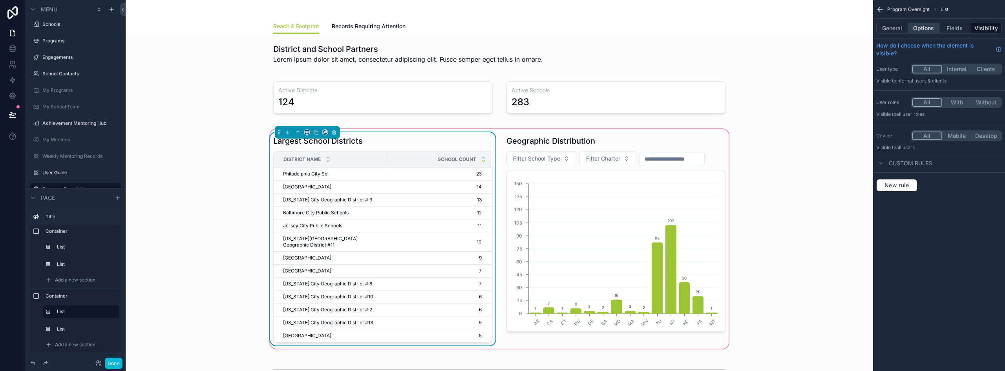
click at [923, 30] on button "Options" at bounding box center [923, 28] width 31 height 11
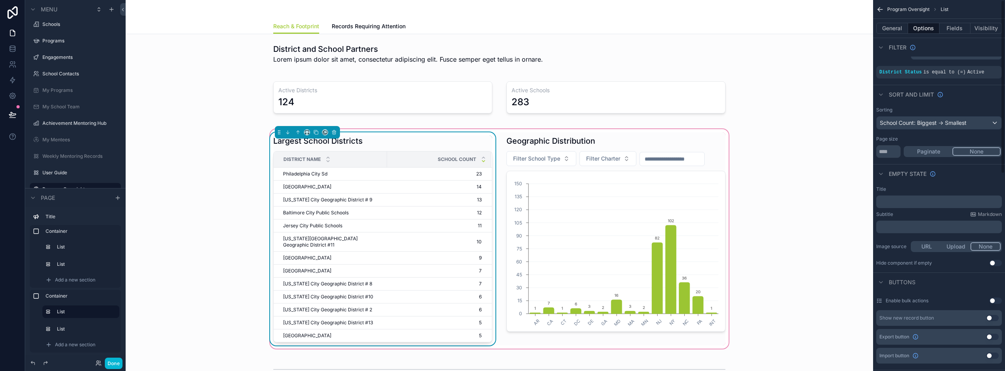
scroll to position [0, 0]
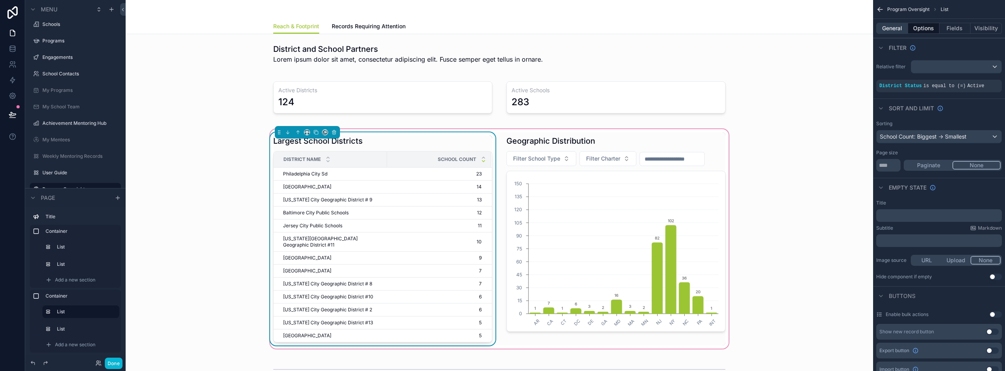
click at [901, 25] on button "General" at bounding box center [892, 28] width 32 height 11
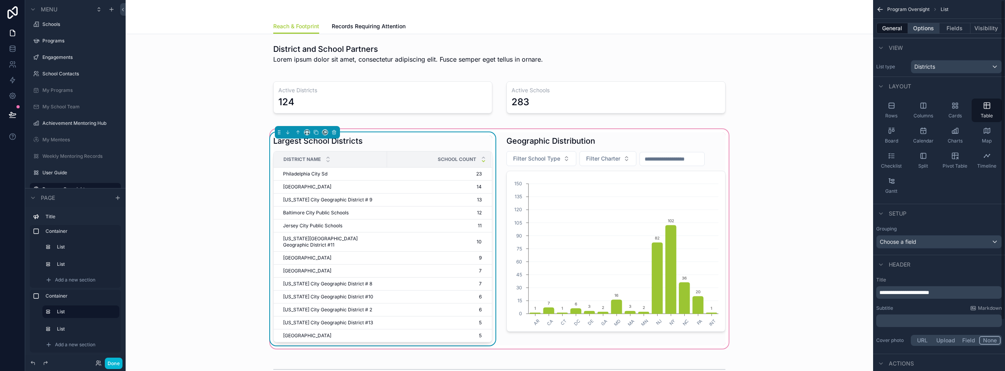
click at [923, 28] on button "Options" at bounding box center [923, 28] width 31 height 11
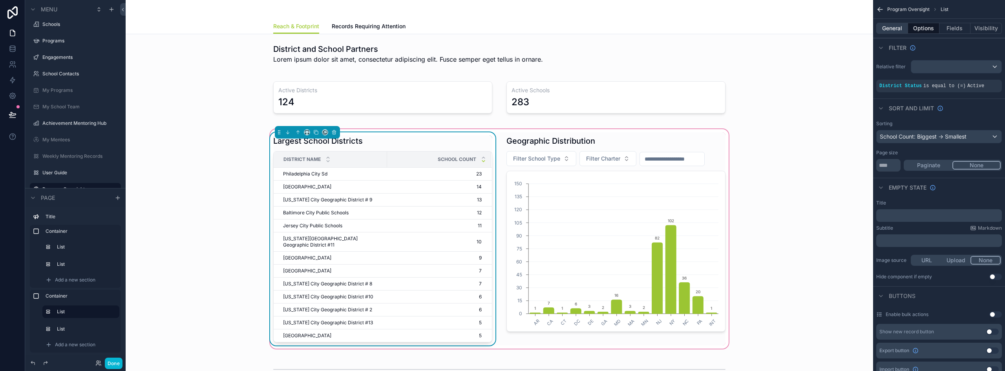
click at [889, 27] on button "General" at bounding box center [892, 28] width 32 height 11
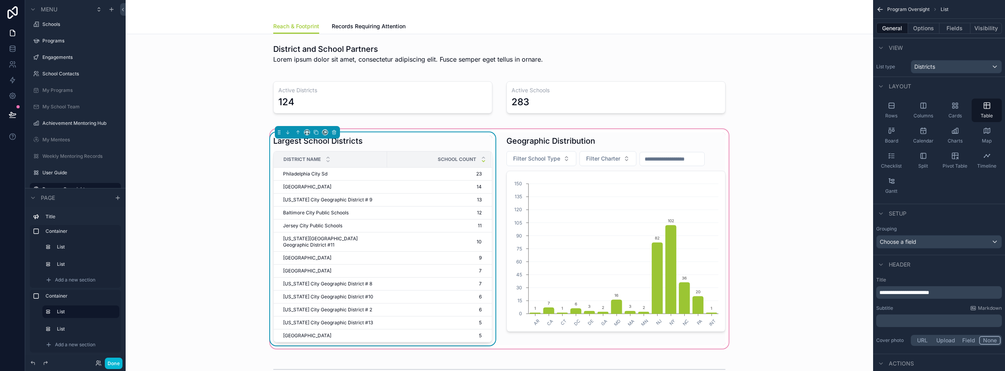
click at [902, 292] on span "**********" at bounding box center [904, 292] width 50 height 5
click at [955, 89] on div "Layout" at bounding box center [939, 86] width 132 height 19
click at [896, 159] on div "Checklist" at bounding box center [891, 161] width 30 height 24
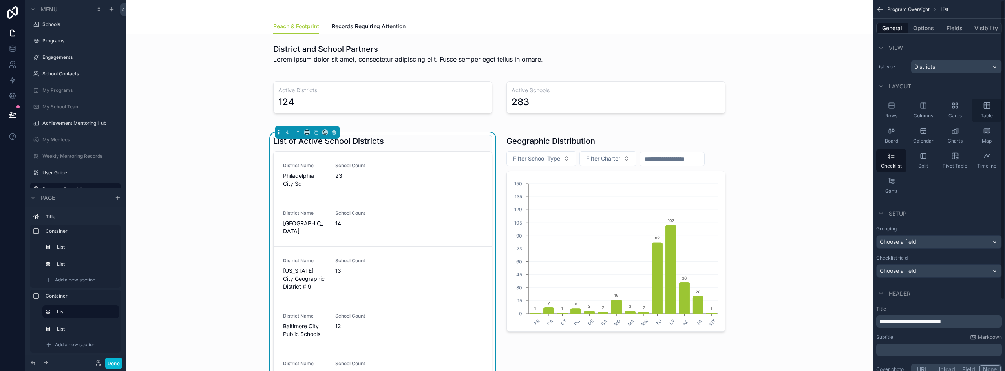
click at [988, 110] on div "Table" at bounding box center [987, 111] width 30 height 24
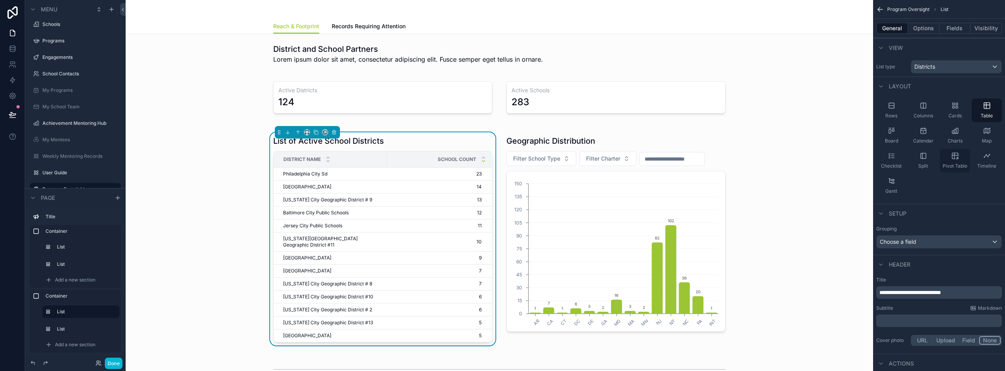
click at [949, 154] on div "Pivot Table" at bounding box center [955, 161] width 30 height 24
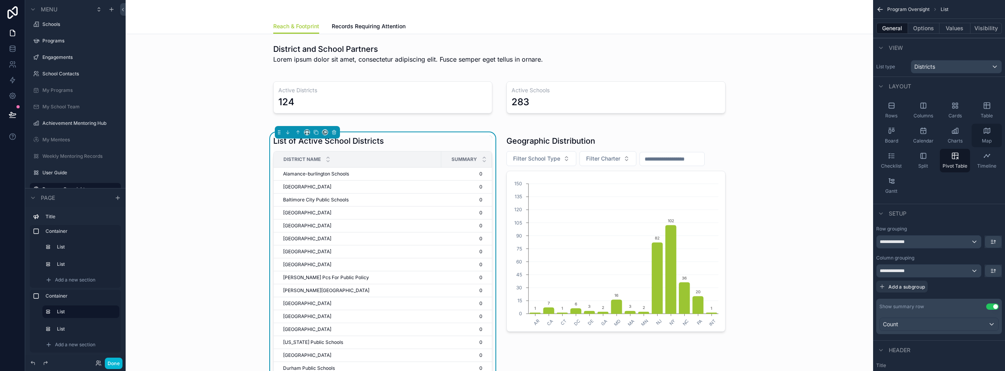
click at [983, 132] on icon "scrollable content" at bounding box center [987, 131] width 8 height 8
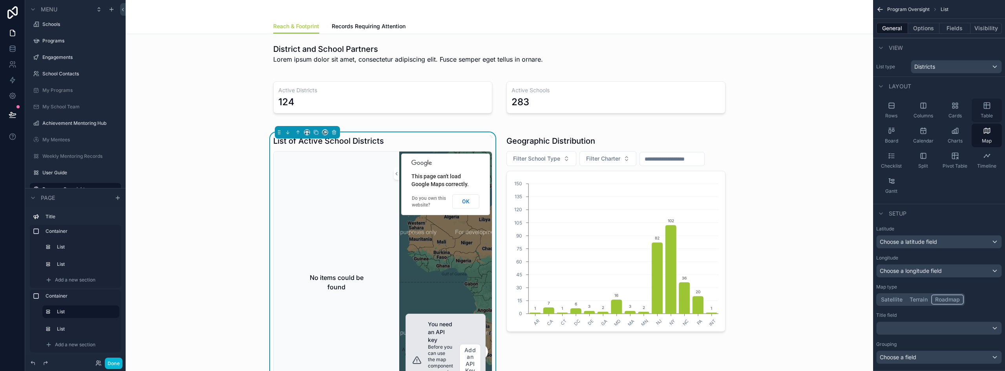
click at [985, 112] on div "Table" at bounding box center [987, 111] width 30 height 24
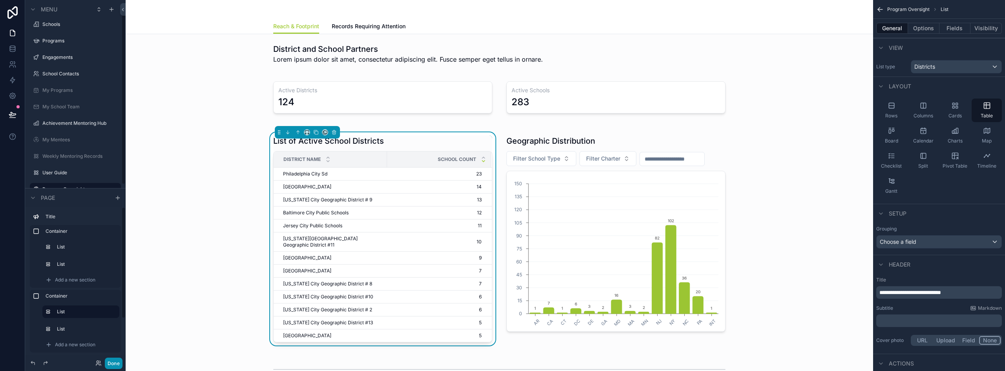
click at [117, 363] on button "Done" at bounding box center [114, 363] width 18 height 11
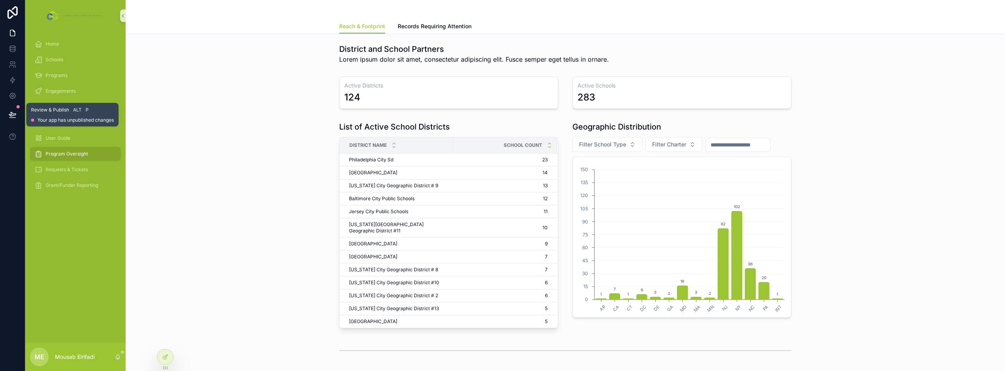
click at [10, 110] on button at bounding box center [12, 115] width 17 height 22
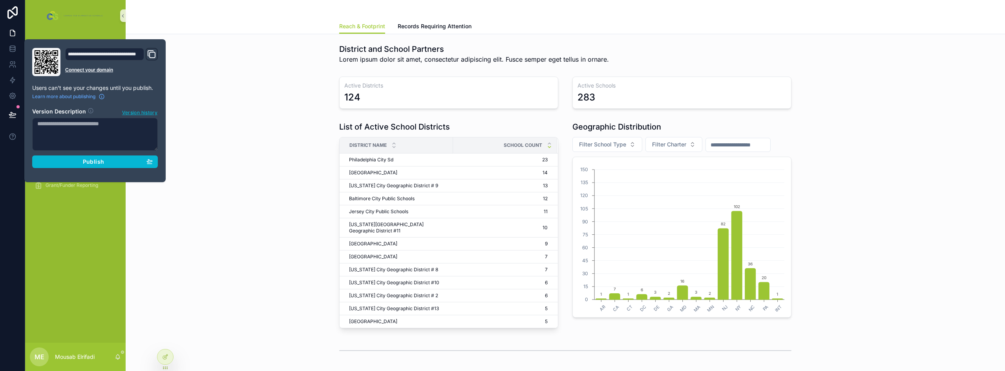
click at [274, 146] on div "List of Active School Districts District Name School Count Philadelphia City Sd…" at bounding box center [565, 224] width 867 height 213
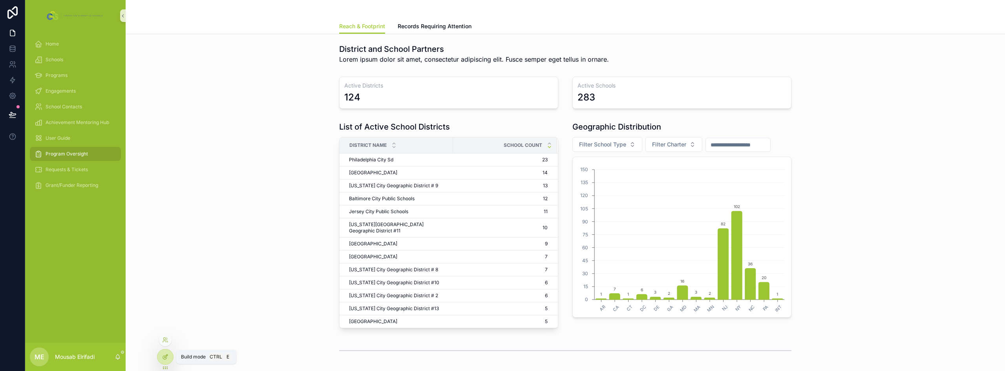
click at [168, 358] on icon at bounding box center [165, 357] width 6 height 6
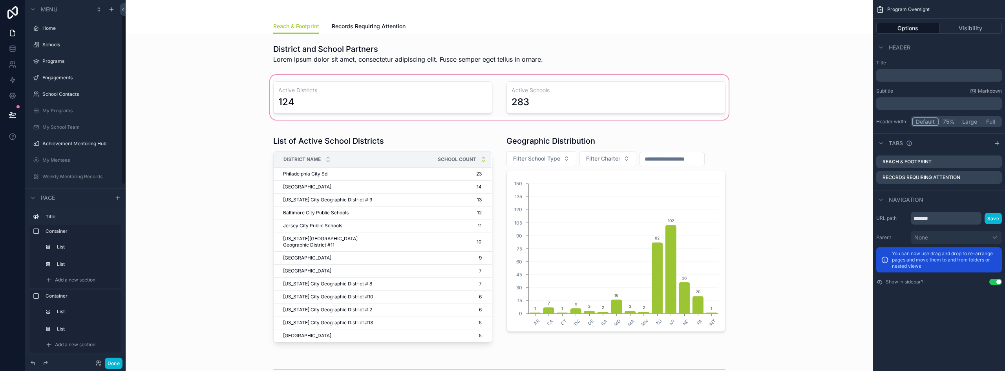
scroll to position [20, 0]
click at [367, 96] on div "scrollable content" at bounding box center [499, 97] width 735 height 48
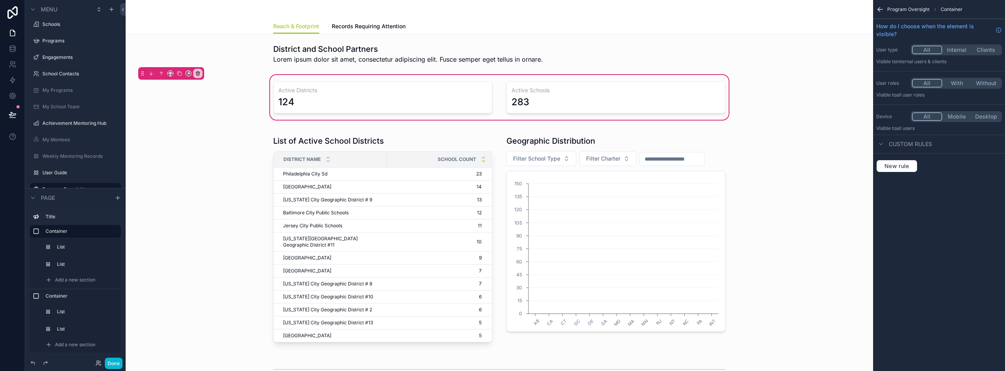
click at [398, 101] on div "scrollable content" at bounding box center [382, 97] width 228 height 38
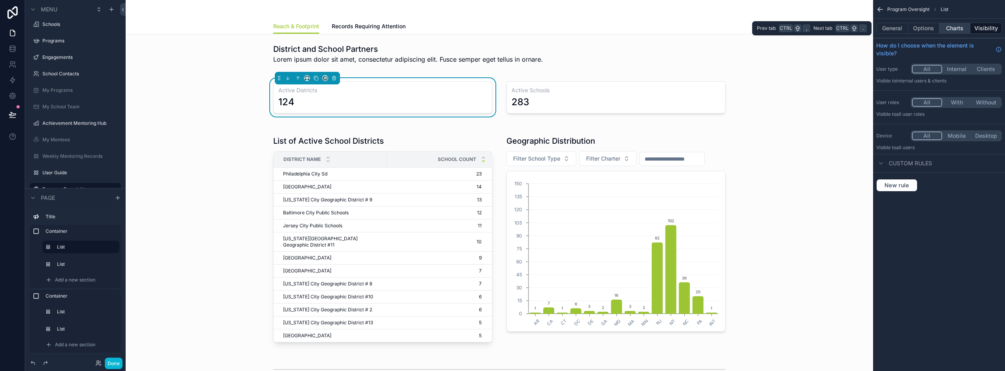
click at [956, 31] on button "Charts" at bounding box center [954, 28] width 31 height 11
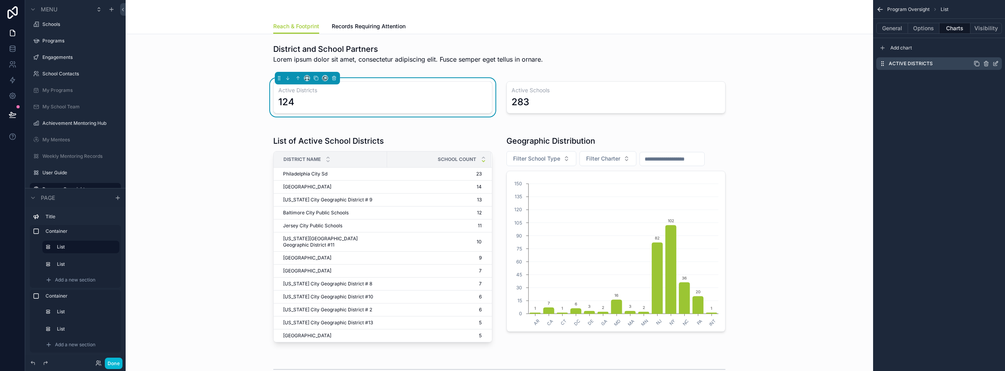
click at [995, 62] on icon "scrollable content" at bounding box center [995, 63] width 6 height 6
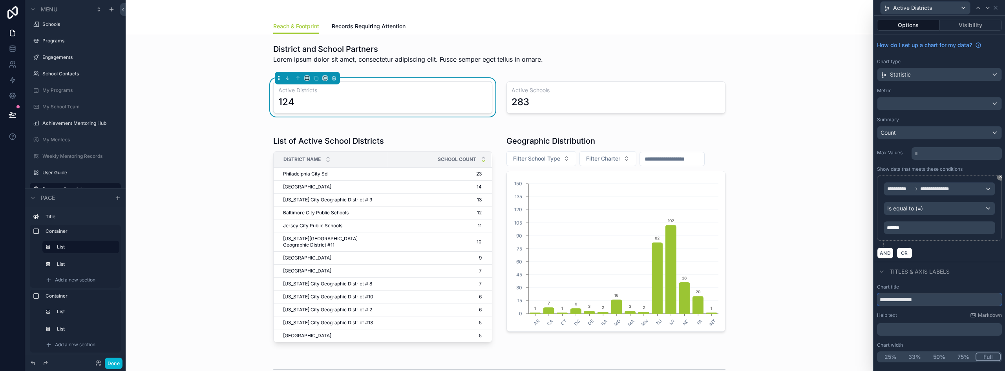
click at [951, 302] on input "**********" at bounding box center [939, 299] width 125 height 13
type input "**********"
click at [561, 98] on div "scrollable content" at bounding box center [616, 97] width 228 height 38
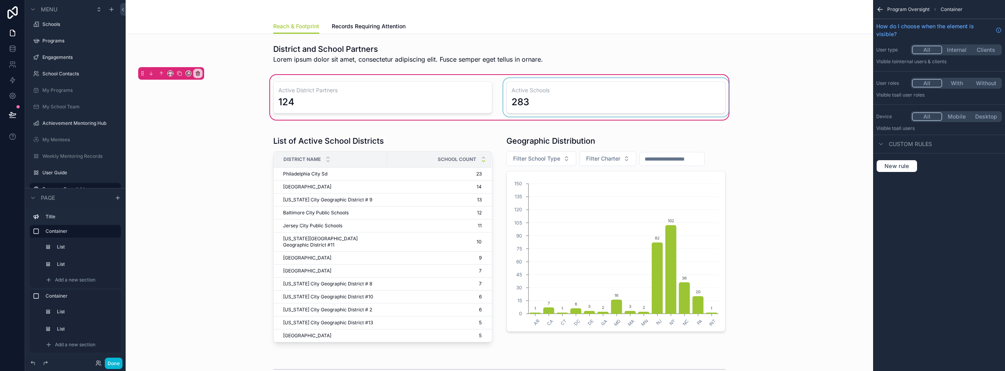
click at [583, 98] on div "scrollable content" at bounding box center [616, 97] width 228 height 38
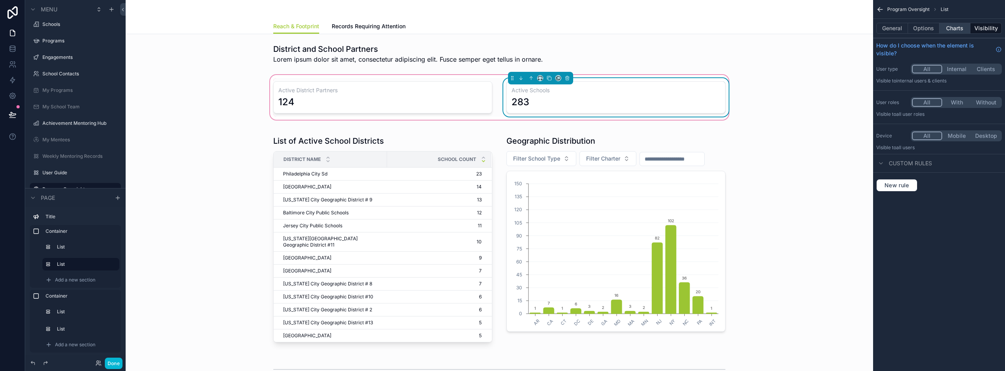
click at [957, 28] on button "Charts" at bounding box center [954, 28] width 31 height 11
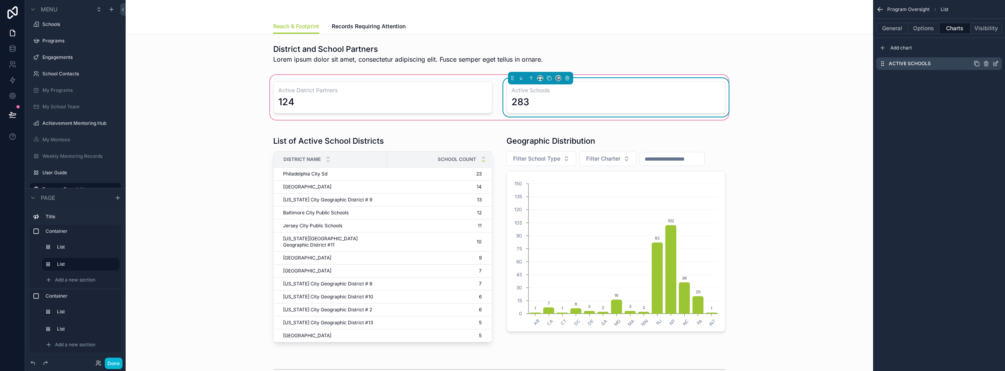
click at [995, 65] on icon "scrollable content" at bounding box center [995, 63] width 6 height 6
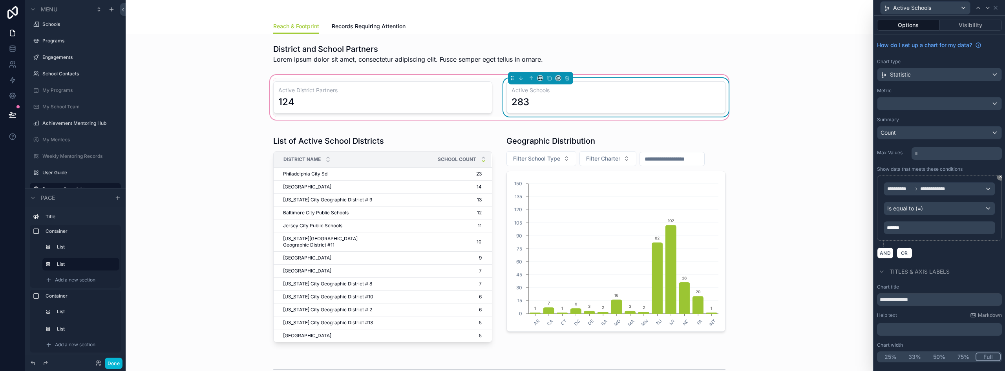
click at [936, 307] on div "**********" at bounding box center [939, 323] width 131 height 85
click at [938, 303] on input "**********" at bounding box center [939, 299] width 125 height 13
type input "**********"
click at [111, 365] on button "Done" at bounding box center [114, 363] width 18 height 11
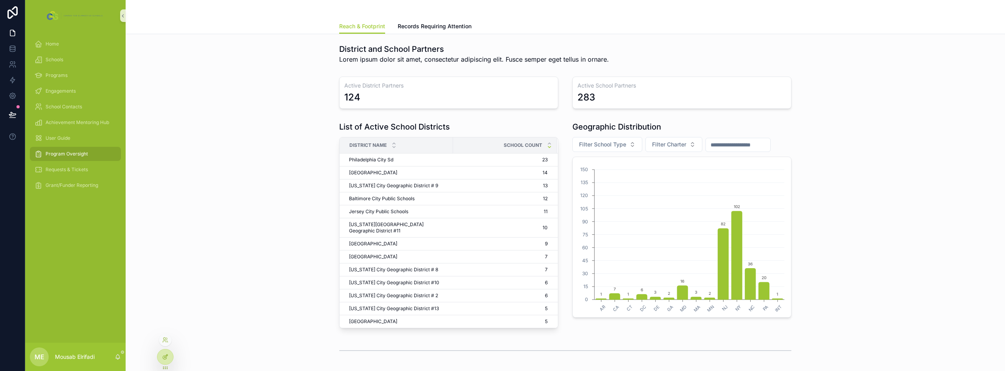
click at [166, 356] on icon at bounding box center [165, 357] width 6 height 6
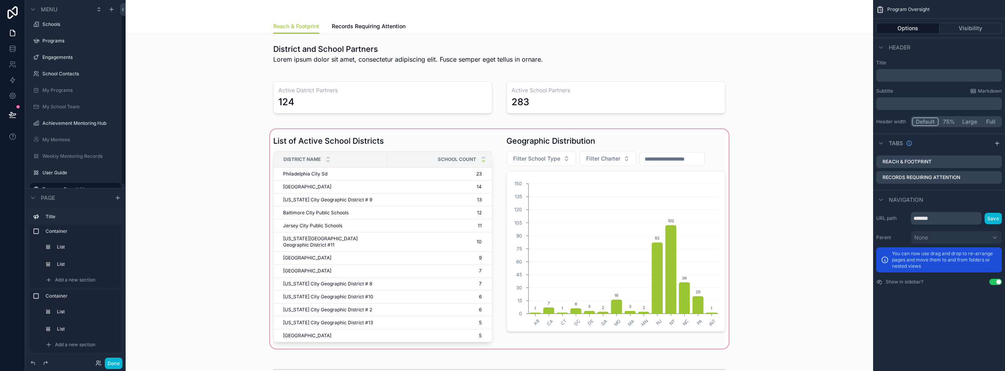
click at [668, 166] on div "scrollable content" at bounding box center [499, 239] width 735 height 223
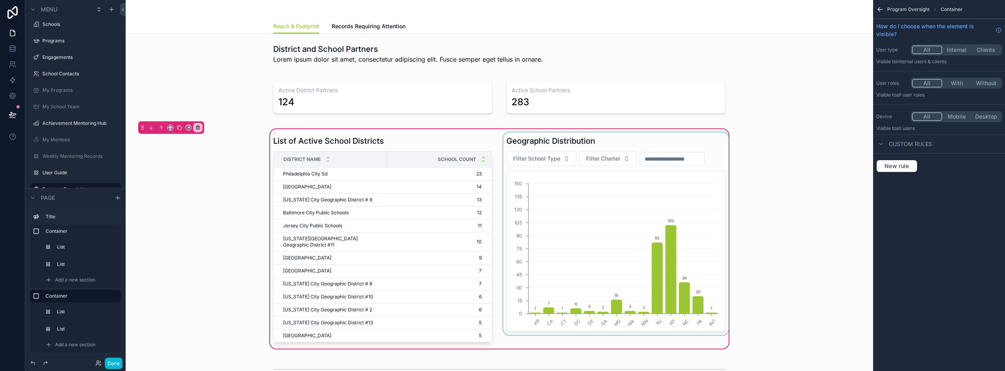
click at [656, 140] on div "scrollable content" at bounding box center [616, 238] width 228 height 213
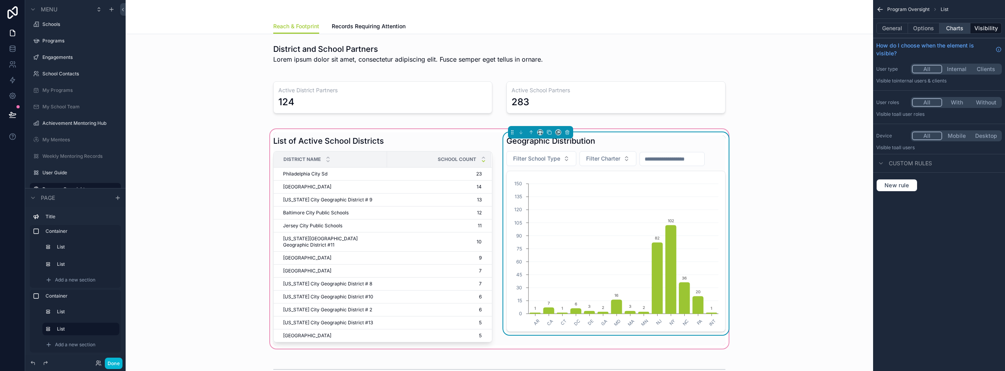
click at [961, 32] on button "Charts" at bounding box center [954, 28] width 31 height 11
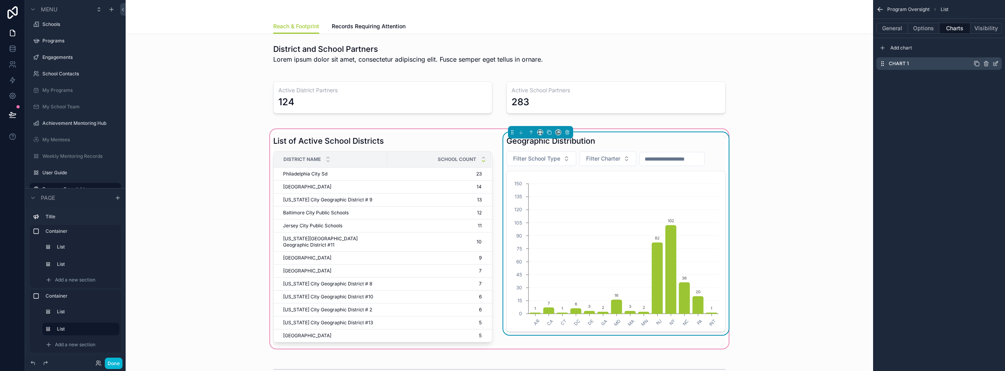
click at [994, 64] on icon "scrollable content" at bounding box center [995, 63] width 6 height 6
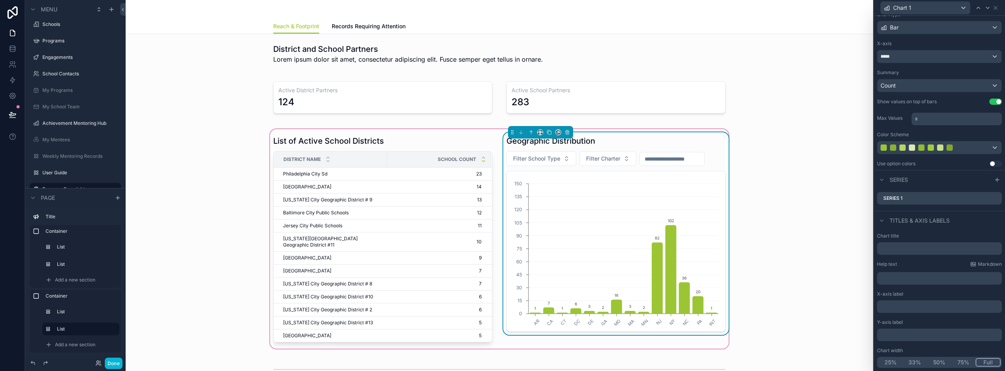
scroll to position [0, 0]
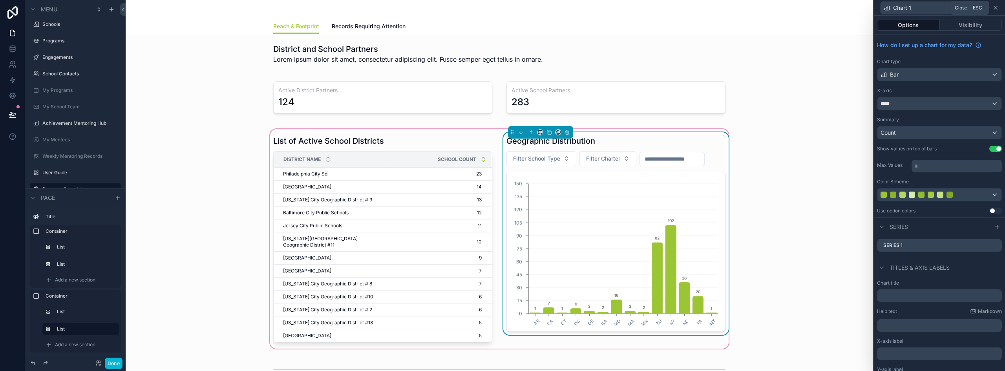
click at [997, 7] on icon at bounding box center [995, 8] width 6 height 6
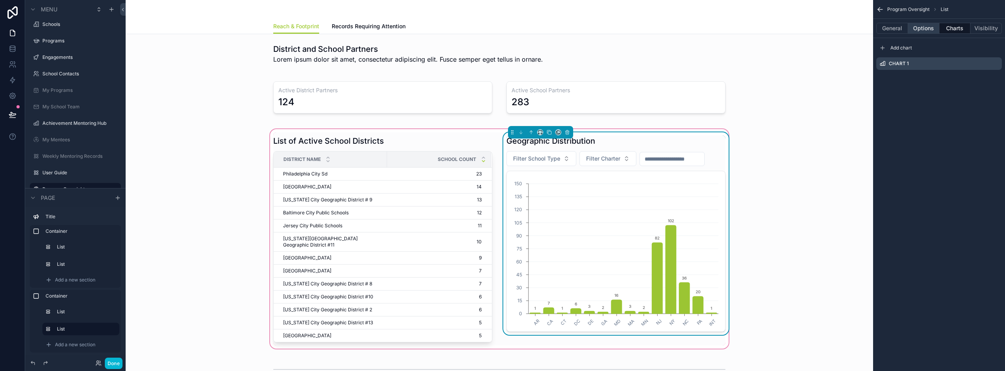
click at [923, 26] on button "Options" at bounding box center [923, 28] width 31 height 11
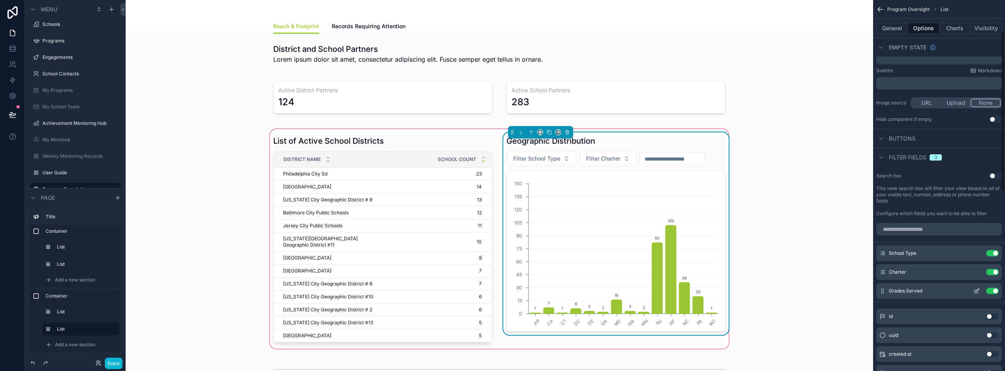
scroll to position [79, 0]
click at [994, 287] on div "Grades Served Use setting" at bounding box center [939, 291] width 126 height 16
click at [994, 289] on button "Use setting" at bounding box center [992, 290] width 13 height 6
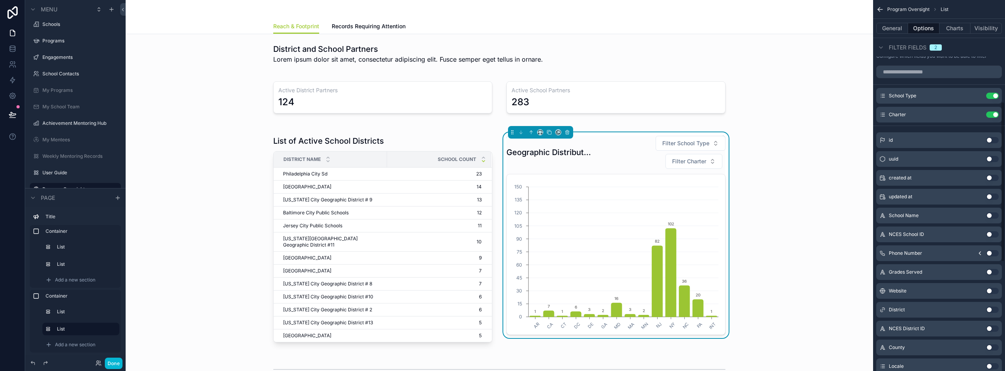
scroll to position [275, 0]
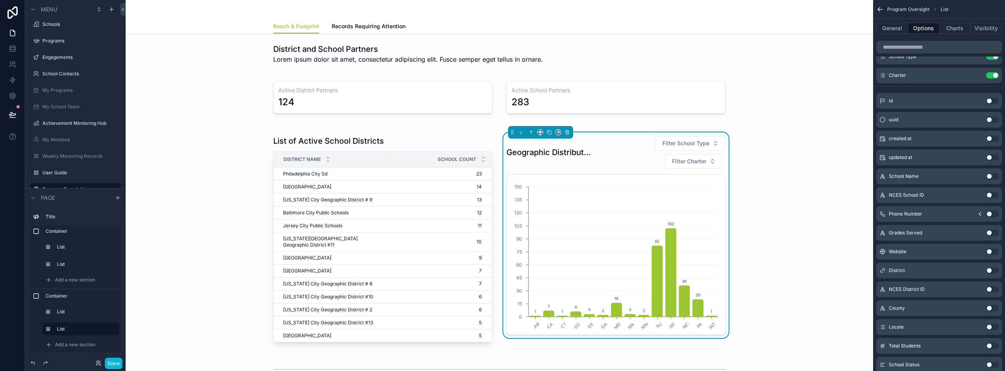
click at [992, 268] on button "Use setting" at bounding box center [992, 270] width 13 height 6
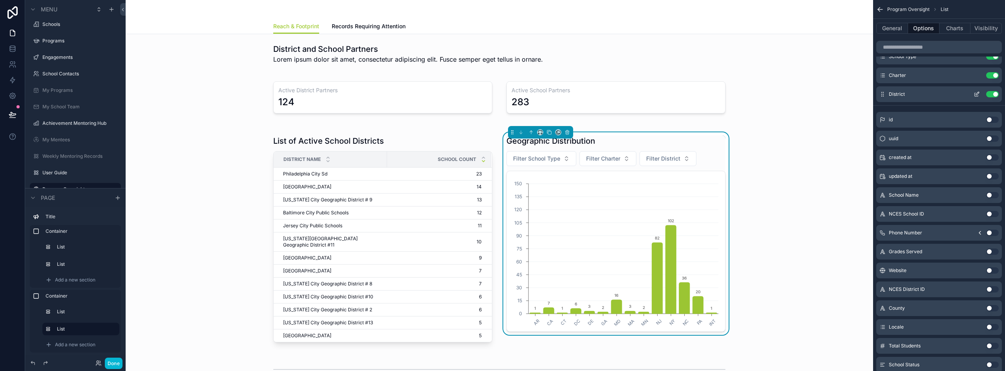
scroll to position [236, 0]
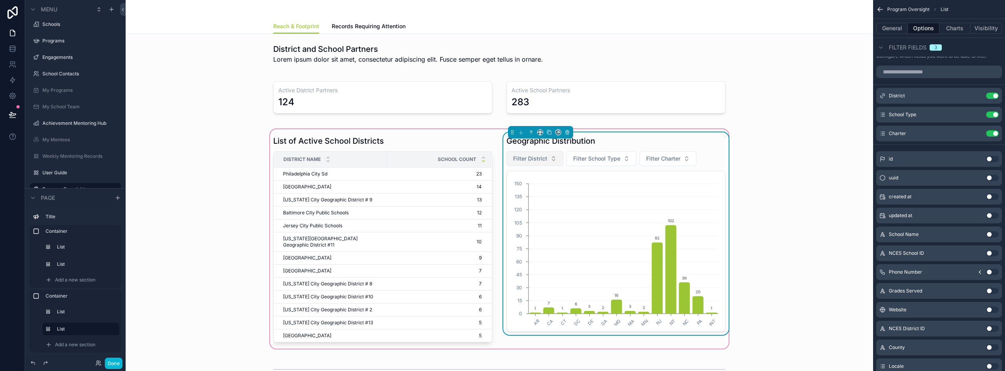
click at [523, 158] on span "Filter District" at bounding box center [530, 159] width 34 height 8
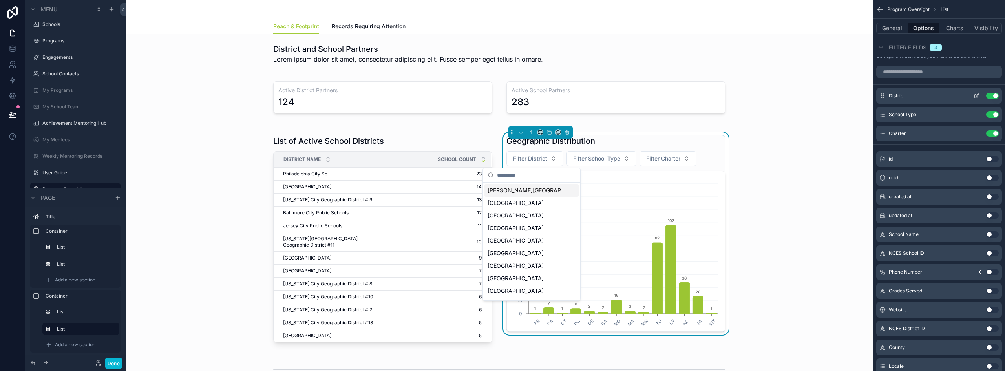
click at [978, 95] on icon "scrollable content" at bounding box center [976, 96] width 6 height 6
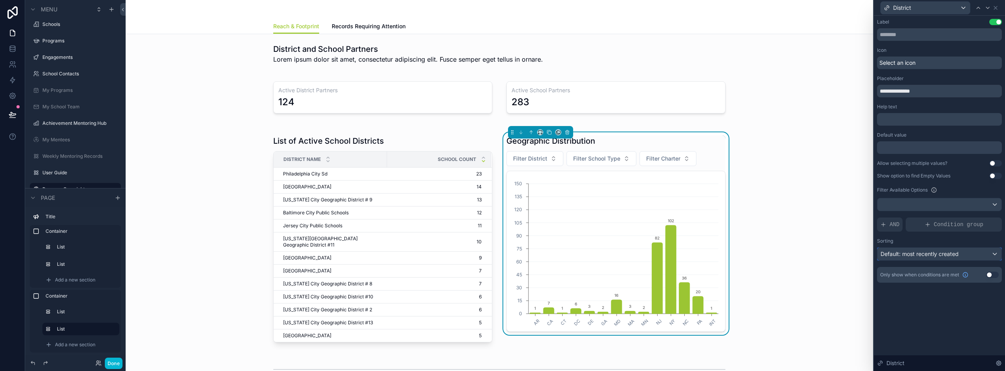
click at [964, 256] on div "Default: most recently created" at bounding box center [939, 254] width 124 height 13
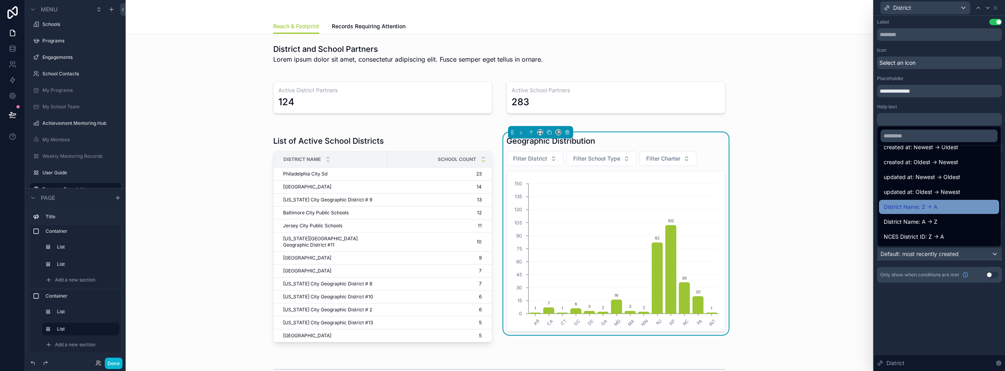
scroll to position [39, 0]
click at [940, 212] on div "District Name: A -> Z" at bounding box center [939, 209] width 111 height 9
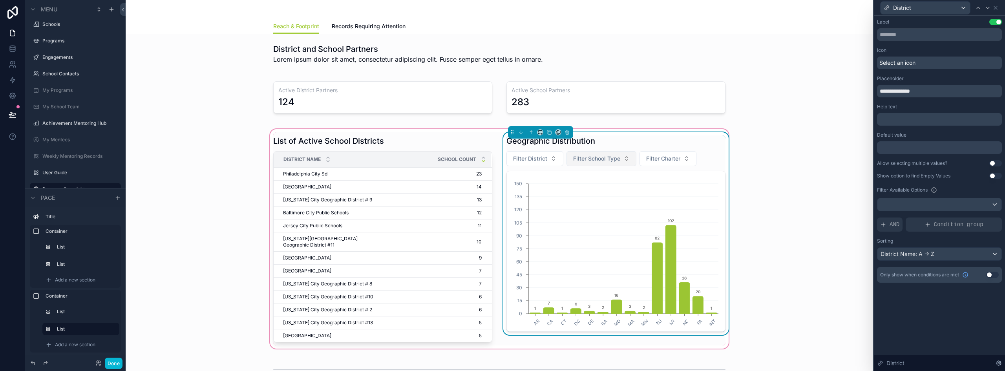
click at [612, 159] on span "Filter School Type" at bounding box center [596, 159] width 47 height 8
click at [668, 157] on span "Filter Charter" at bounding box center [663, 159] width 34 height 8
click at [121, 361] on button "Done" at bounding box center [114, 363] width 18 height 11
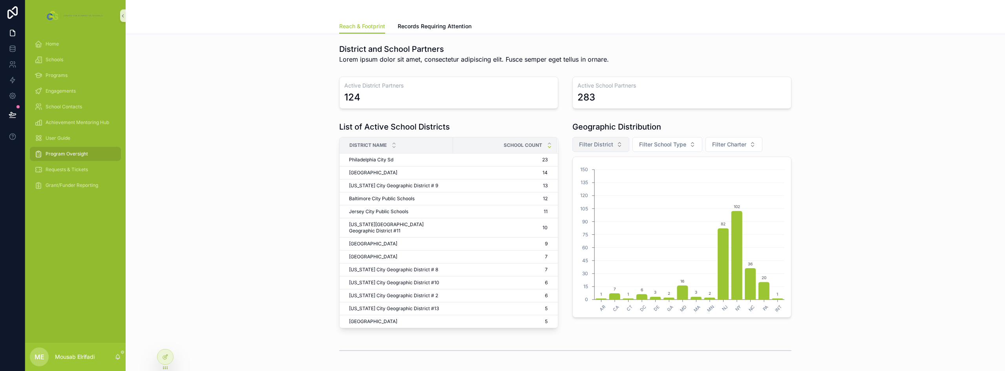
click at [605, 149] on button "Filter District" at bounding box center [600, 144] width 57 height 15
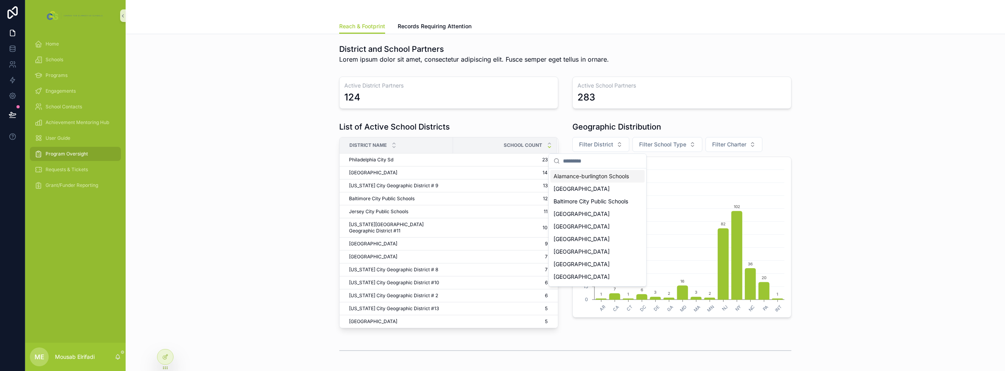
click at [607, 173] on span "Alamance-burlington Schools" at bounding box center [590, 176] width 75 height 8
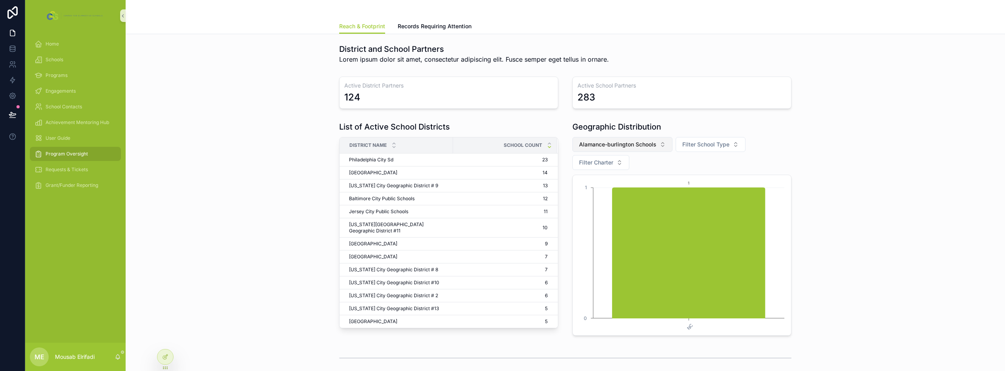
click at [658, 147] on button "Alamance-burlington Schools" at bounding box center [622, 144] width 100 height 15
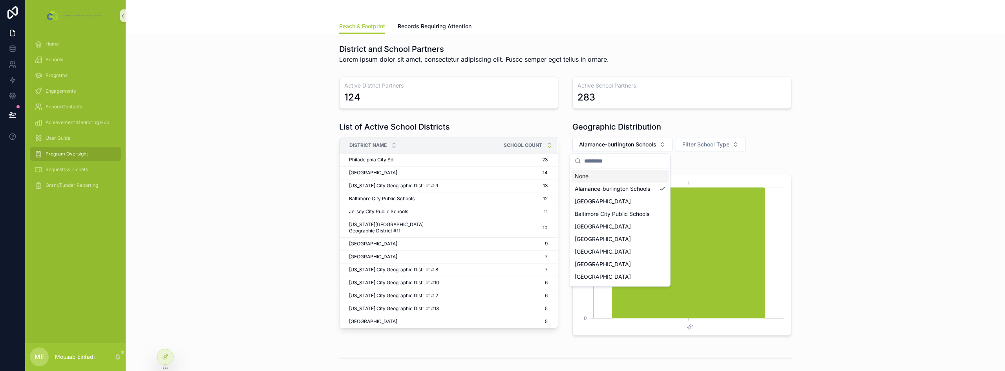
click at [610, 182] on div "None" at bounding box center [620, 176] width 97 height 13
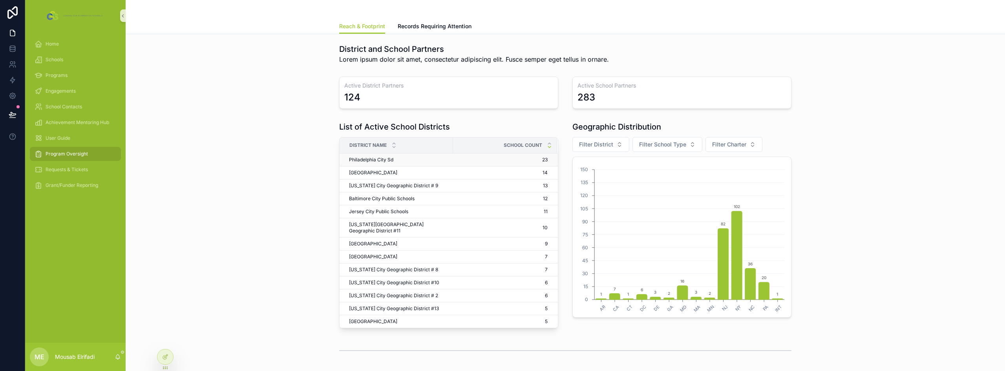
click at [382, 162] on span "Philadelphia City Sd" at bounding box center [371, 160] width 44 height 6
click at [12, 47] on icon at bounding box center [13, 49] width 8 height 8
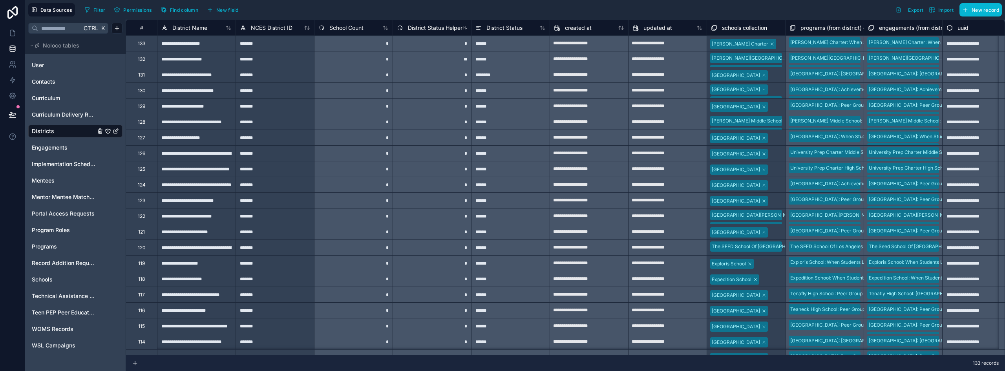
click at [434, 27] on span "District Status Helper" at bounding box center [435, 28] width 55 height 8
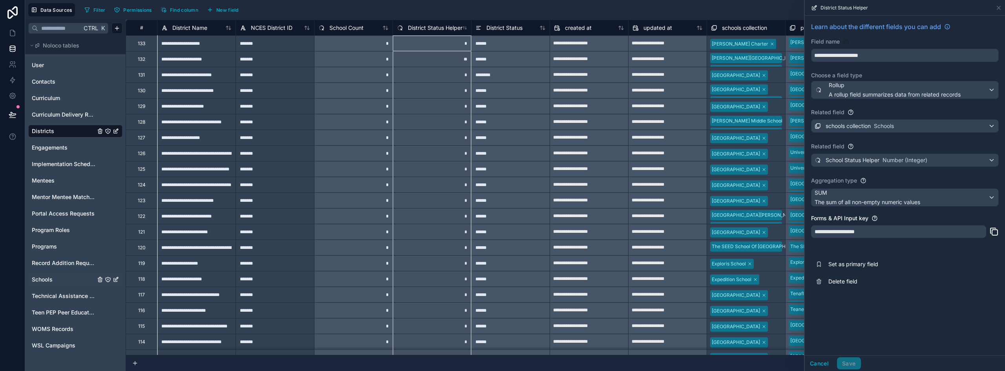
drag, startPoint x: 47, startPoint y: 279, endPoint x: 287, endPoint y: 221, distance: 246.2
click at [47, 279] on span "Schools" at bounding box center [42, 280] width 21 height 8
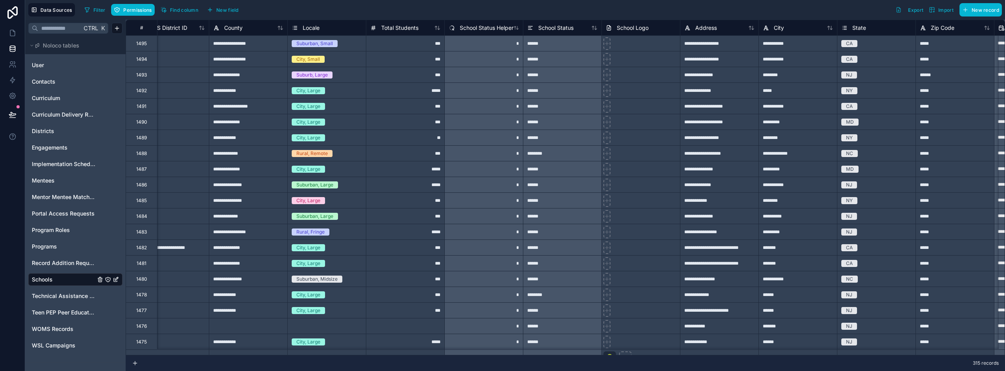
scroll to position [0, 657]
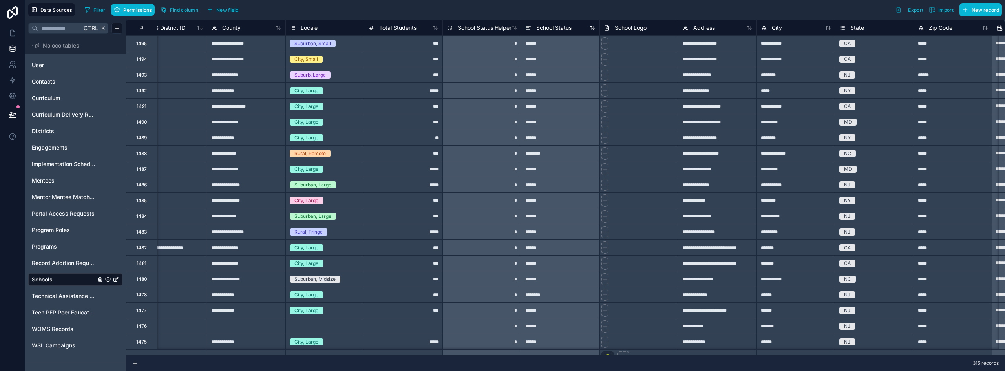
click at [539, 24] on span "School Status" at bounding box center [553, 28] width 35 height 8
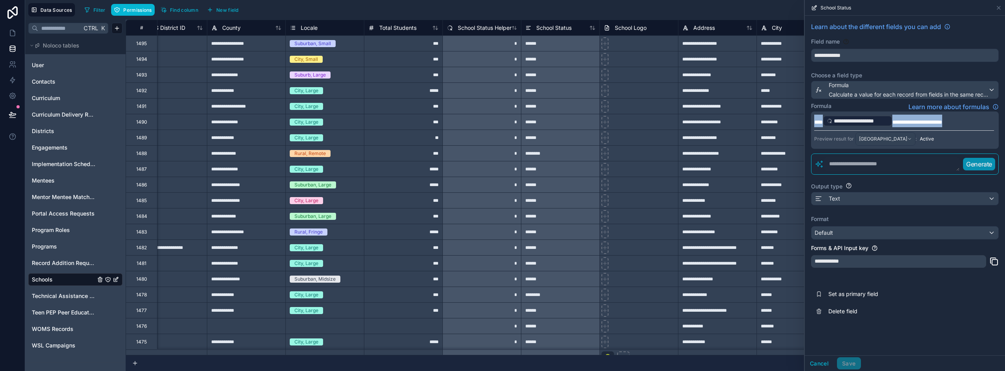
drag, startPoint x: 966, startPoint y: 120, endPoint x: 813, endPoint y: 120, distance: 152.3
click at [813, 120] on div "**********" at bounding box center [905, 129] width 188 height 37
click at [817, 367] on button "Cancel" at bounding box center [819, 363] width 29 height 13
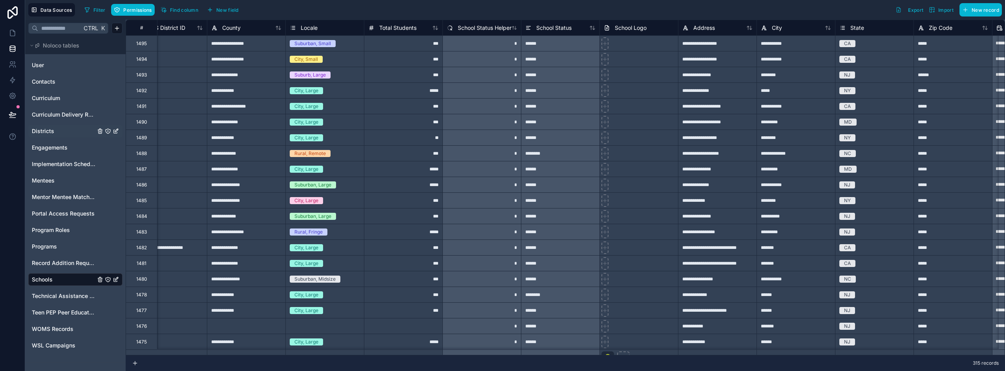
click at [38, 128] on span "Districts" at bounding box center [43, 131] width 22 height 8
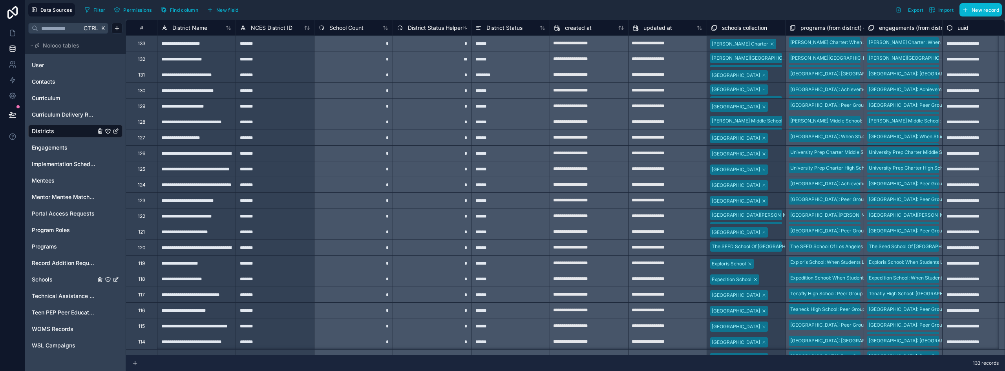
click at [450, 26] on span "District Status Helper" at bounding box center [435, 28] width 55 height 8
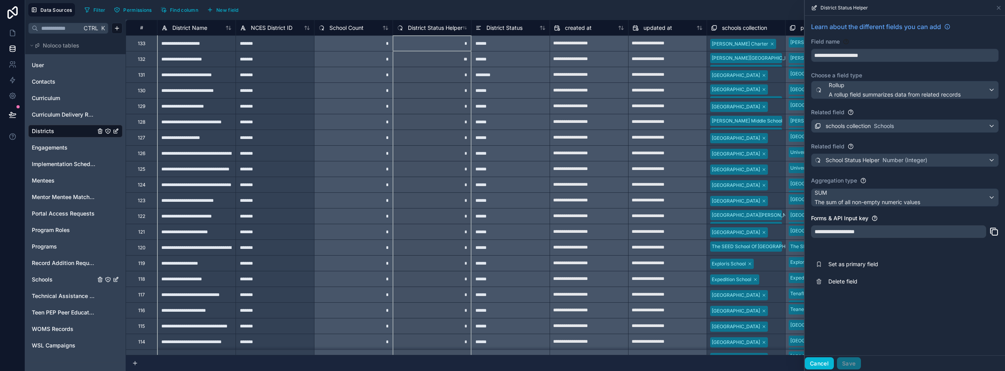
click at [813, 360] on button "Cancel" at bounding box center [819, 363] width 29 height 13
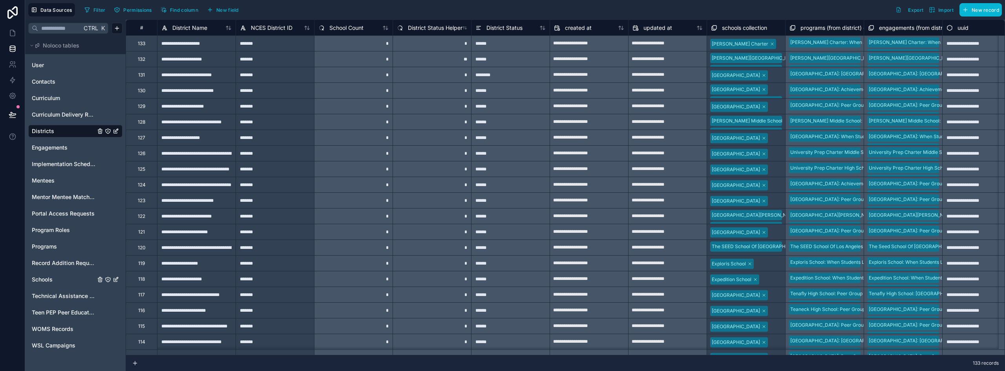
click at [447, 296] on div "*" at bounding box center [432, 295] width 79 height 16
click at [13, 31] on icon at bounding box center [14, 31] width 2 height 2
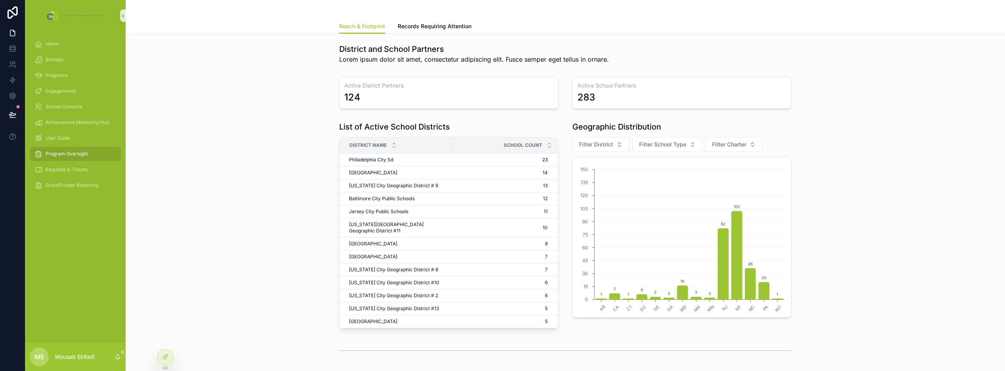
click at [212, 82] on div "Active District Partners 124 Active School Partners 283" at bounding box center [565, 92] width 867 height 38
click at [60, 89] on span "Engagements" at bounding box center [61, 91] width 30 height 6
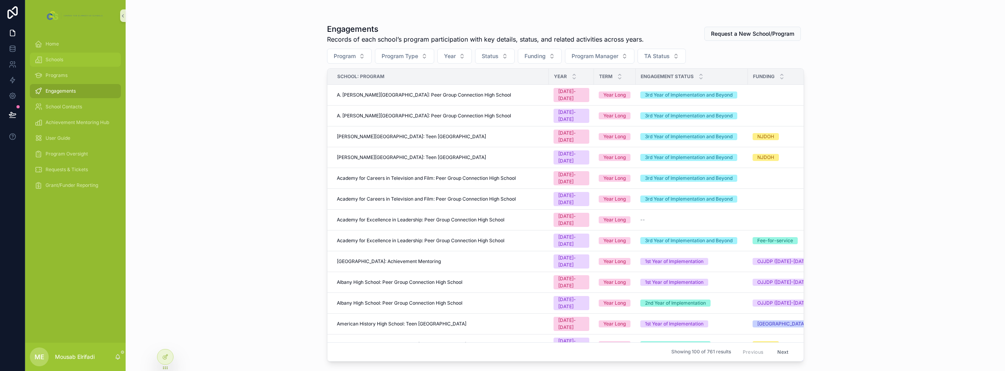
click at [64, 60] on div "Schools" at bounding box center [76, 59] width 82 height 13
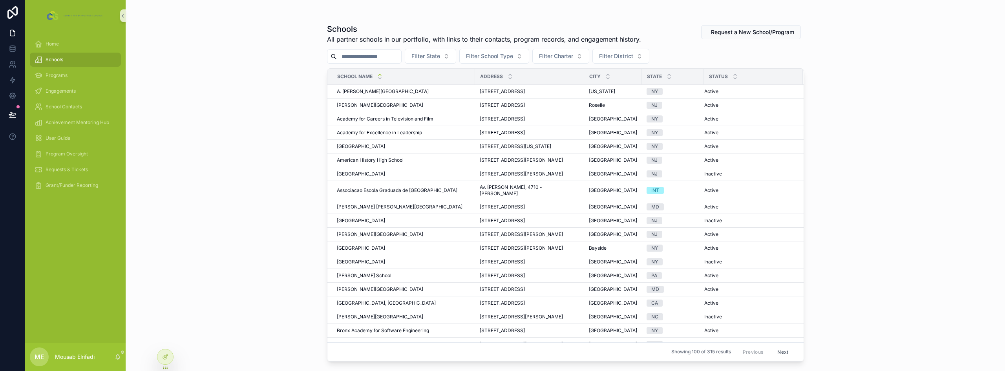
click at [381, 54] on input "scrollable content" at bounding box center [369, 56] width 64 height 11
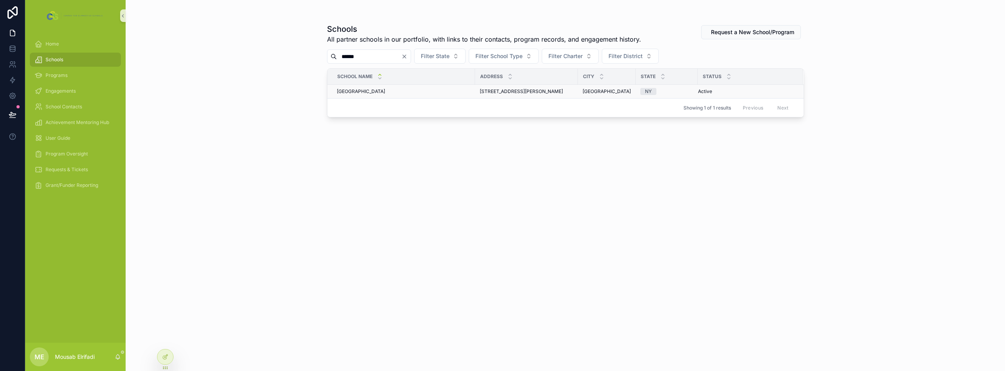
type input "******"
click at [395, 92] on div "Uniondale High School Uniondale High School" at bounding box center [403, 91] width 133 height 6
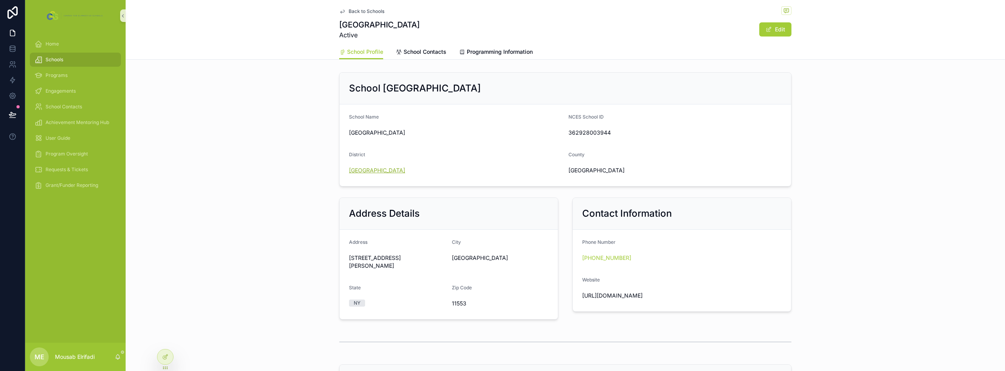
click at [402, 168] on span "[GEOGRAPHIC_DATA]" at bounding box center [377, 170] width 56 height 8
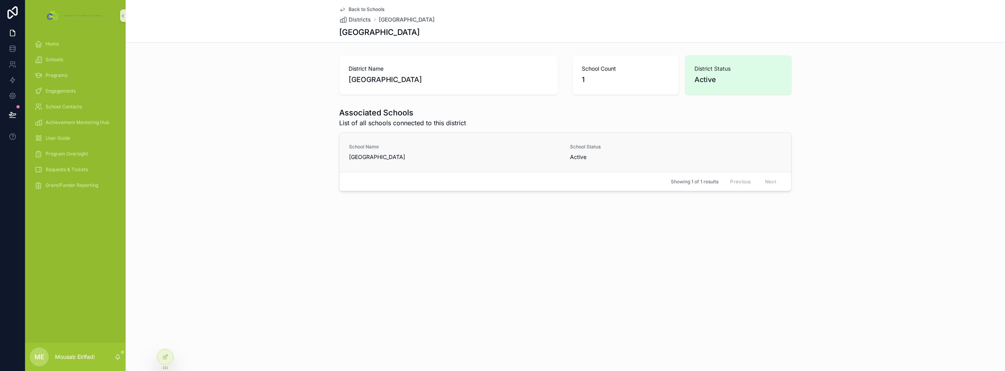
click at [424, 156] on span "[GEOGRAPHIC_DATA]" at bounding box center [455, 157] width 212 height 8
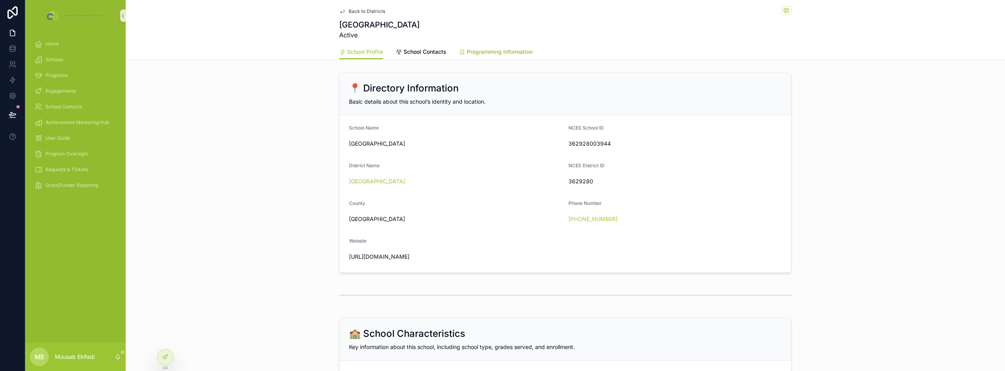
click at [490, 52] on span "Programming Information" at bounding box center [500, 52] width 66 height 8
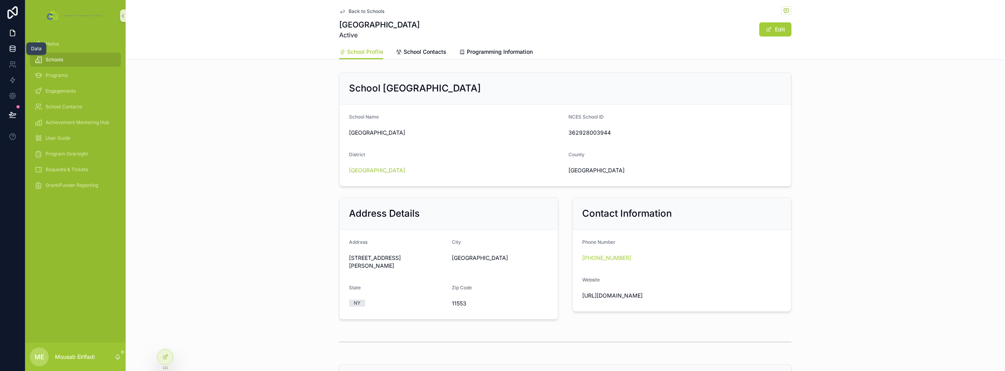
click at [13, 49] on icon at bounding box center [13, 49] width 8 height 8
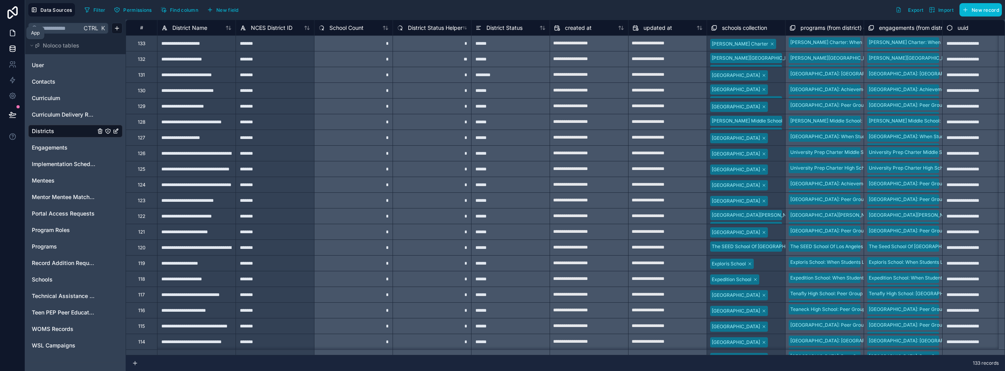
click at [13, 34] on icon at bounding box center [13, 33] width 8 height 8
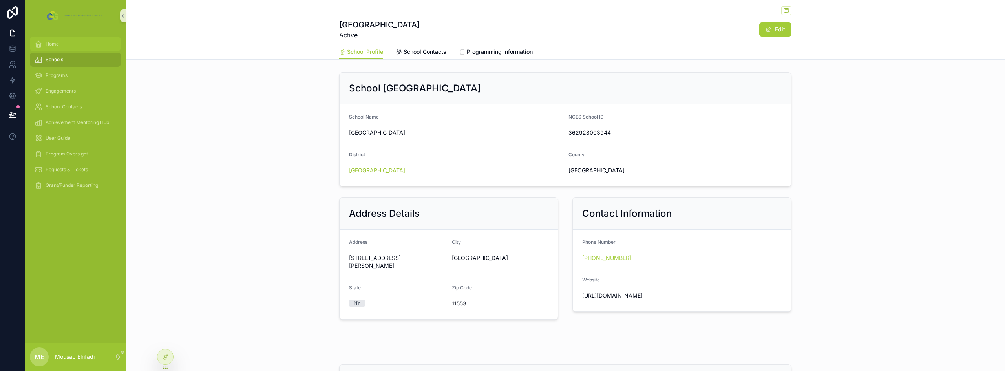
click at [49, 45] on span "Home" at bounding box center [52, 44] width 13 height 6
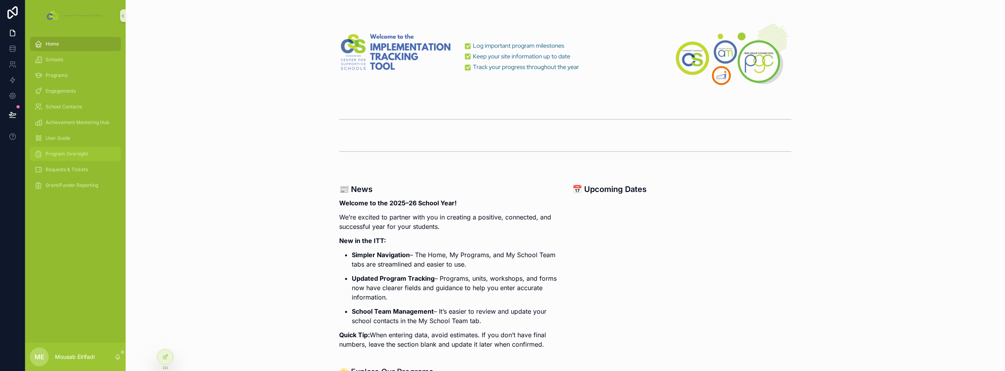
click at [51, 153] on span "Program Oversight" at bounding box center [67, 154] width 42 height 6
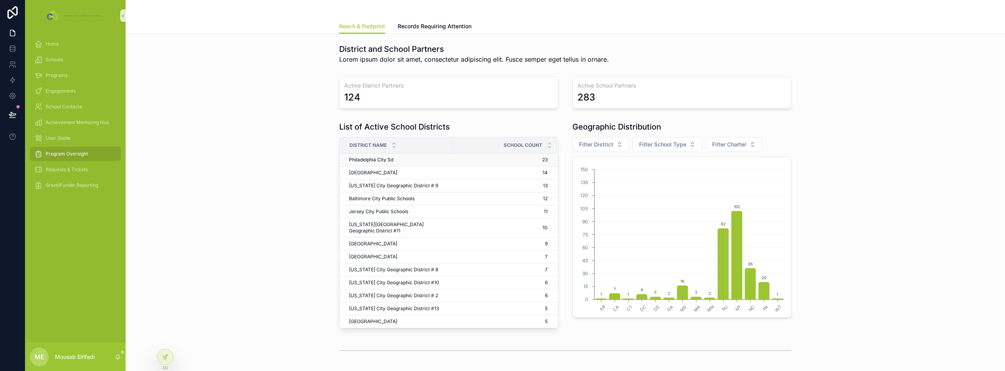
click at [388, 158] on span "Philadelphia City Sd" at bounding box center [371, 160] width 44 height 6
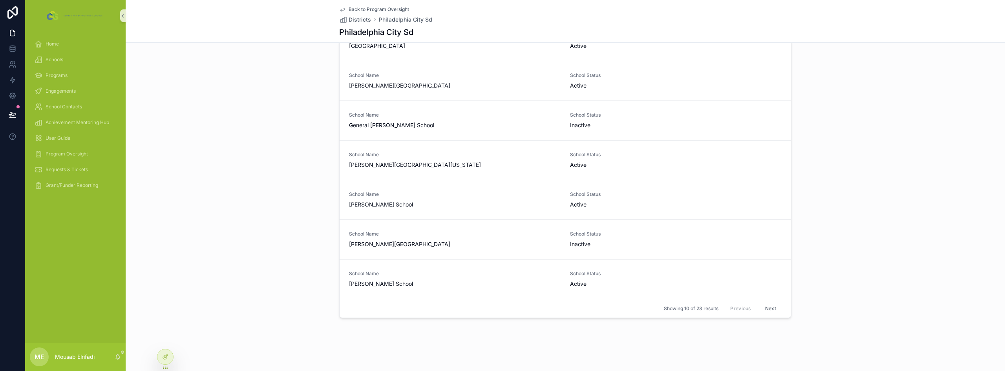
scroll to position [93, 0]
click at [501, 230] on span "School Name" at bounding box center [455, 233] width 212 height 6
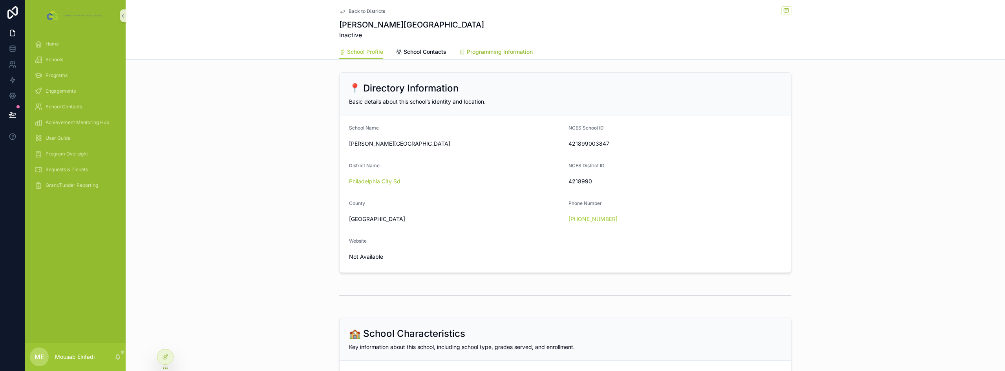
click at [505, 55] on span "Programming Information" at bounding box center [500, 52] width 66 height 8
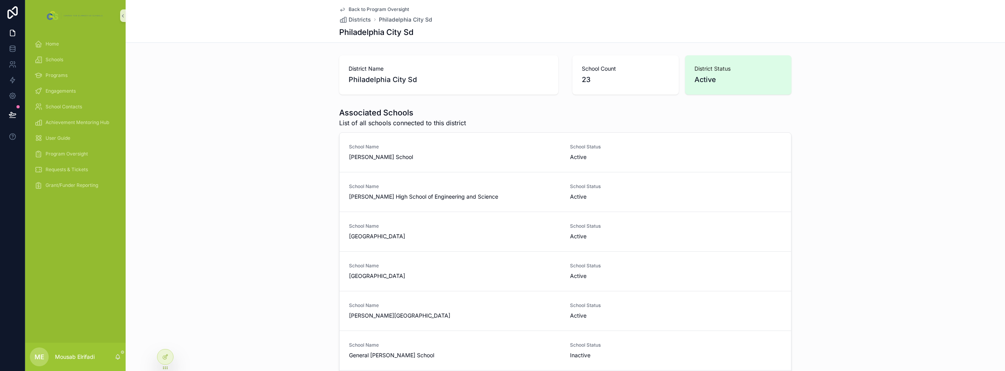
click at [285, 128] on div "Associated Schools List of all schools connected to this district School Name B…" at bounding box center [565, 259] width 879 height 310
click at [58, 45] on span "Home" at bounding box center [52, 44] width 13 height 6
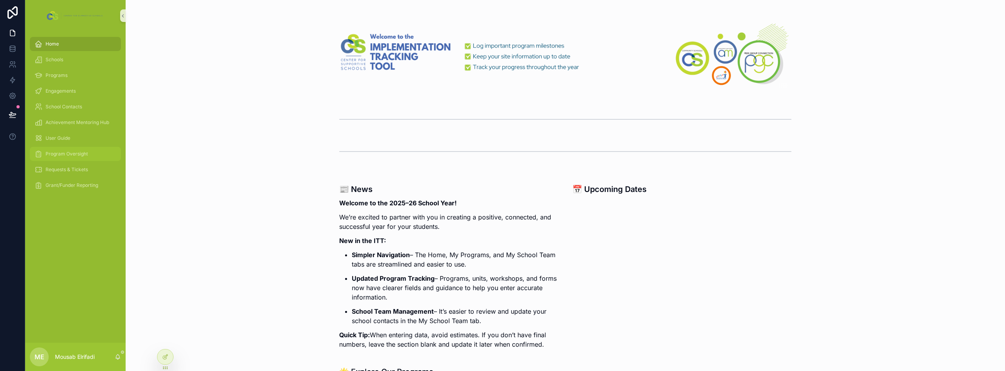
click at [69, 155] on span "Program Oversight" at bounding box center [67, 154] width 42 height 6
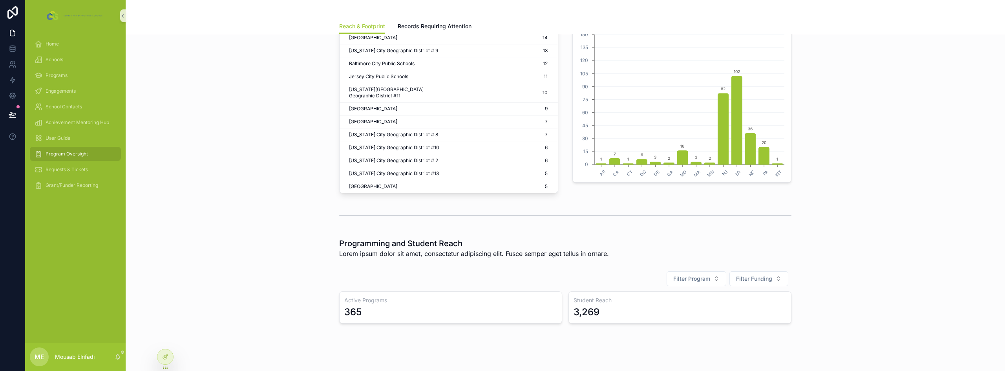
scroll to position [147, 0]
